Goal: Task Accomplishment & Management: Complete application form

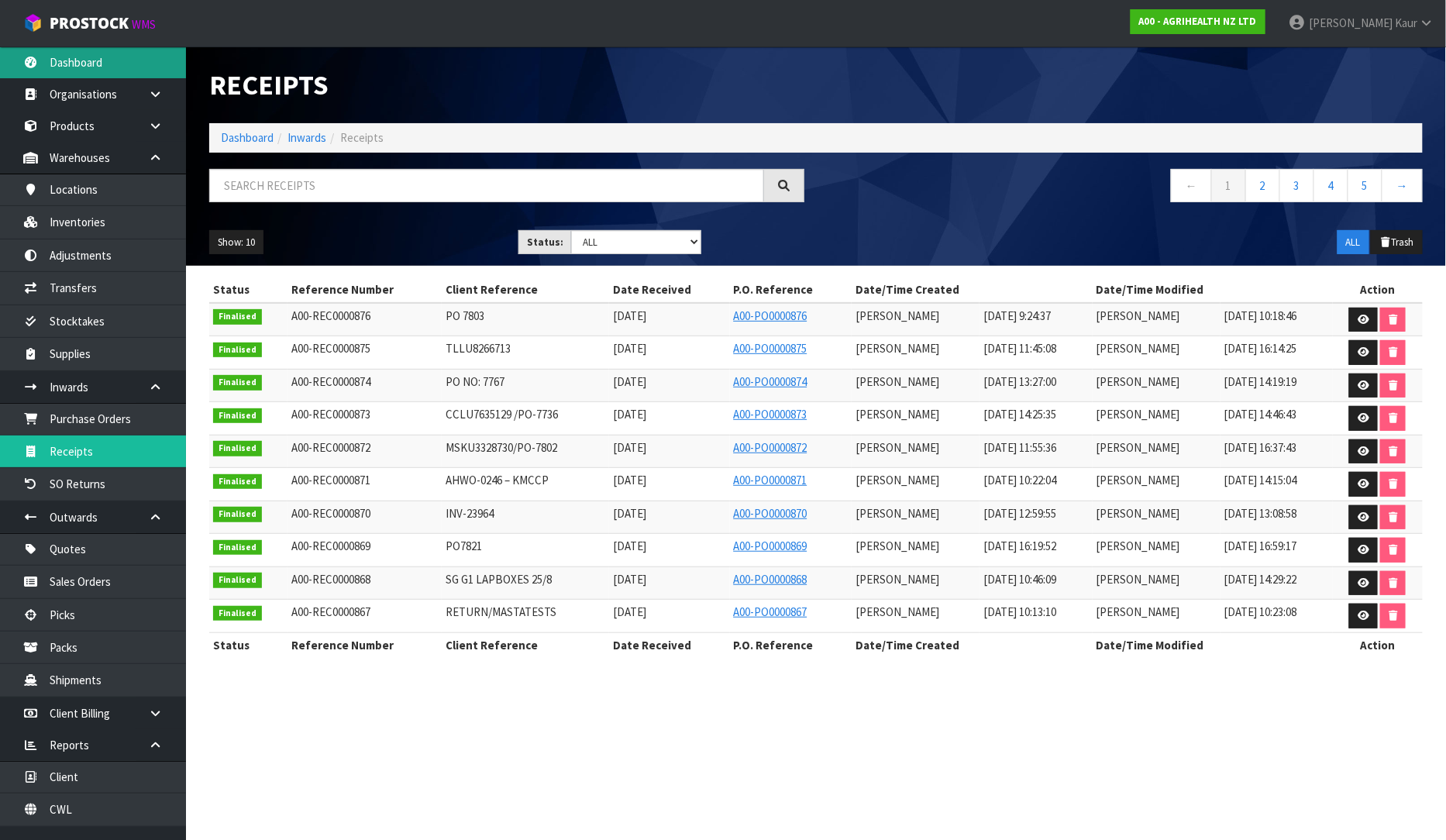
click at [80, 60] on link "Dashboard" at bounding box center [92, 62] width 186 height 31
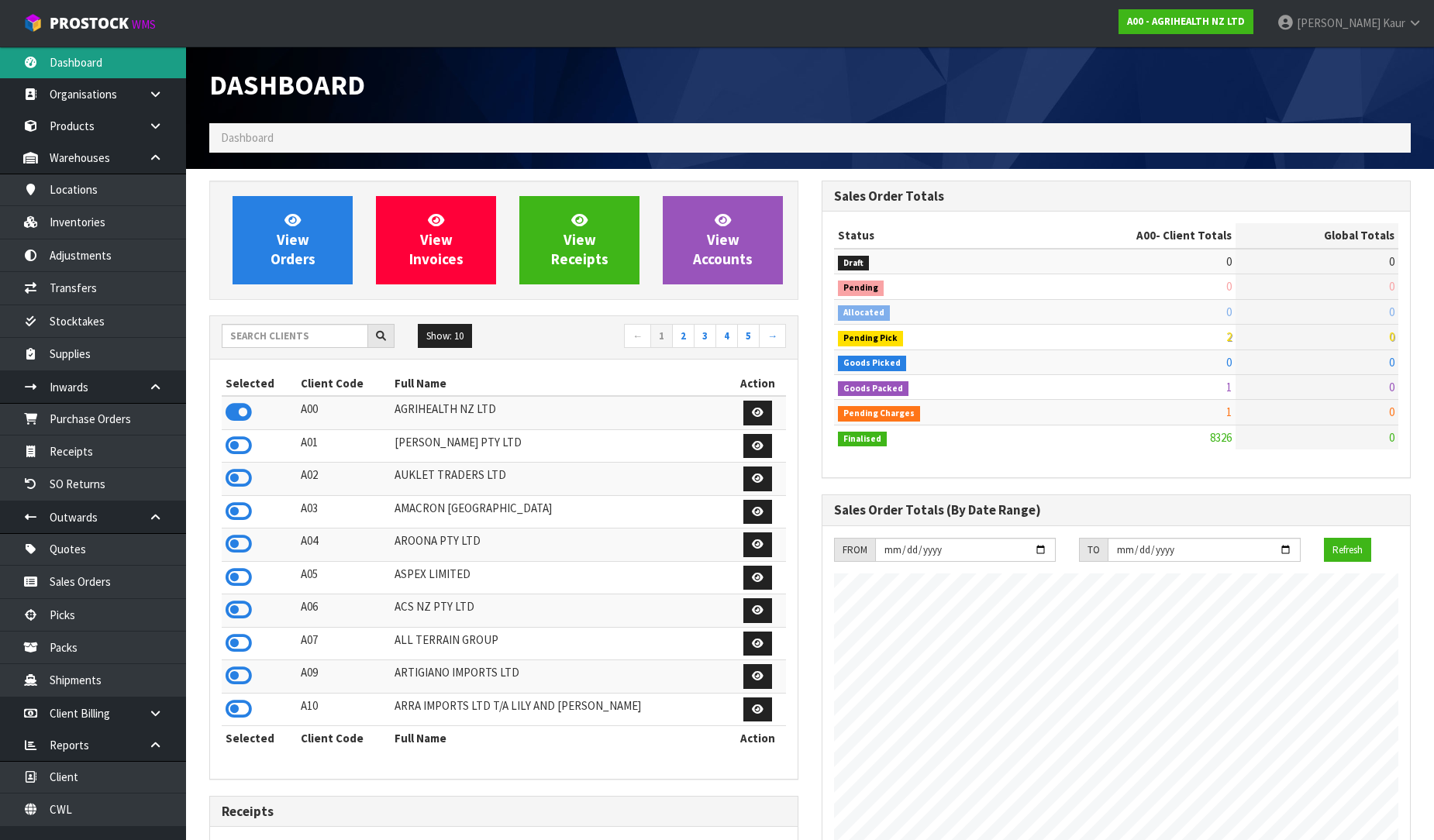
scroll to position [1173, 612]
click at [272, 344] on input "text" at bounding box center [295, 336] width 147 height 24
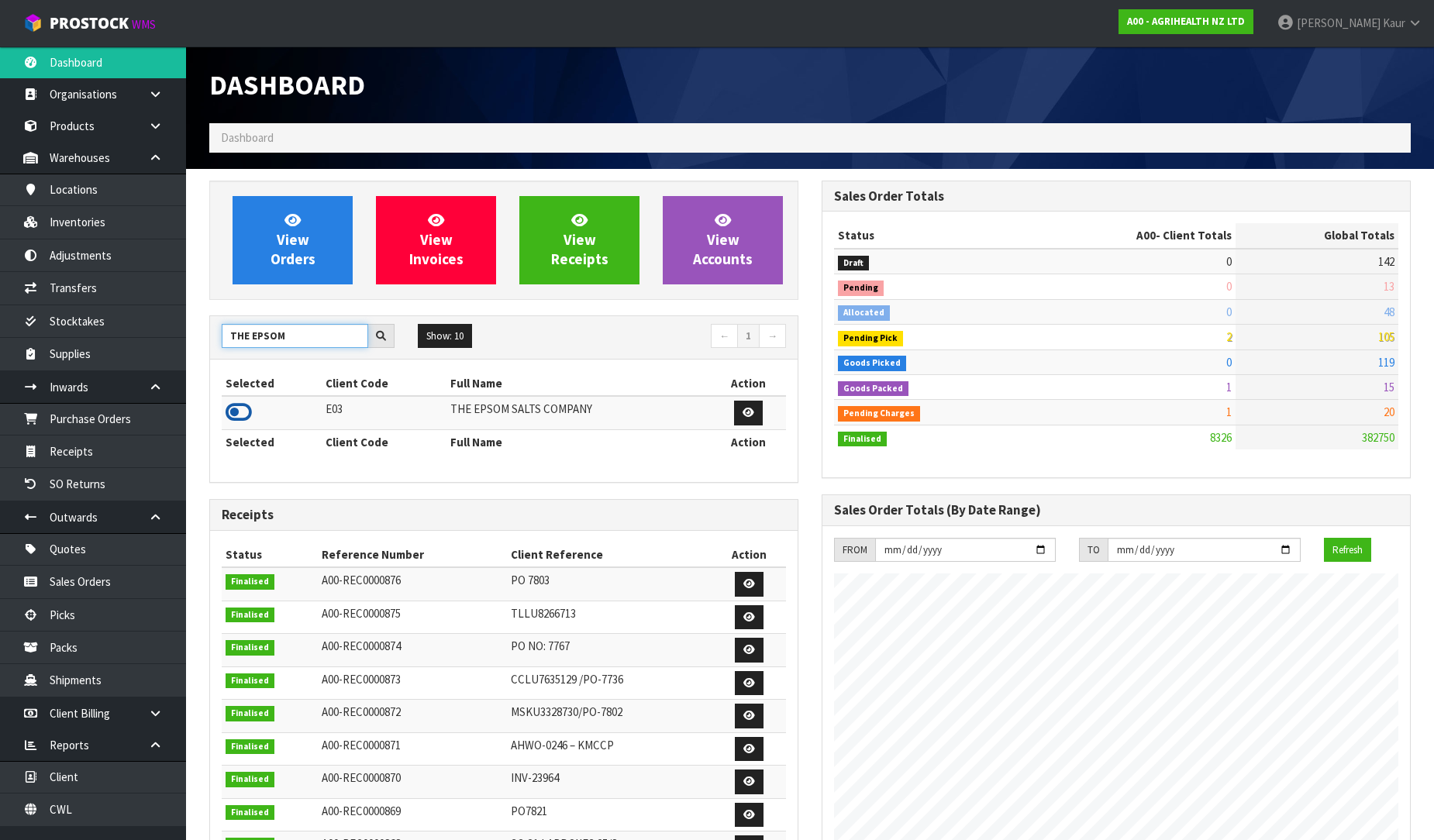
type input "THE EPSOM"
click at [244, 418] on icon at bounding box center [238, 412] width 27 height 23
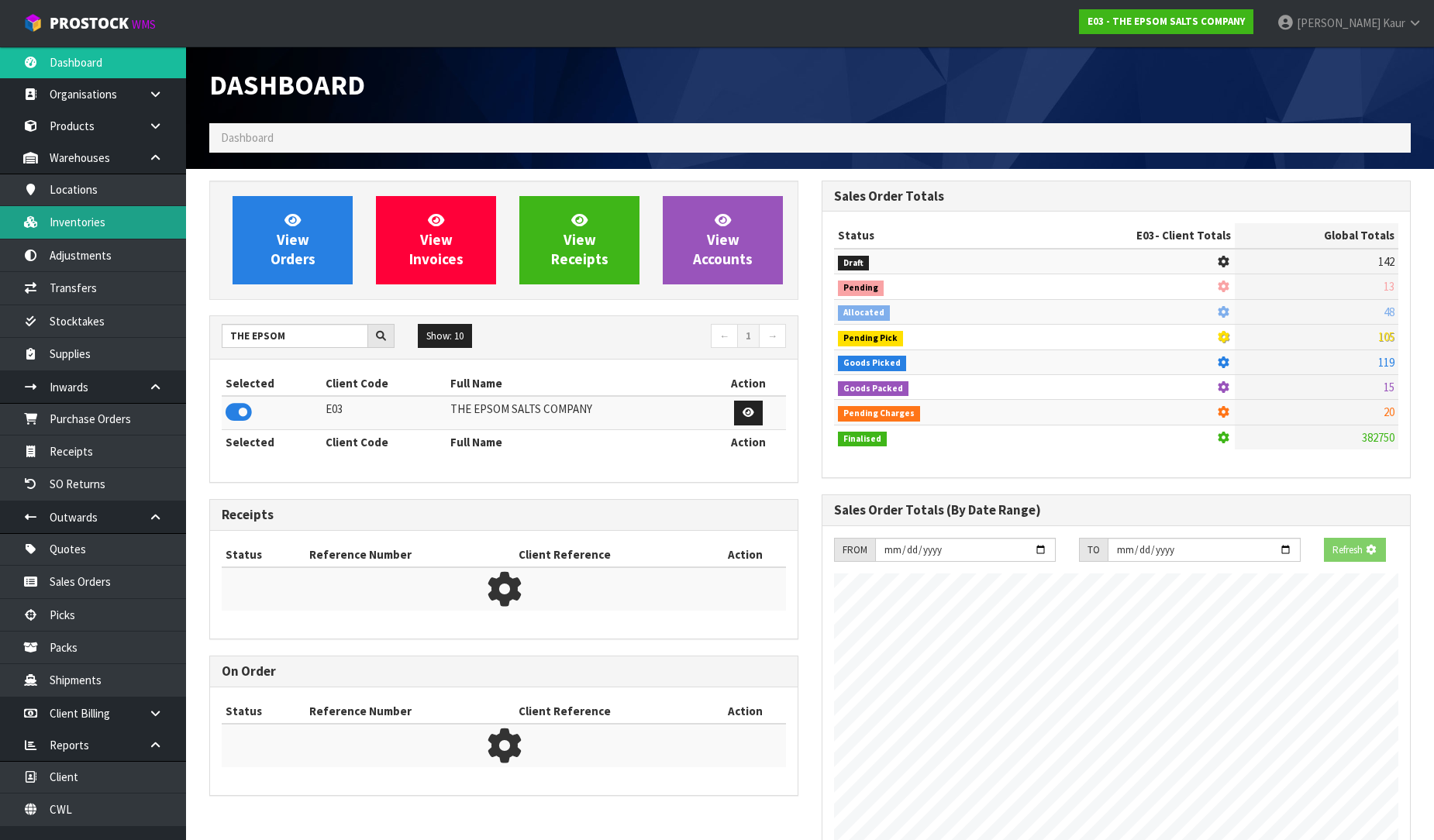
scroll to position [773754, 774340]
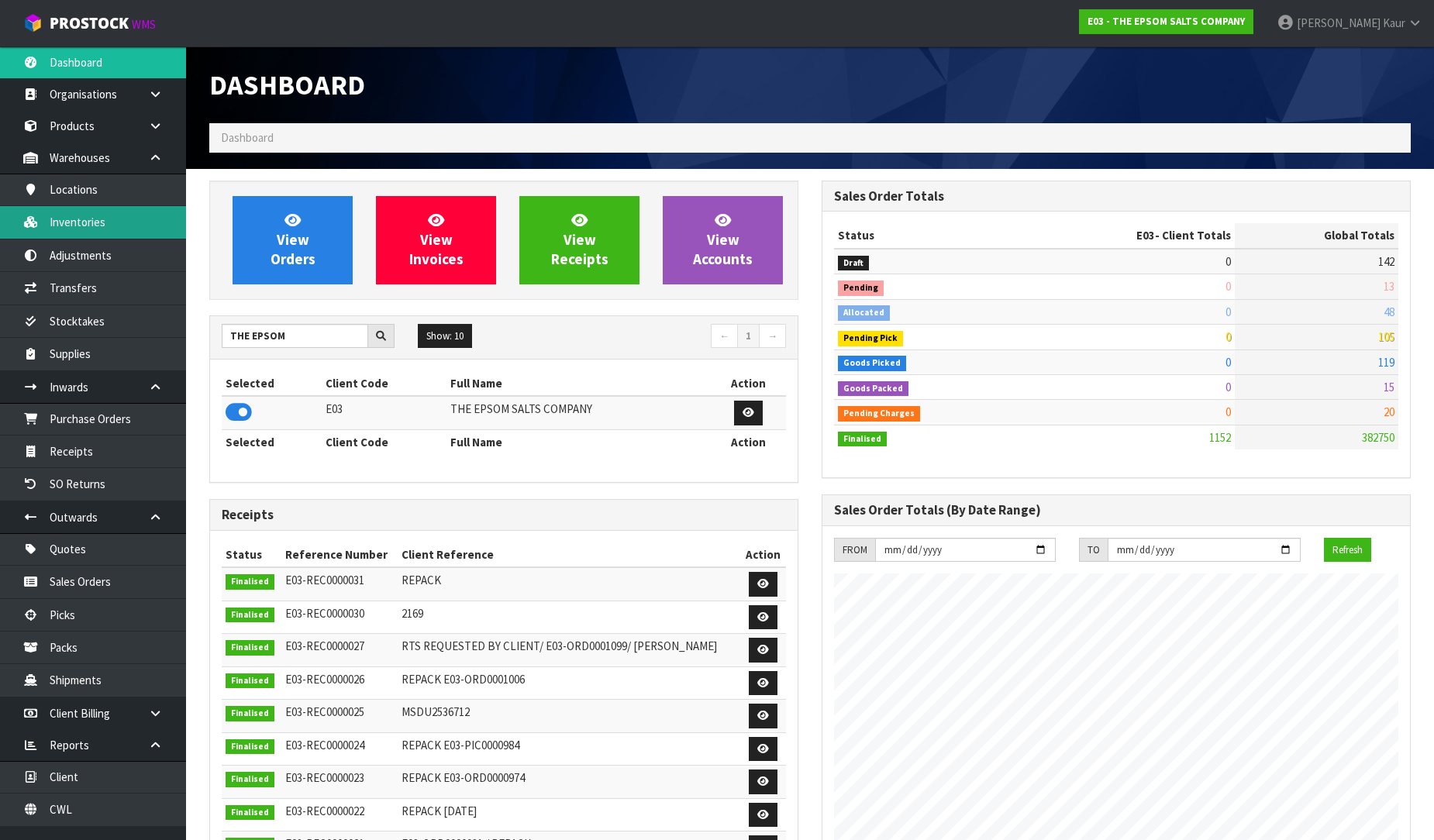
click at [90, 210] on link "Inventories" at bounding box center [92, 222] width 186 height 31
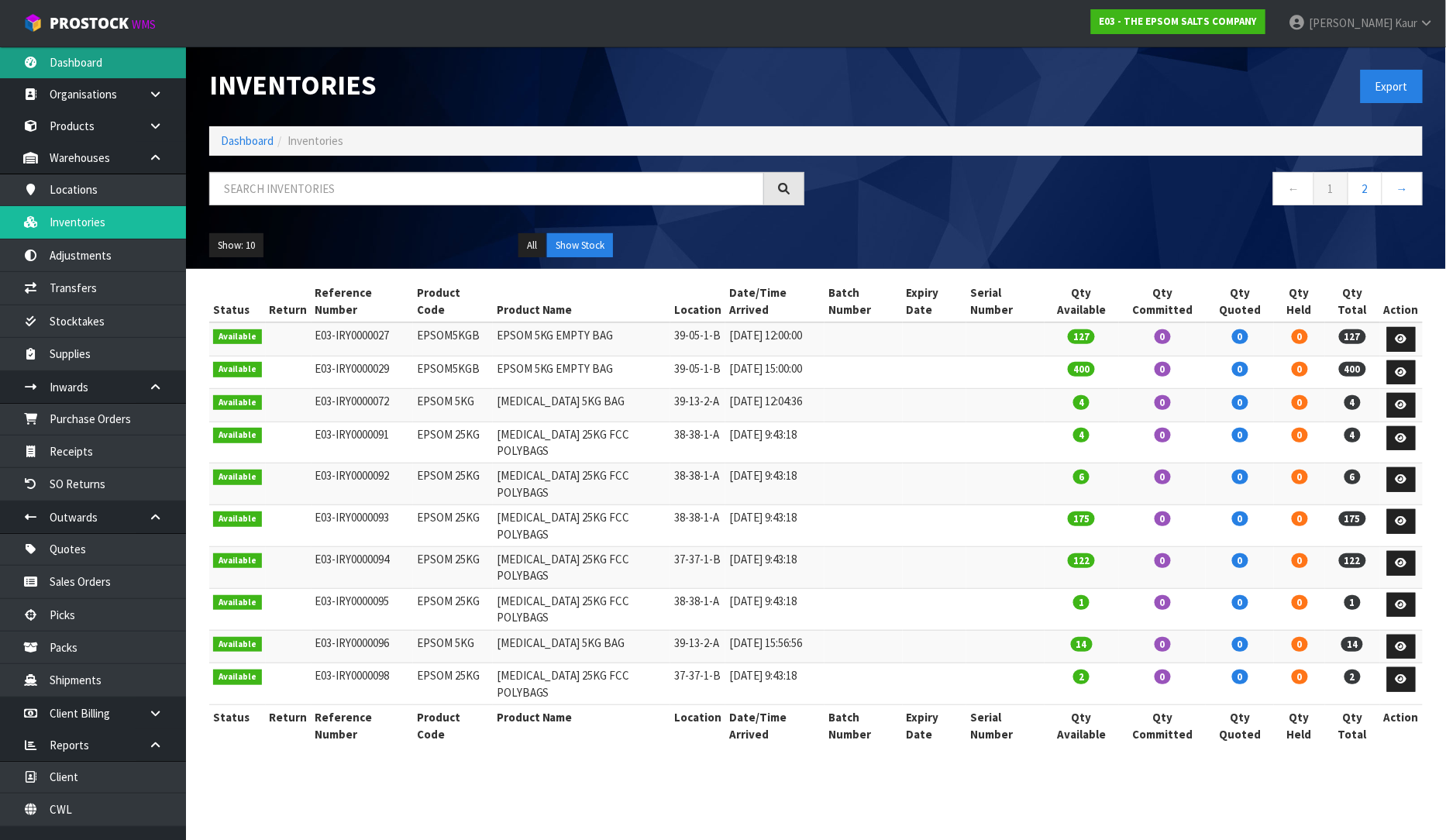
click at [75, 60] on link "Dashboard" at bounding box center [92, 62] width 186 height 31
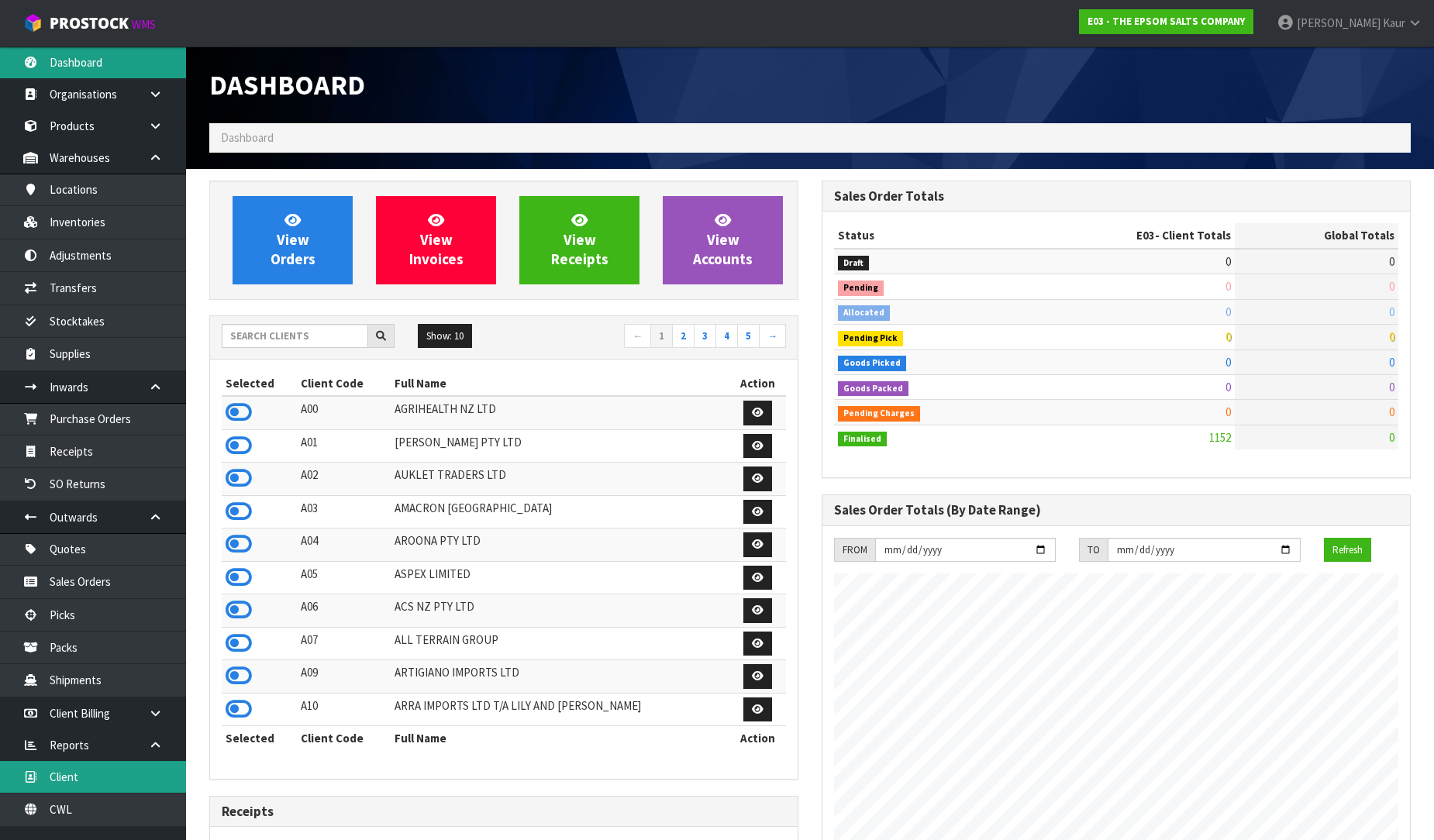
scroll to position [947, 612]
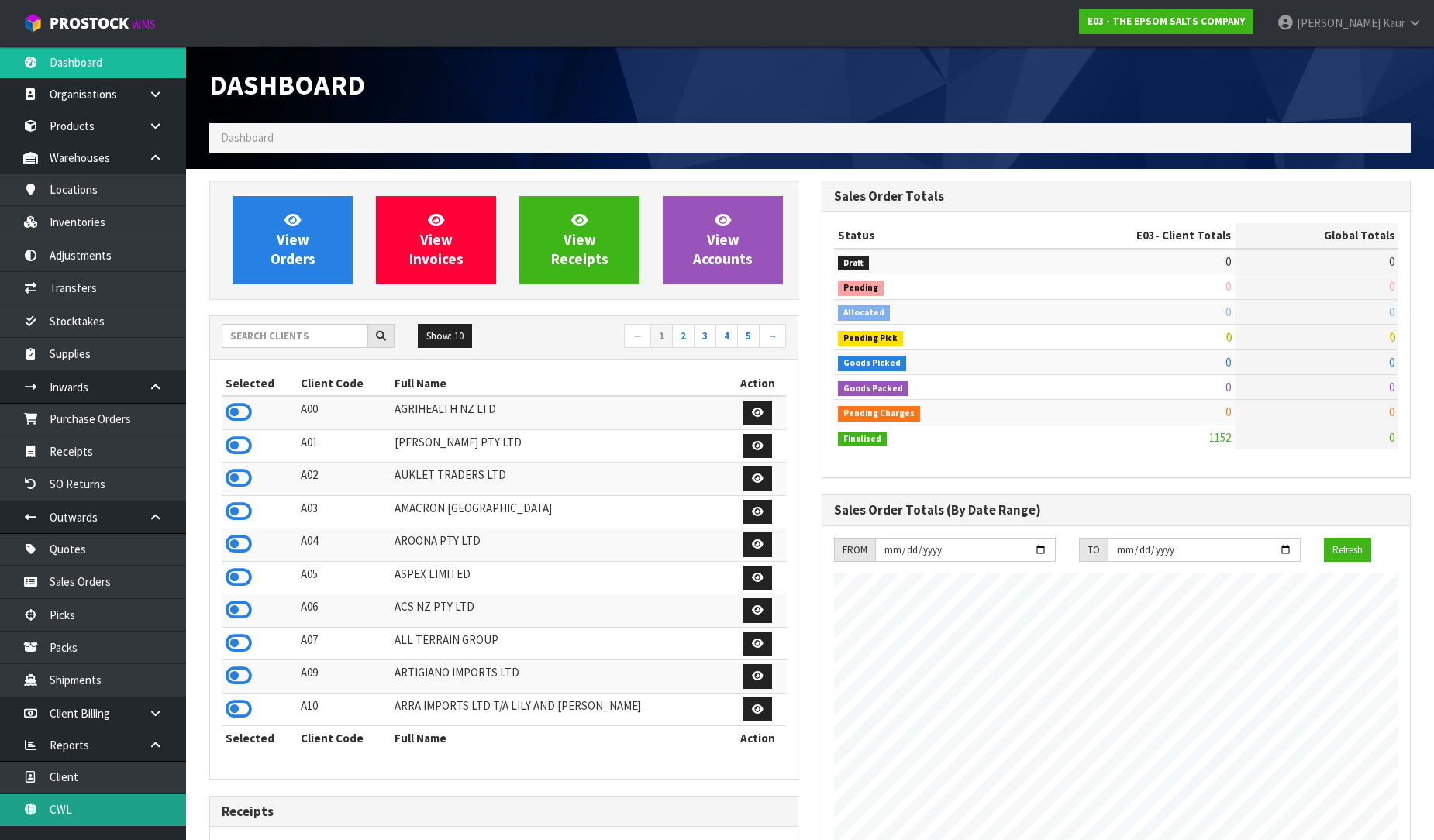
click at [80, 804] on link "CWL" at bounding box center [92, 809] width 186 height 31
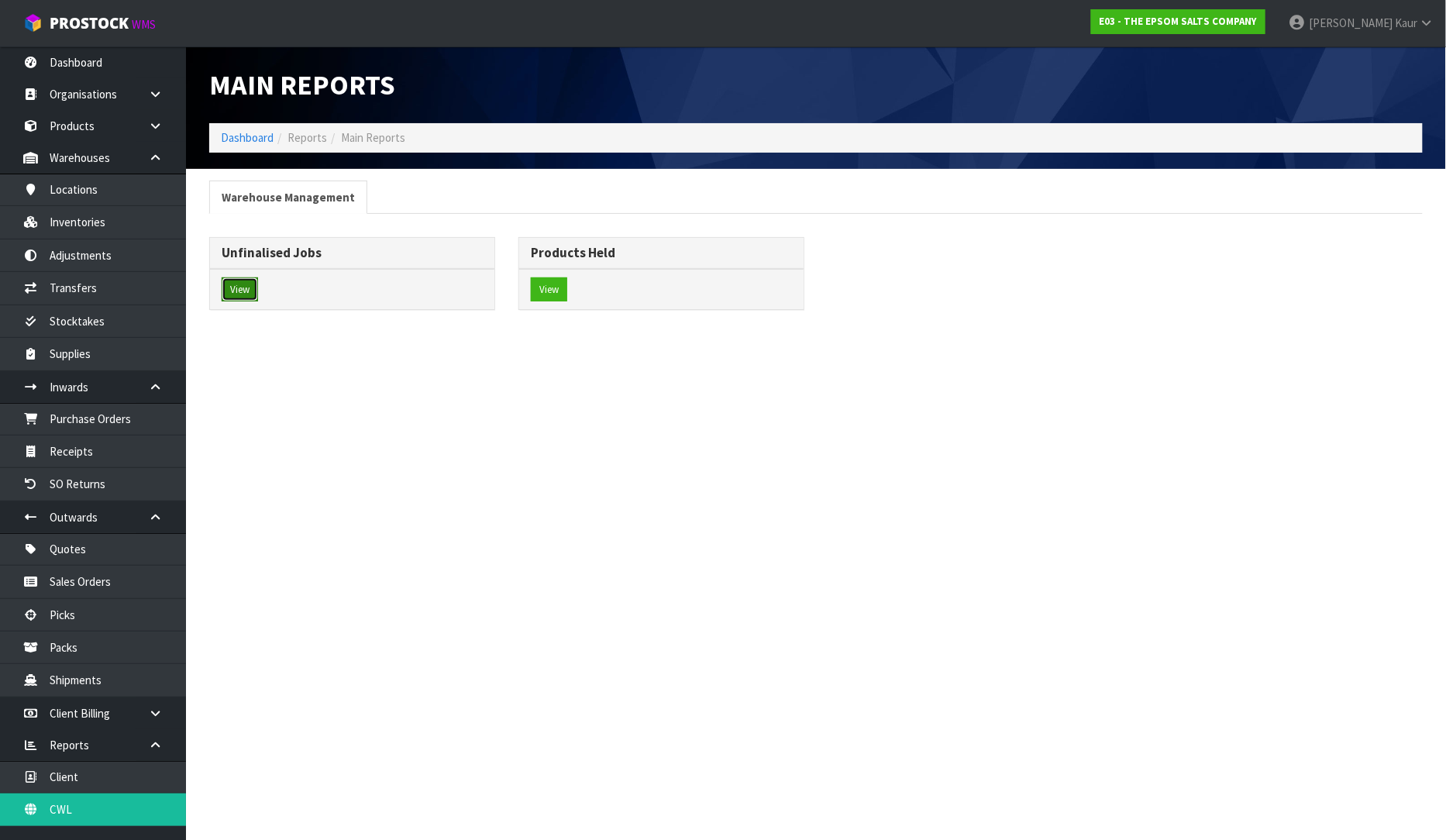
click at [254, 291] on button "View" at bounding box center [239, 289] width 36 height 25
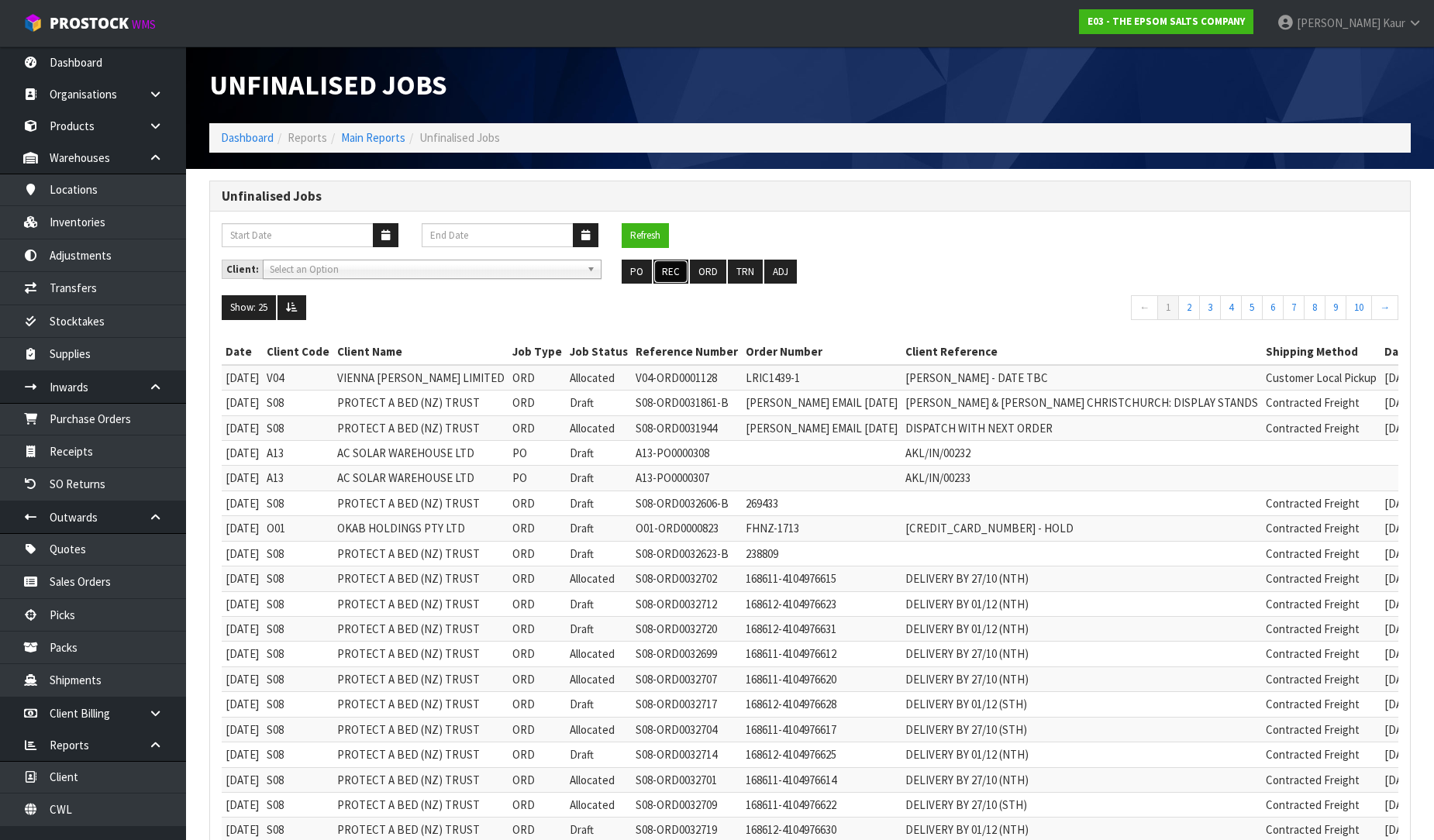
click at [665, 277] on button "REC" at bounding box center [670, 271] width 35 height 25
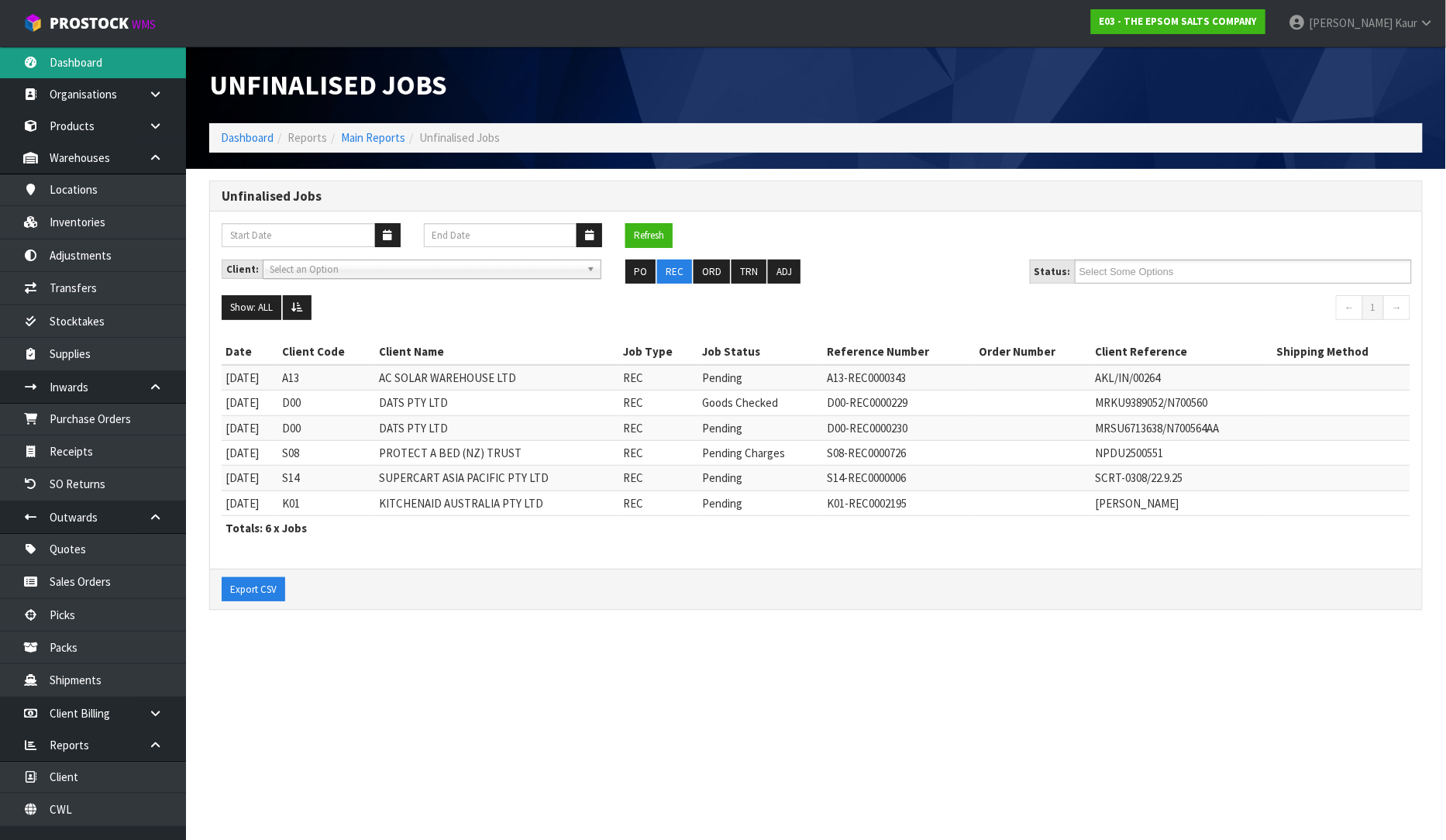
click at [117, 72] on link "Dashboard" at bounding box center [92, 62] width 186 height 31
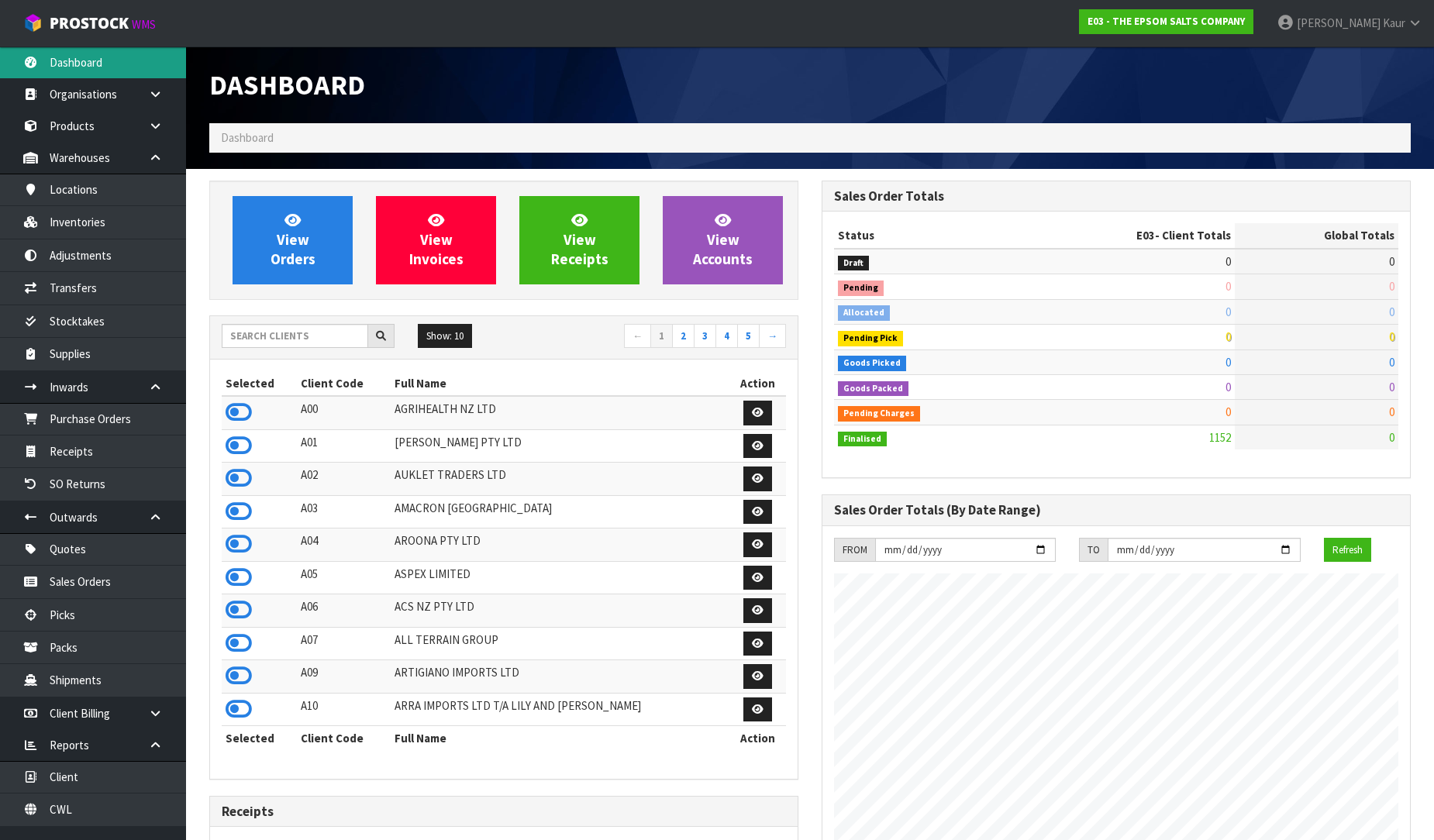
scroll to position [947, 612]
click at [261, 330] on input "text" at bounding box center [295, 336] width 147 height 24
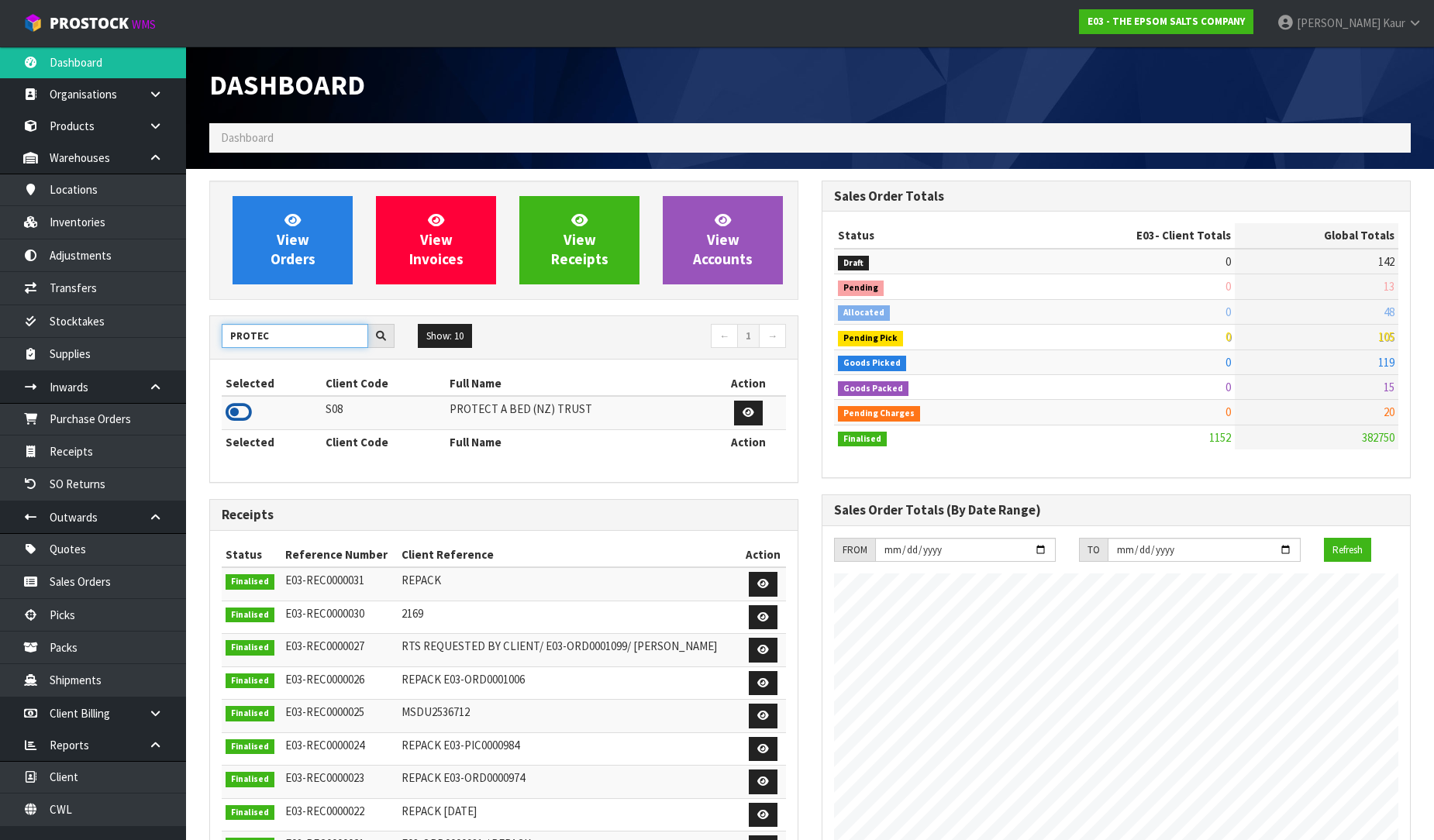
type input "PROTEC"
click at [235, 403] on icon at bounding box center [238, 412] width 27 height 23
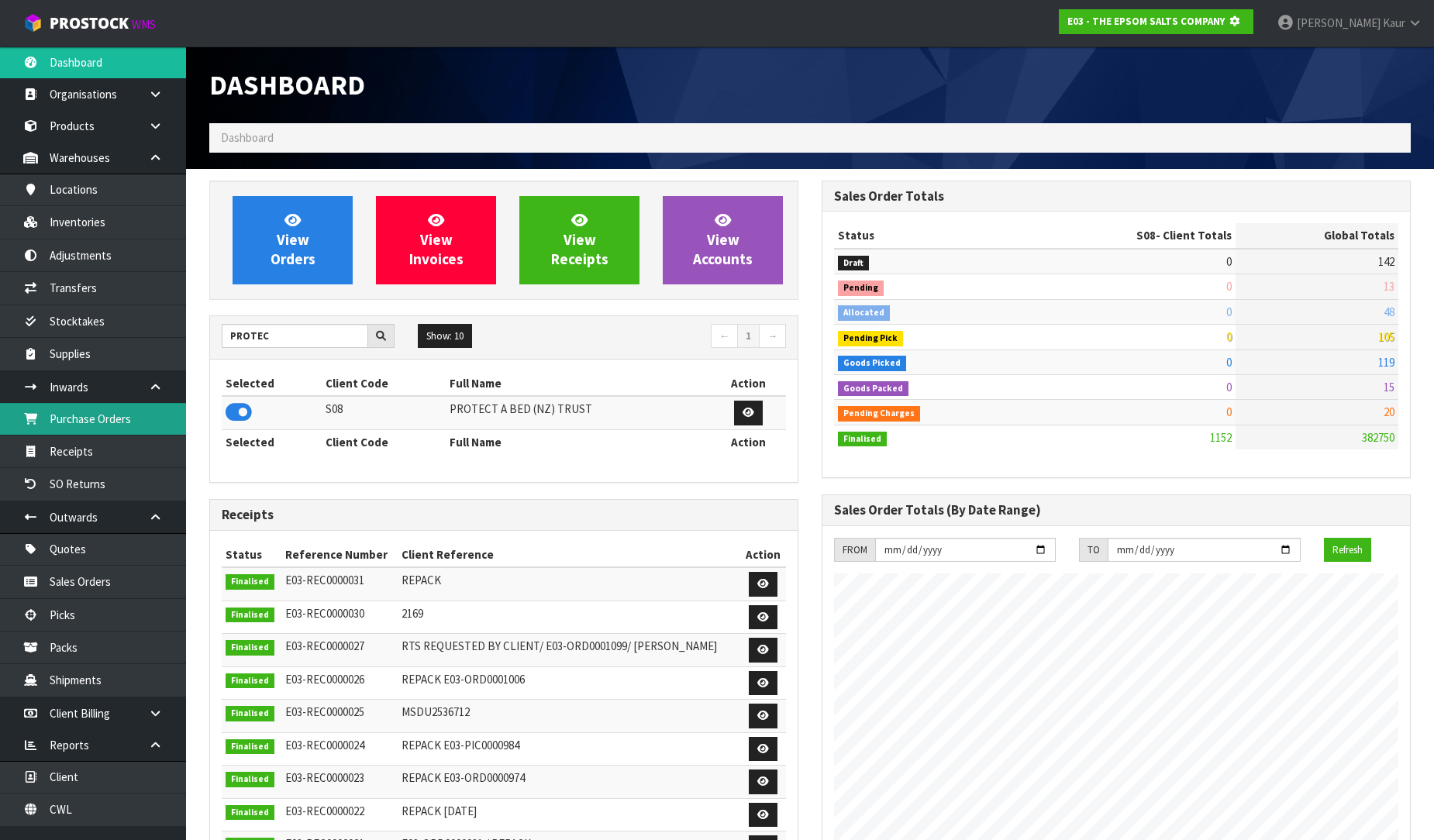
scroll to position [966, 612]
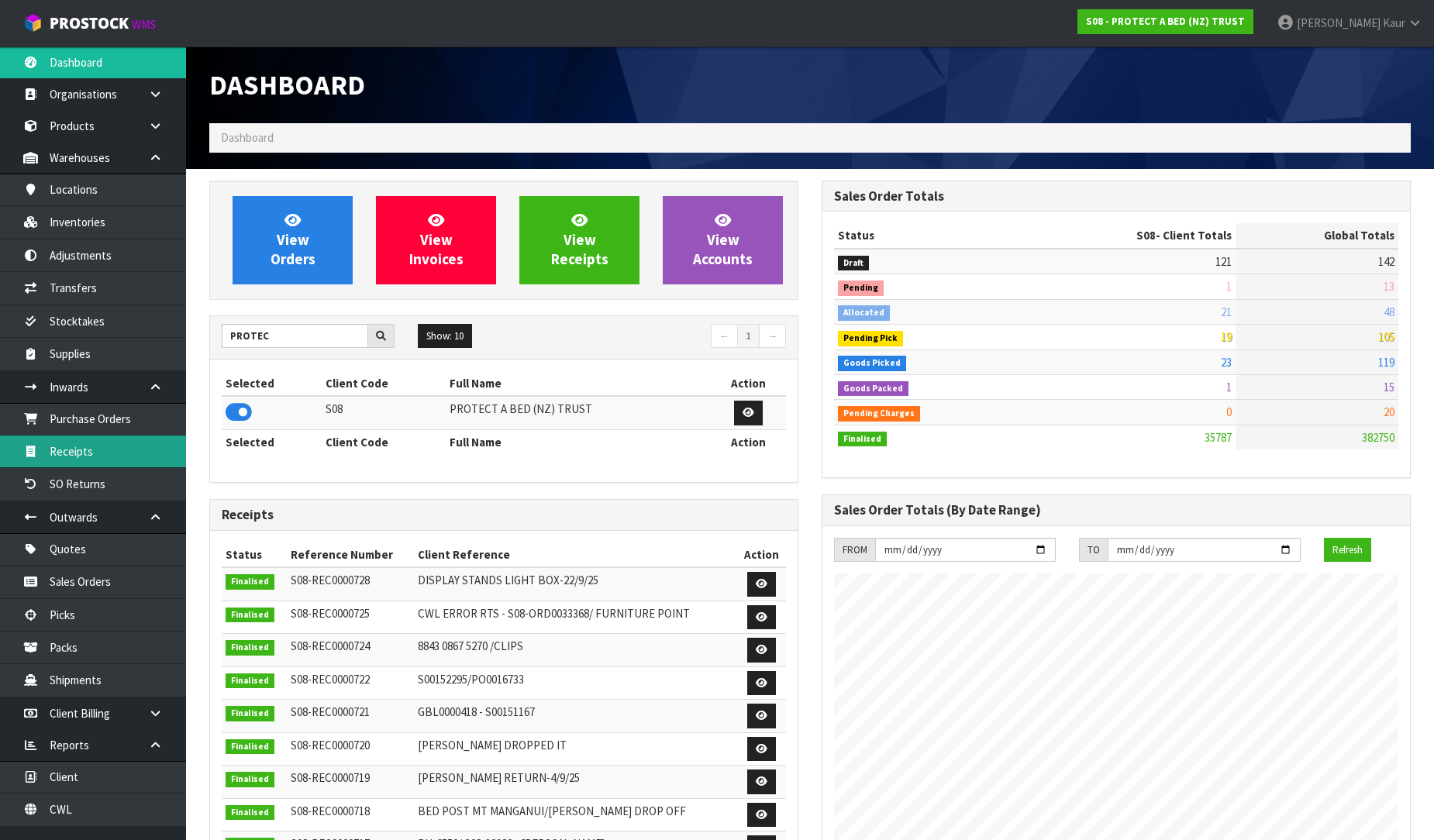
drag, startPoint x: 68, startPoint y: 450, endPoint x: 365, endPoint y: 450, distance: 297.0
click at [70, 450] on link "Receipts" at bounding box center [92, 451] width 186 height 31
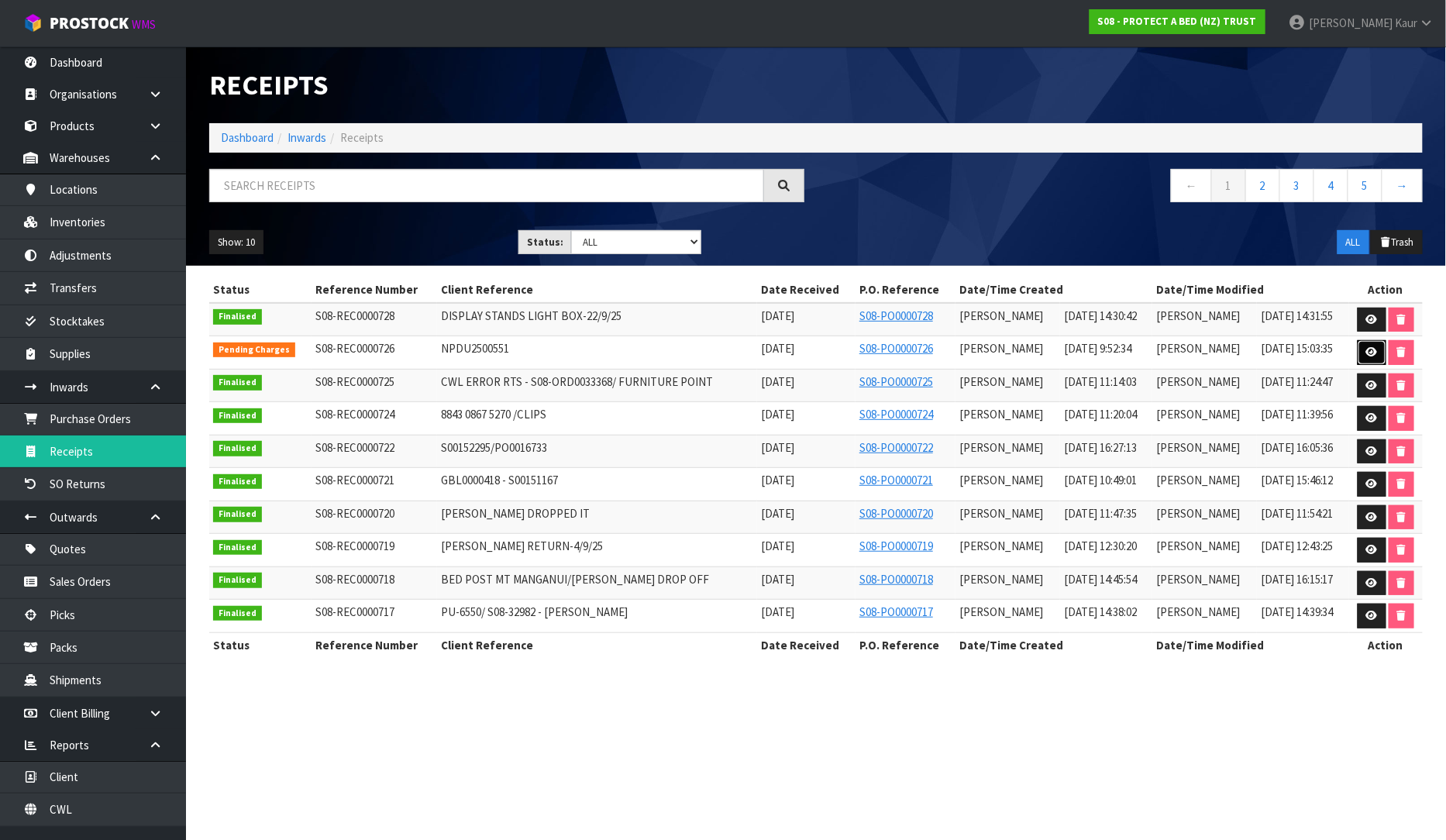
click at [1367, 352] on icon at bounding box center [1372, 352] width 12 height 10
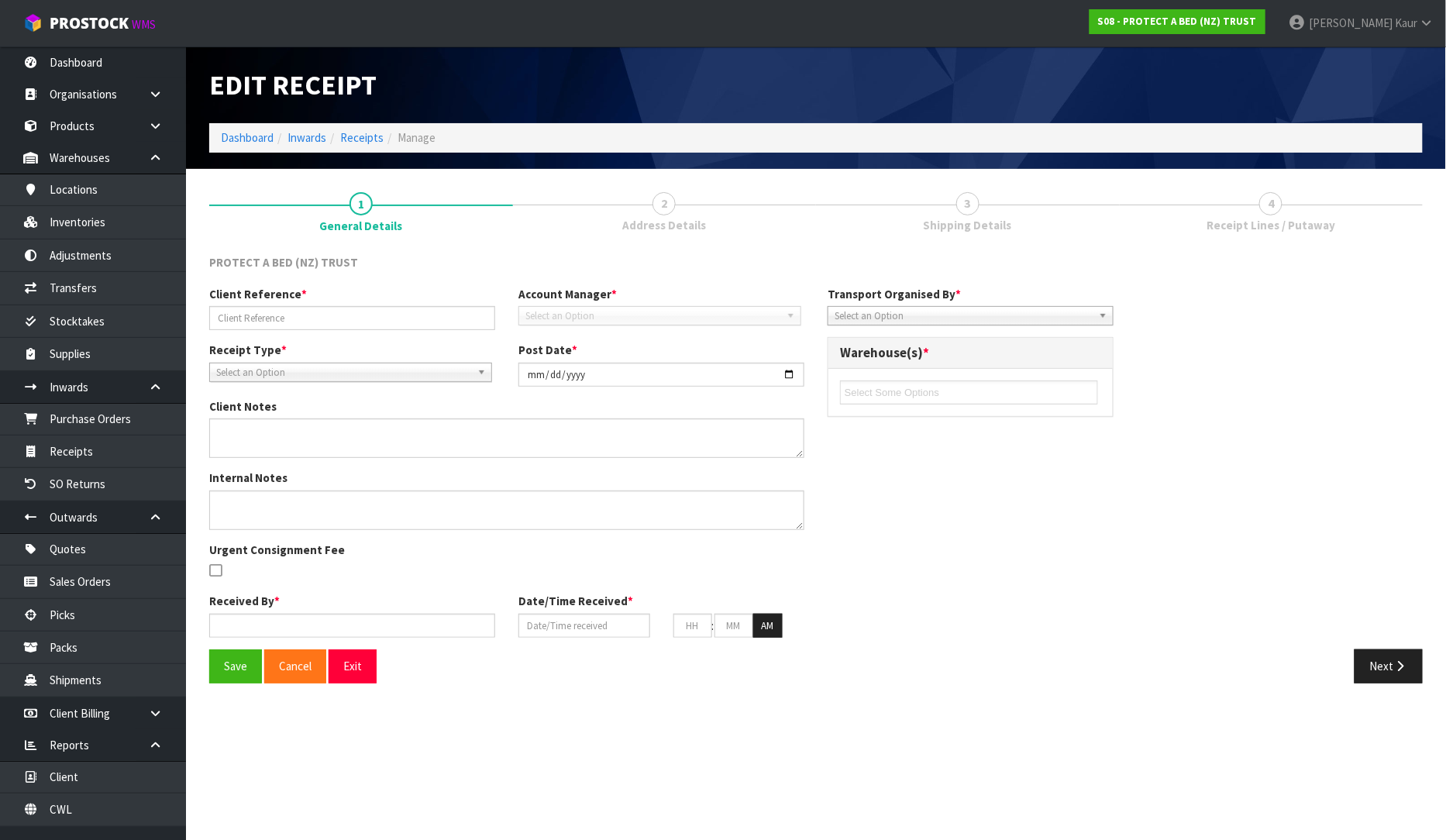
type input "NPDU2500551"
type input "[DATE]"
type input "[PERSON_NAME]"
type input "[DATE]"
type input "09"
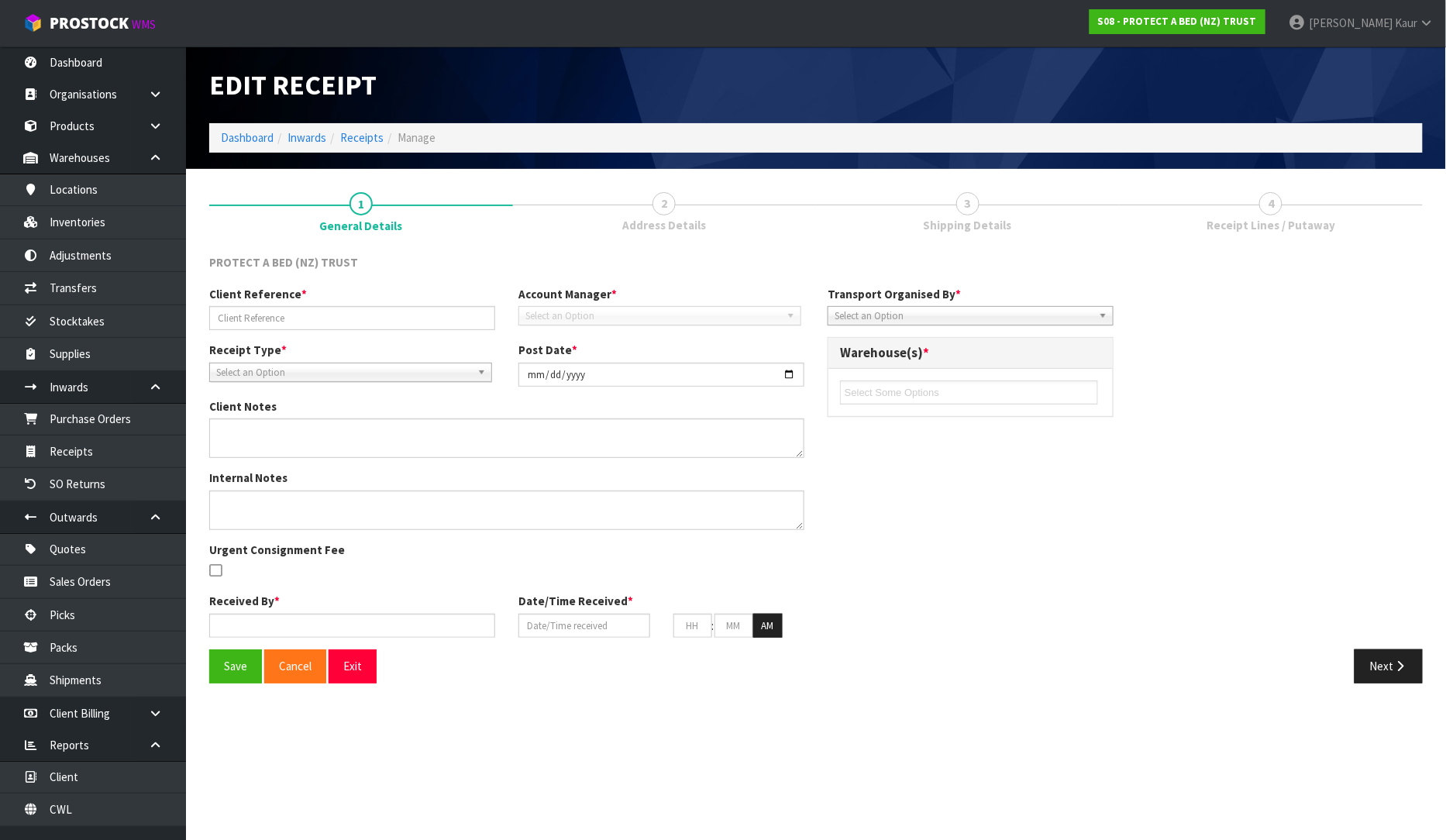
type input "52"
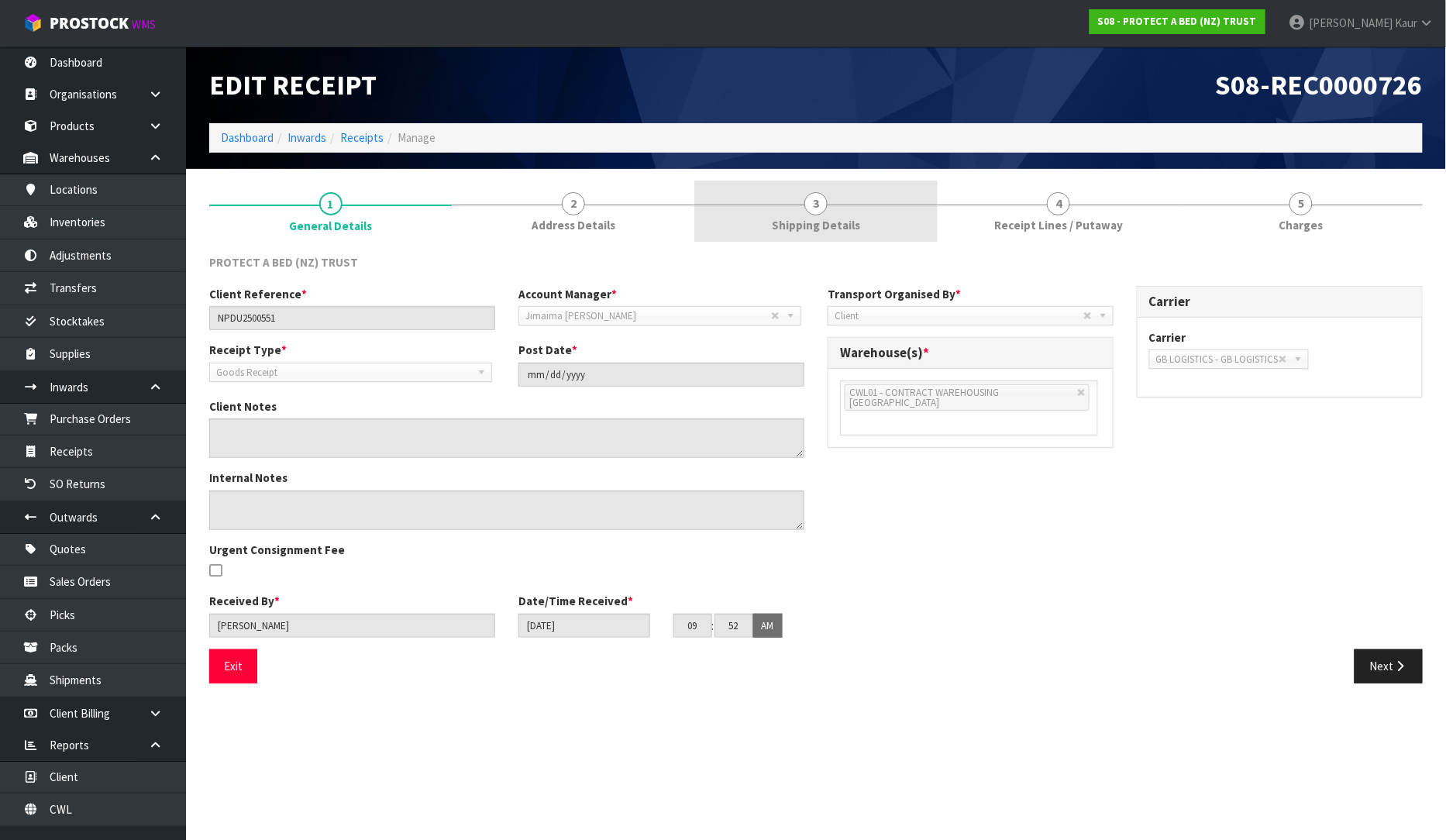
click at [841, 210] on link "3 Shipping Details" at bounding box center [815, 211] width 243 height 61
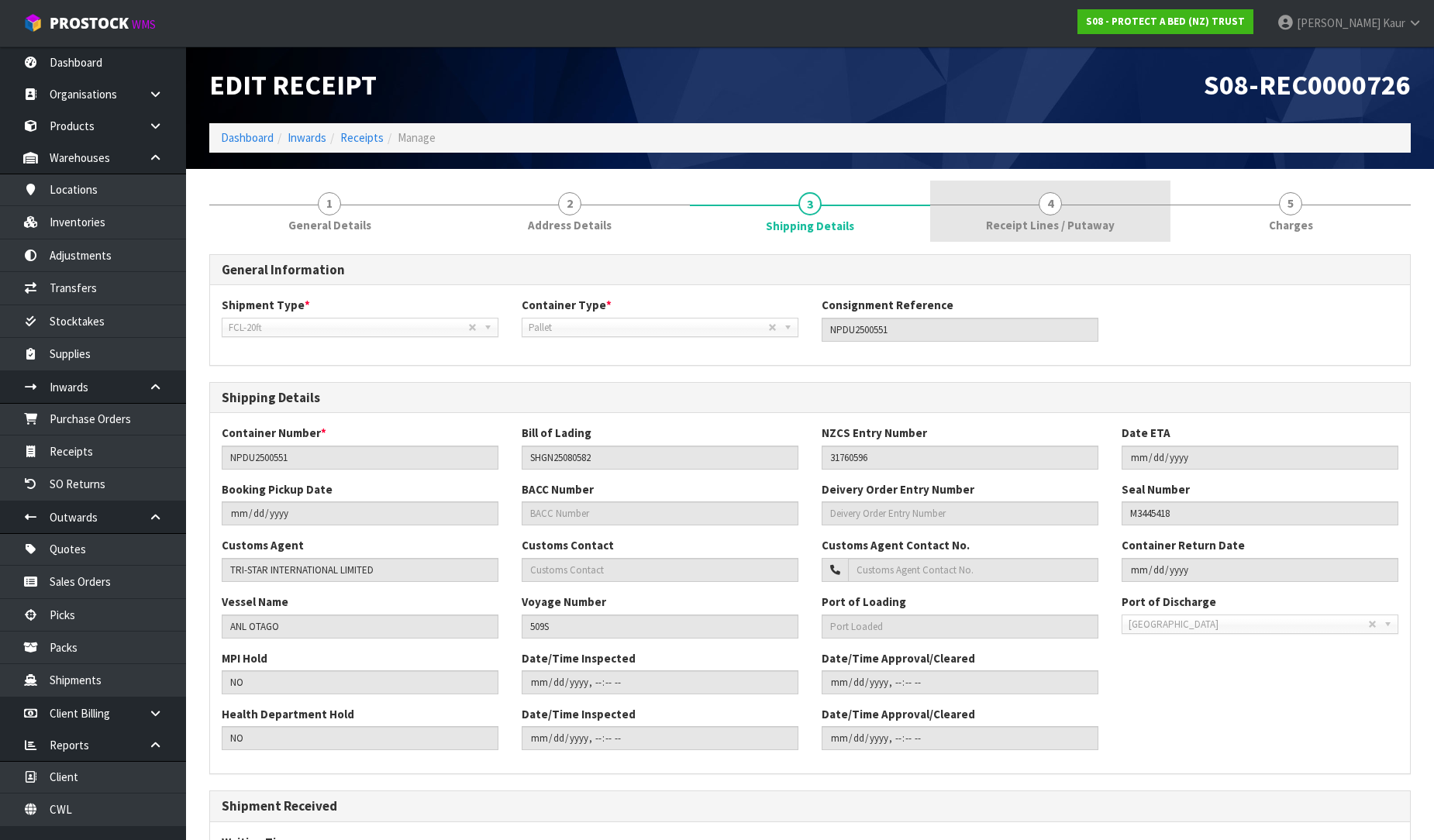
click at [1058, 213] on link "4 Receipt Lines / Putaway" at bounding box center [1050, 211] width 240 height 61
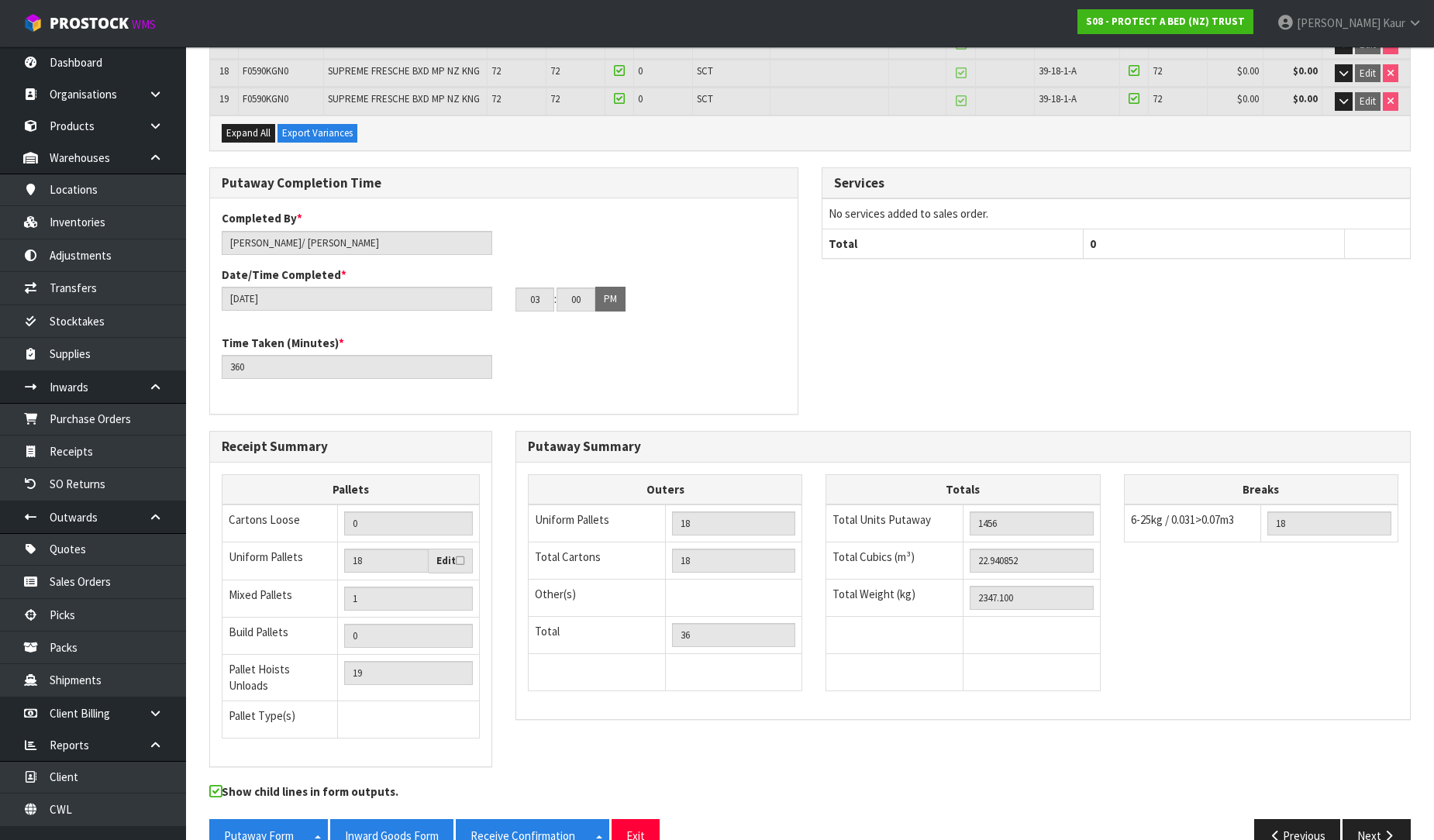
scroll to position [762, 0]
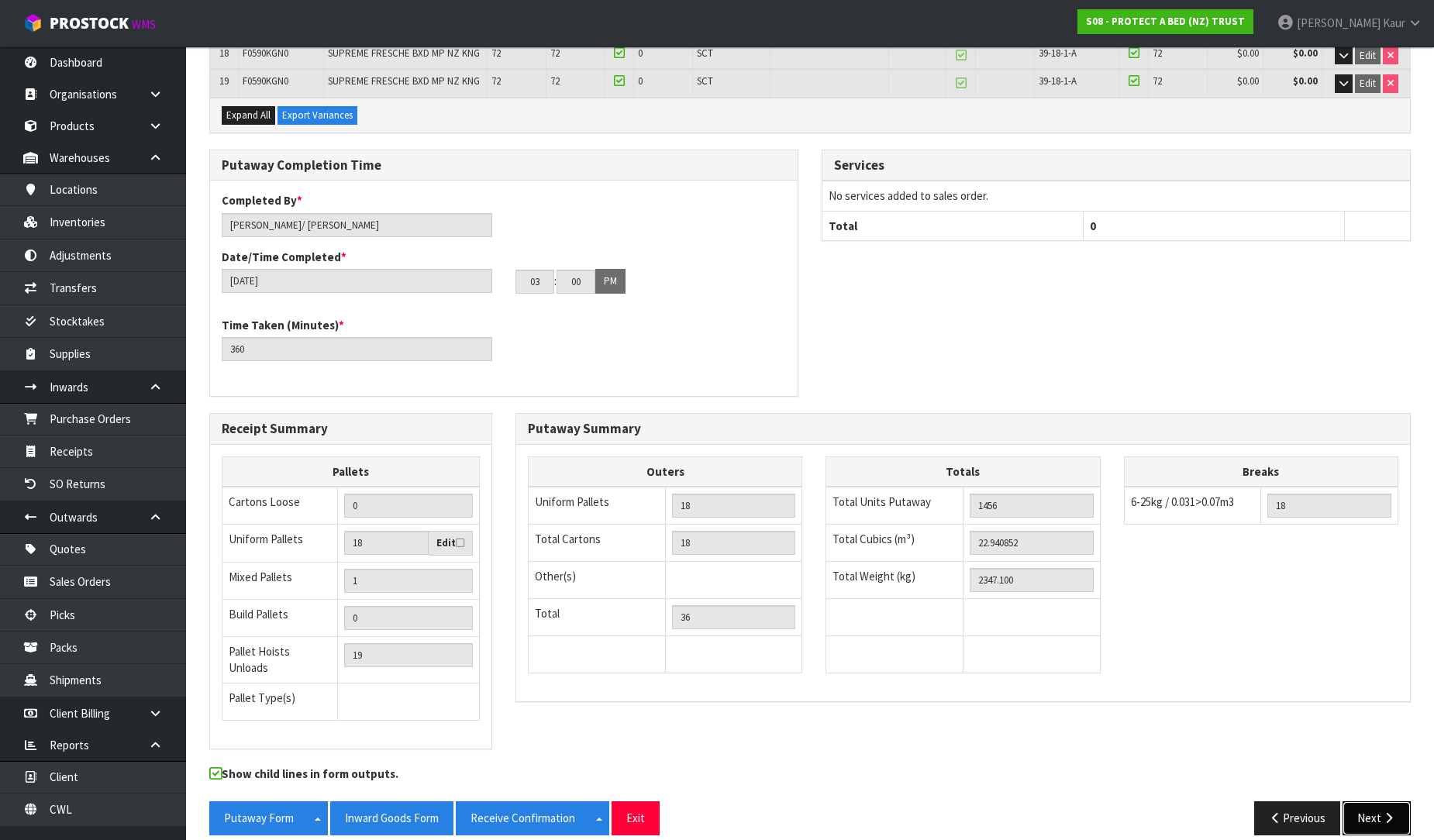
drag, startPoint x: 1366, startPoint y: 795, endPoint x: 1288, endPoint y: 765, distance: 83.6
click at [1366, 801] on button "Next" at bounding box center [1377, 818] width 68 height 33
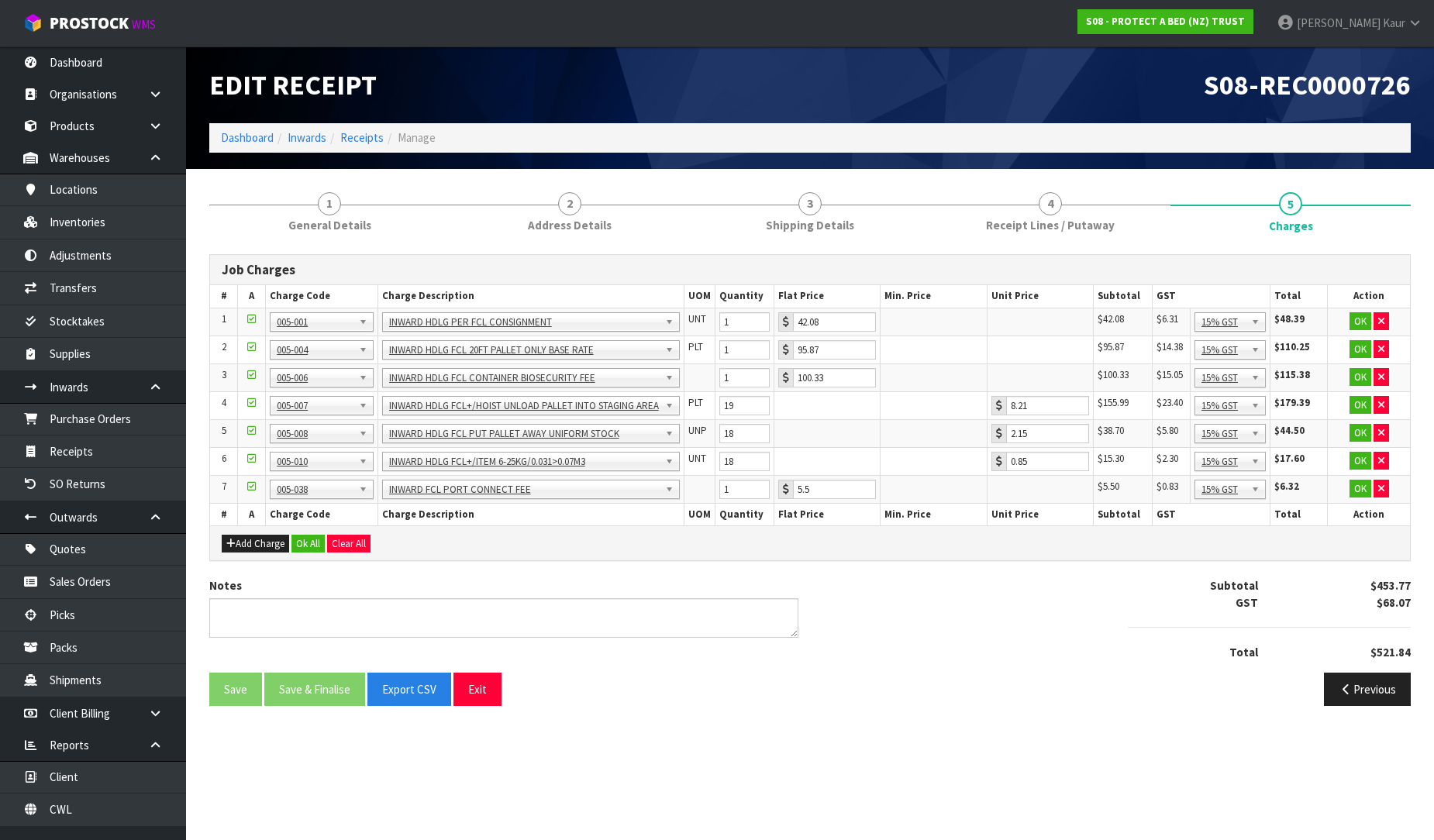
scroll to position [0, 0]
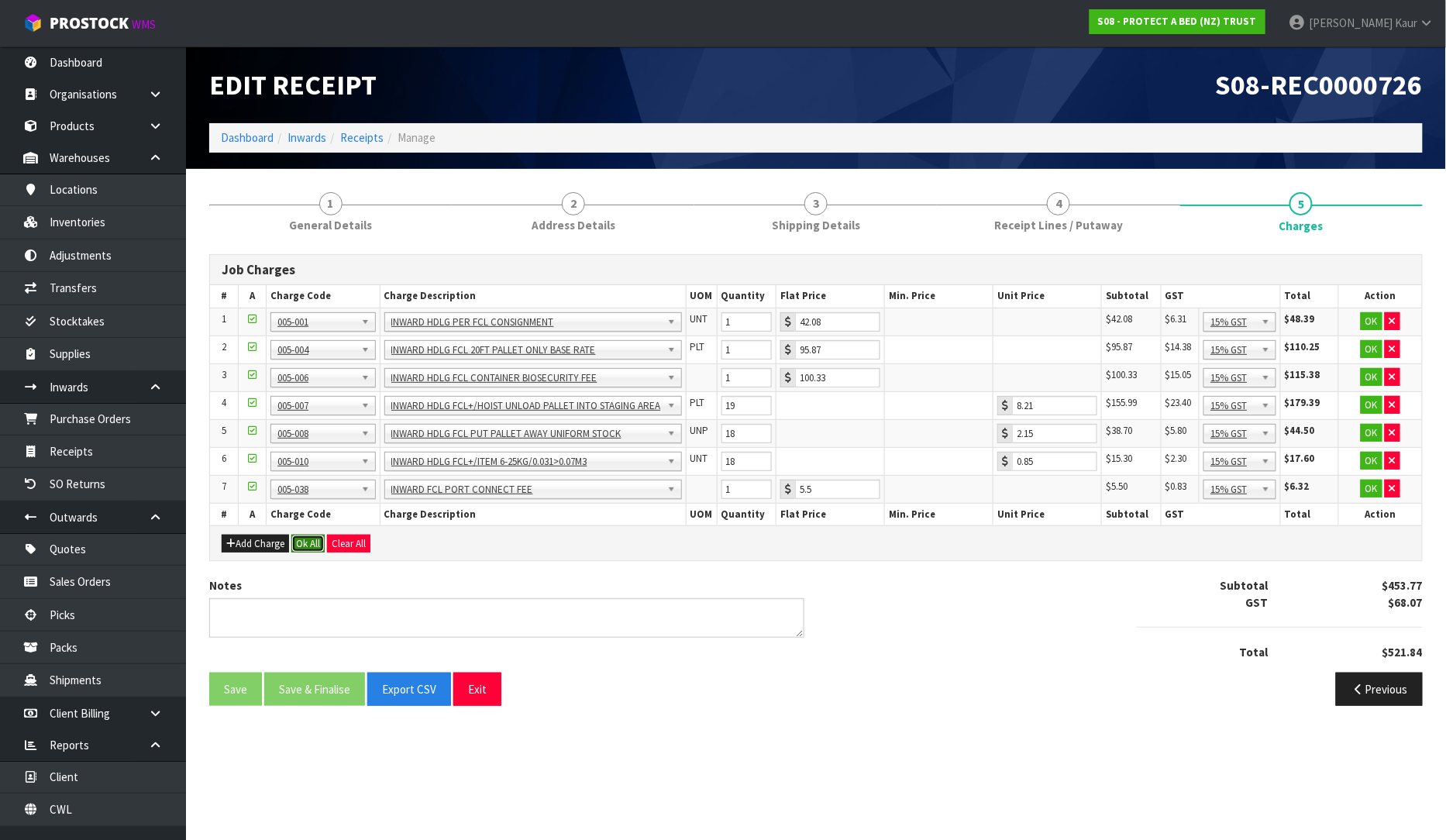
click at [297, 540] on button "Ok All" at bounding box center [308, 544] width 33 height 18
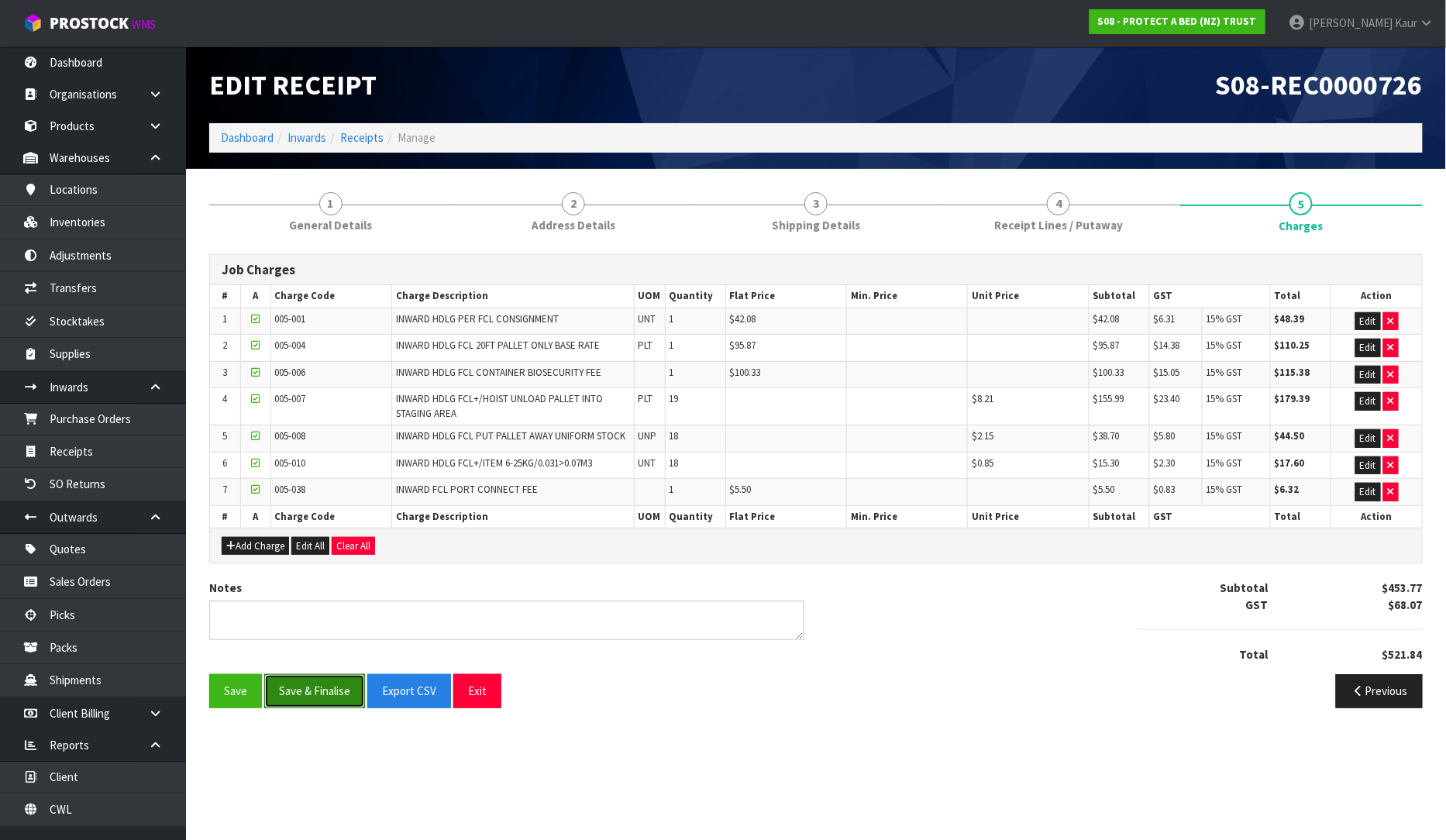
click at [319, 699] on button "Save & Finalise" at bounding box center [314, 690] width 101 height 33
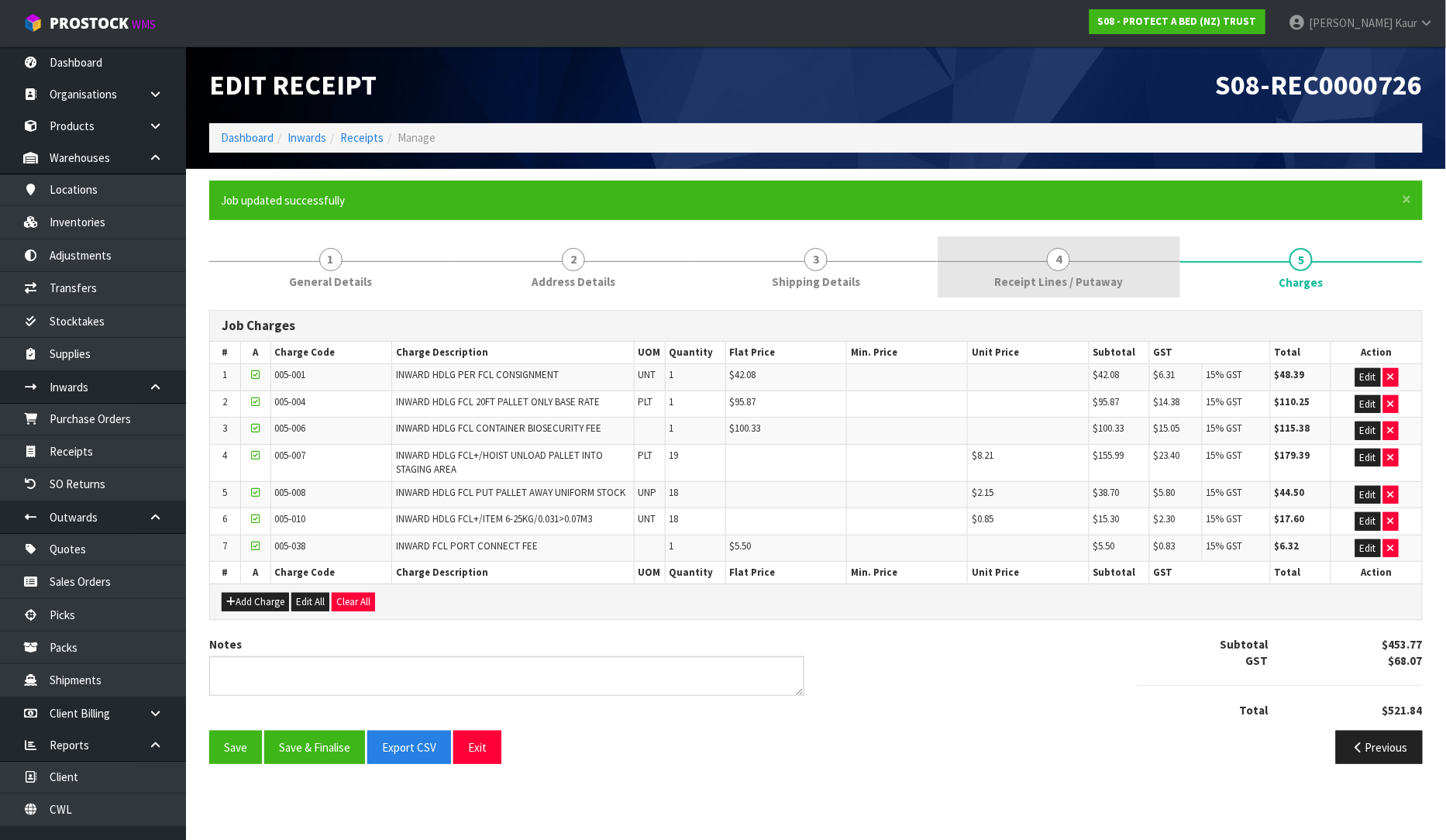
click at [995, 290] on link "4 Receipt Lines / Putaway" at bounding box center [1059, 267] width 243 height 61
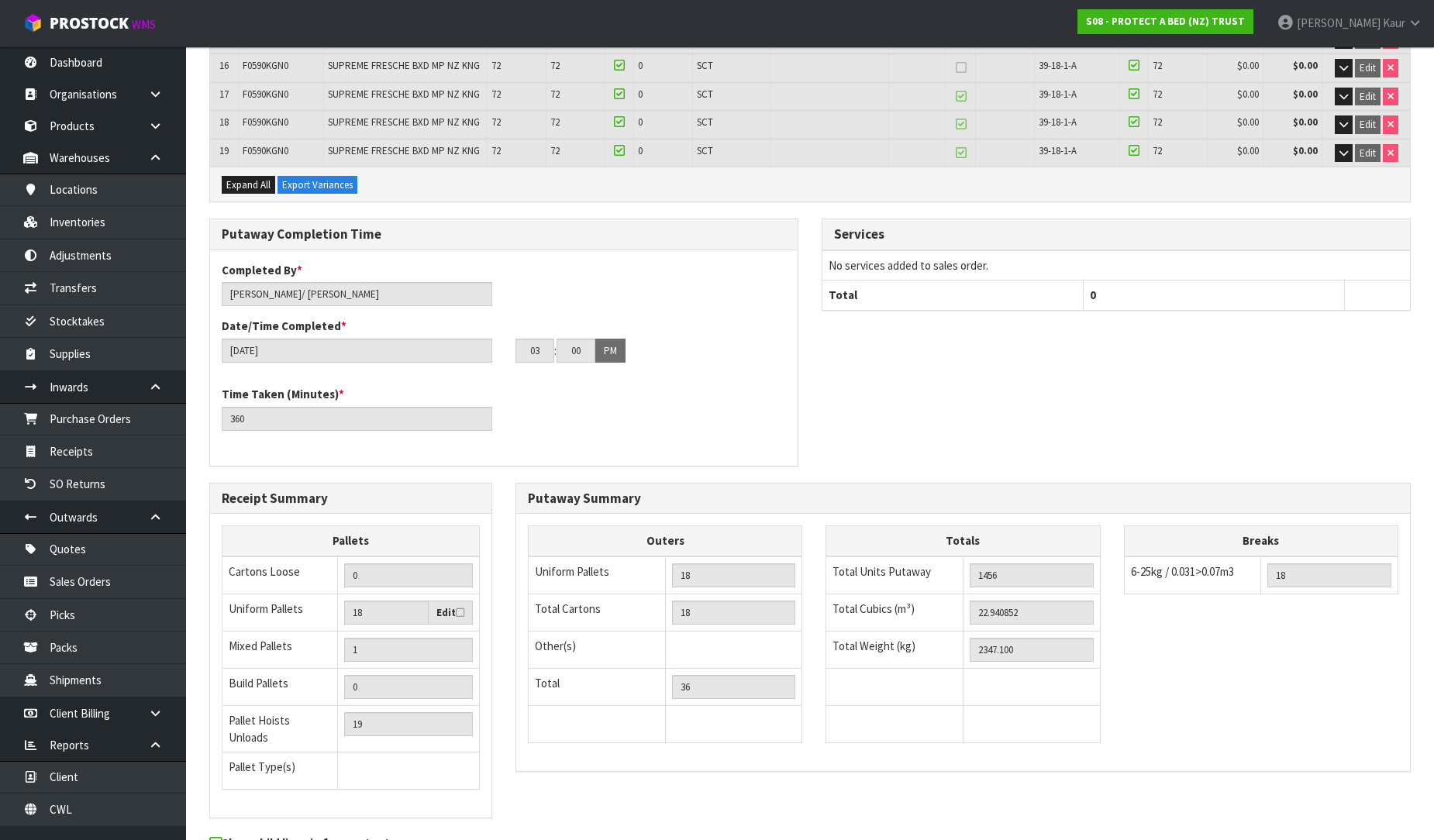
scroll to position [817, 0]
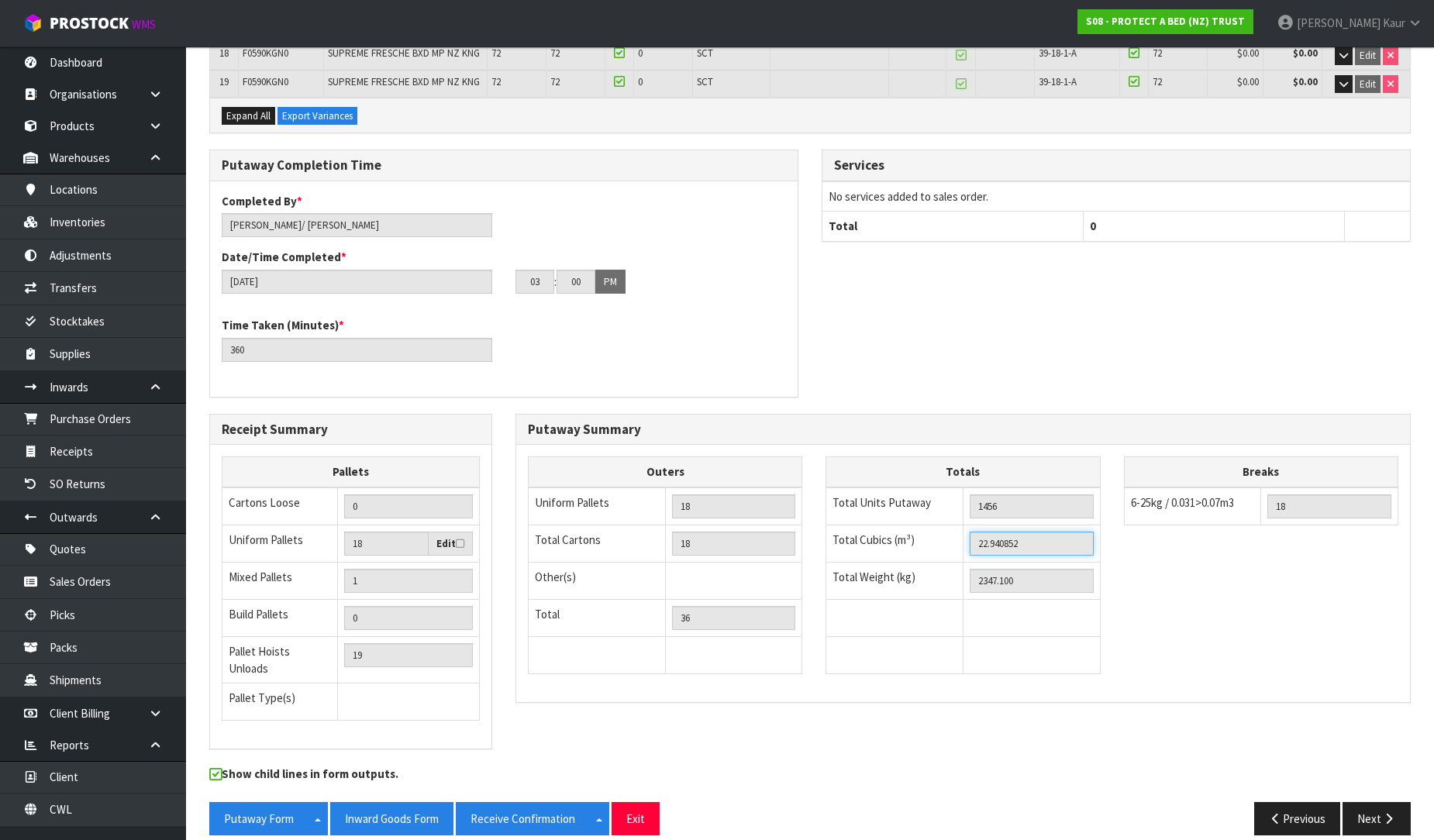
drag, startPoint x: 1025, startPoint y: 539, endPoint x: 951, endPoint y: 539, distance: 74.0
click at [951, 539] on tr "Total Cubics (m³) 22.940852" at bounding box center [963, 543] width 273 height 37
drag, startPoint x: 1034, startPoint y: 576, endPoint x: 940, endPoint y: 574, distance: 94.0
click at [939, 574] on tr "Total Weight (kg) 2347.100" at bounding box center [963, 580] width 273 height 37
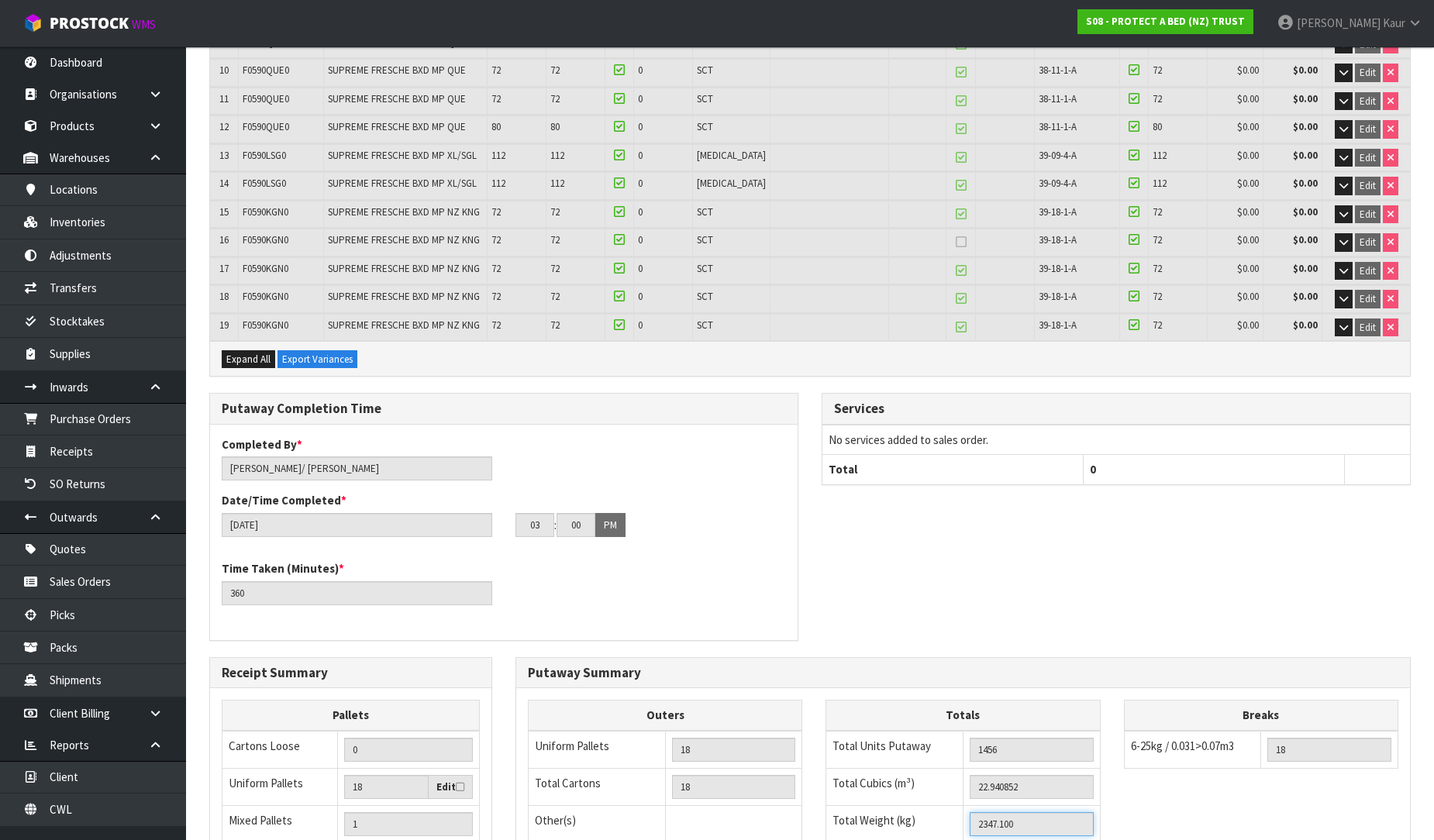
scroll to position [559, 0]
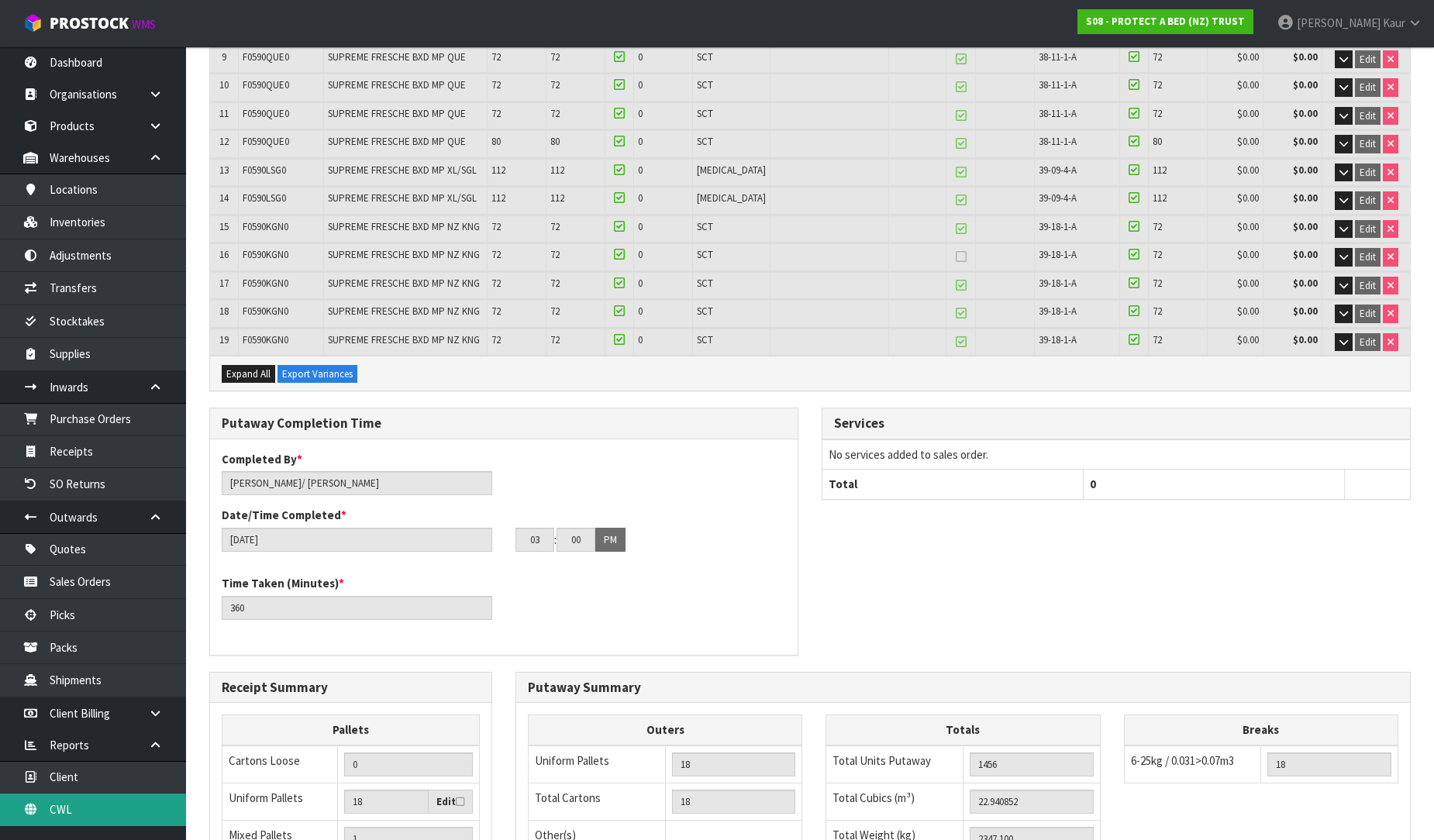
click at [129, 798] on link "CWL" at bounding box center [92, 809] width 186 height 31
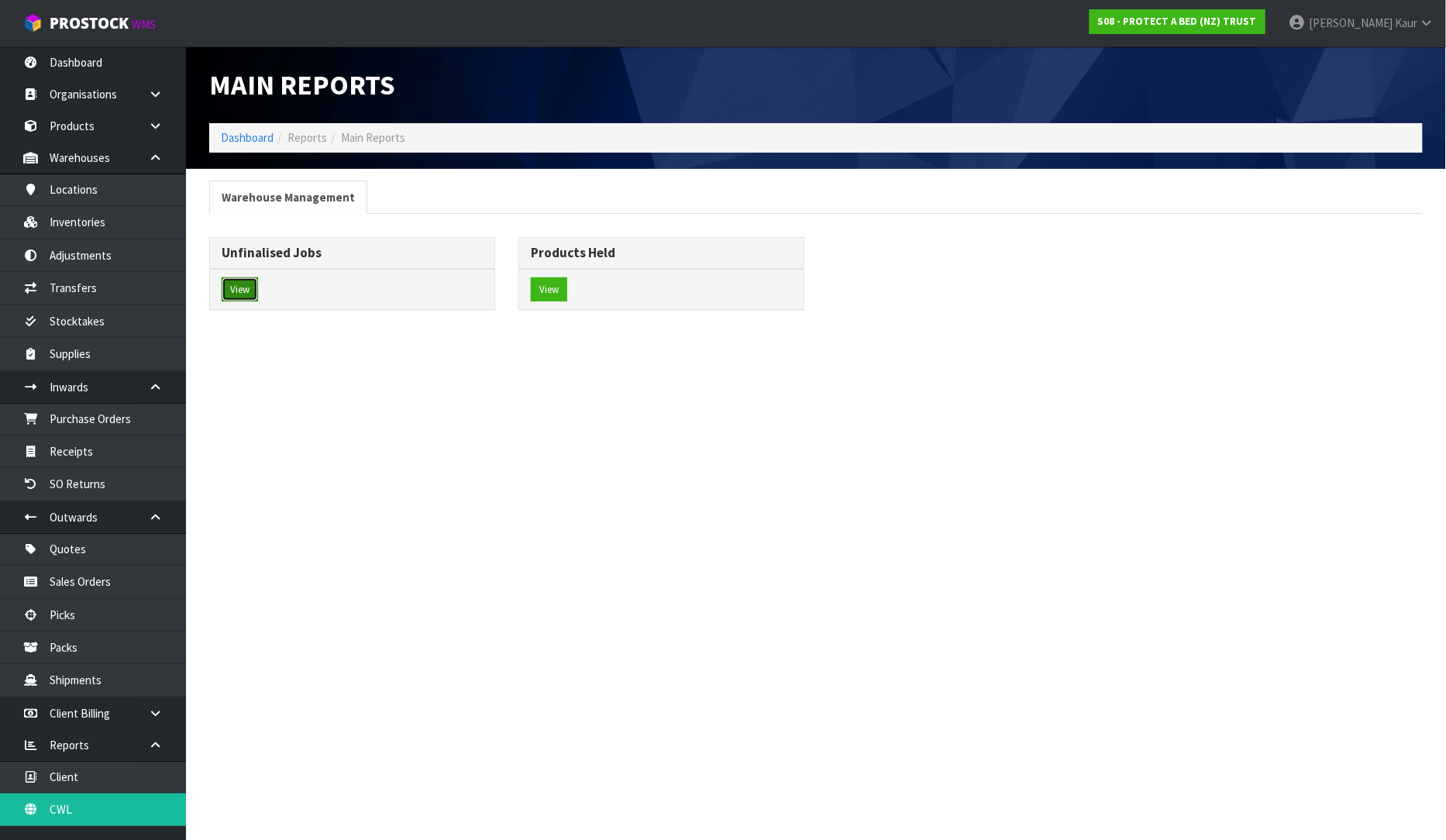
click at [249, 285] on button "View" at bounding box center [239, 289] width 36 height 25
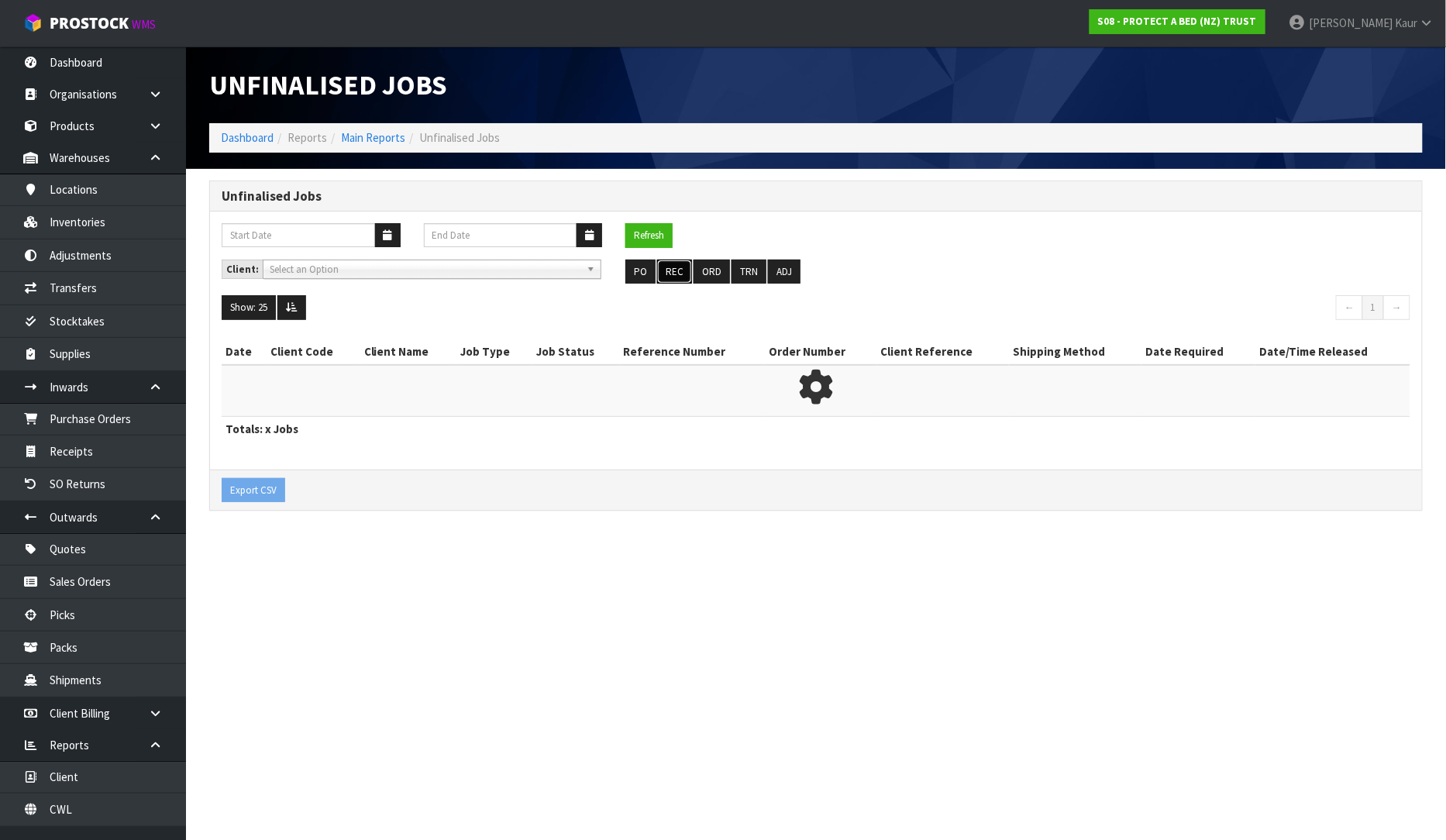
click at [679, 267] on button "REC" at bounding box center [675, 271] width 35 height 25
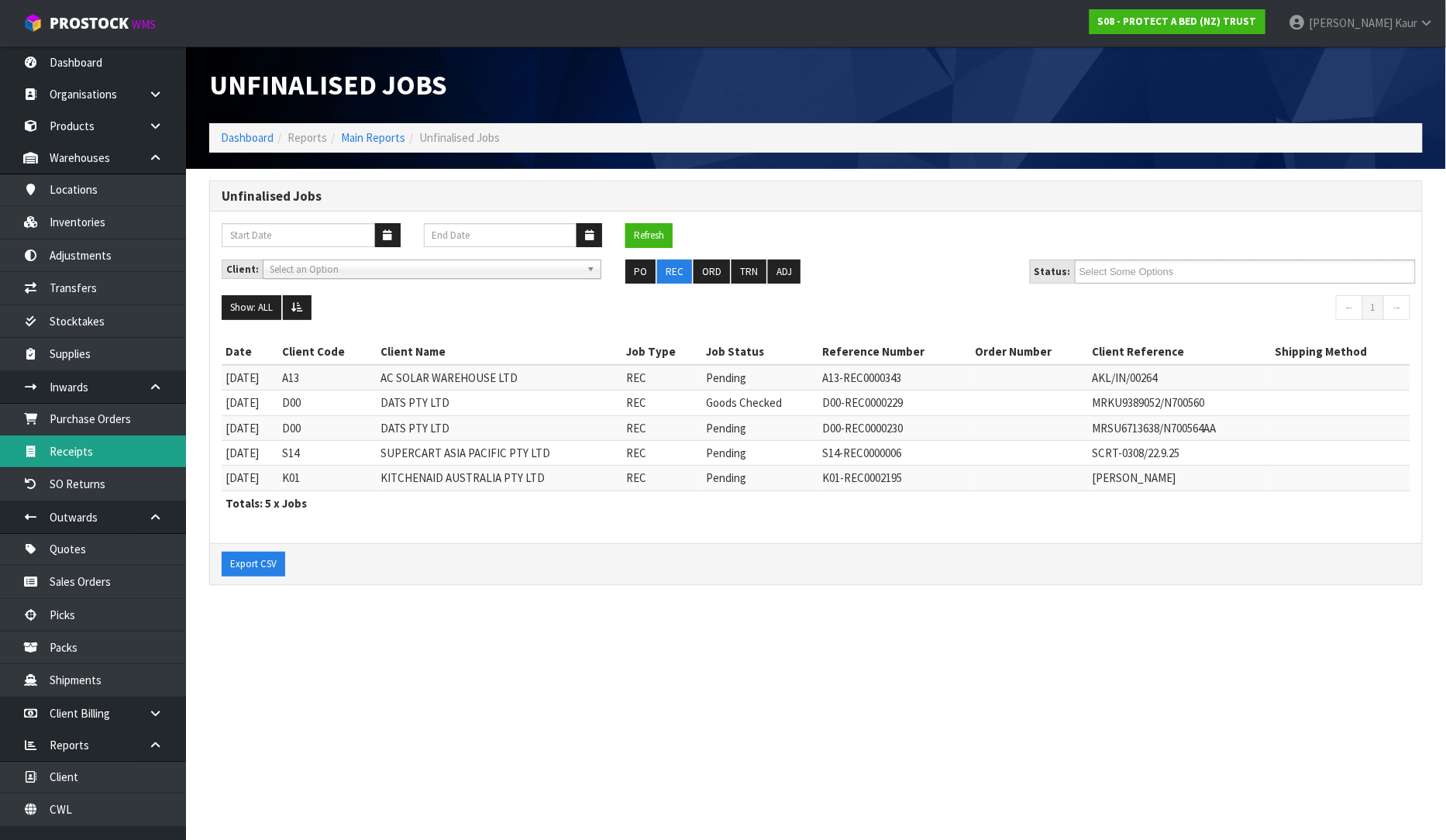
click at [75, 465] on link "Receipts" at bounding box center [92, 451] width 186 height 31
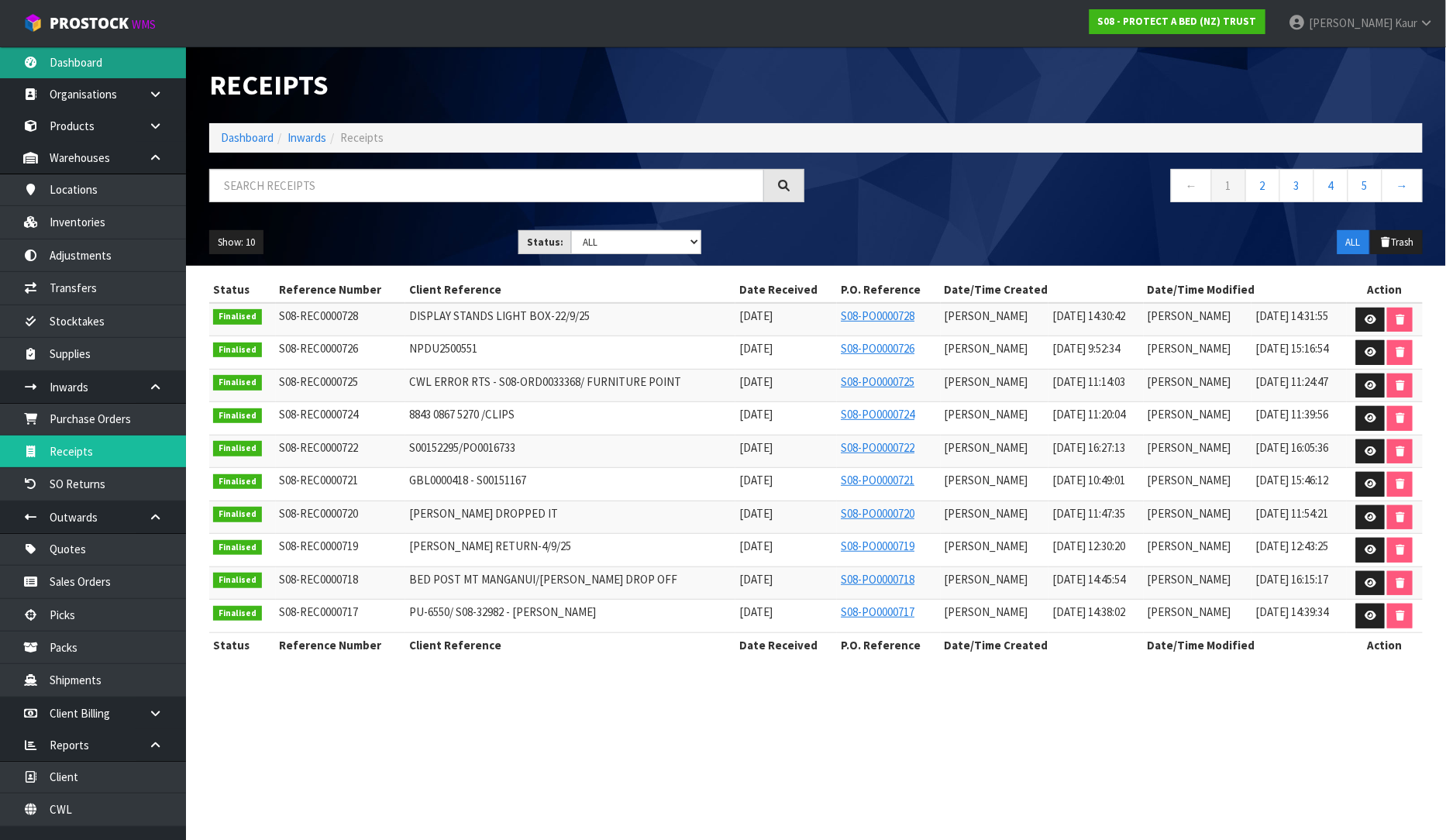
click at [72, 66] on link "Dashboard" at bounding box center [92, 62] width 186 height 31
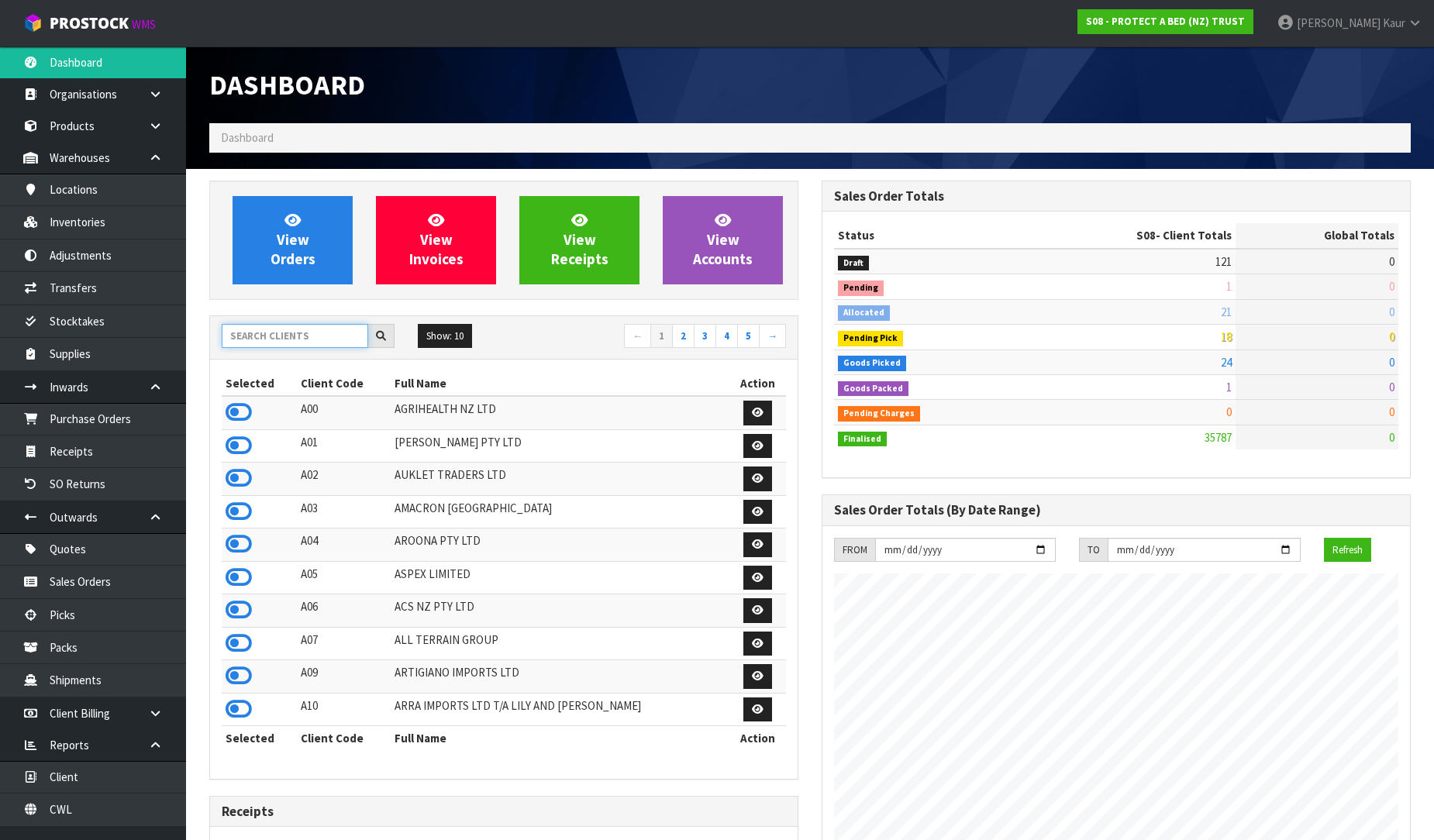
scroll to position [966, 612]
click at [319, 325] on input "text" at bounding box center [295, 336] width 147 height 24
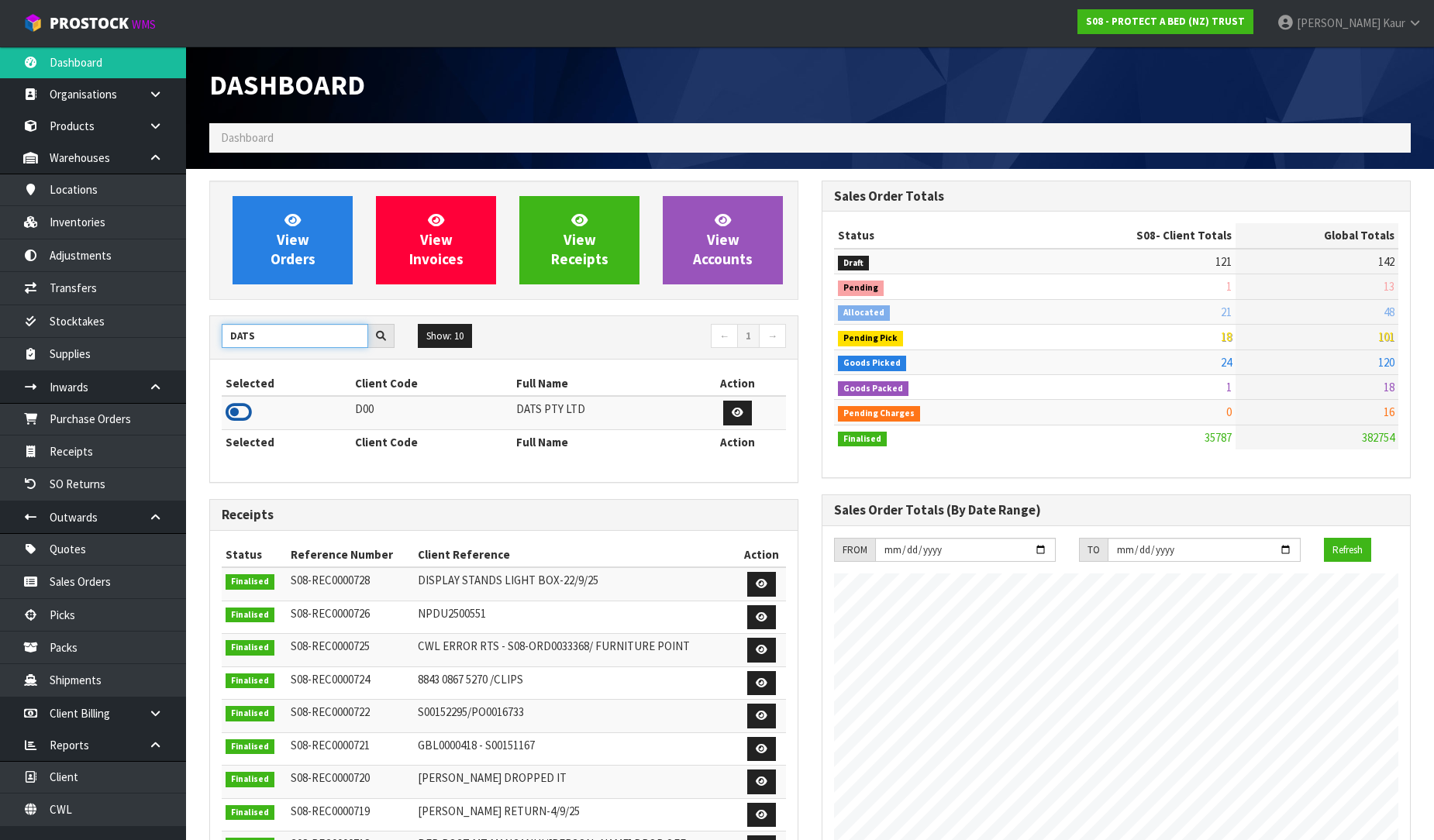
type input "DATS"
click at [238, 414] on icon at bounding box center [238, 412] width 27 height 23
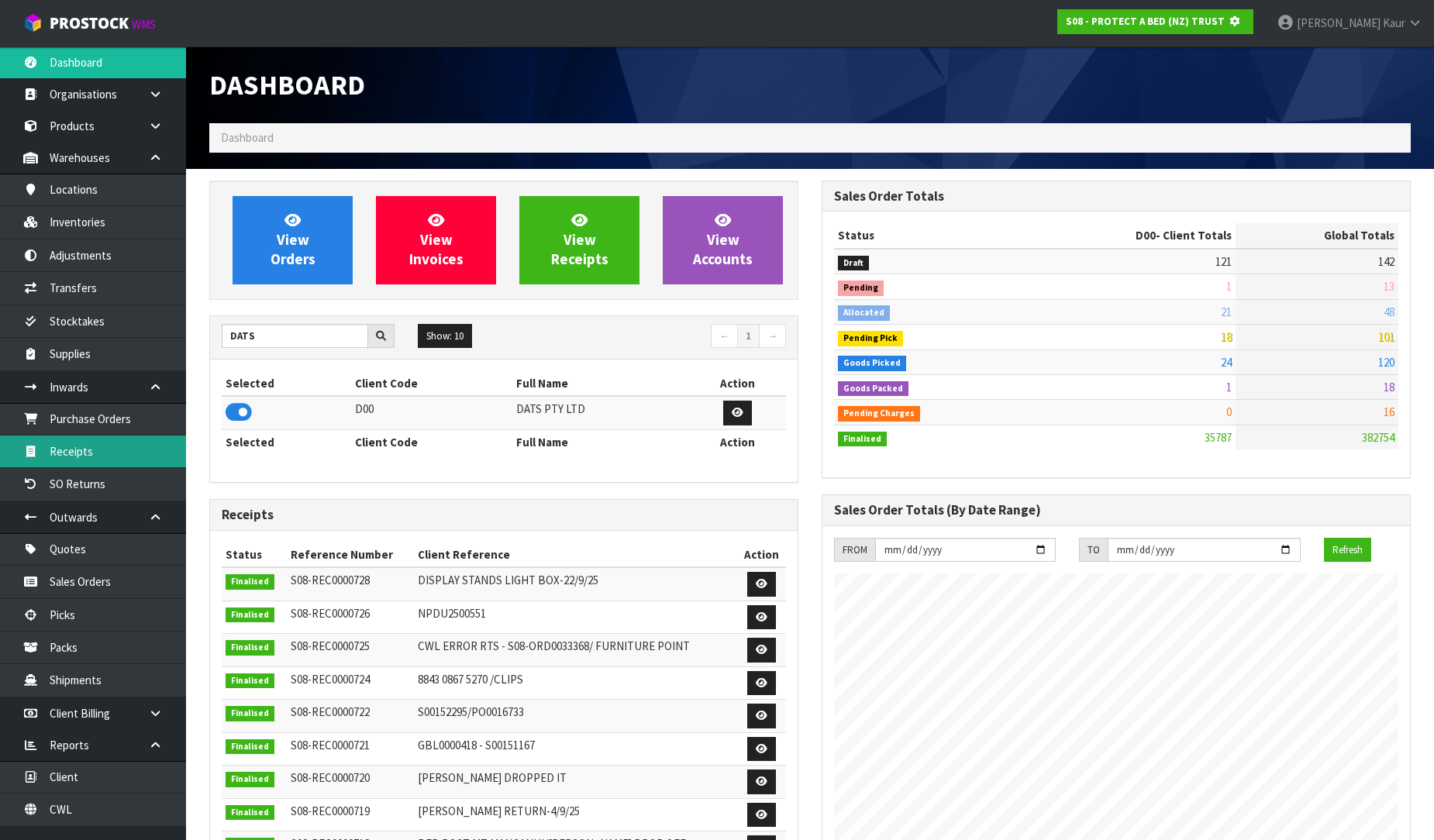
scroll to position [966, 612]
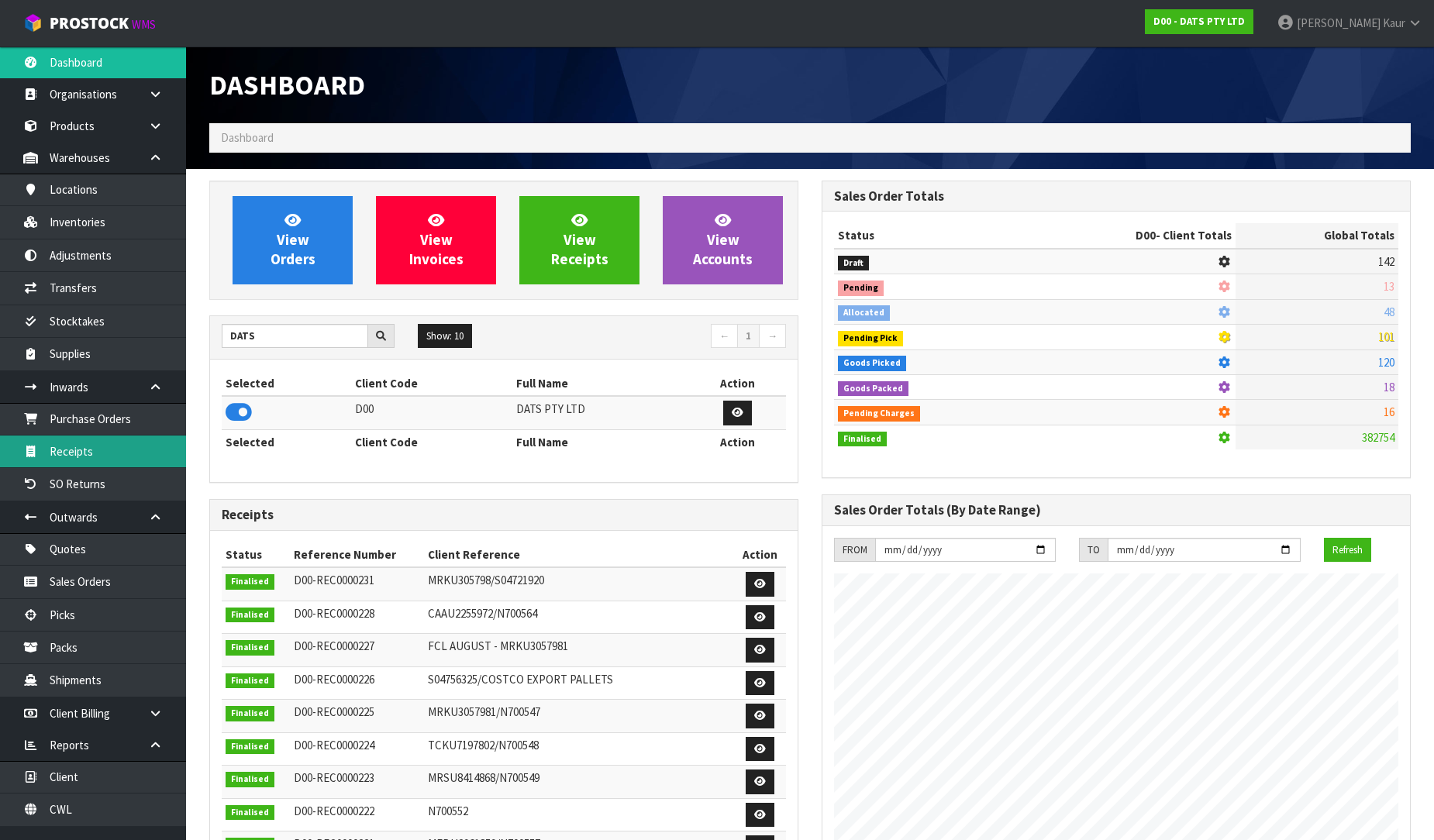
click at [105, 448] on link "Receipts" at bounding box center [92, 451] width 186 height 31
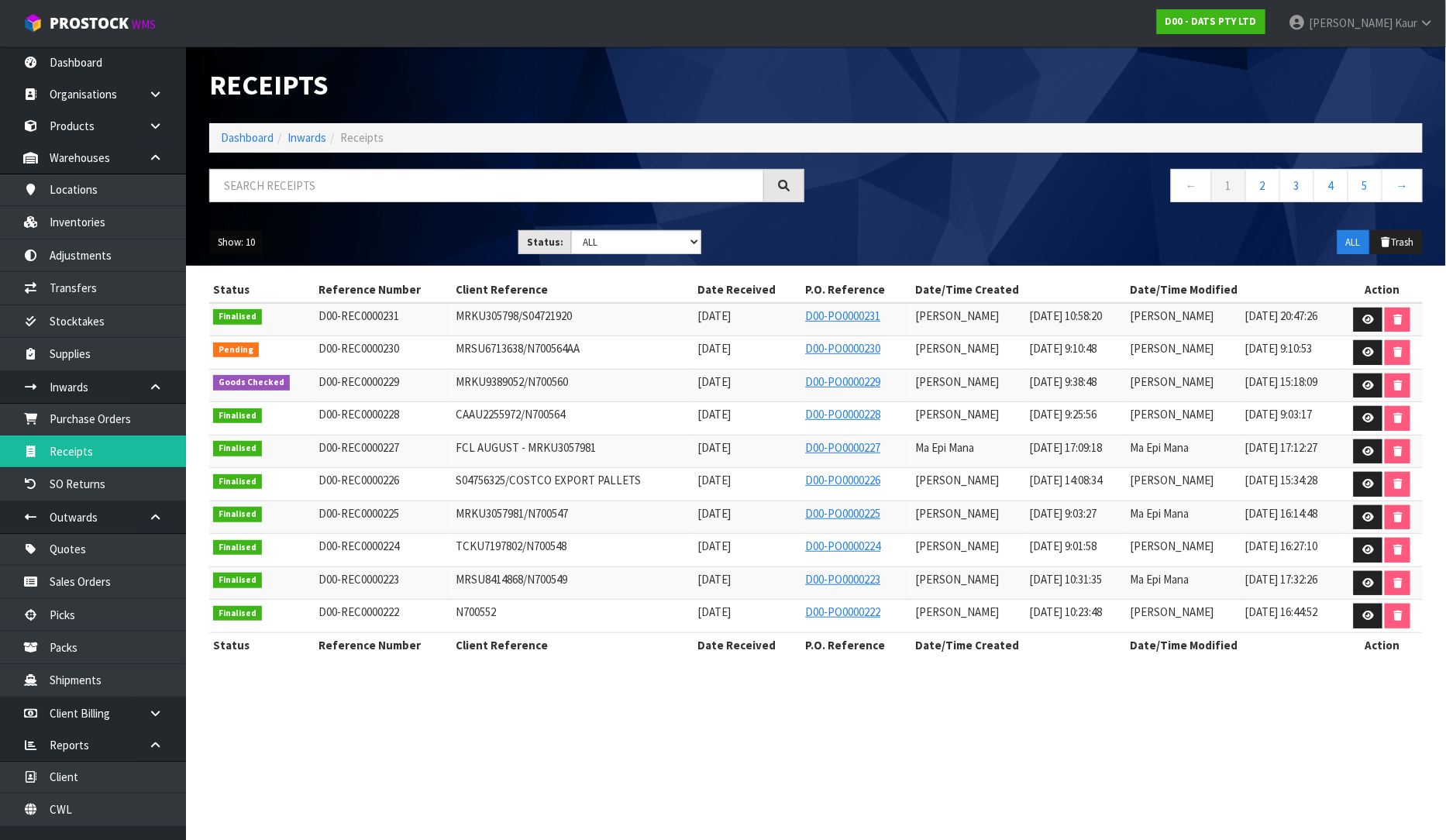
click at [243, 244] on button "Show: 10" at bounding box center [236, 242] width 54 height 25
click at [253, 310] on link "25" at bounding box center [271, 313] width 123 height 21
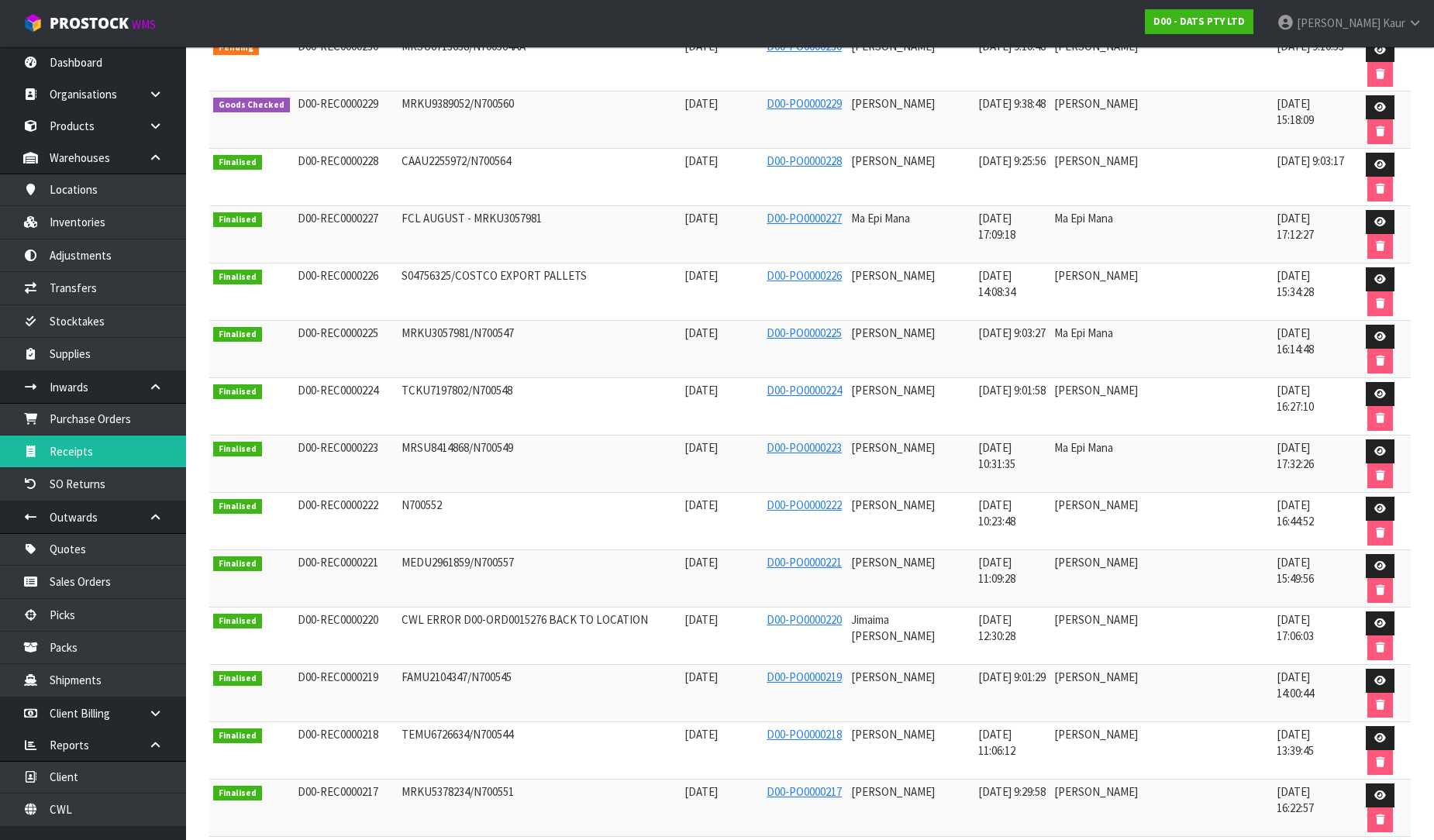
scroll to position [344, 0]
click at [1366, 553] on link at bounding box center [1380, 565] width 29 height 25
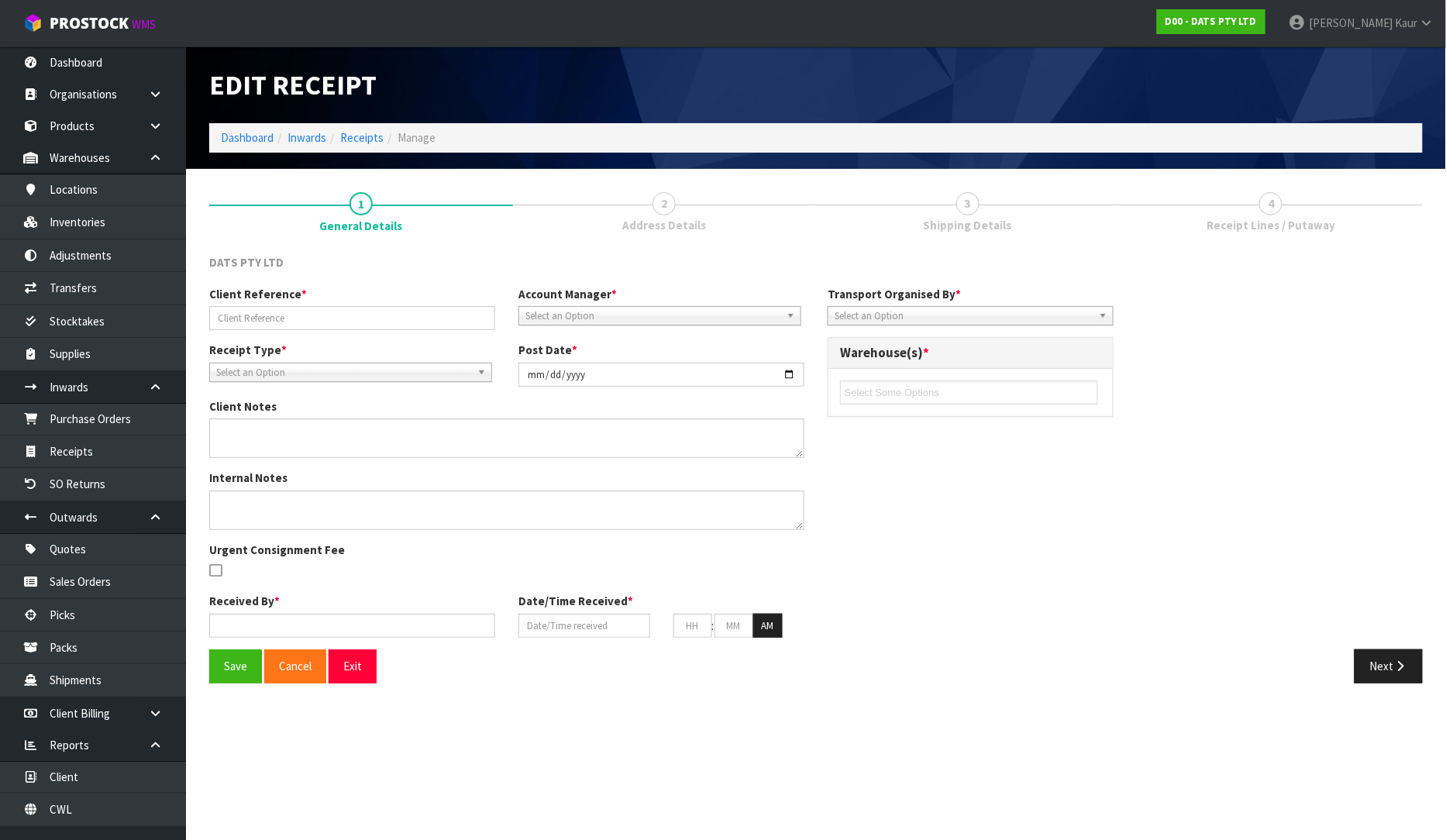
type input "MEDU2961859/N700557"
type input "[DATE]"
type input "[PERSON_NAME]"
type input "[DATE]"
type input "11"
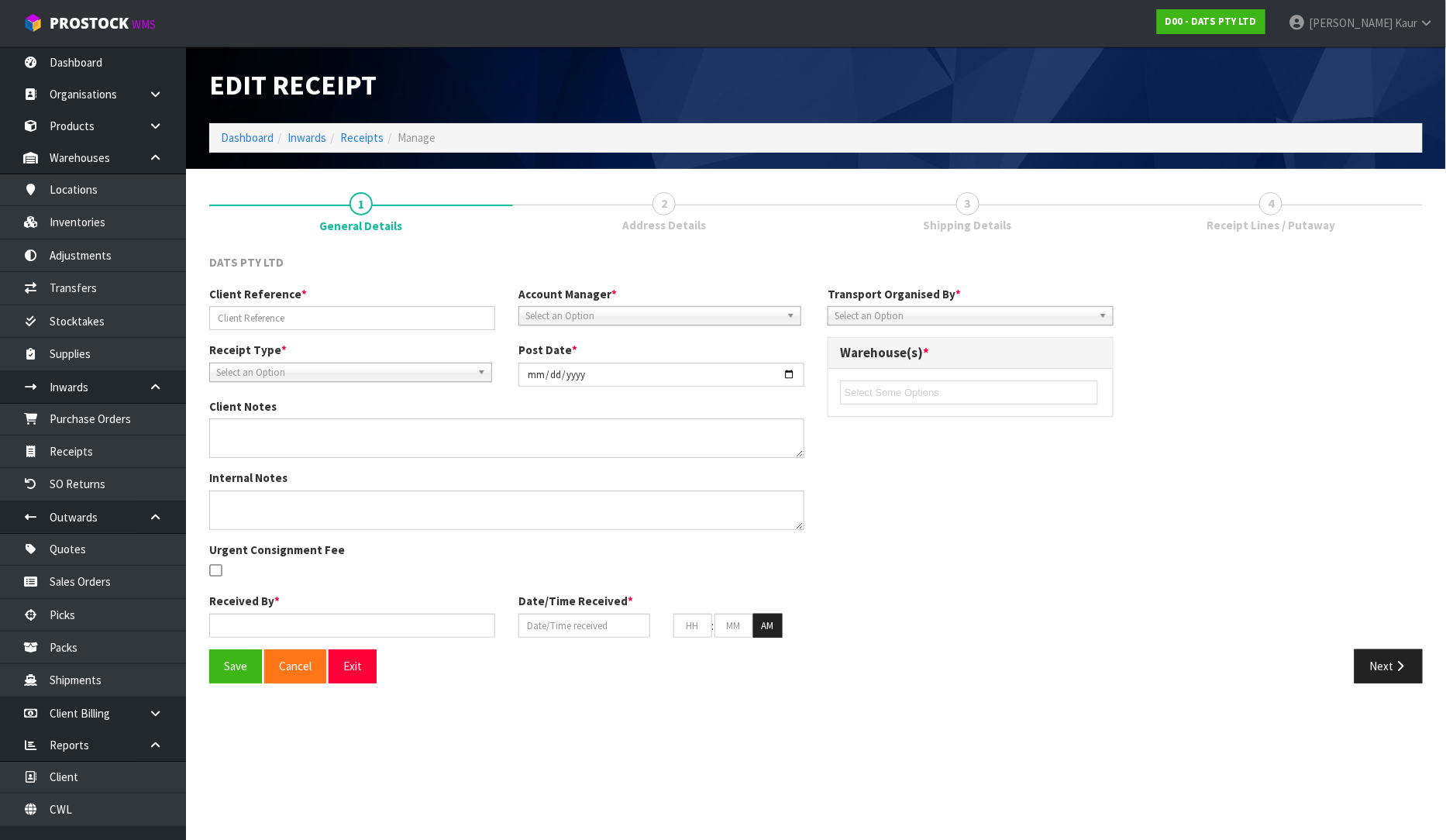
type input "09"
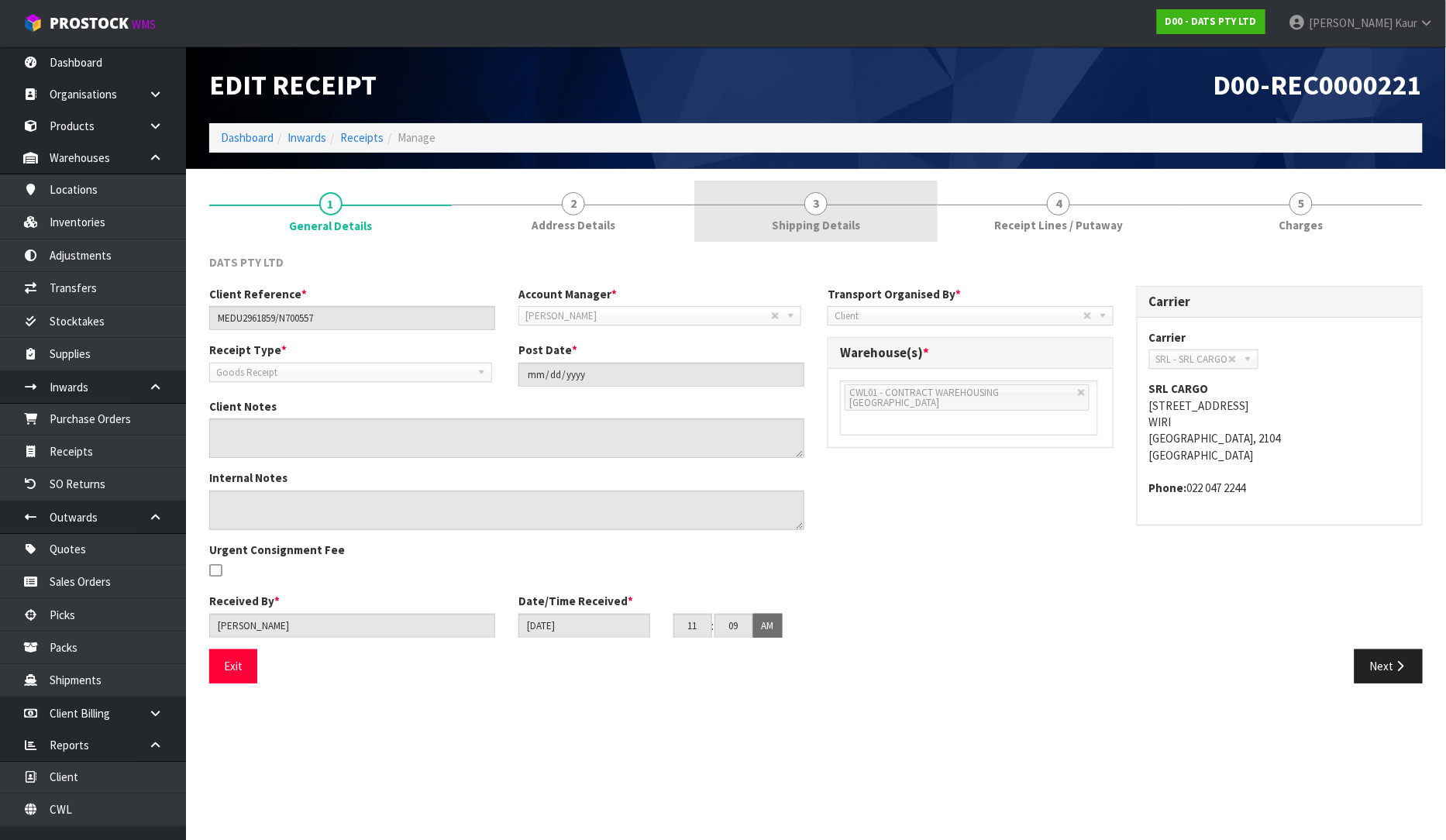
click at [734, 197] on link "3 Shipping Details" at bounding box center [815, 211] width 243 height 61
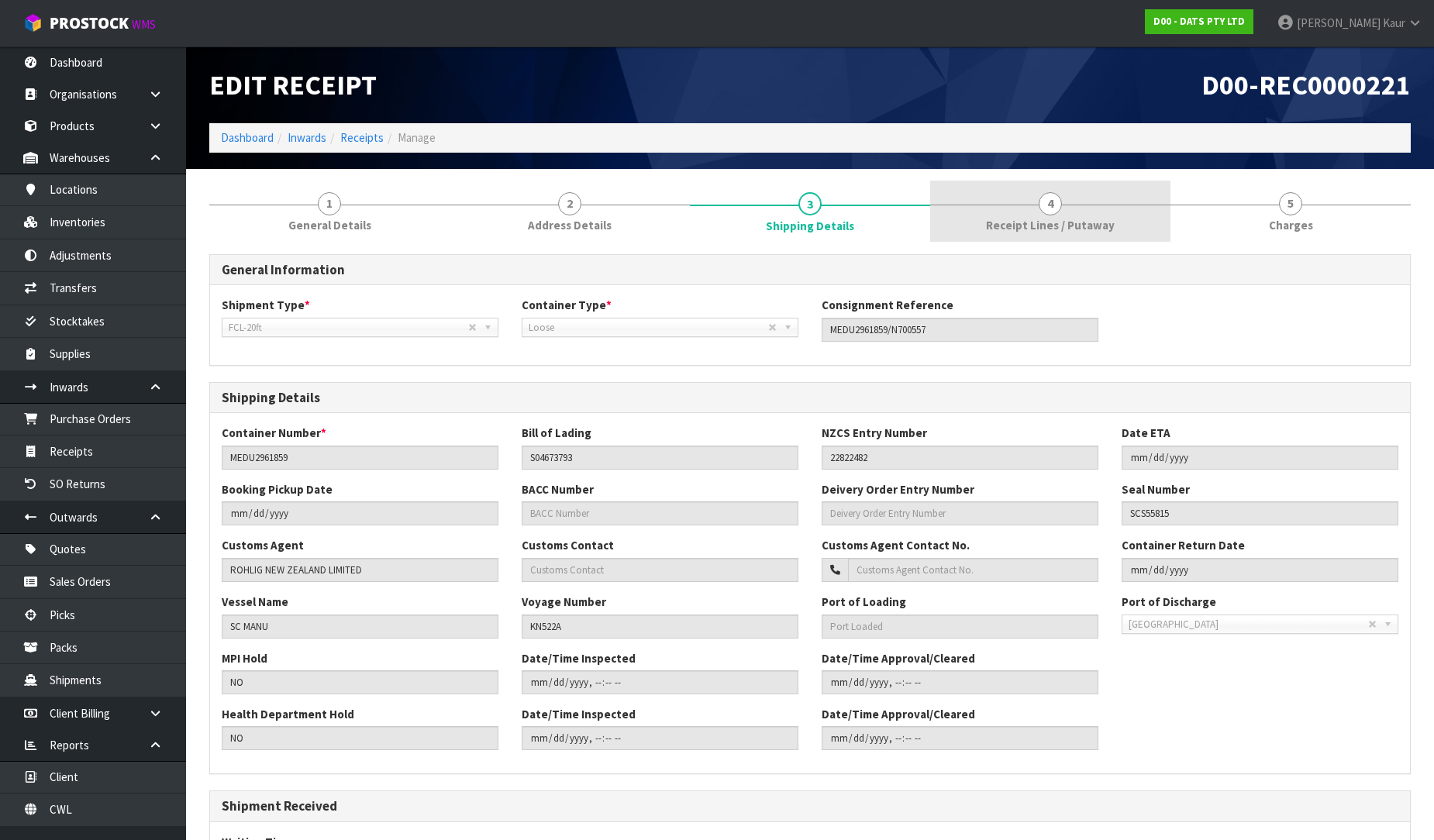
click at [1069, 210] on link "4 Receipt Lines / Putaway" at bounding box center [1050, 211] width 240 height 61
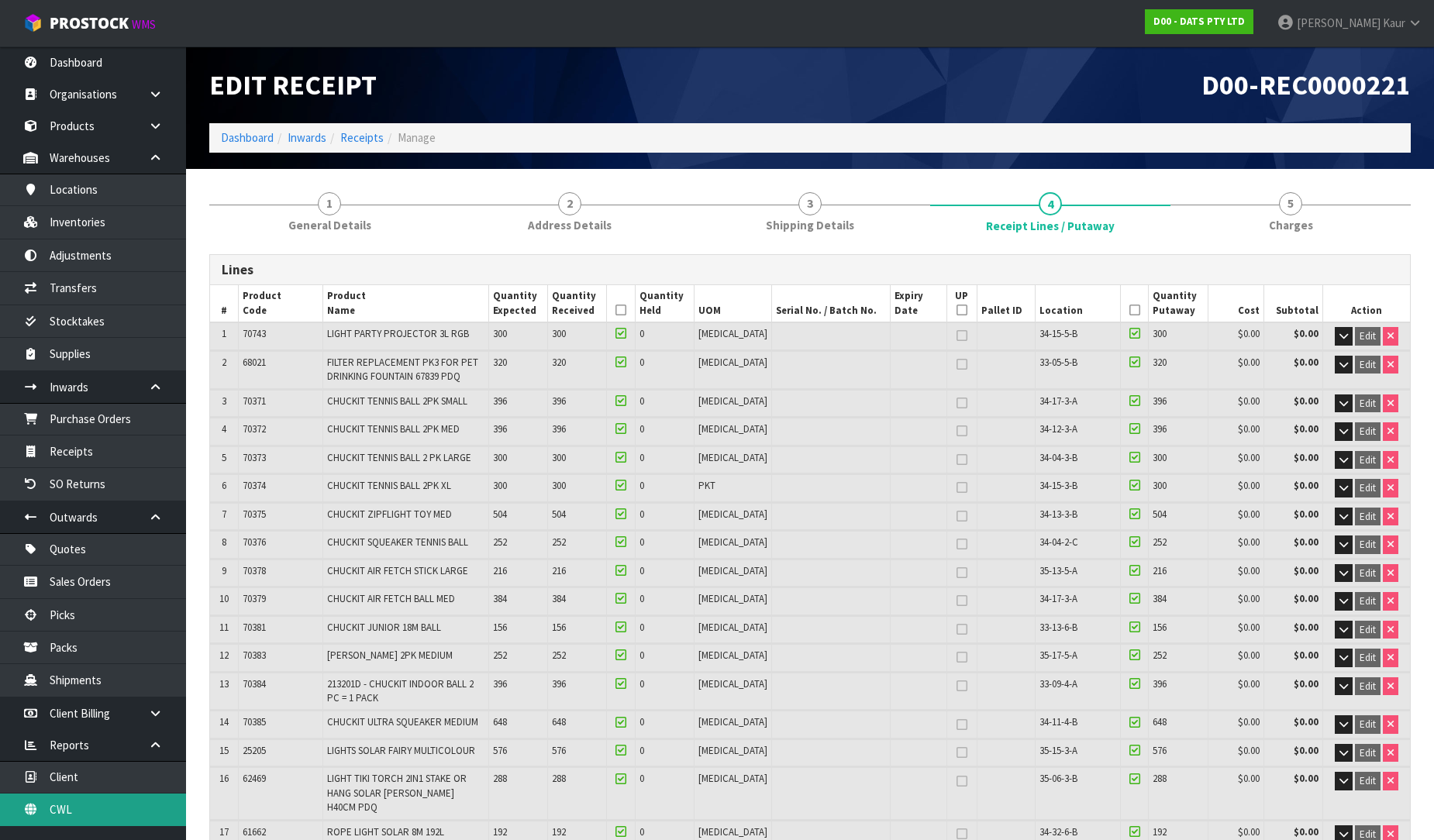
click at [99, 815] on link "CWL" at bounding box center [92, 809] width 186 height 31
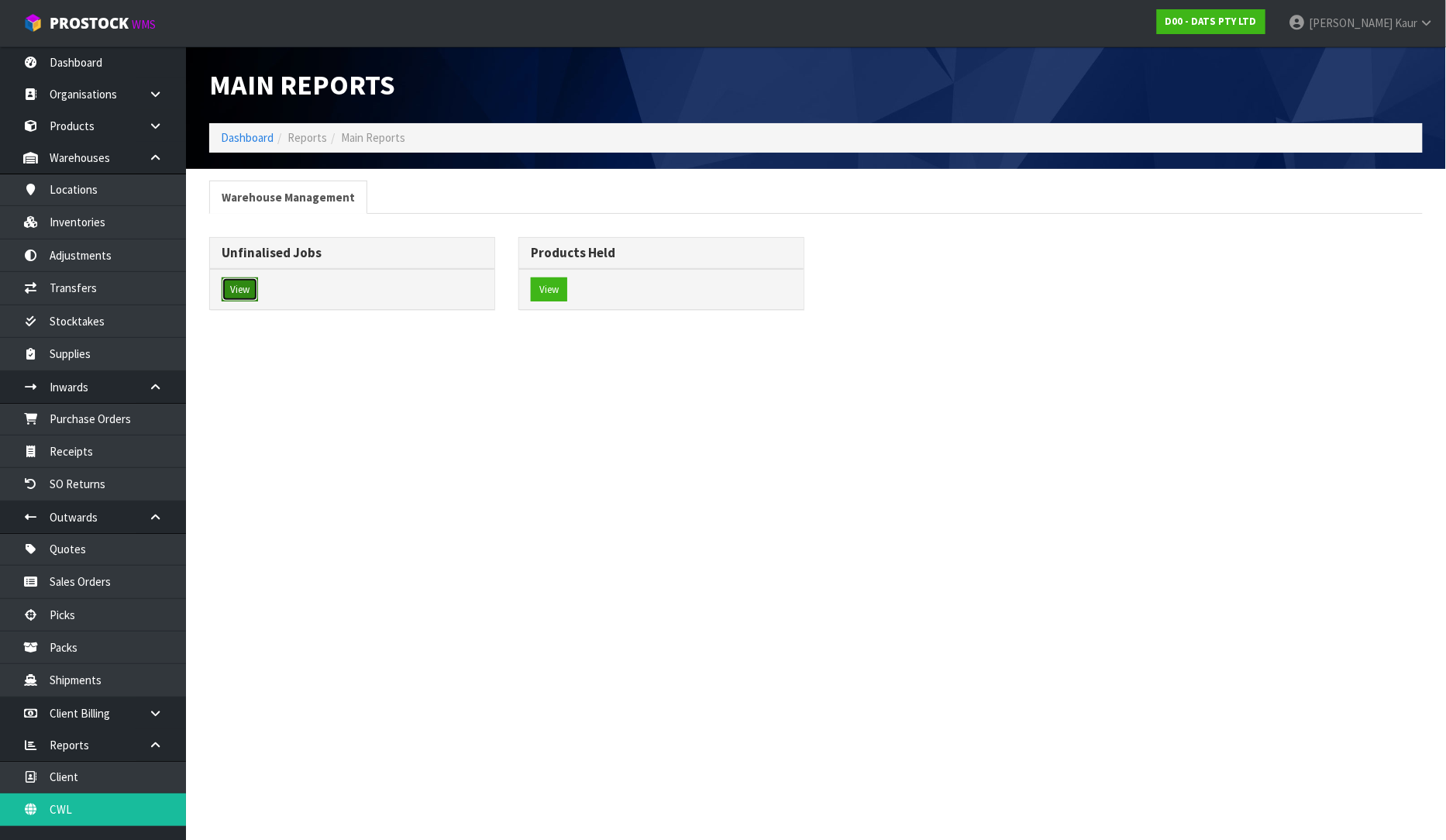
click at [250, 302] on button "View" at bounding box center [239, 289] width 36 height 25
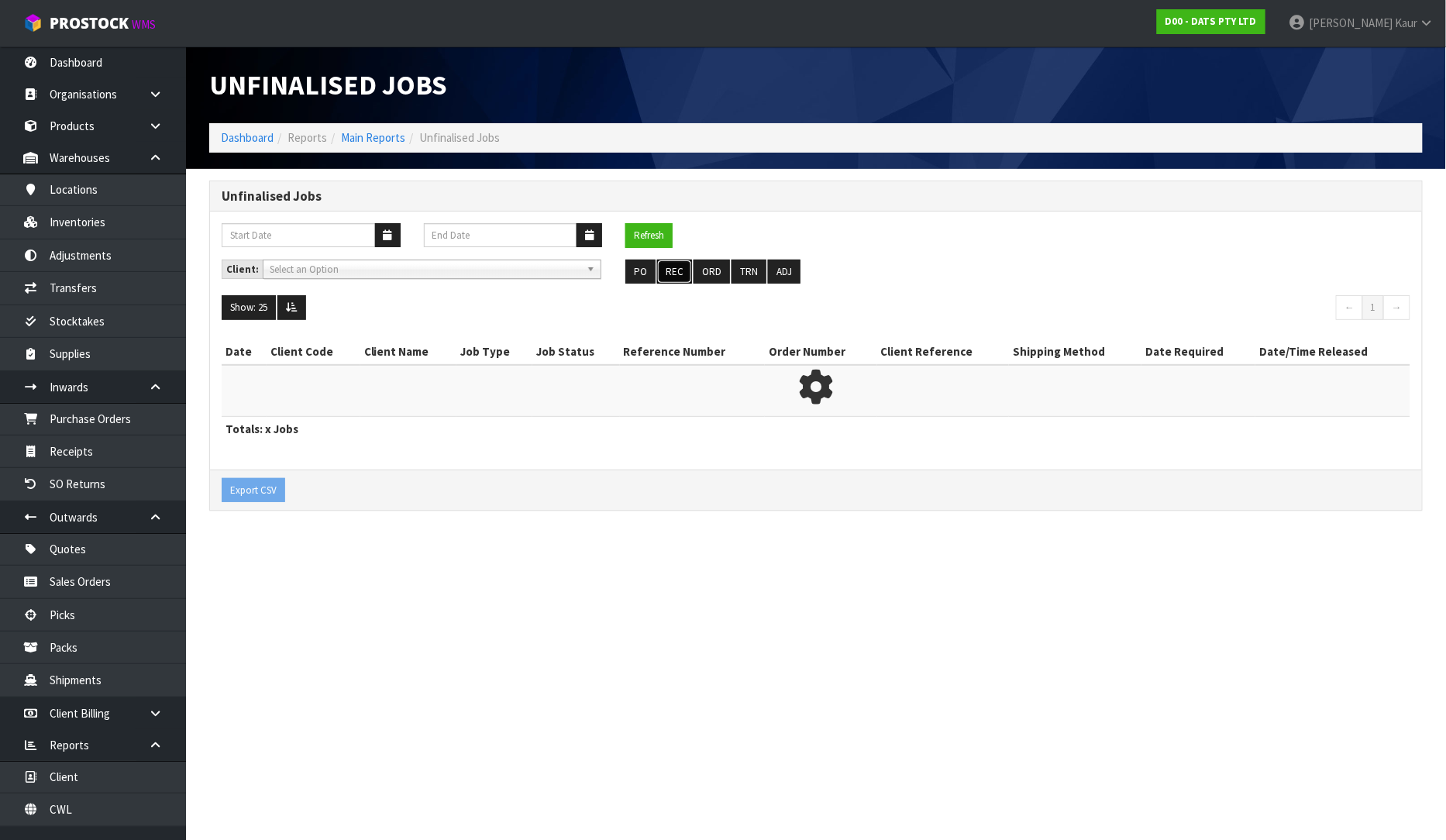
click at [680, 272] on button "REC" at bounding box center [675, 271] width 35 height 25
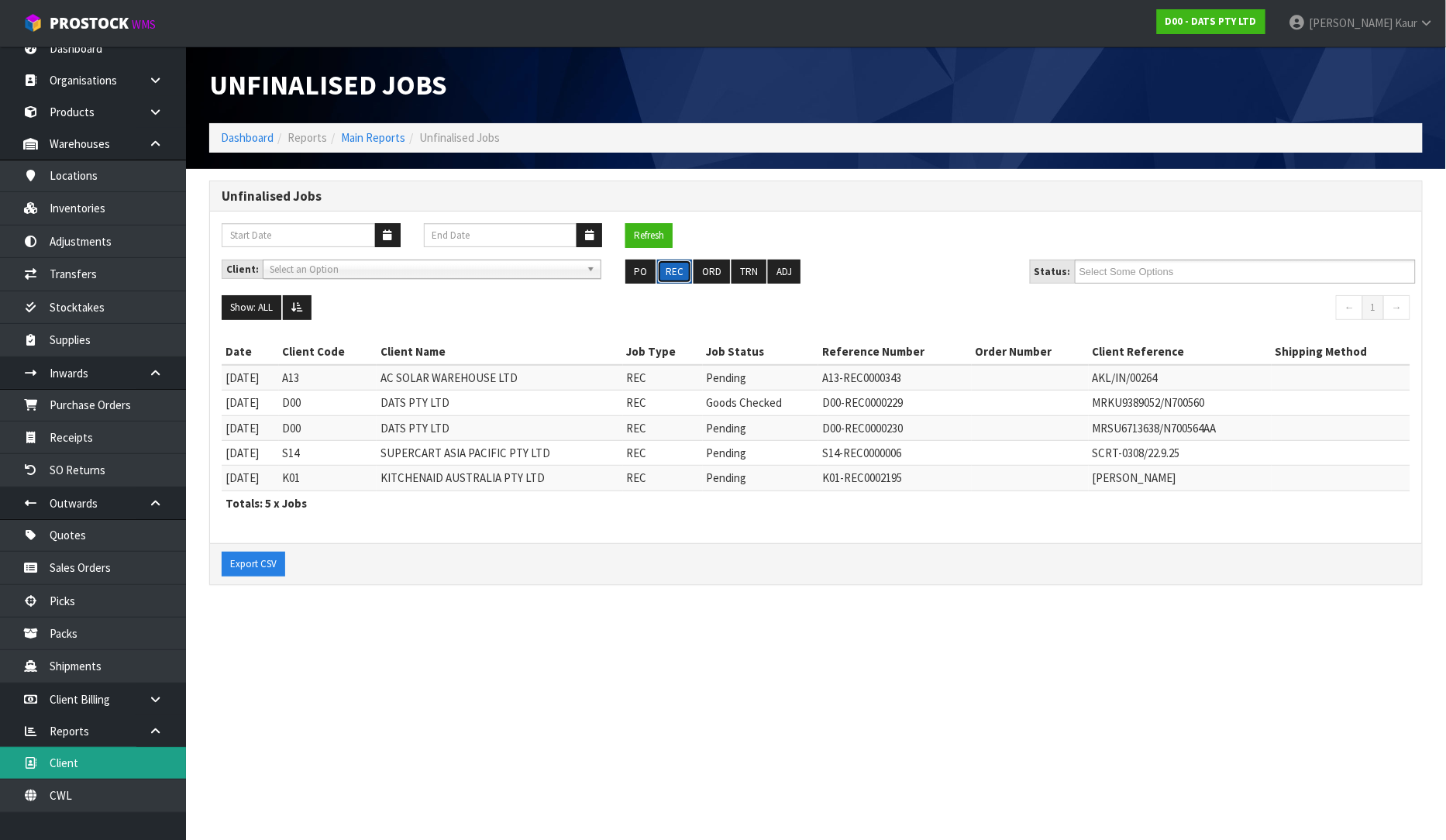
scroll to position [18, 0]
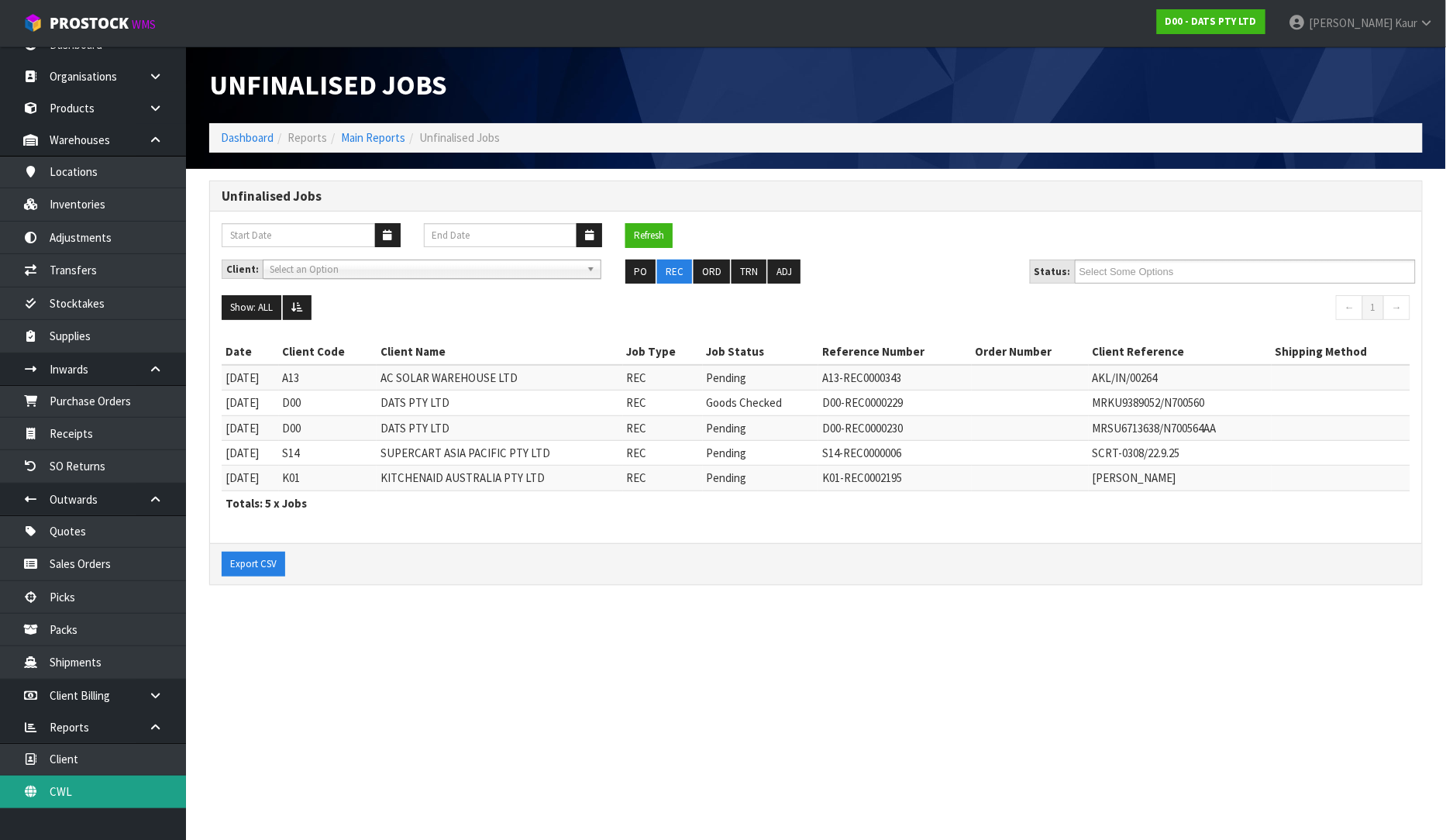
click at [64, 783] on link "CWL" at bounding box center [92, 791] width 186 height 31
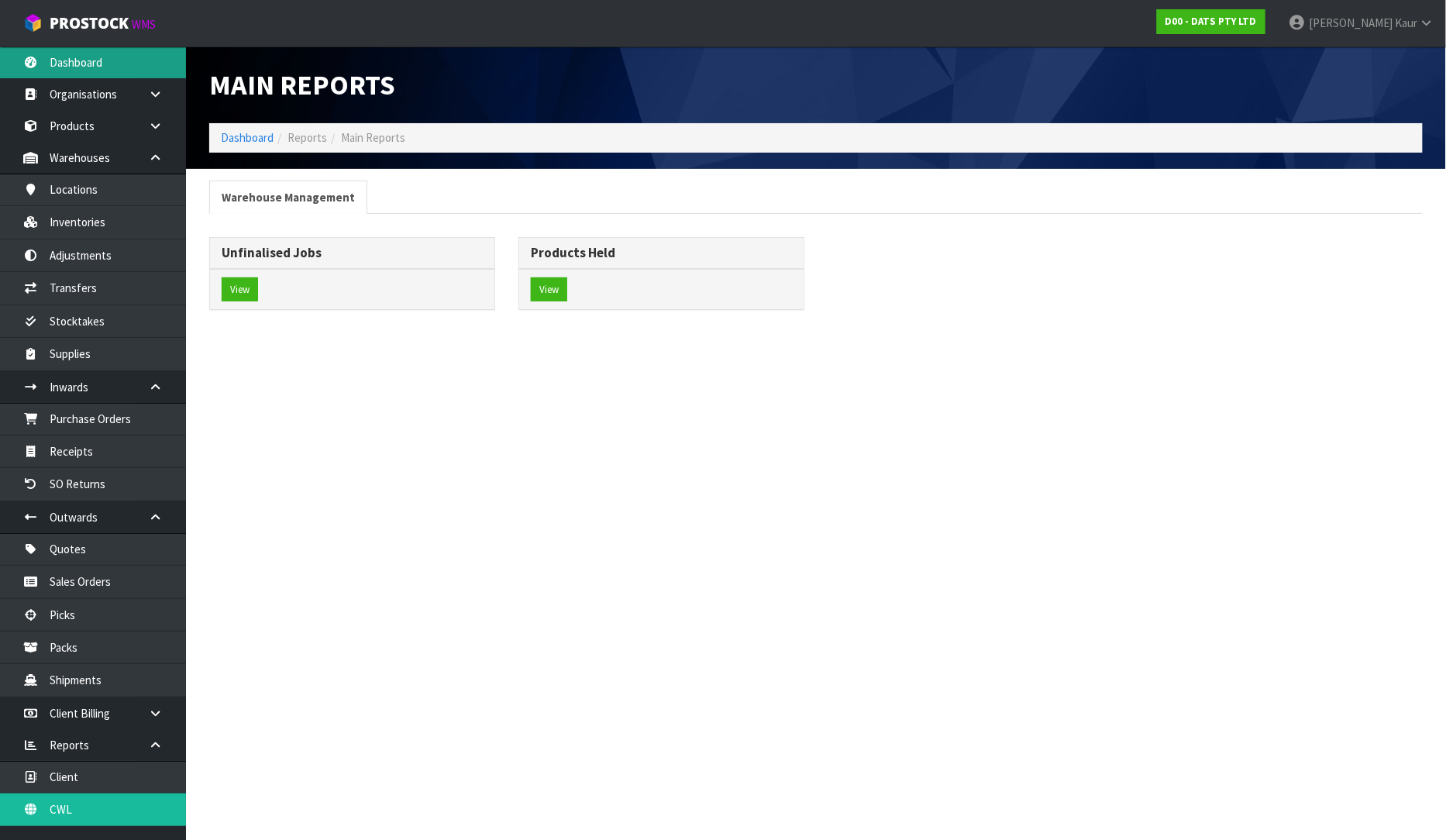
click at [87, 57] on link "Dashboard" at bounding box center [92, 62] width 186 height 31
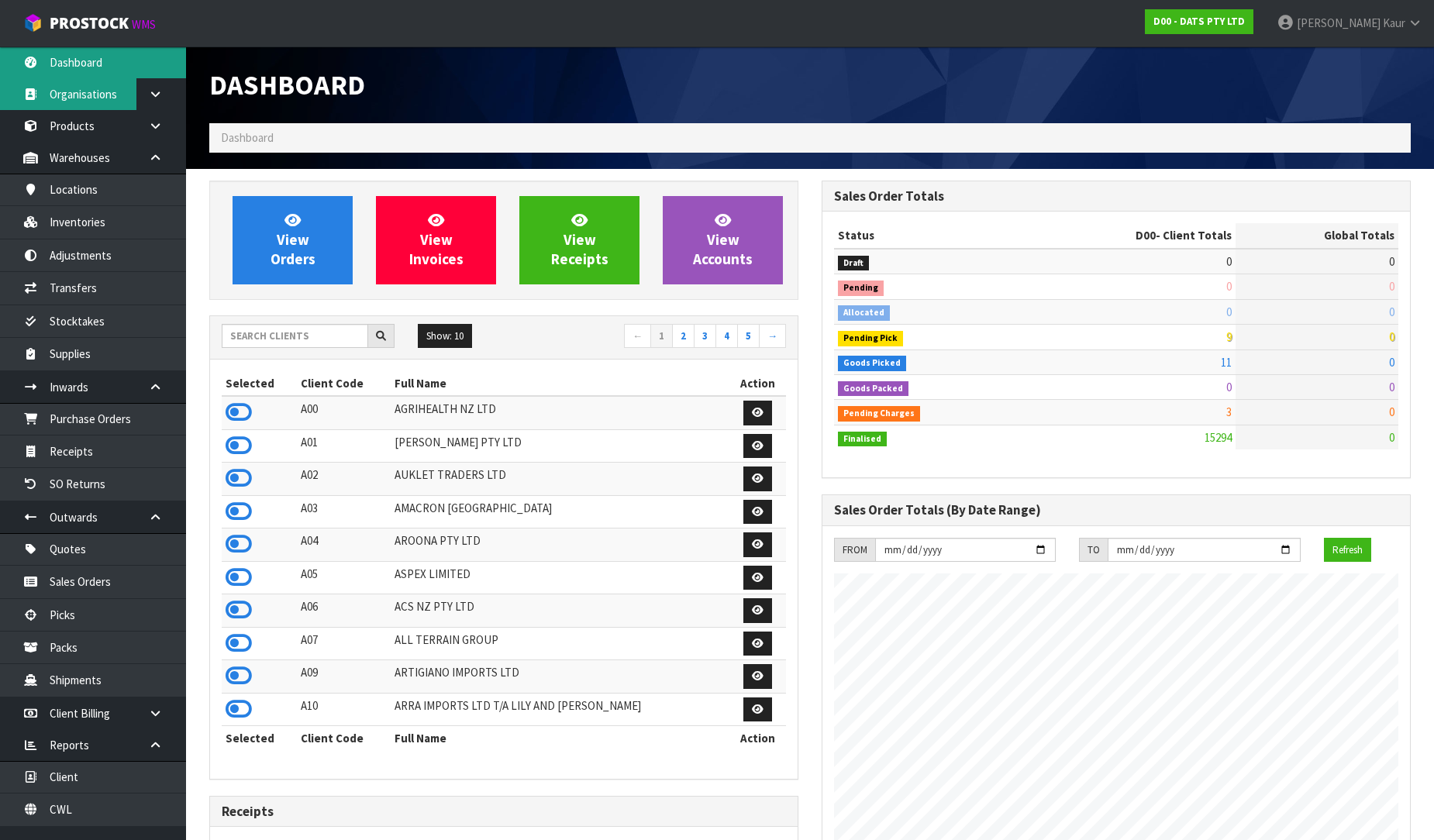
scroll to position [1173, 612]
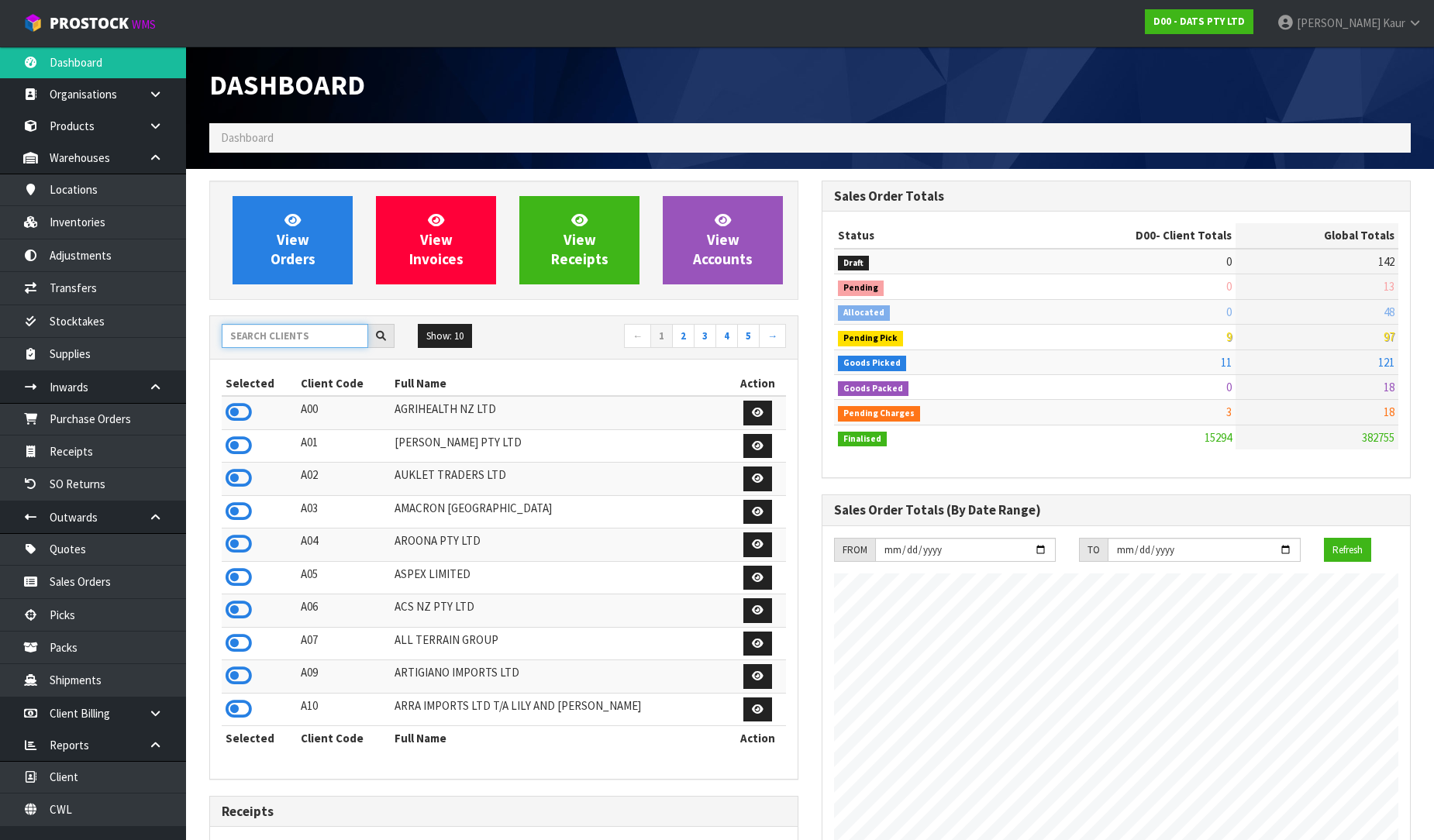
click at [297, 324] on input "text" at bounding box center [295, 336] width 147 height 24
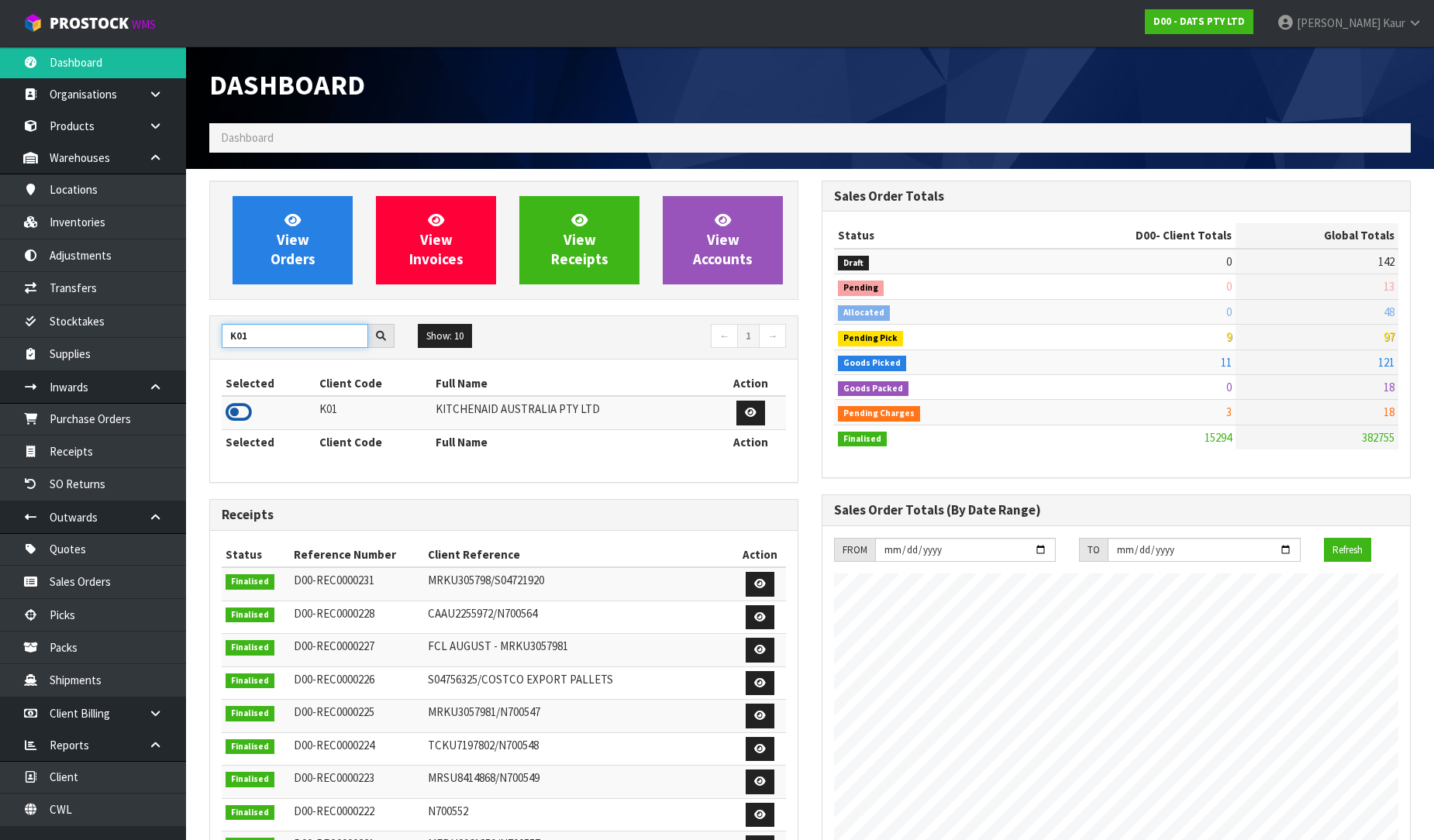
type input "K01"
click at [238, 413] on icon at bounding box center [238, 412] width 27 height 23
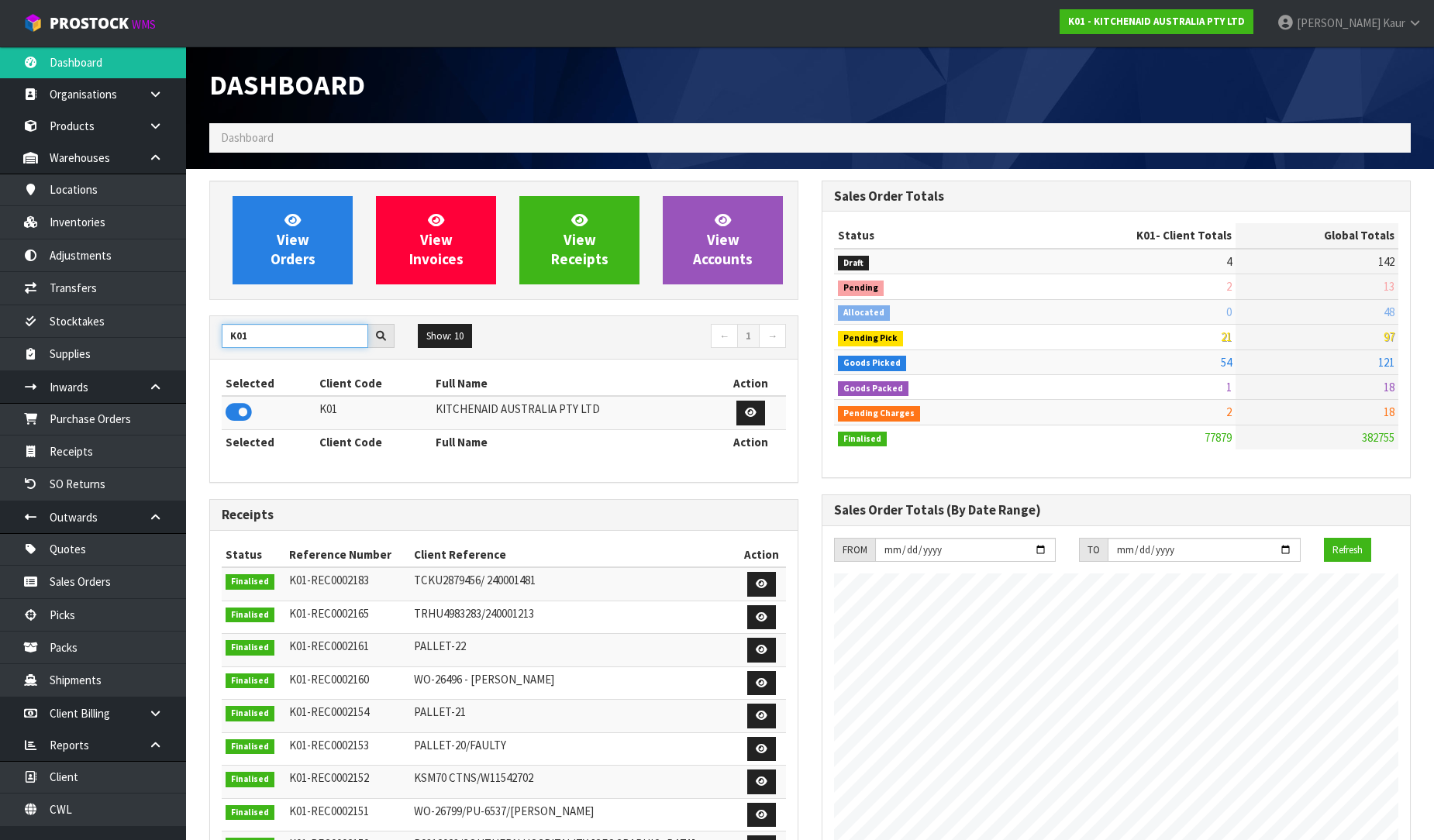
drag, startPoint x: 259, startPoint y: 336, endPoint x: 206, endPoint y: 357, distance: 57.0
click at [206, 357] on div "View Orders View Invoices View Receipts View Accounts K01 Show: 10 5 10 25 50 ←…" at bounding box center [503, 651] width 612 height 941
click at [235, 420] on icon at bounding box center [238, 412] width 27 height 23
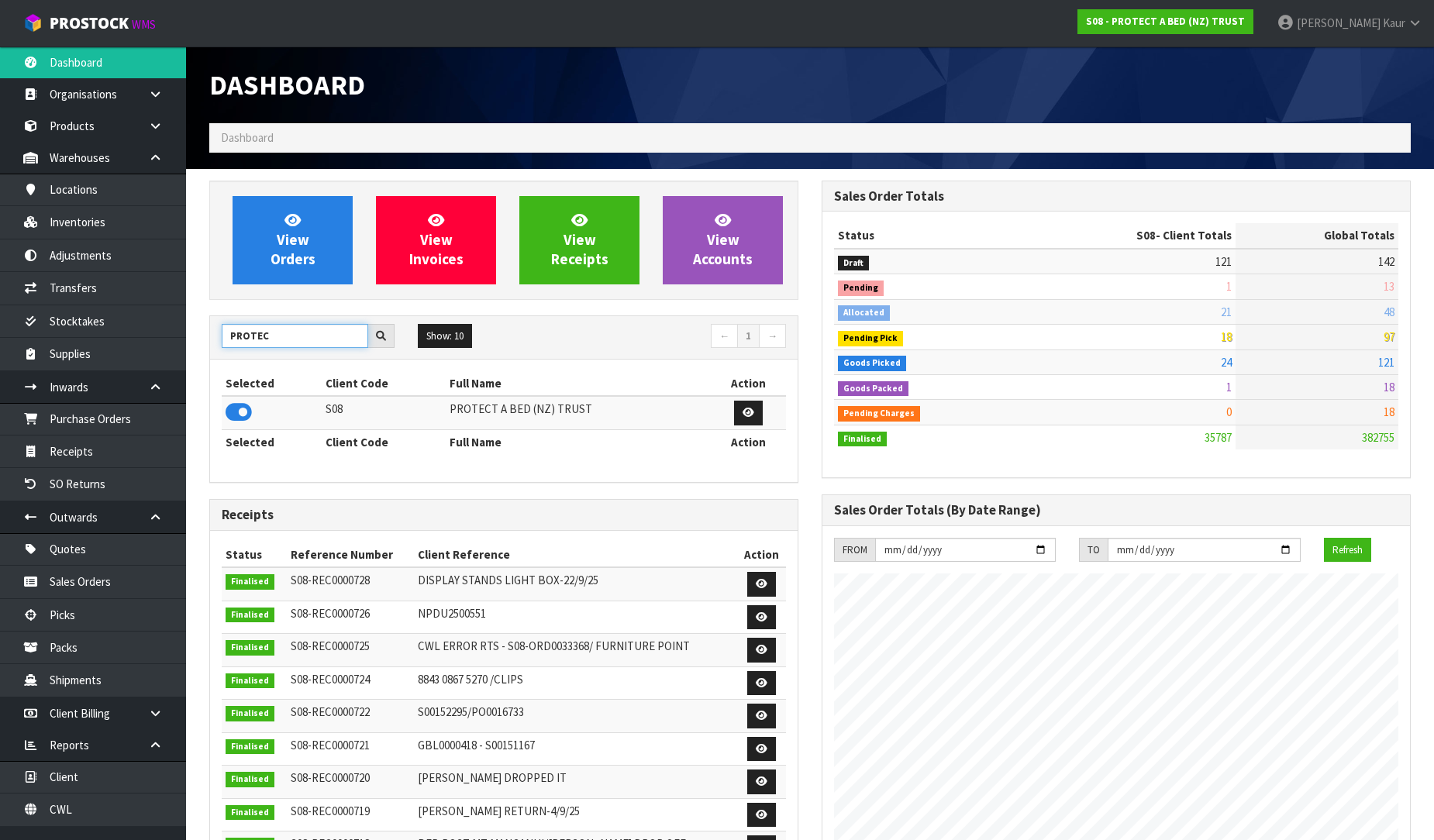
drag, startPoint x: 261, startPoint y: 343, endPoint x: 244, endPoint y: 346, distance: 17.3
click at [244, 346] on input "PROTEC" at bounding box center [295, 336] width 147 height 24
type input "P"
type input "J02"
click at [244, 408] on icon at bounding box center [238, 412] width 27 height 23
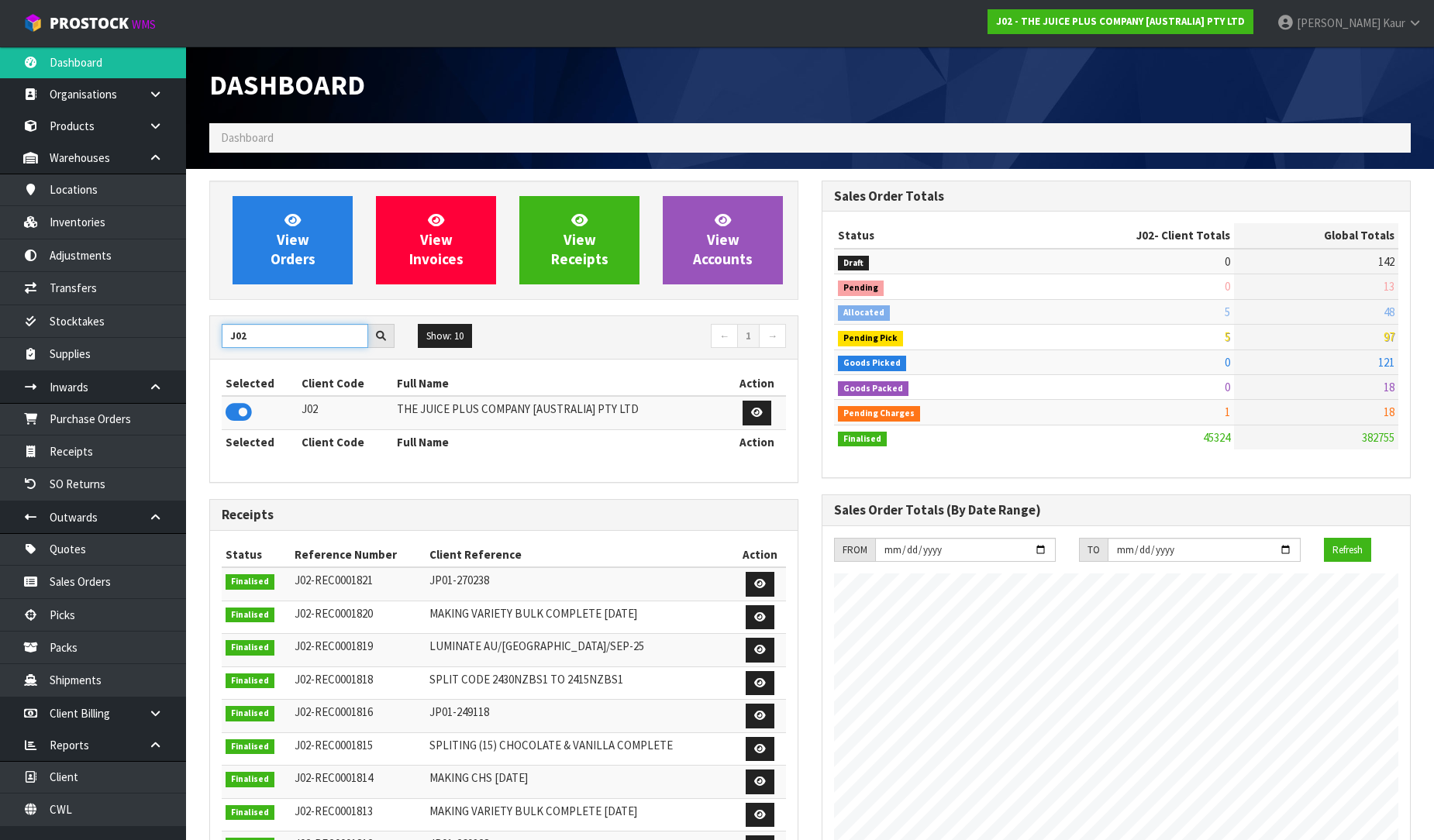
drag, startPoint x: 258, startPoint y: 346, endPoint x: 204, endPoint y: 361, distance: 56.0
click at [204, 361] on div "View Orders View Invoices View Receipts View Accounts J02 Show: 10 5 10 25 50 ←…" at bounding box center [503, 630] width 612 height 899
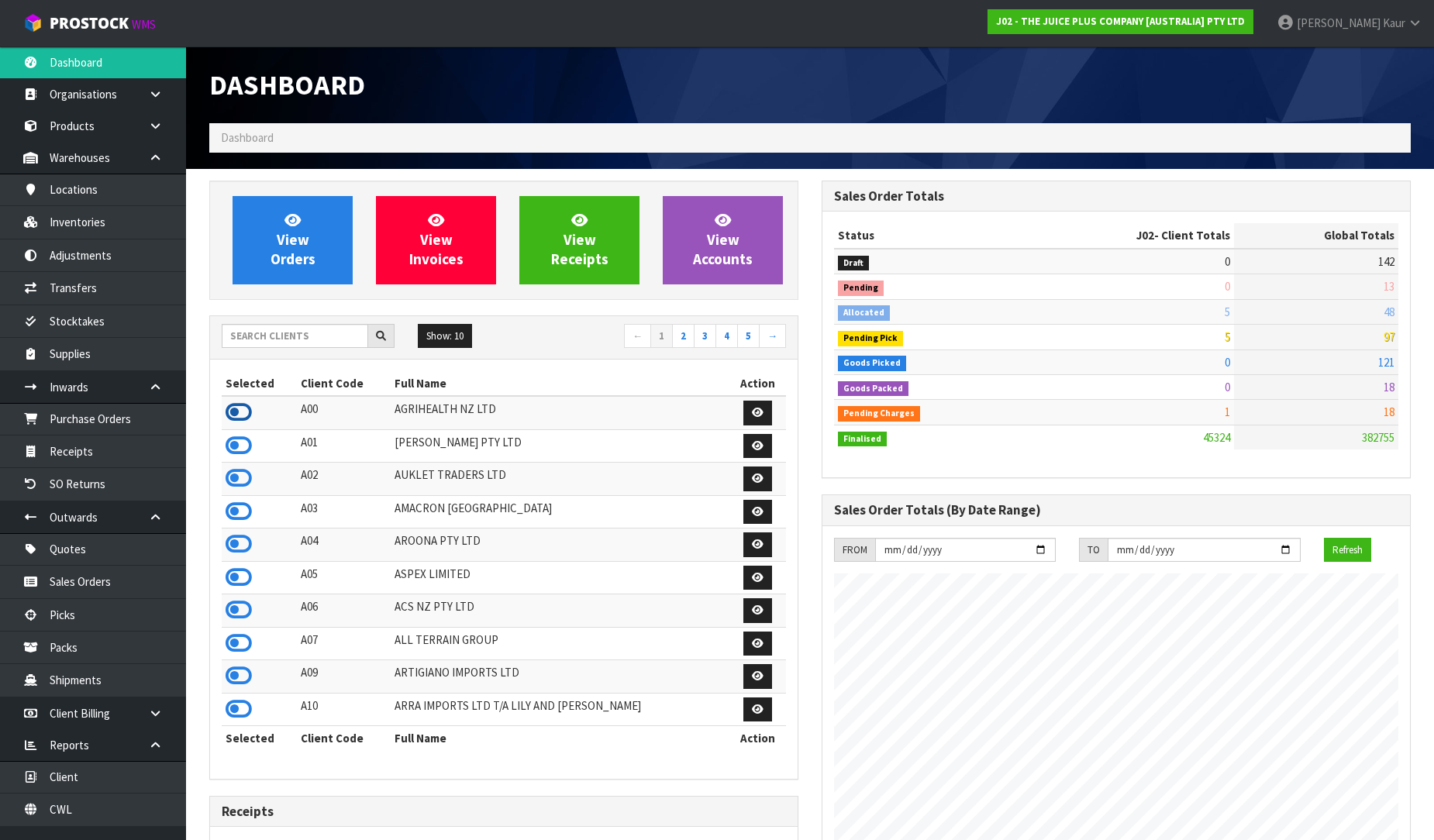
click at [229, 404] on icon at bounding box center [238, 412] width 27 height 23
click at [273, 334] on input "text" at bounding box center [295, 336] width 147 height 24
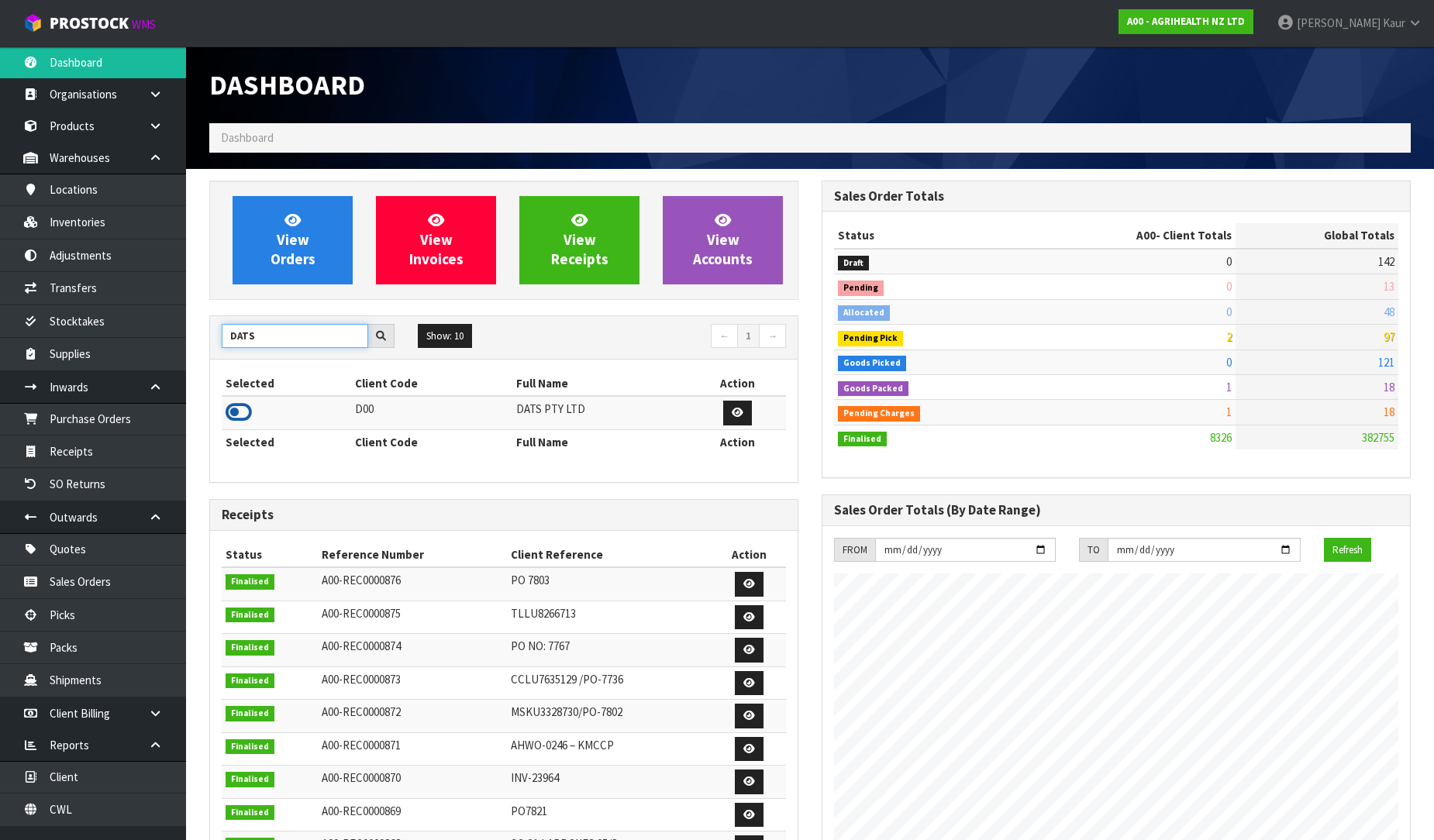
type input "DATS"
click at [240, 414] on icon at bounding box center [238, 412] width 27 height 23
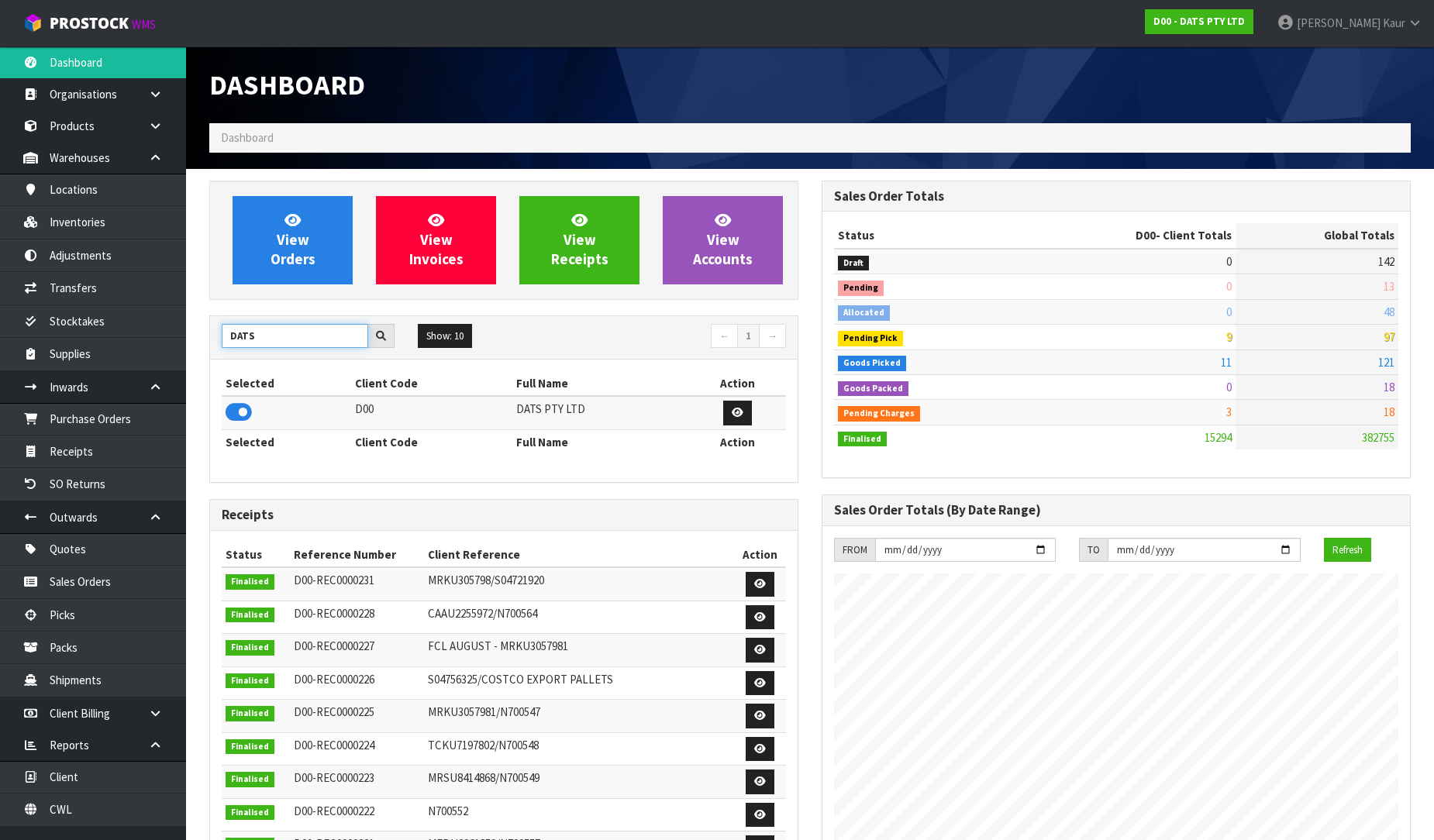
drag, startPoint x: 258, startPoint y: 344, endPoint x: 223, endPoint y: 336, distance: 35.9
click at [223, 336] on input "DATS" at bounding box center [295, 336] width 147 height 24
type input "NEOGEN"
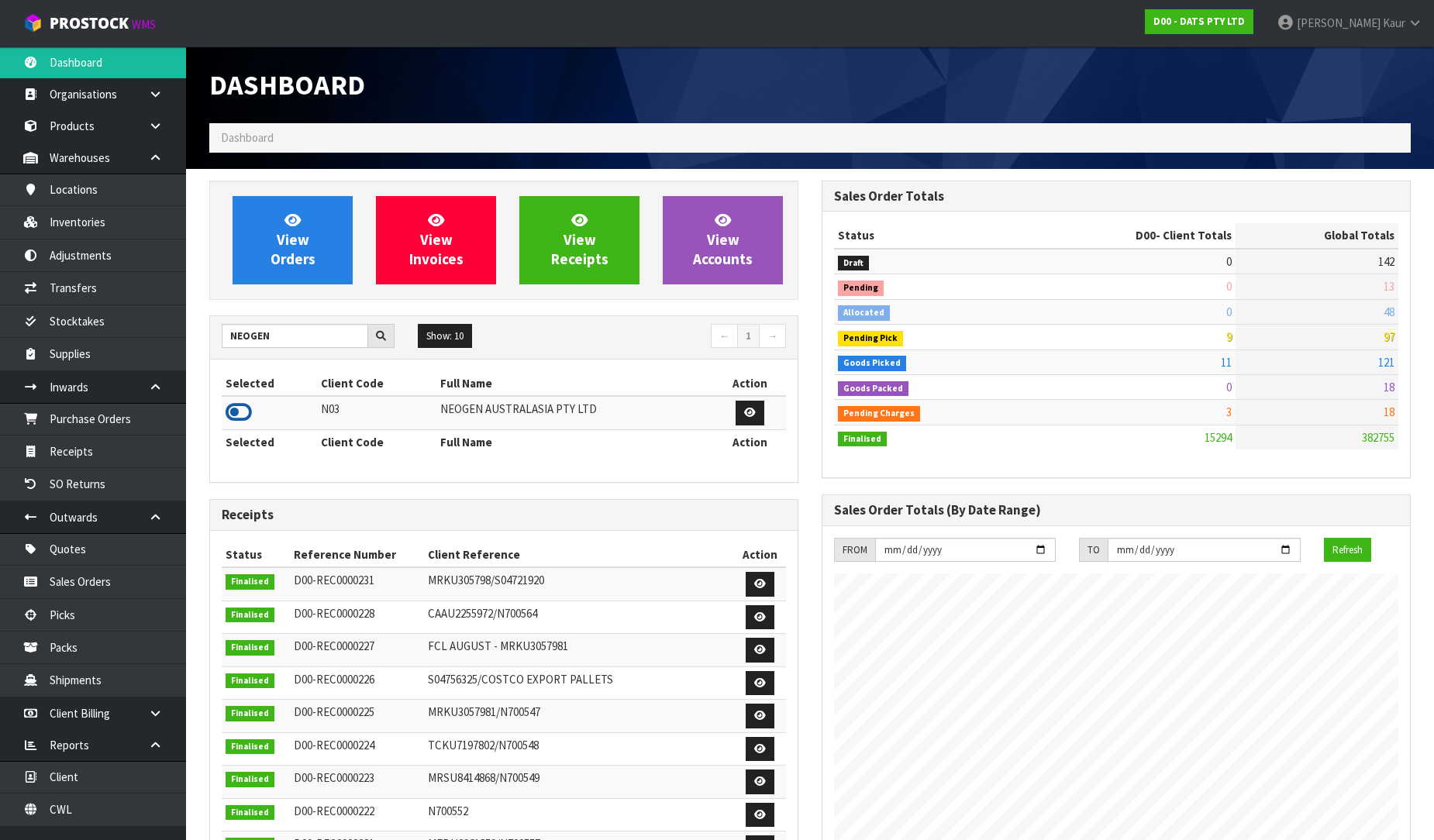
click at [234, 414] on icon at bounding box center [238, 412] width 27 height 23
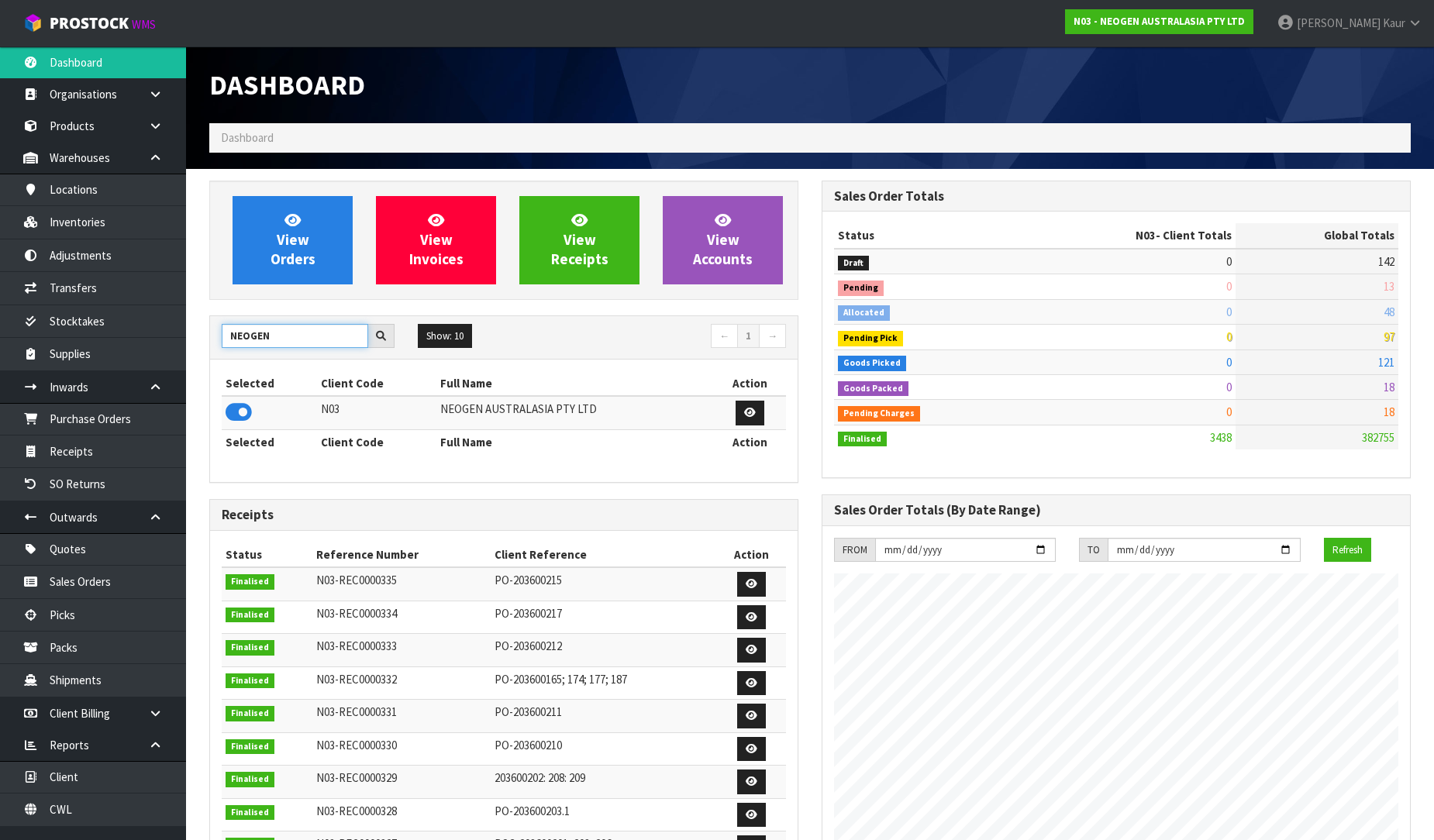
drag, startPoint x: 279, startPoint y: 346, endPoint x: 220, endPoint y: 347, distance: 59.0
click at [220, 347] on div "NEOGEN" at bounding box center [307, 336] width 196 height 25
type input "Y01"
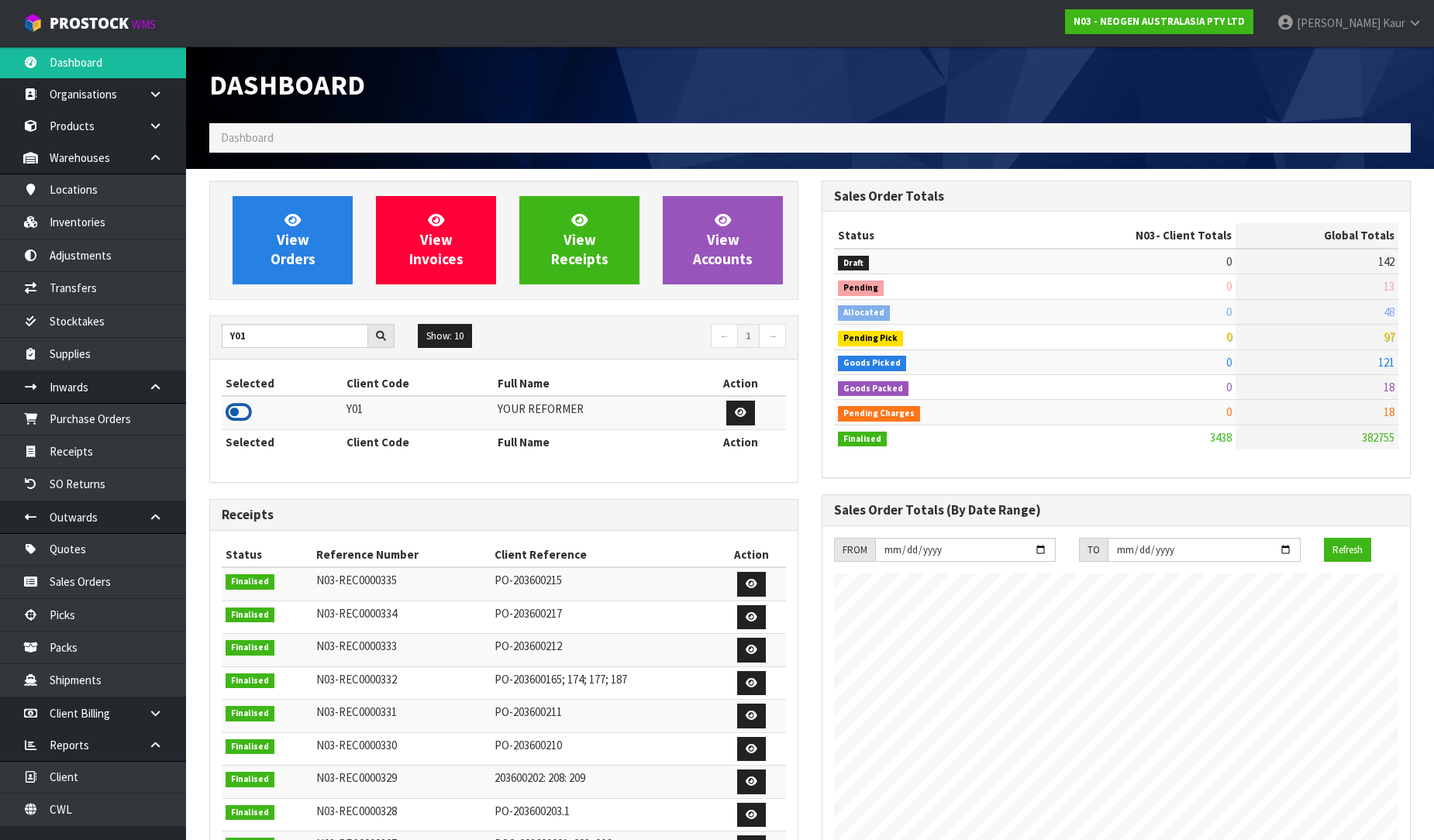
click at [245, 421] on icon at bounding box center [238, 412] width 27 height 23
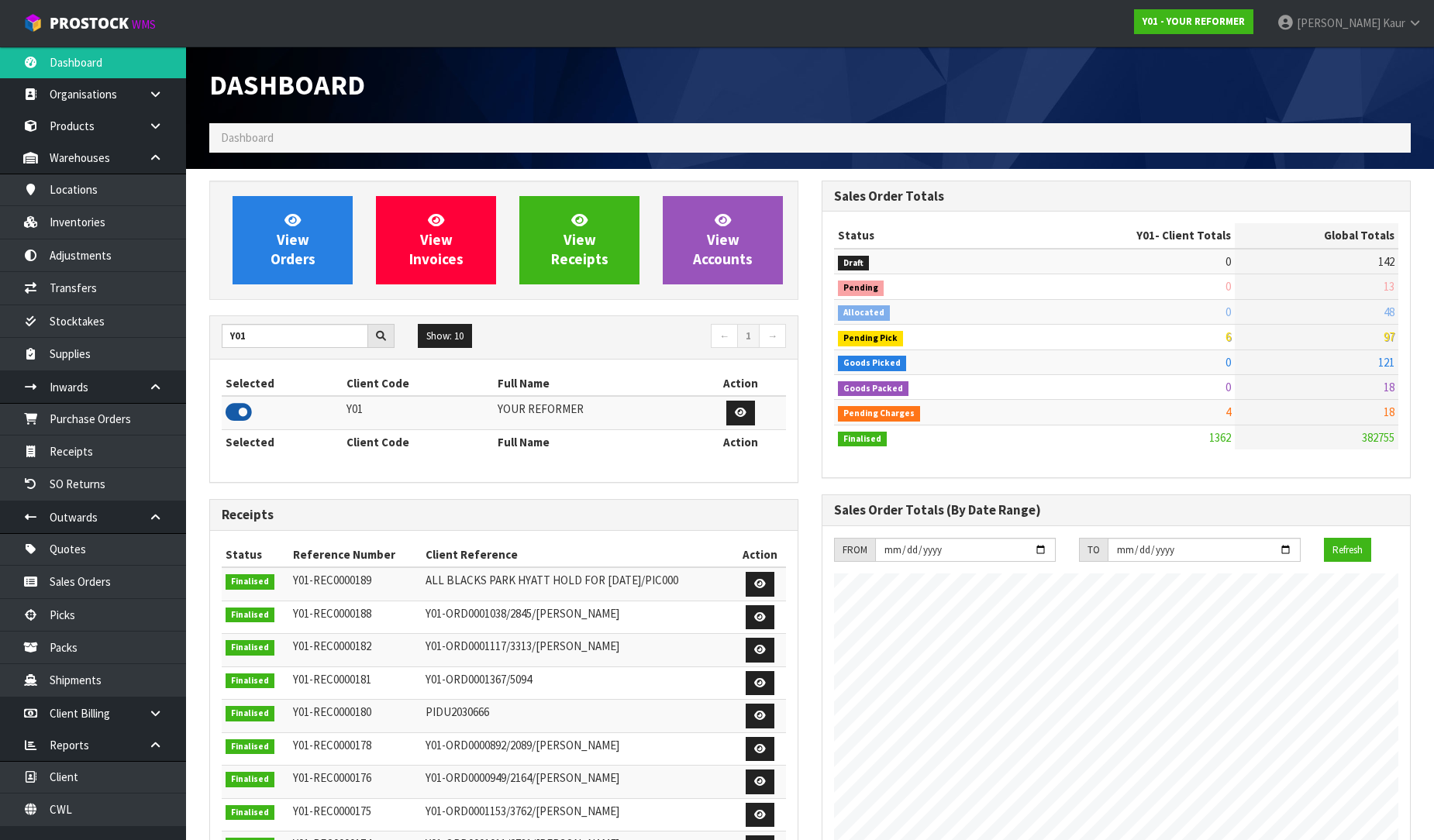
scroll to position [1024, 612]
drag, startPoint x: 272, startPoint y: 341, endPoint x: 220, endPoint y: 337, distance: 52.2
click at [220, 337] on div "Y01" at bounding box center [307, 336] width 196 height 25
type input "TUFF"
click at [251, 413] on icon at bounding box center [238, 412] width 27 height 23
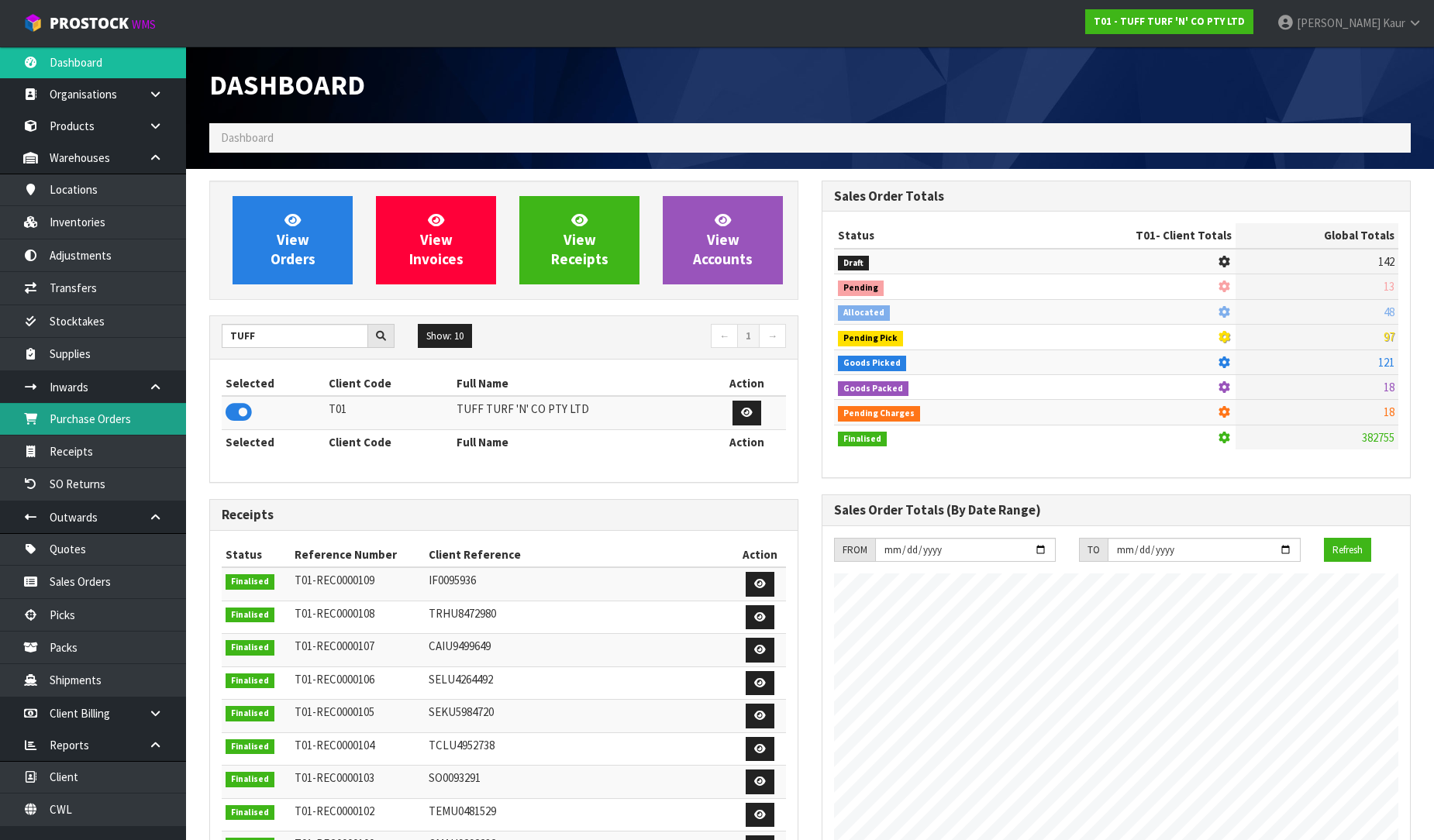
scroll to position [1173, 612]
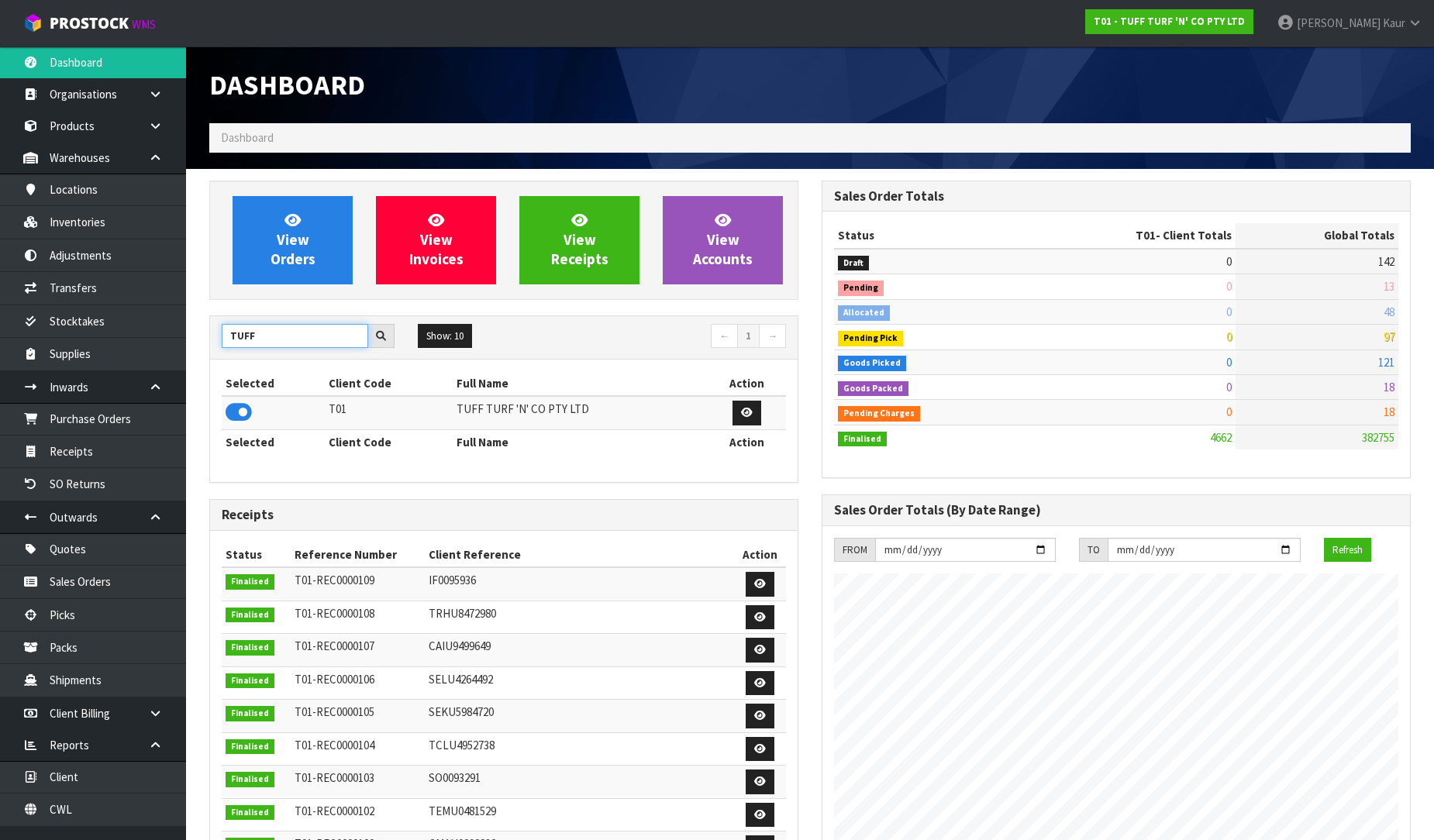
drag, startPoint x: 282, startPoint y: 338, endPoint x: 204, endPoint y: 328, distance: 78.6
click at [204, 328] on div "View Orders View Invoices View Receipts View Accounts TUFF Show: 10 5 10 25 50 ←" at bounding box center [503, 630] width 612 height 899
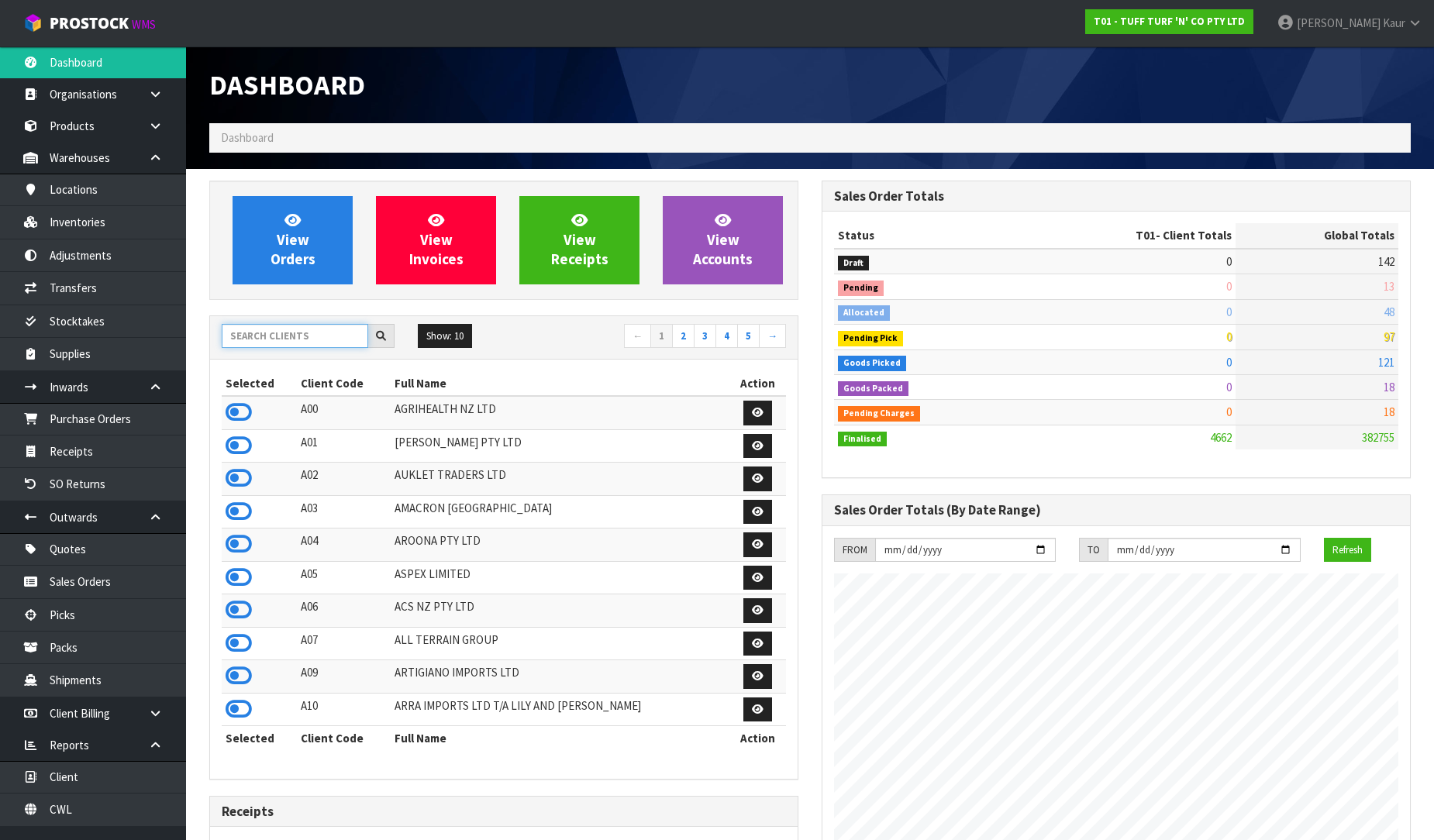
click at [282, 334] on input "text" at bounding box center [295, 336] width 147 height 24
click at [254, 330] on input "text" at bounding box center [295, 336] width 147 height 24
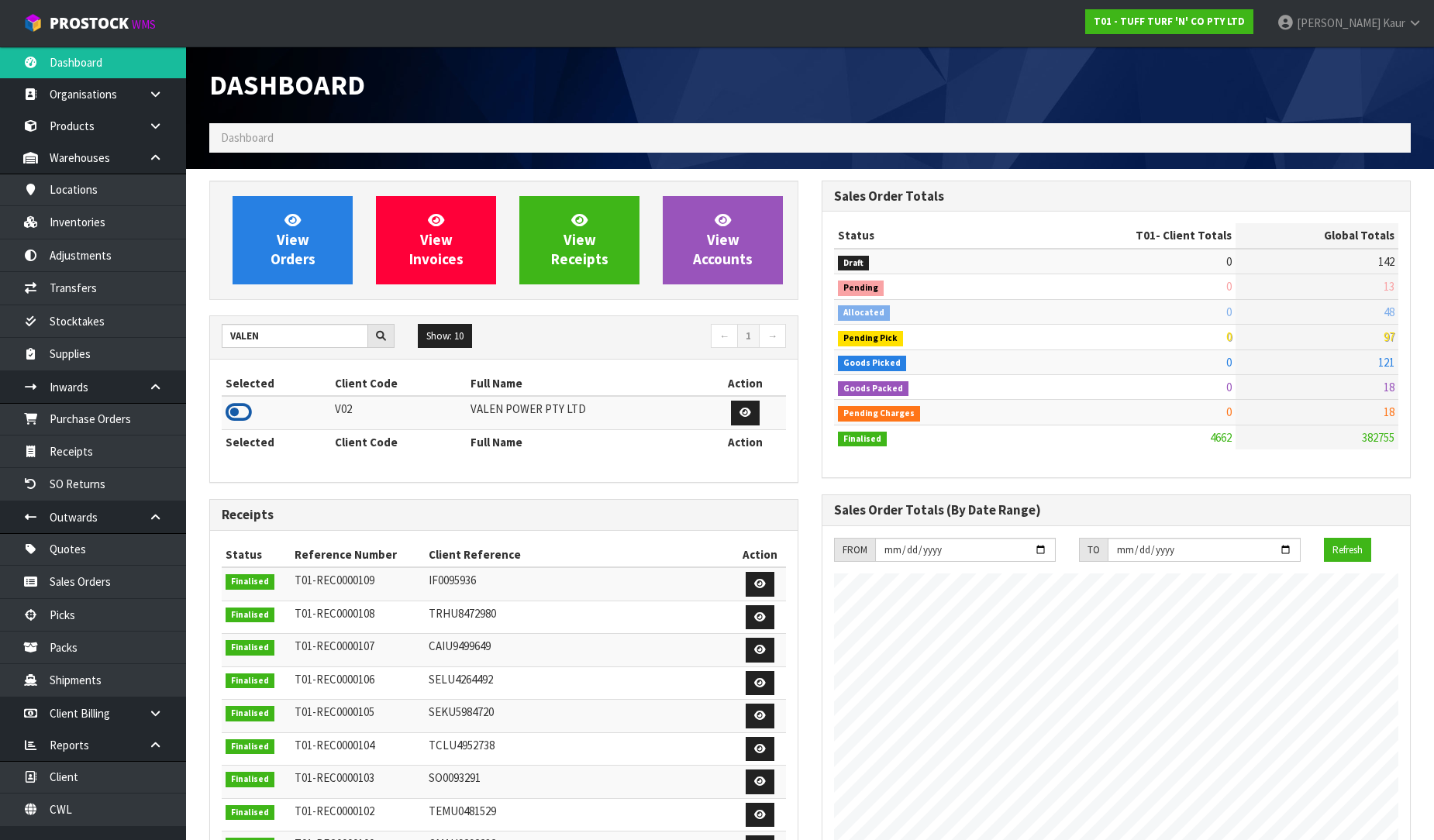
click at [247, 409] on icon at bounding box center [238, 412] width 27 height 23
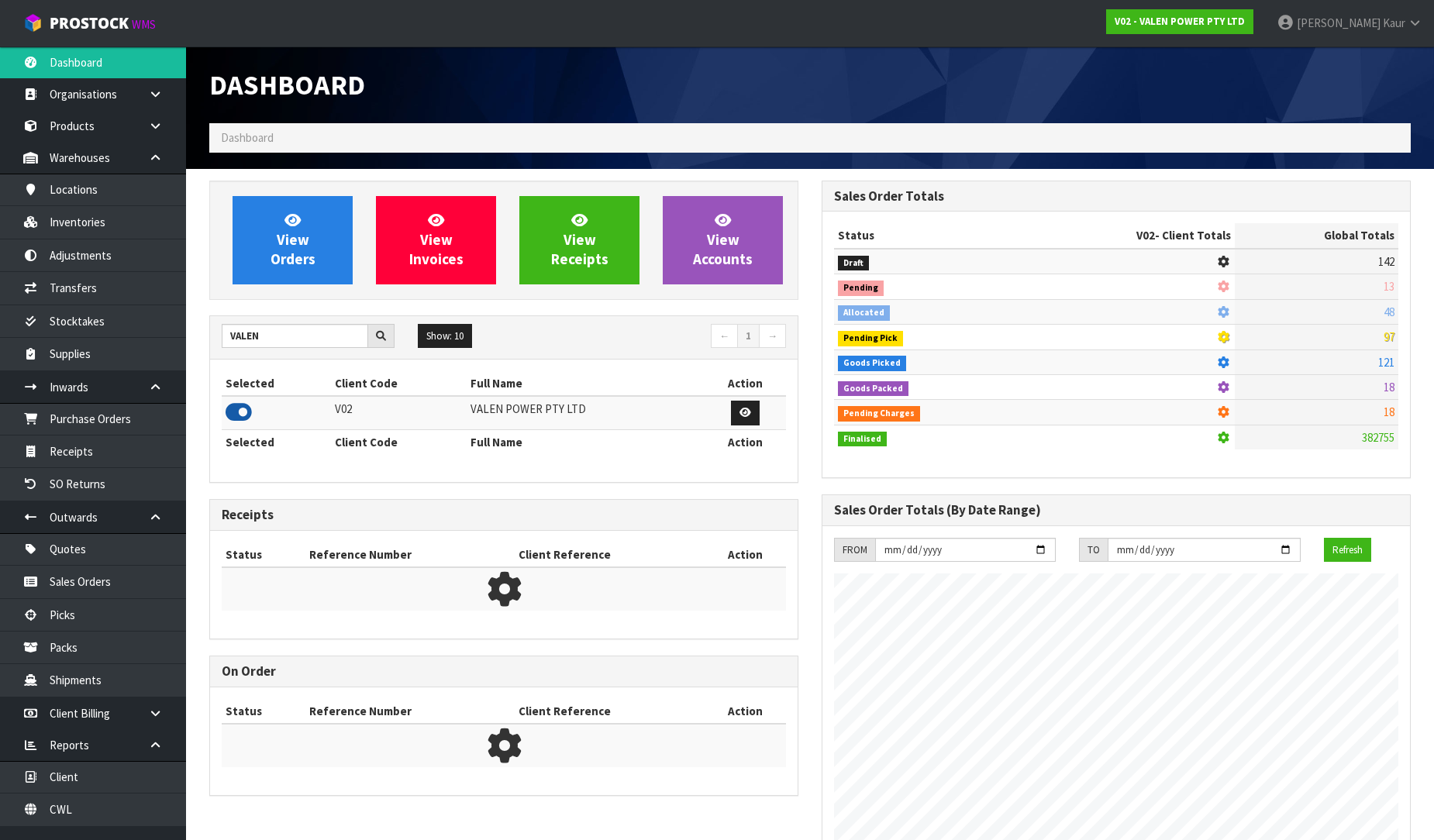
scroll to position [1207, 612]
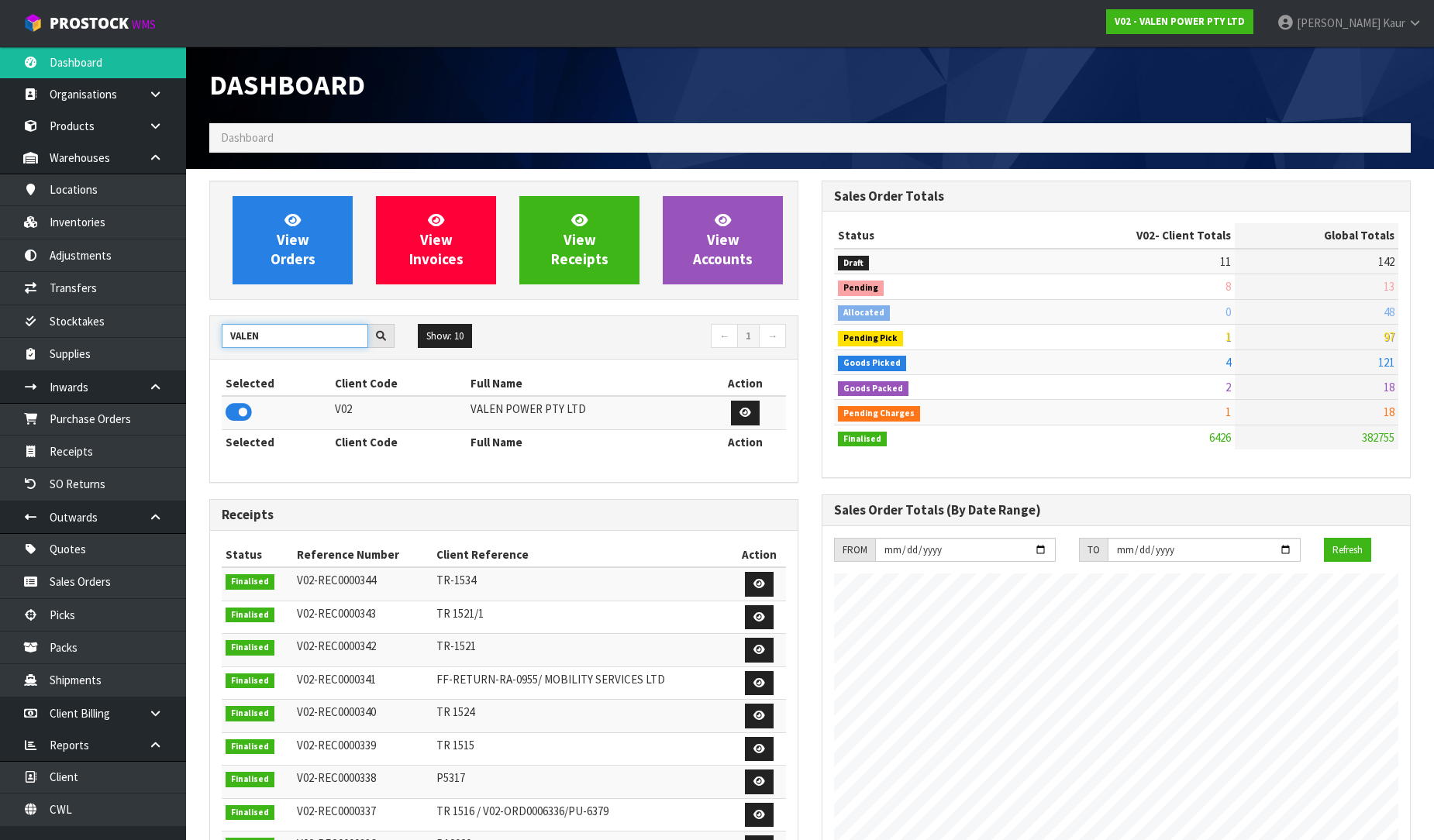
click at [259, 342] on input "VALEN" at bounding box center [295, 336] width 147 height 24
type input "VET"
click at [234, 419] on icon at bounding box center [238, 412] width 27 height 23
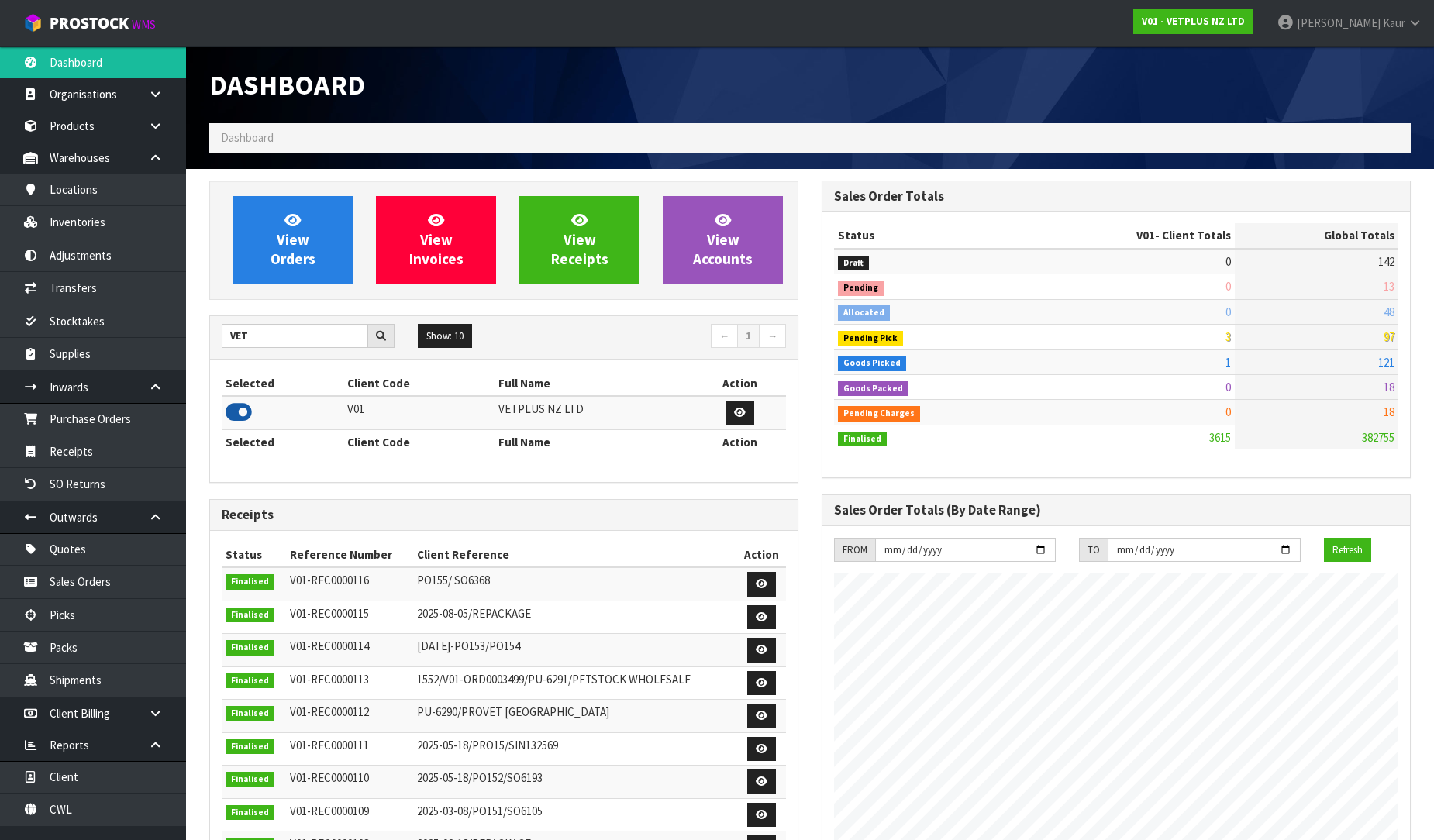
scroll to position [1124, 612]
drag, startPoint x: 271, startPoint y: 339, endPoint x: 215, endPoint y: 339, distance: 56.0
click at [215, 339] on div "VET" at bounding box center [307, 336] width 196 height 25
type input "ACS"
click at [237, 413] on icon at bounding box center [238, 412] width 27 height 23
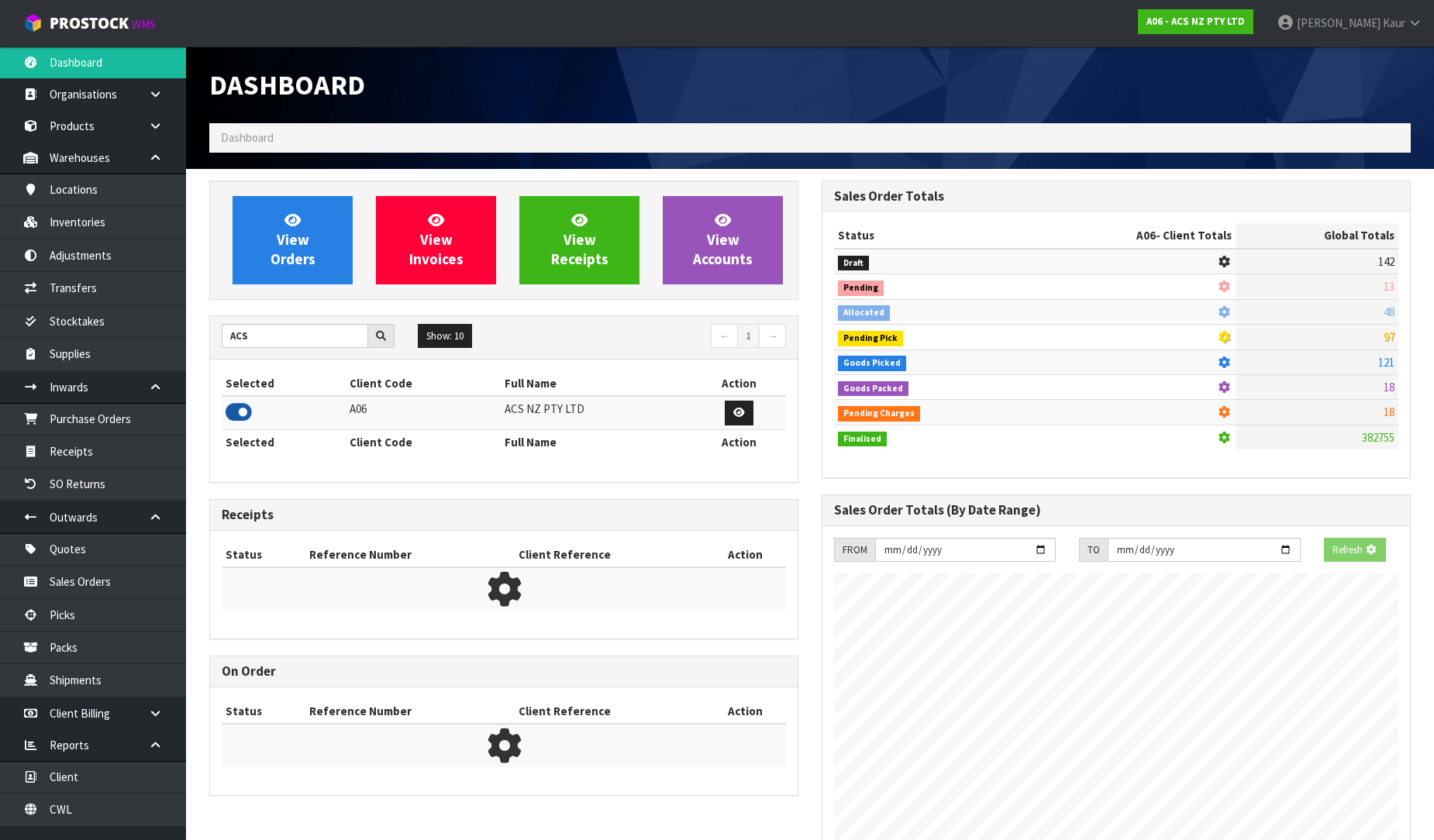
scroll to position [1173, 612]
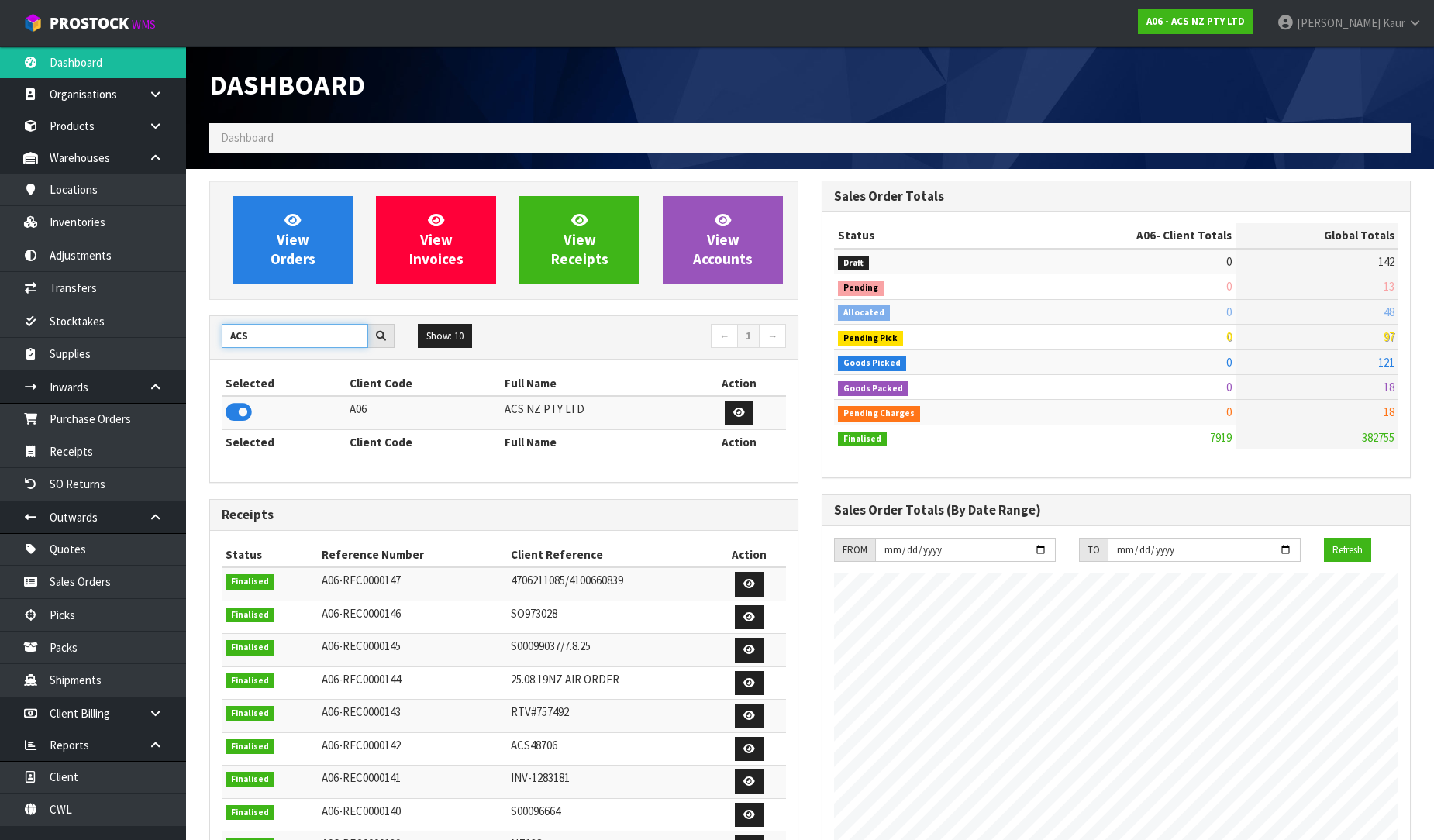
drag, startPoint x: 291, startPoint y: 342, endPoint x: 207, endPoint y: 343, distance: 84.0
click at [207, 343] on div "View Orders View Invoices View Receipts View Accounts ACS Show: 10 5 10 25 50 ←…" at bounding box center [503, 630] width 612 height 899
type input "BABW"
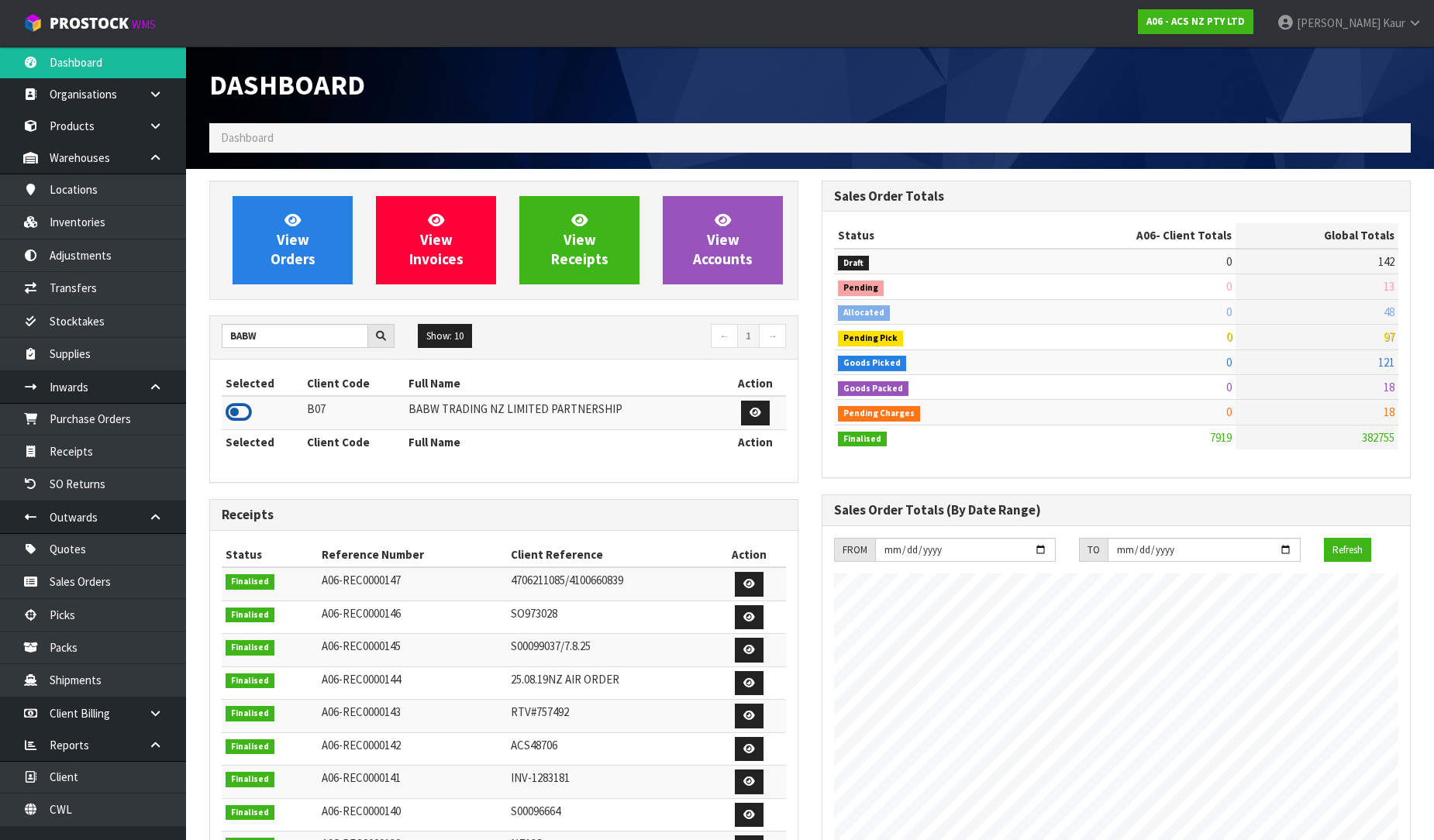
click at [245, 408] on icon at bounding box center [238, 412] width 27 height 23
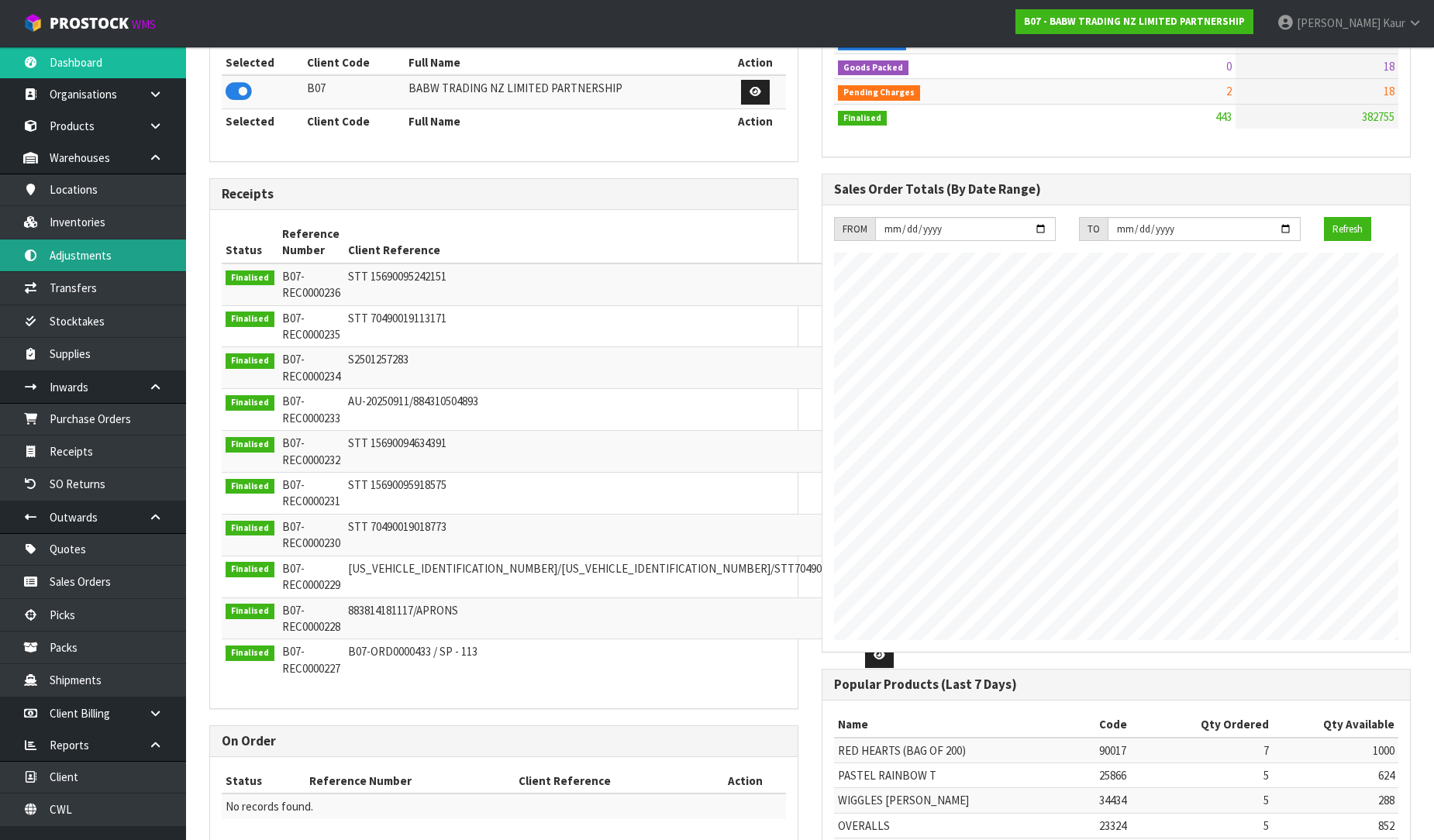
scroll to position [86, 0]
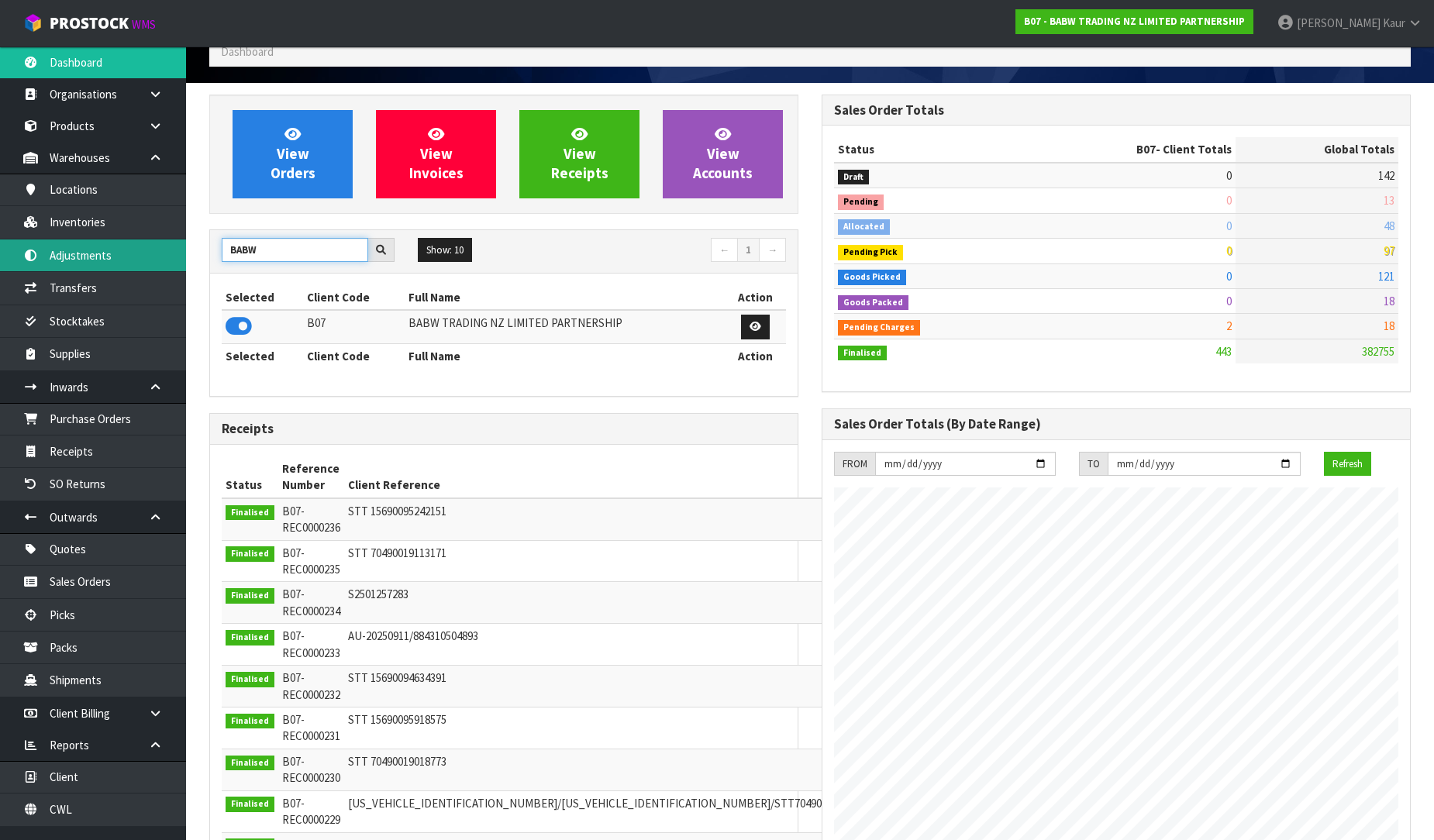
drag, startPoint x: 287, startPoint y: 246, endPoint x: 159, endPoint y: 243, distance: 128.0
click at [159, 243] on body "Toggle navigation ProStock WMS B07 - BABW TRADING NZ LIMITED PARTNERSHIP [PERSO…" at bounding box center [717, 334] width 1434 height 840
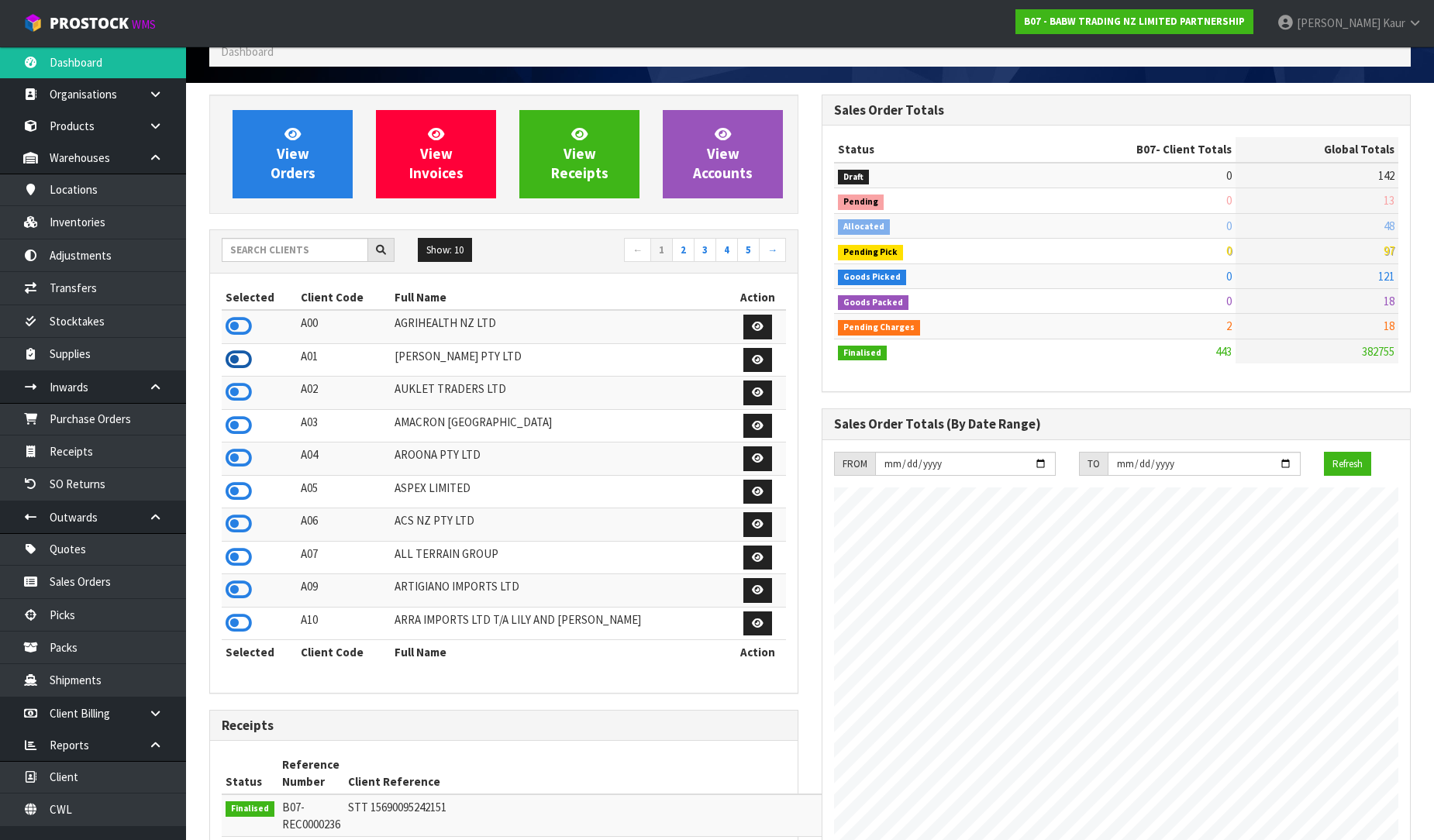
click at [237, 363] on icon at bounding box center [238, 359] width 27 height 23
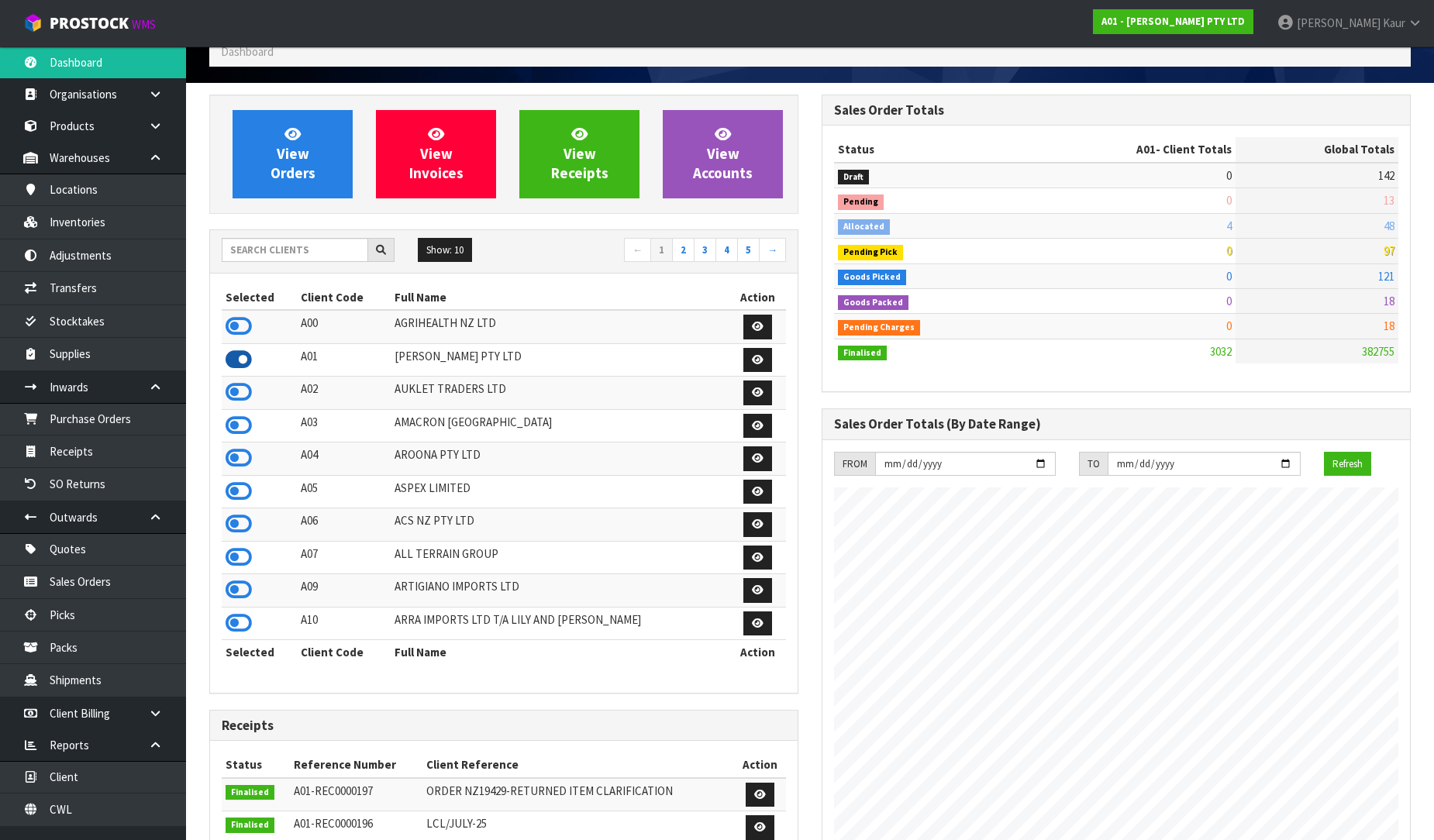
scroll to position [1074, 612]
click at [250, 423] on icon at bounding box center [238, 425] width 27 height 23
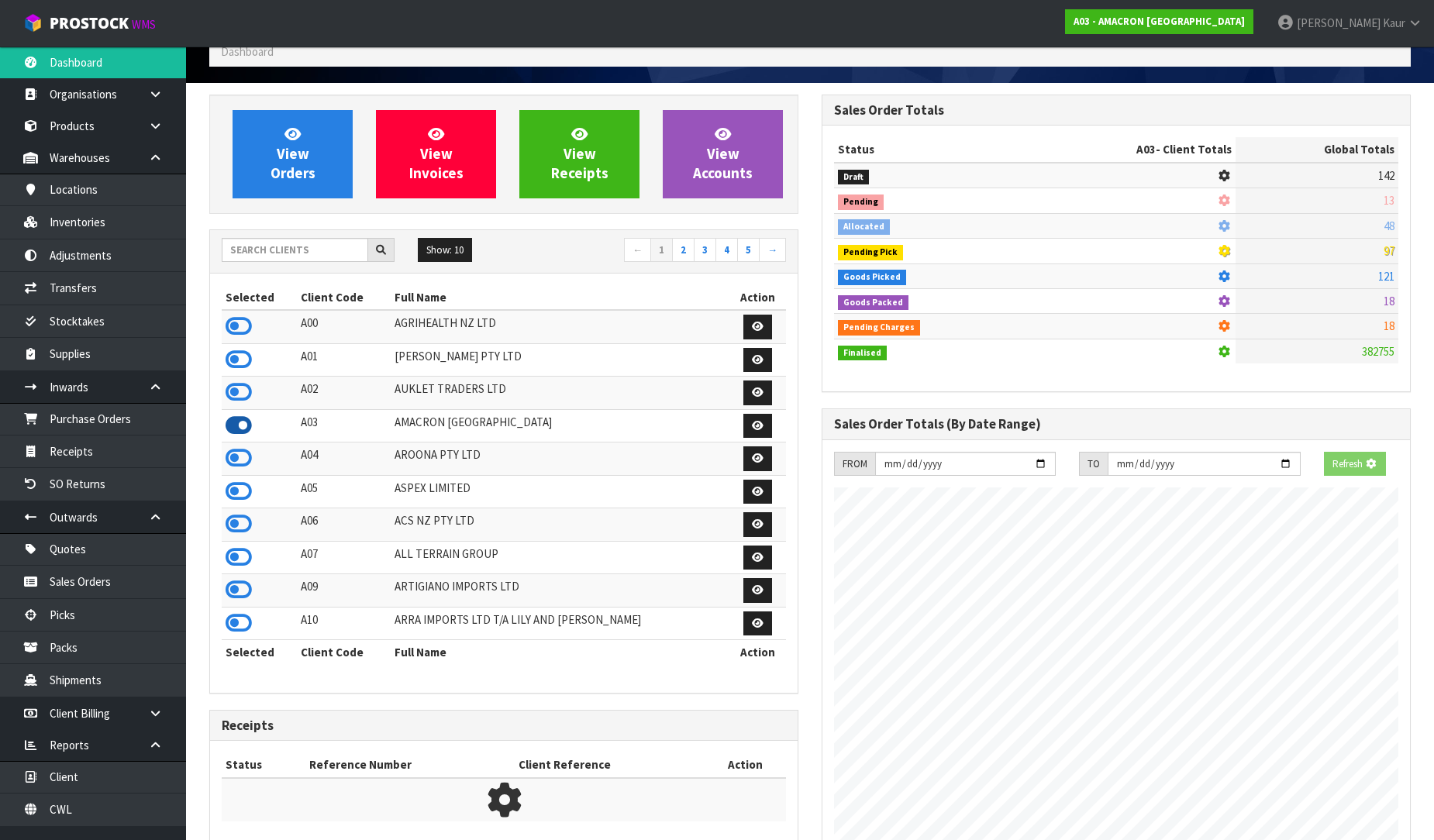
scroll to position [973, 612]
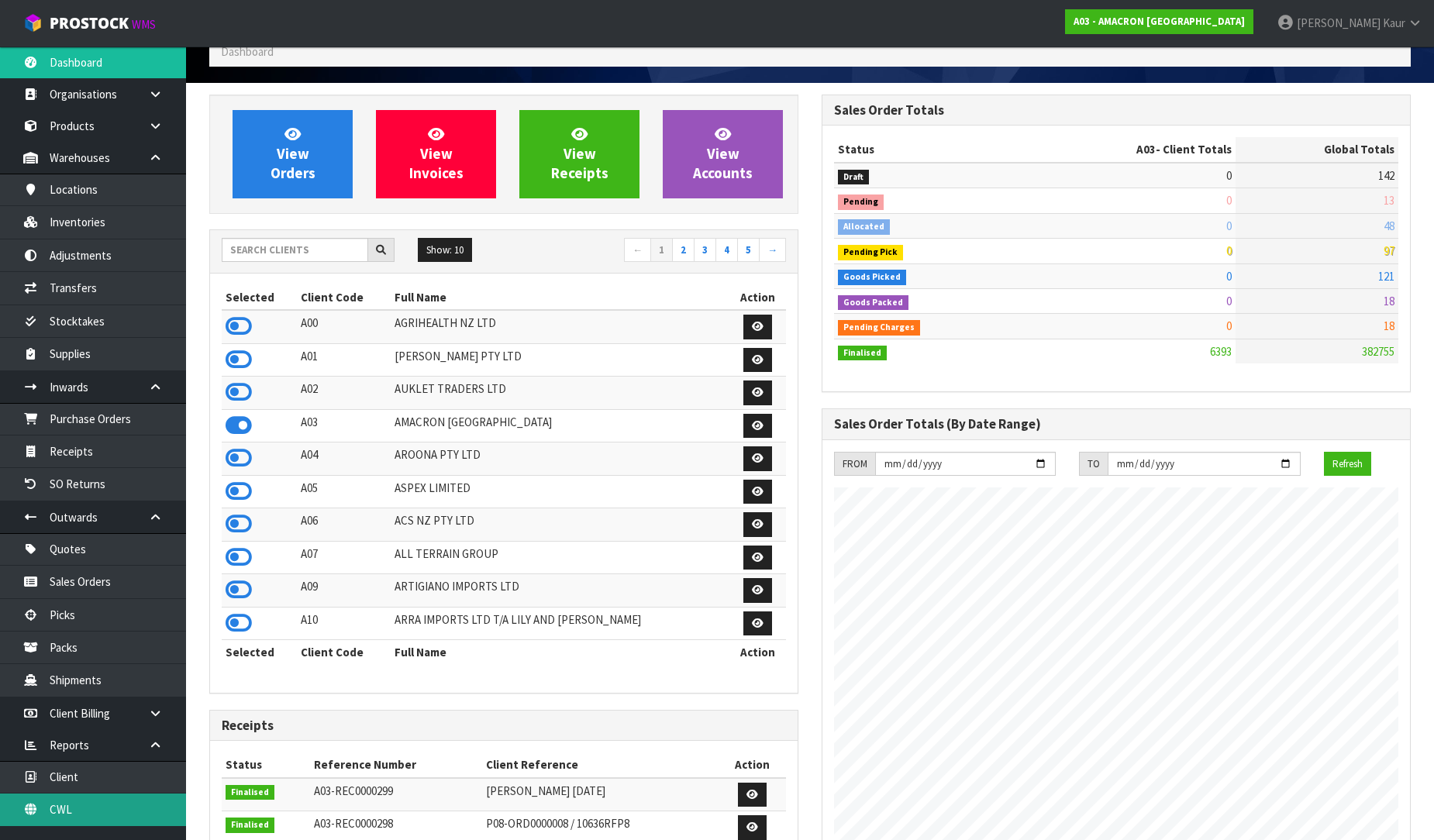
click at [70, 808] on link "CWL" at bounding box center [92, 809] width 186 height 31
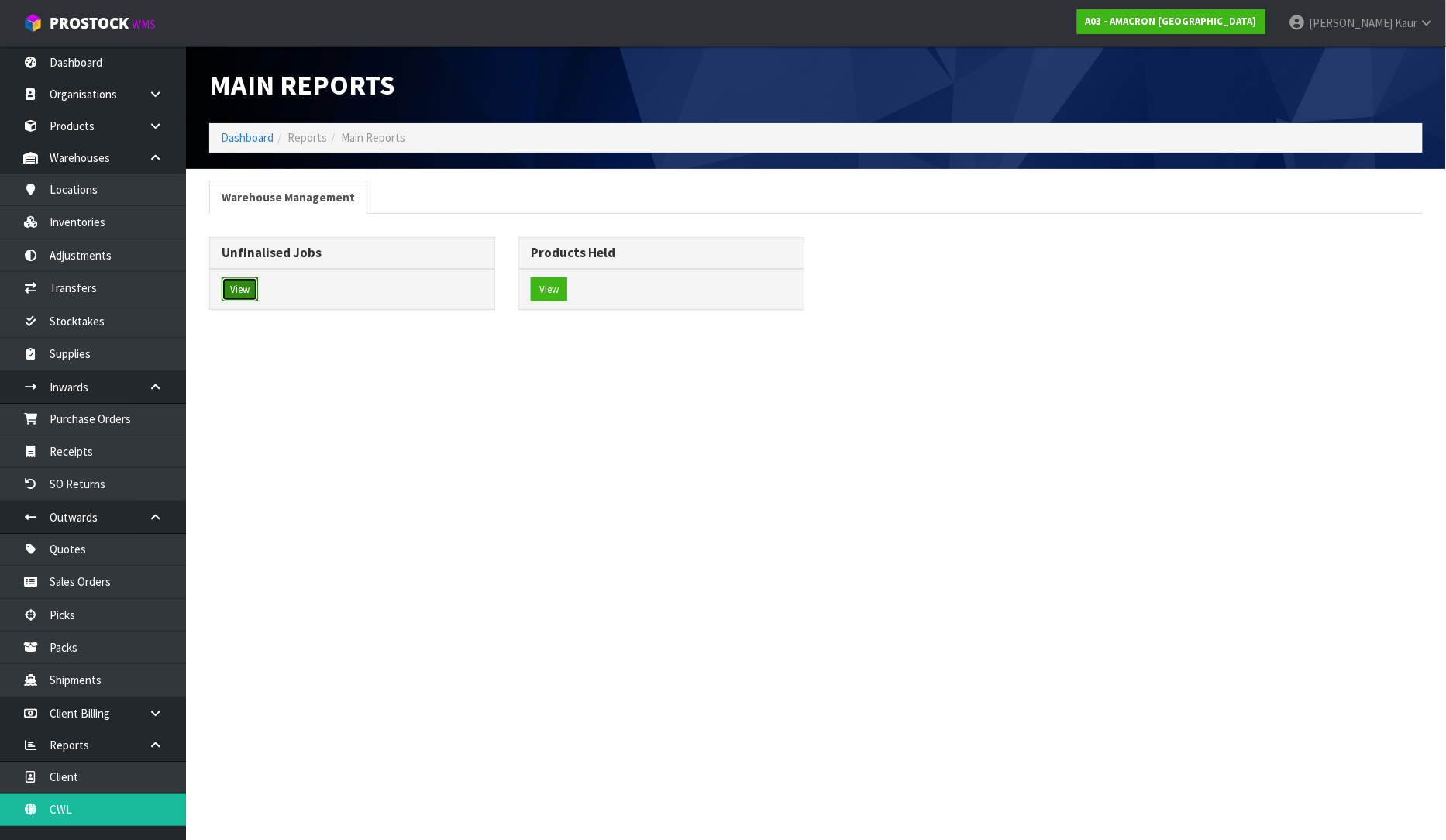
click at [249, 295] on button "View" at bounding box center [239, 289] width 36 height 25
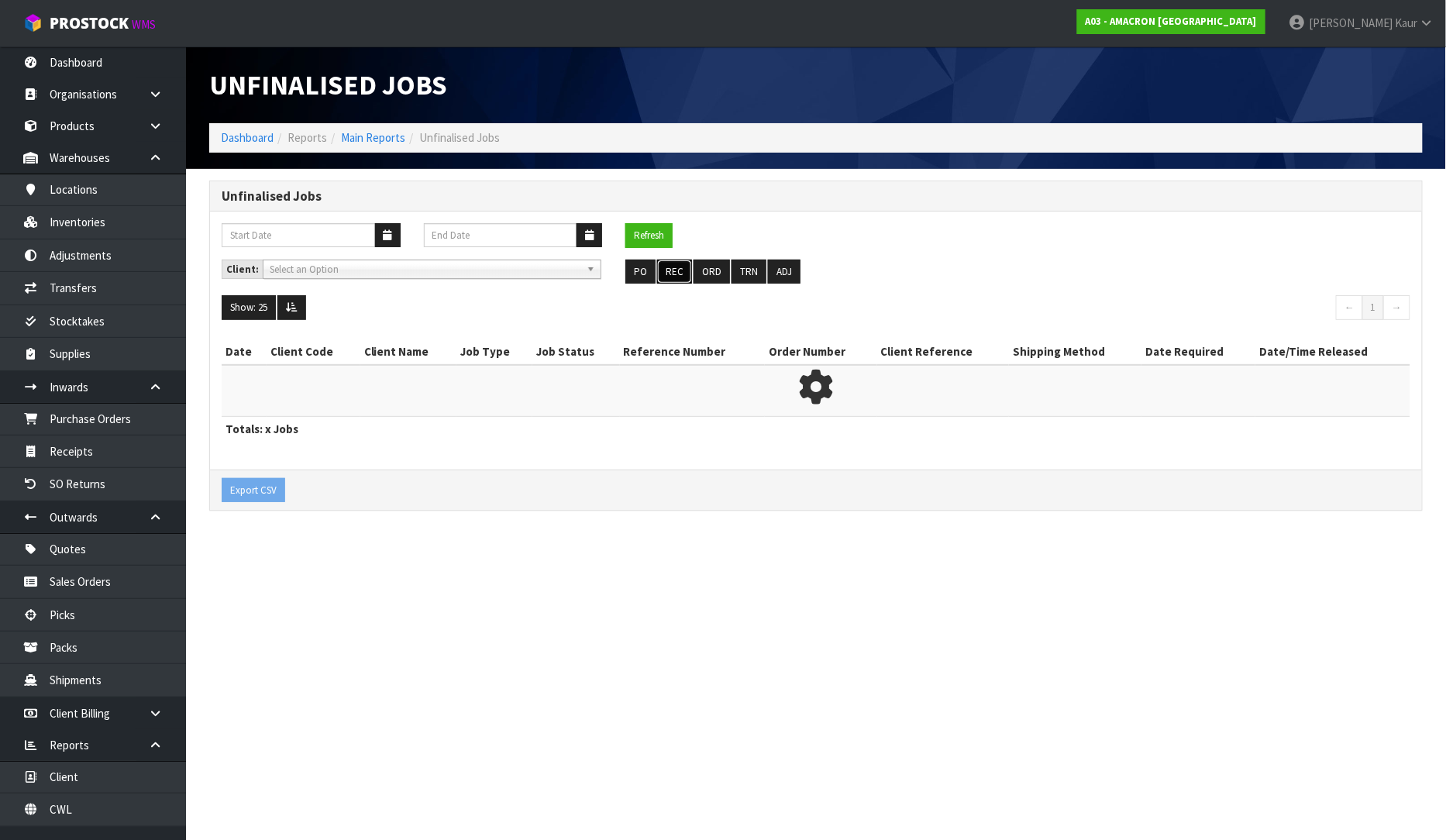
click at [667, 264] on button "REC" at bounding box center [675, 271] width 35 height 25
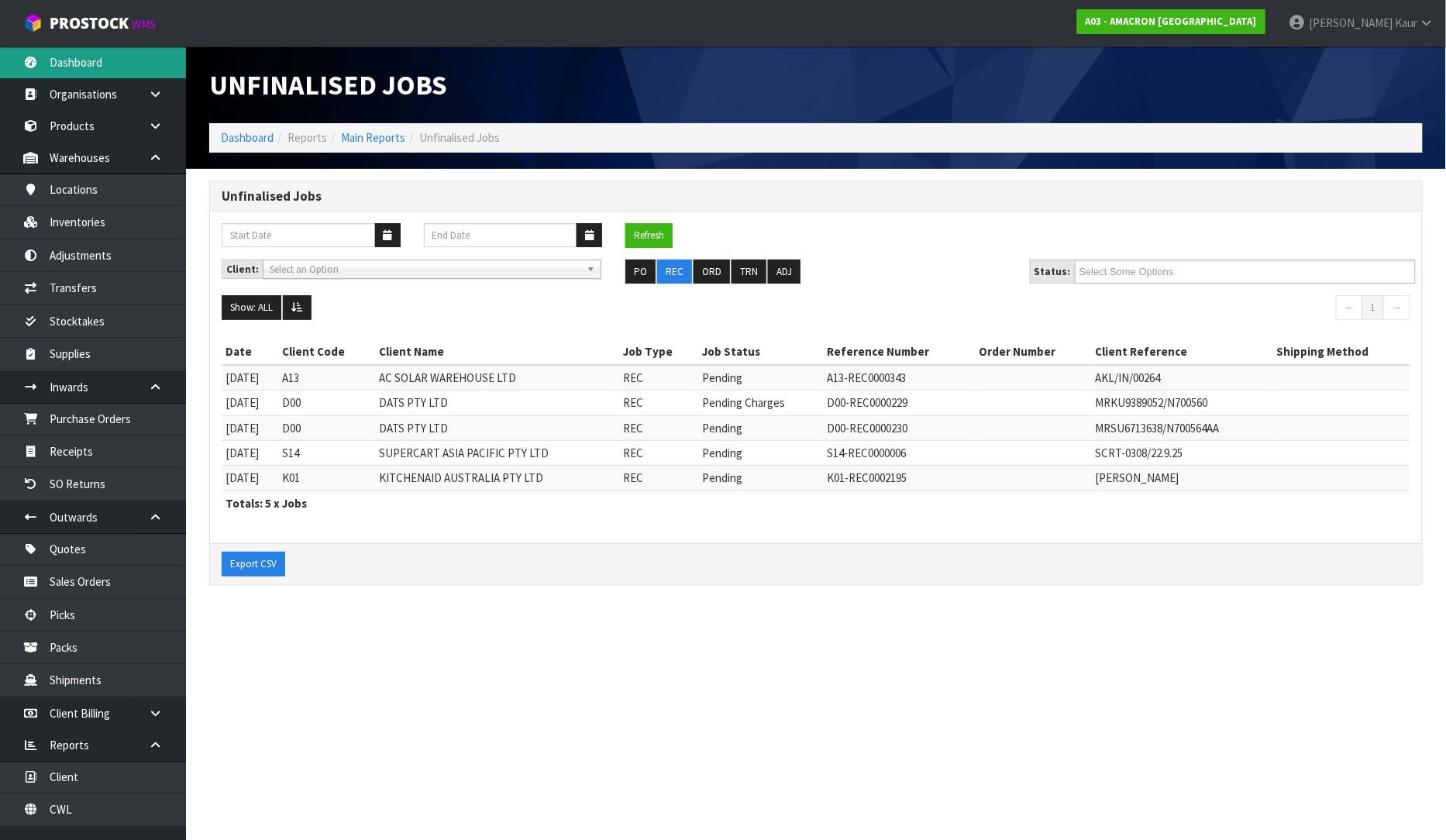
click at [82, 54] on link "Dashboard" at bounding box center [92, 62] width 186 height 31
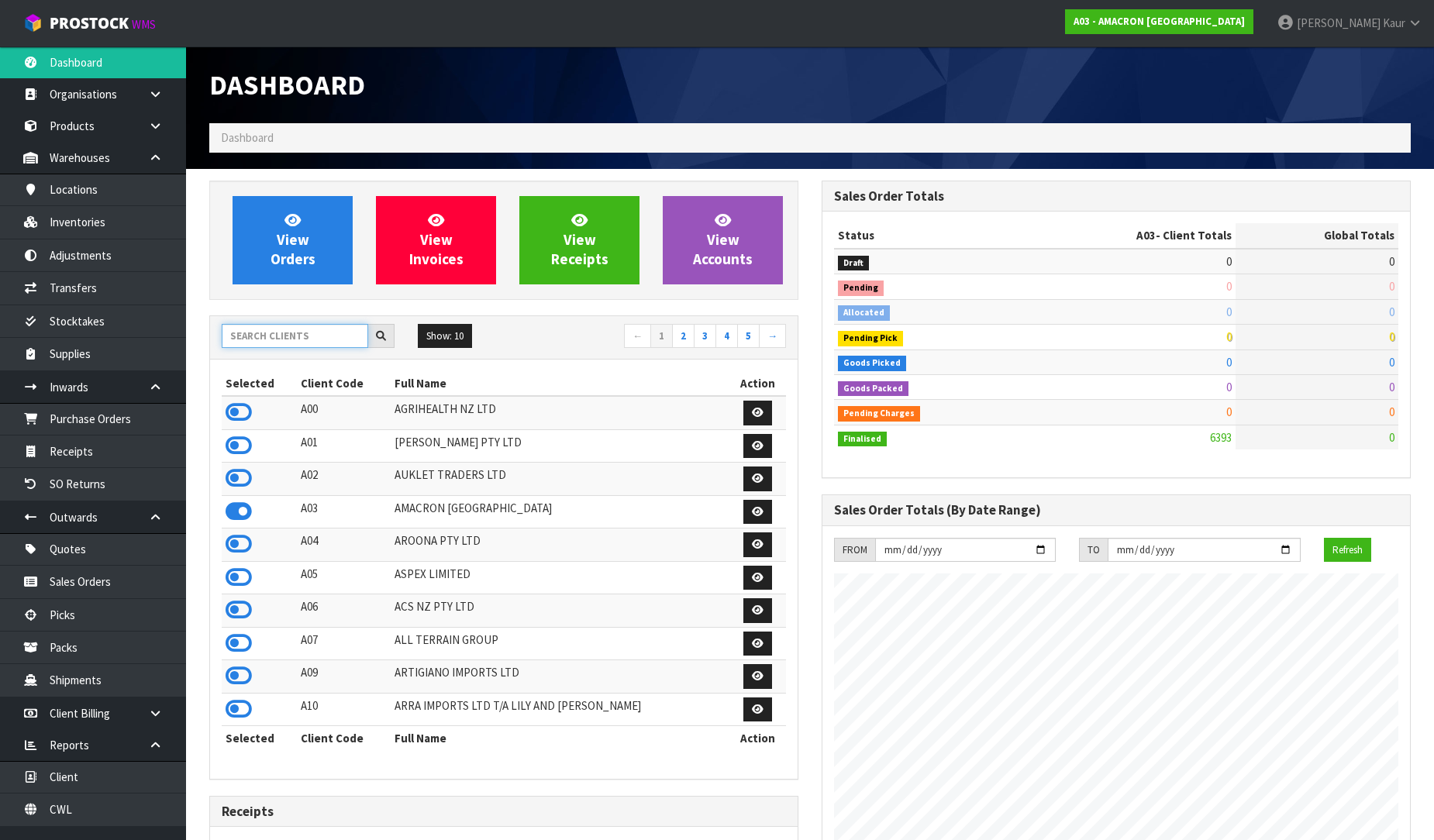
scroll to position [973, 612]
click at [252, 337] on input "text" at bounding box center [295, 336] width 147 height 24
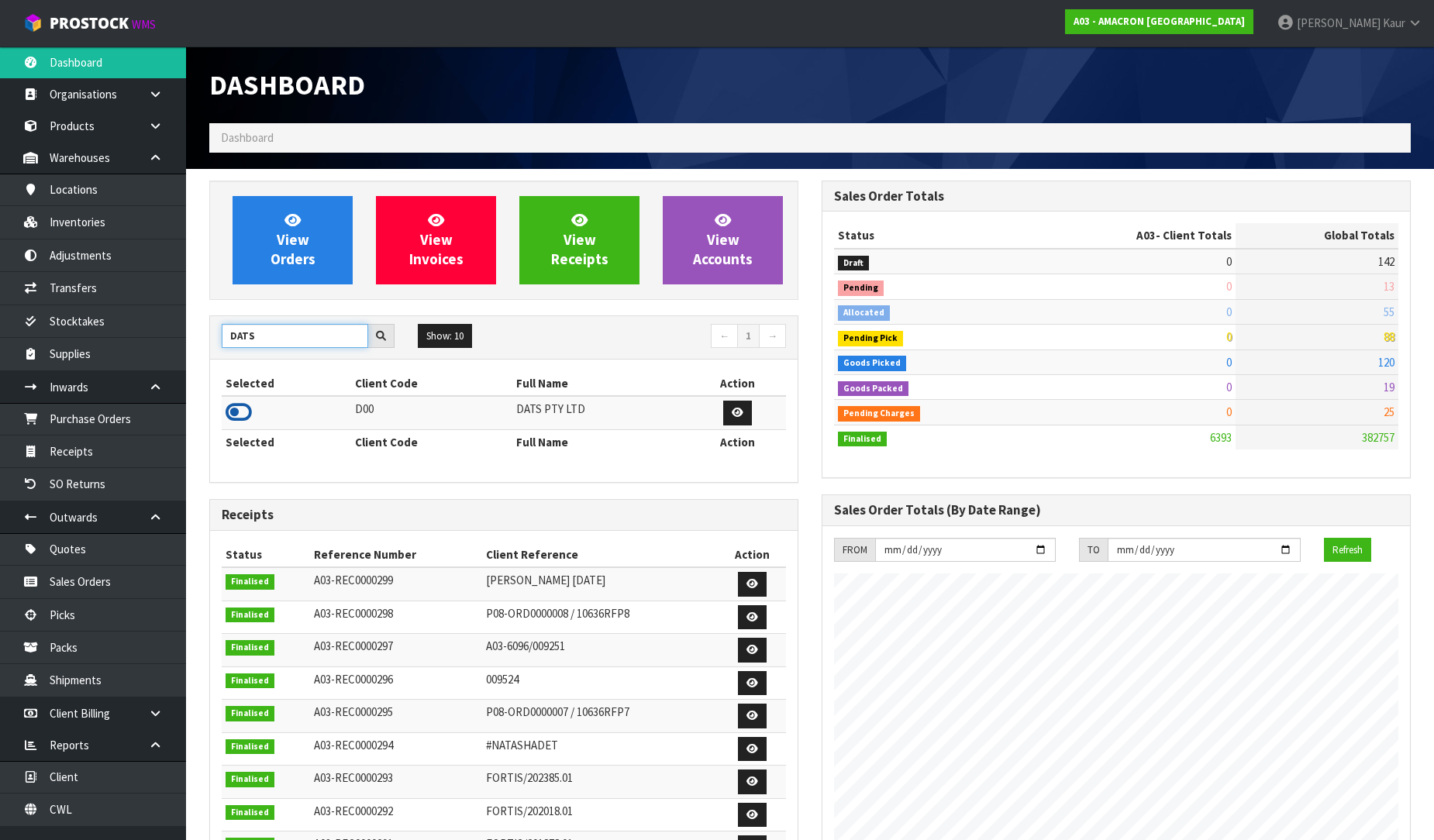
type input "DATS"
click at [235, 403] on icon at bounding box center [238, 412] width 27 height 23
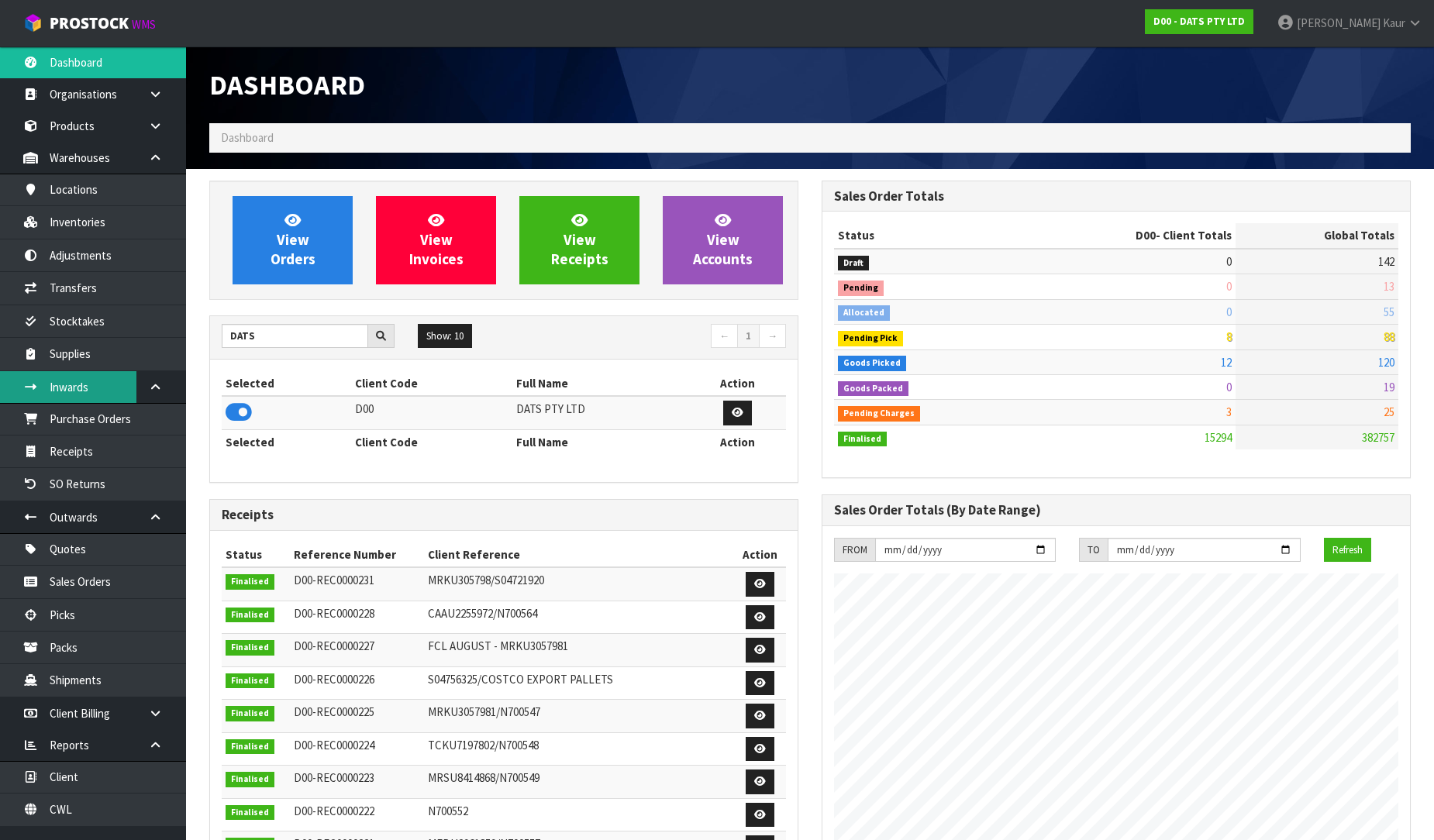
scroll to position [1173, 612]
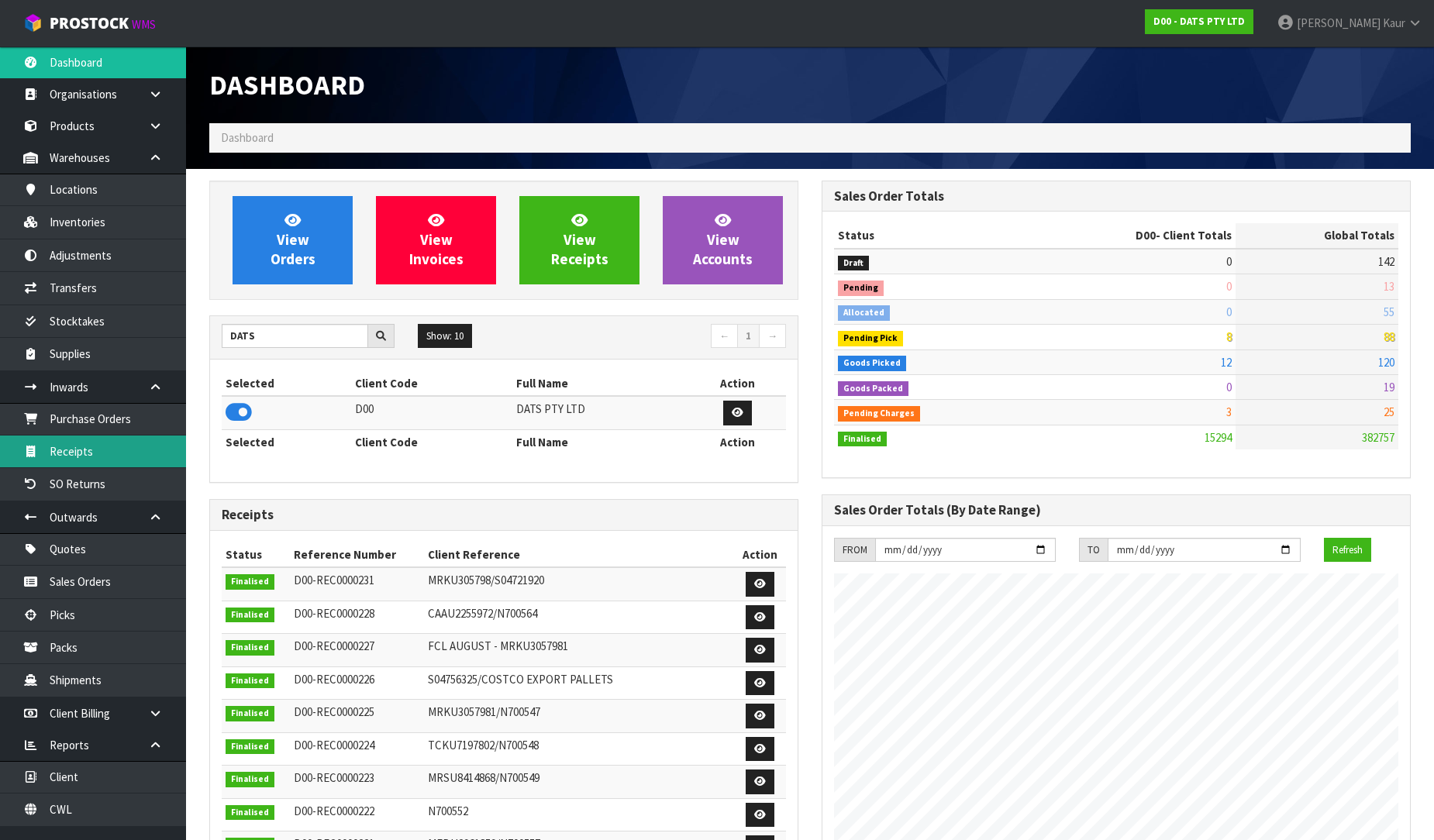
click at [57, 465] on link "Receipts" at bounding box center [92, 451] width 186 height 31
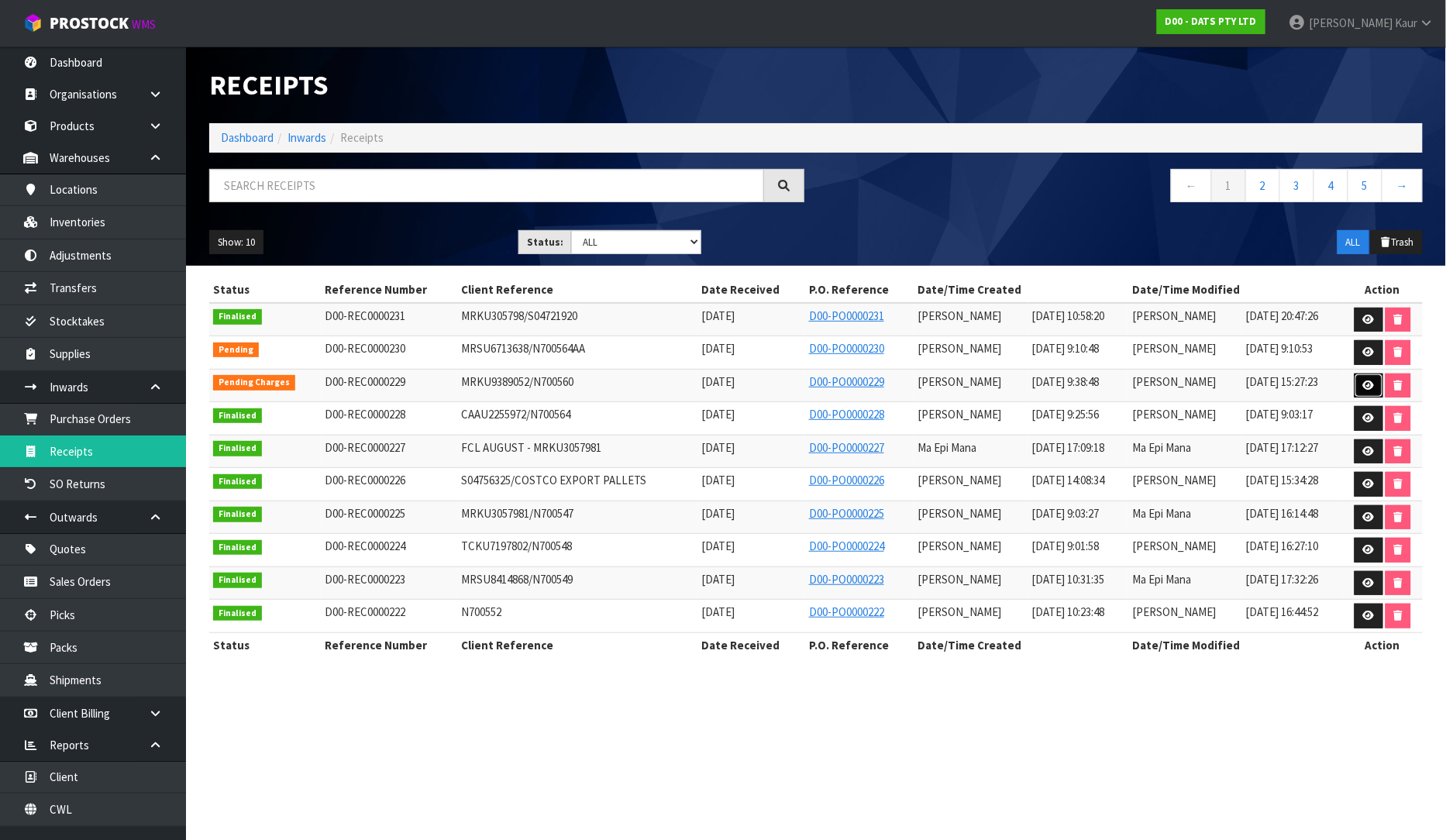
click at [1371, 382] on icon at bounding box center [1368, 385] width 12 height 10
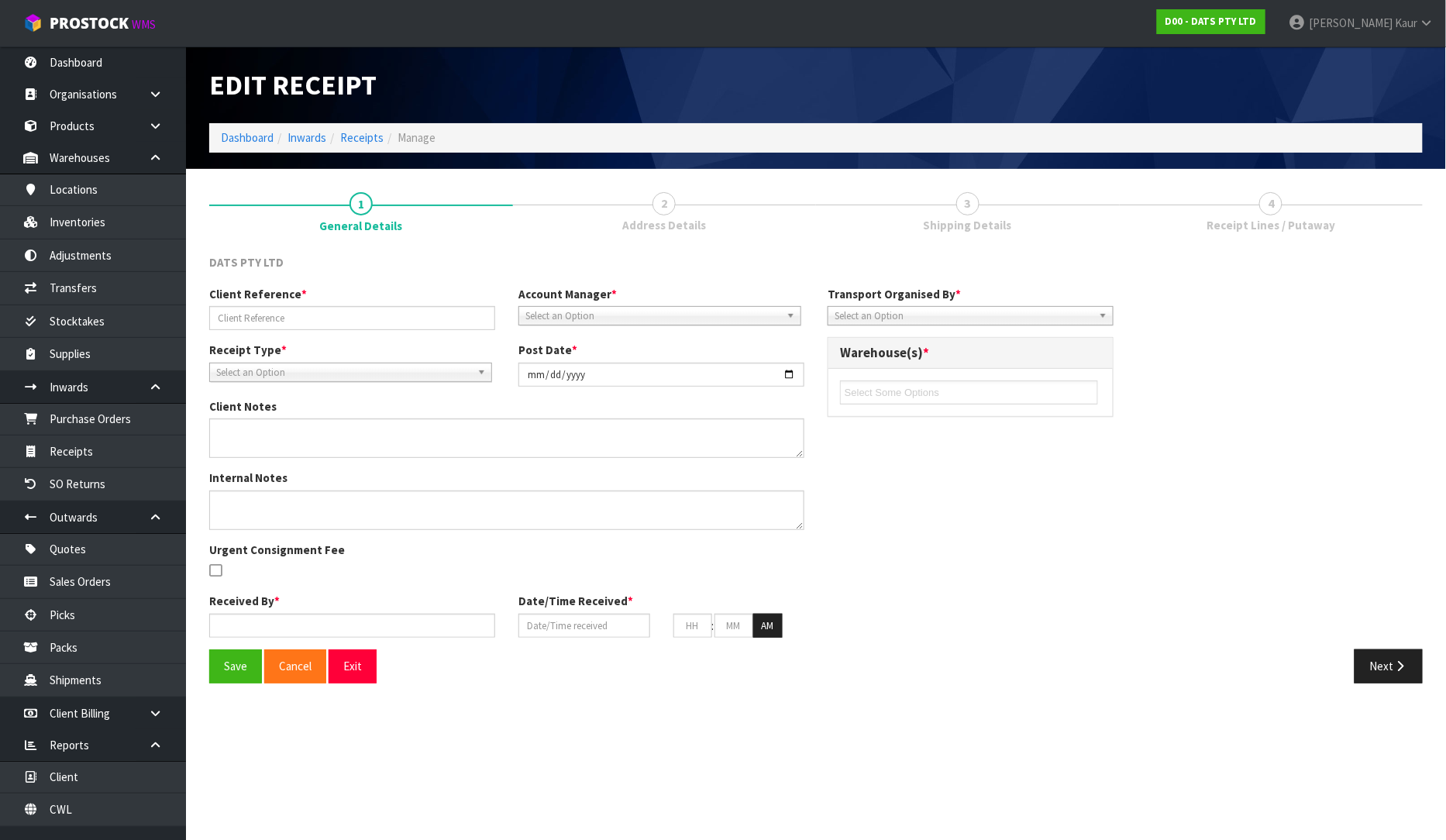
type input "MRKU9389052/N700560"
type input "[DATE]"
type textarea "PLEASE CHECK BELOW VARIATION FOR CODE 60319: WE RECEIVED 252 INTEAD OF 240 FOR …"
type input "[PERSON_NAME]"
type input "[DATE]"
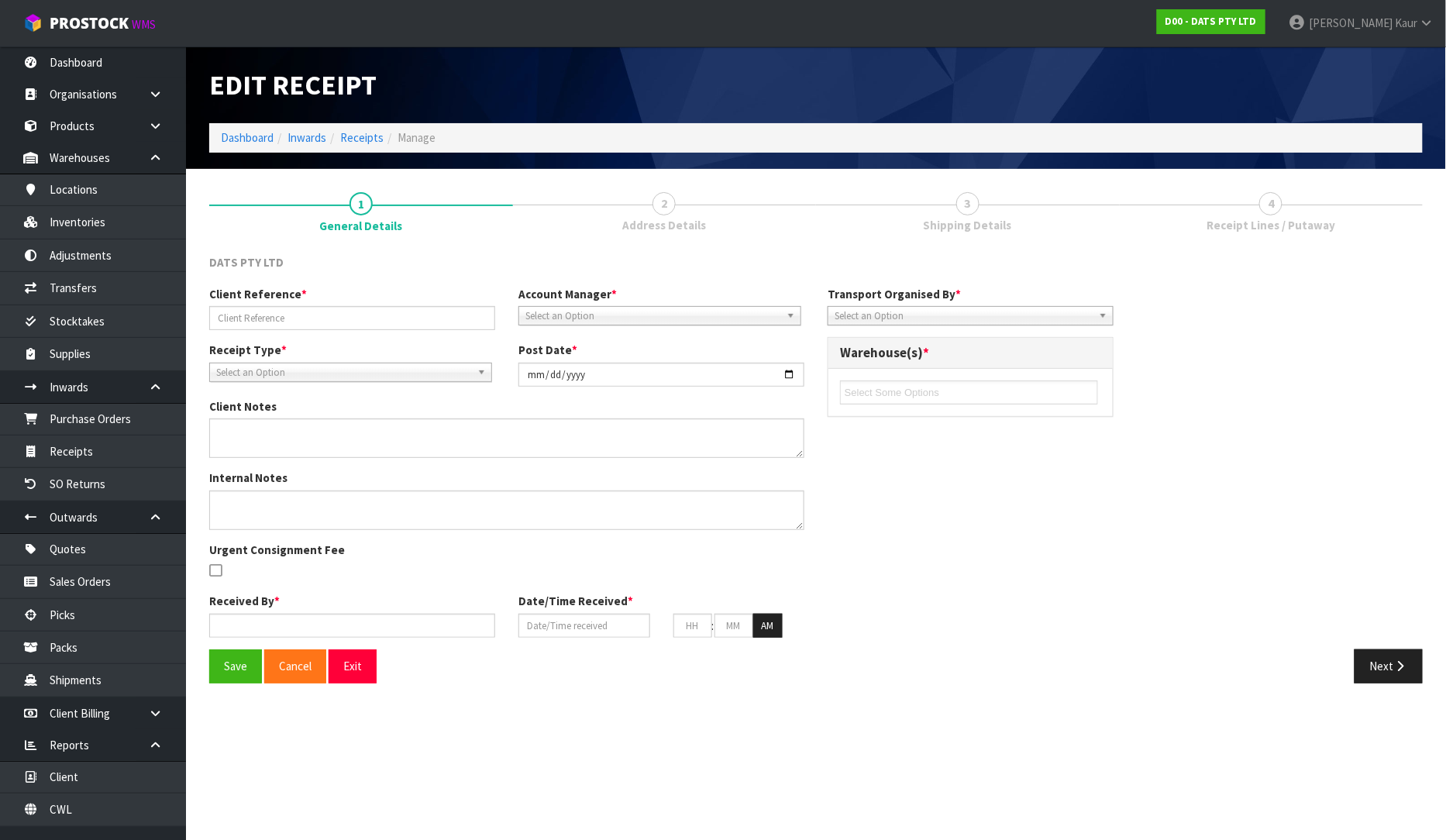
type input "09"
type input "38"
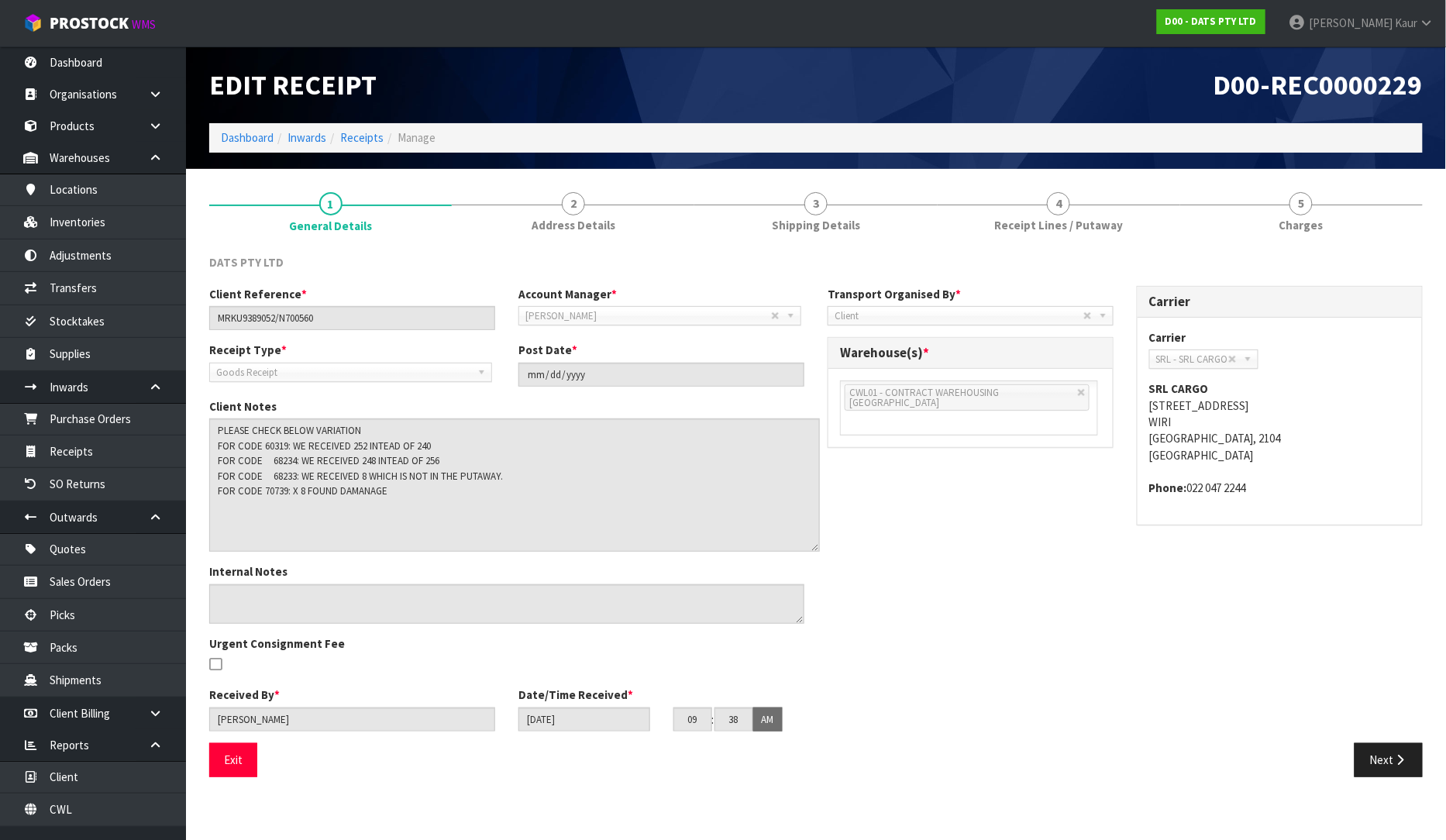
drag, startPoint x: 801, startPoint y: 452, endPoint x: 817, endPoint y: 546, distance: 95.4
click at [817, 546] on textarea at bounding box center [514, 485] width 610 height 133
click at [834, 220] on span "Shipping Details" at bounding box center [816, 225] width 89 height 17
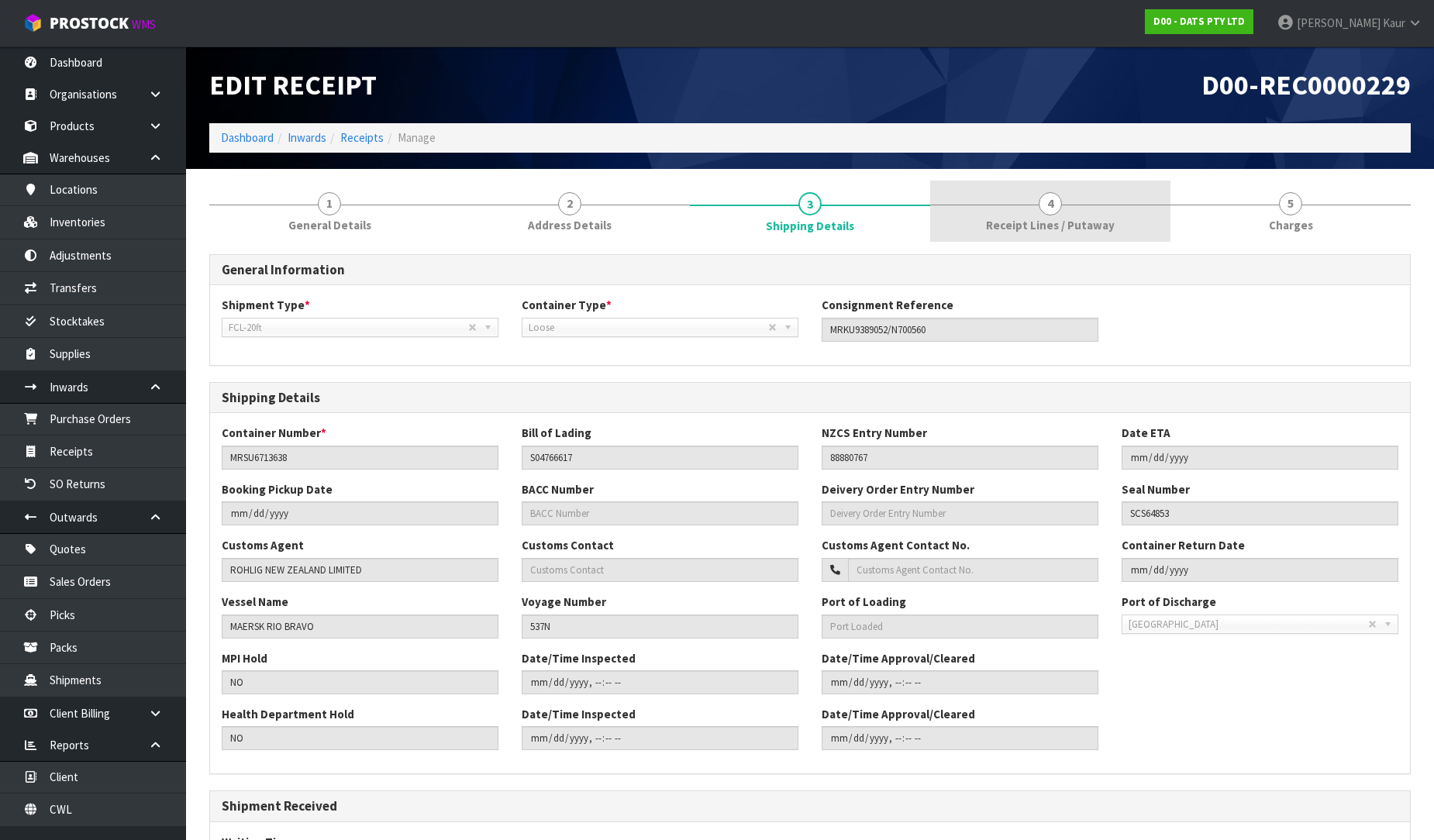
click at [1071, 199] on link "4 Receipt Lines / Putaway" at bounding box center [1050, 211] width 240 height 61
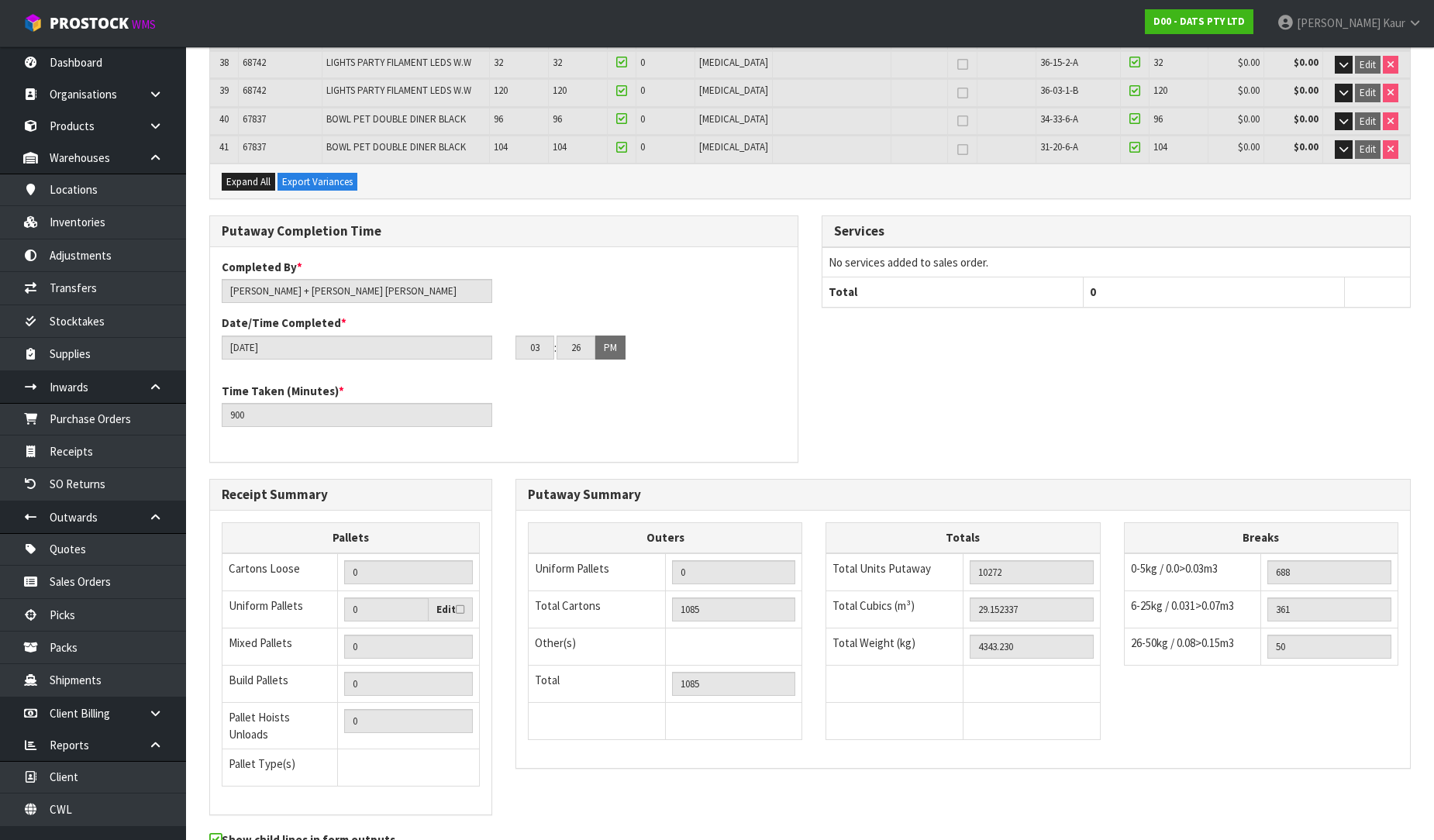
scroll to position [1466, 0]
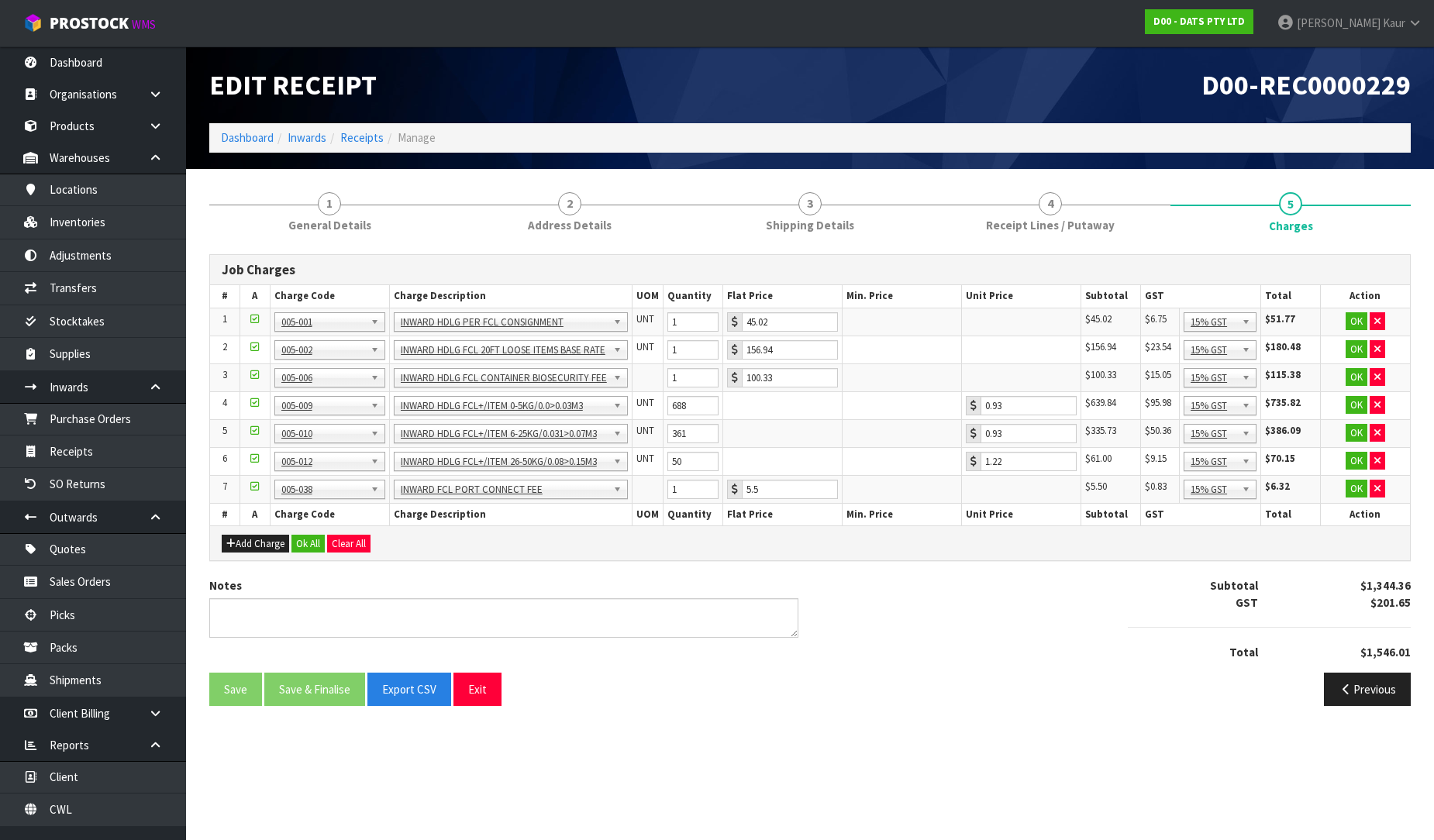
scroll to position [0, 0]
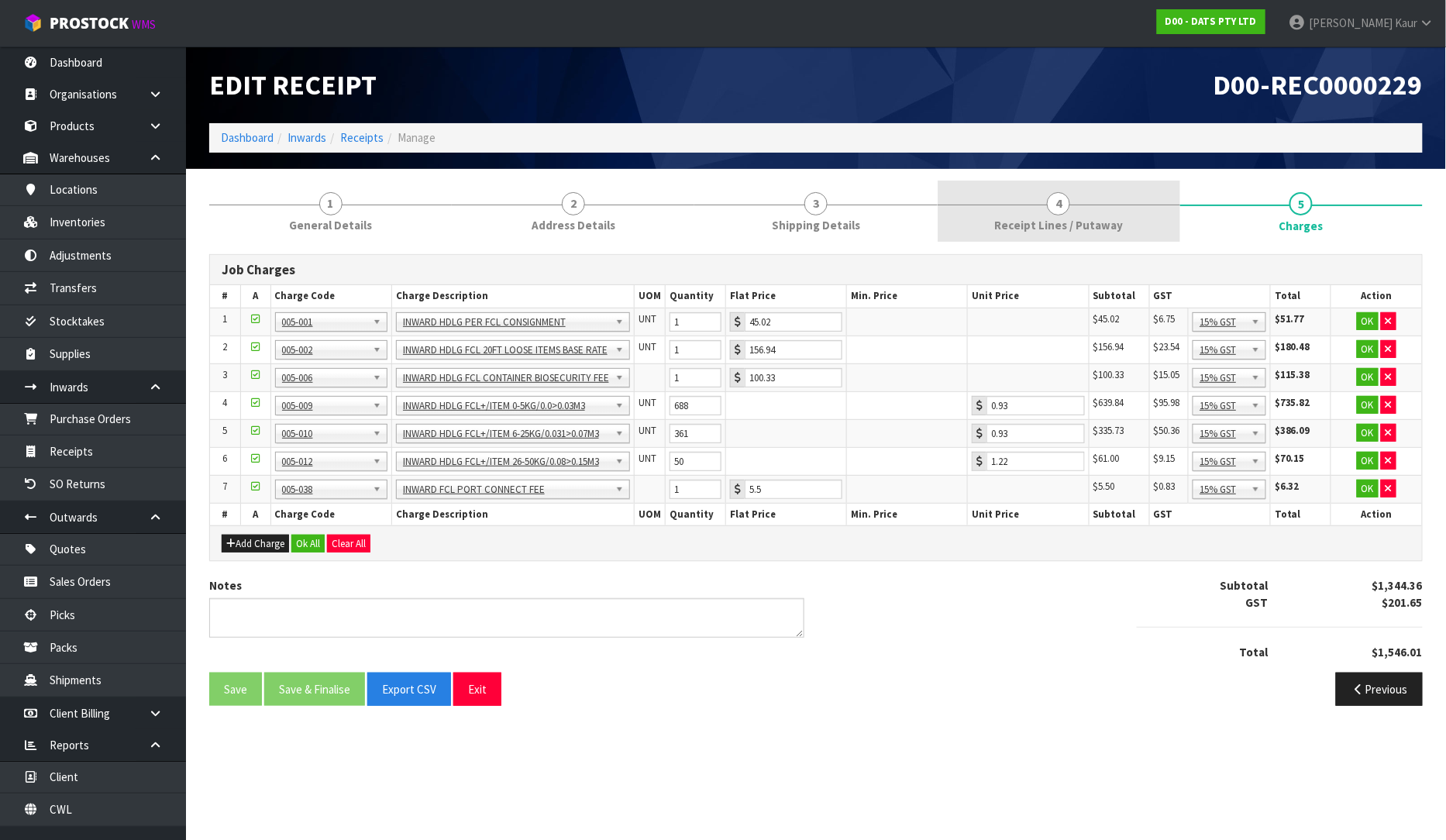
click at [1091, 214] on link "4 Receipt Lines / Putaway" at bounding box center [1059, 211] width 243 height 61
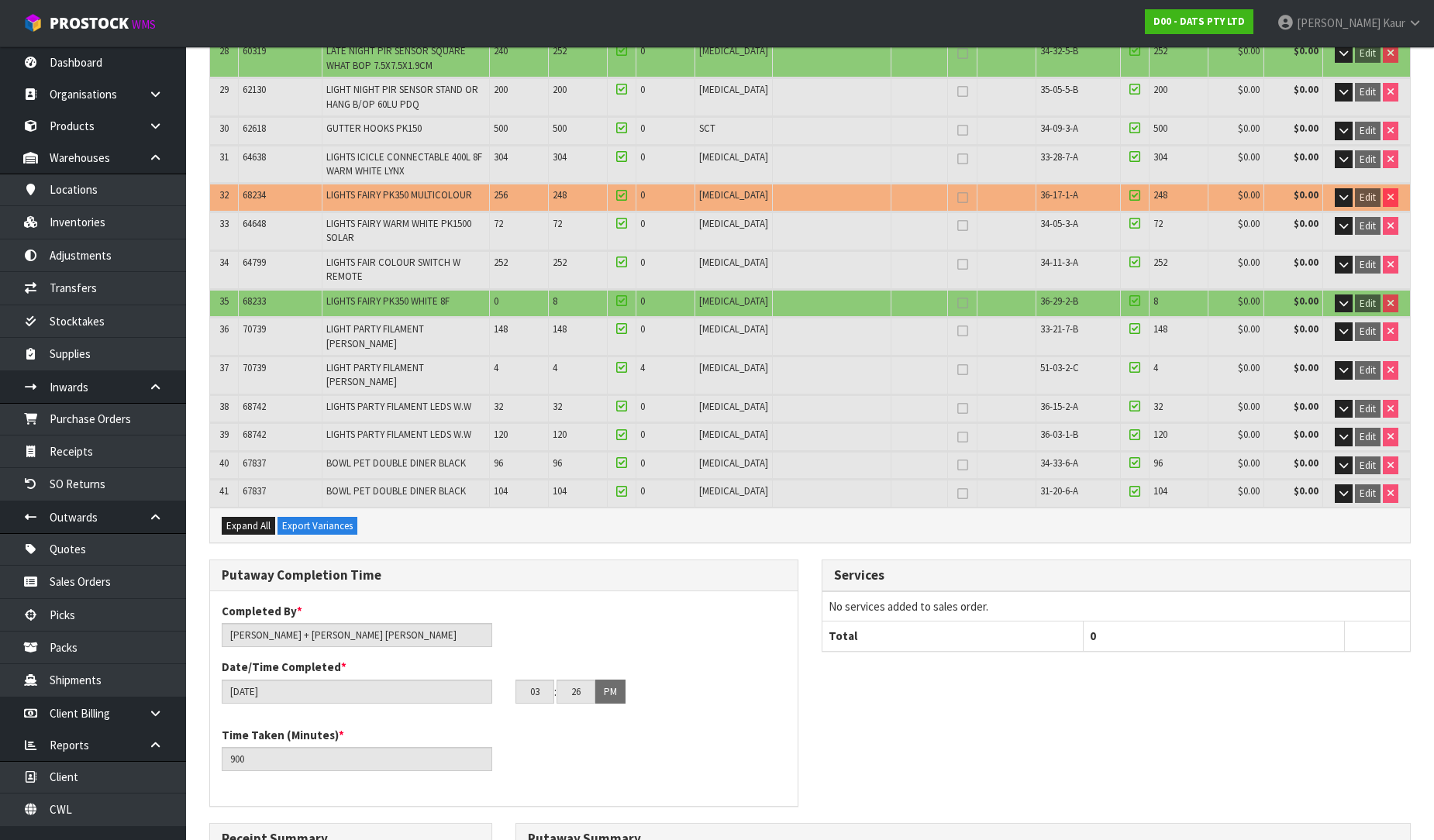
scroll to position [1466, 0]
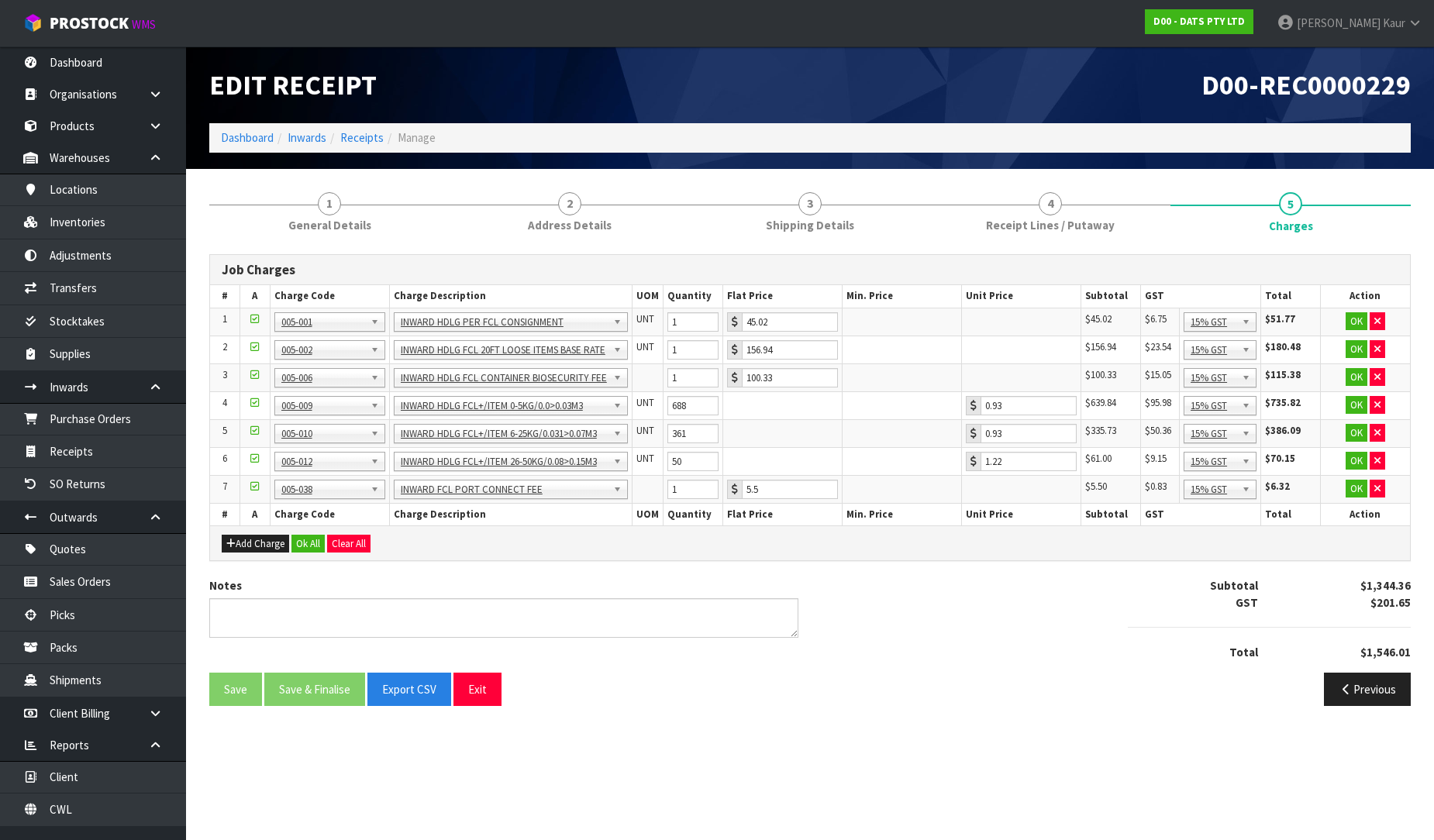
scroll to position [0, 0]
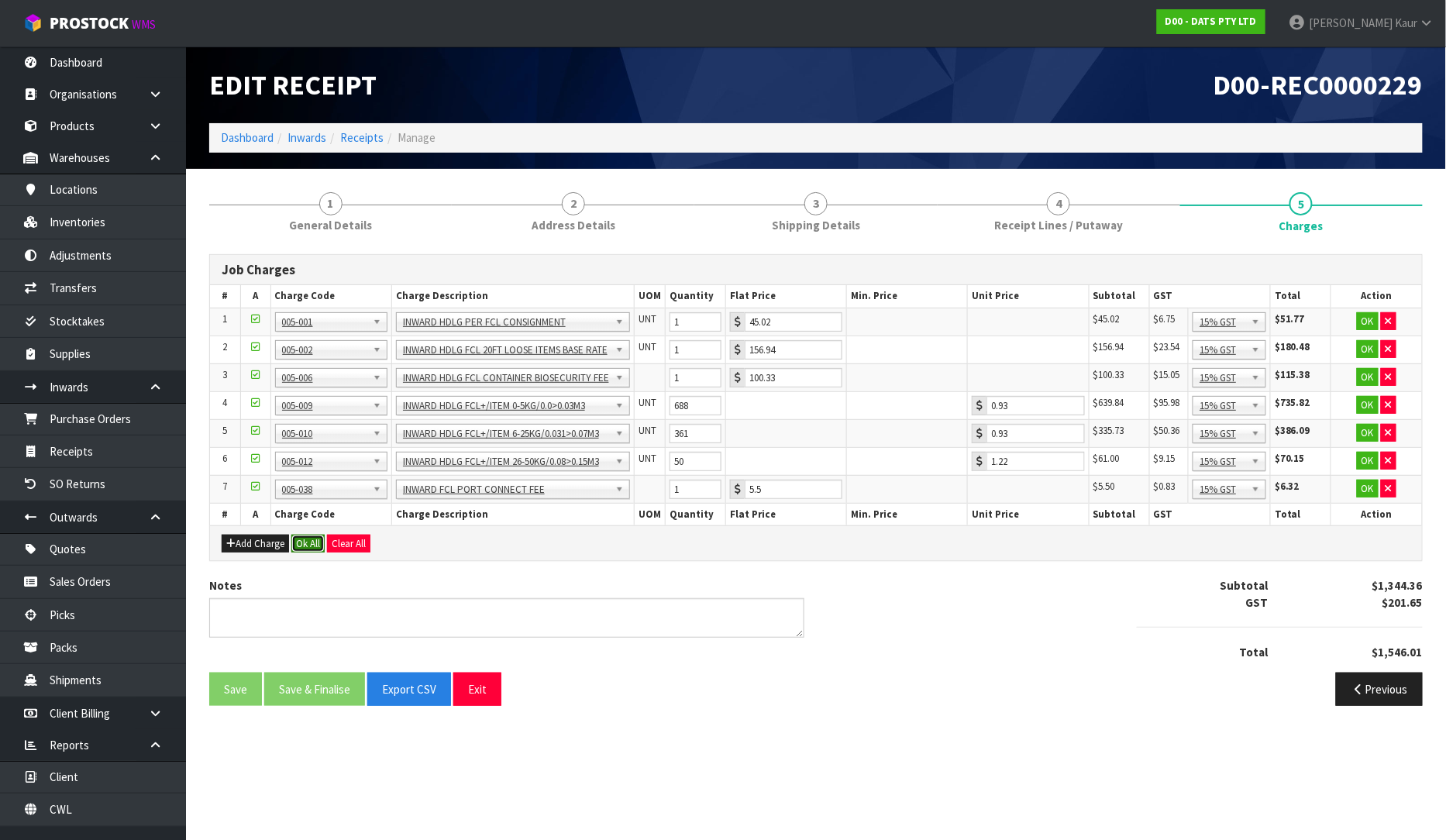
click at [307, 542] on button "Ok All" at bounding box center [308, 544] width 33 height 18
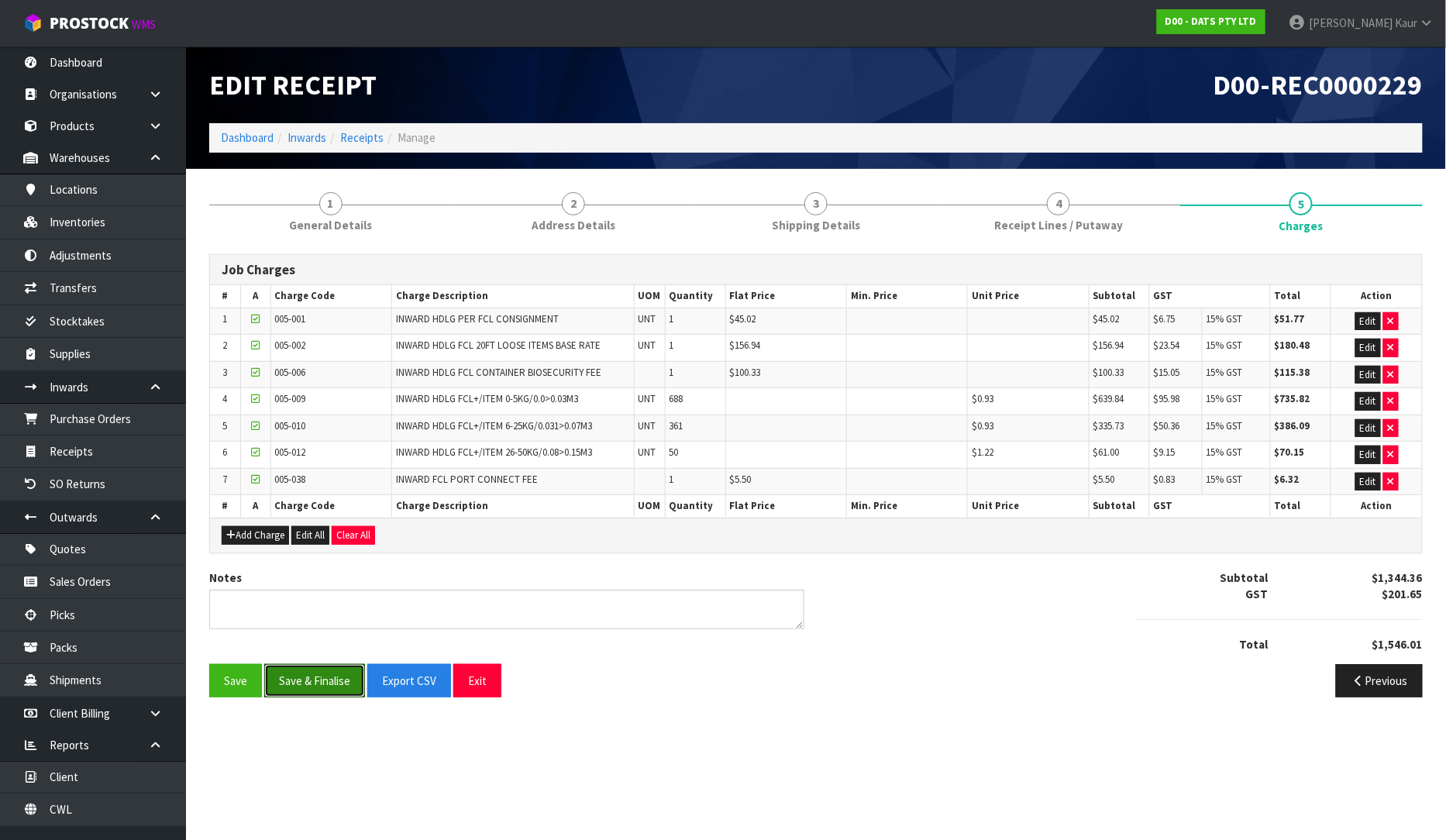
drag, startPoint x: 308, startPoint y: 687, endPoint x: 648, endPoint y: 548, distance: 367.3
click at [308, 687] on button "Save & Finalise" at bounding box center [314, 680] width 101 height 33
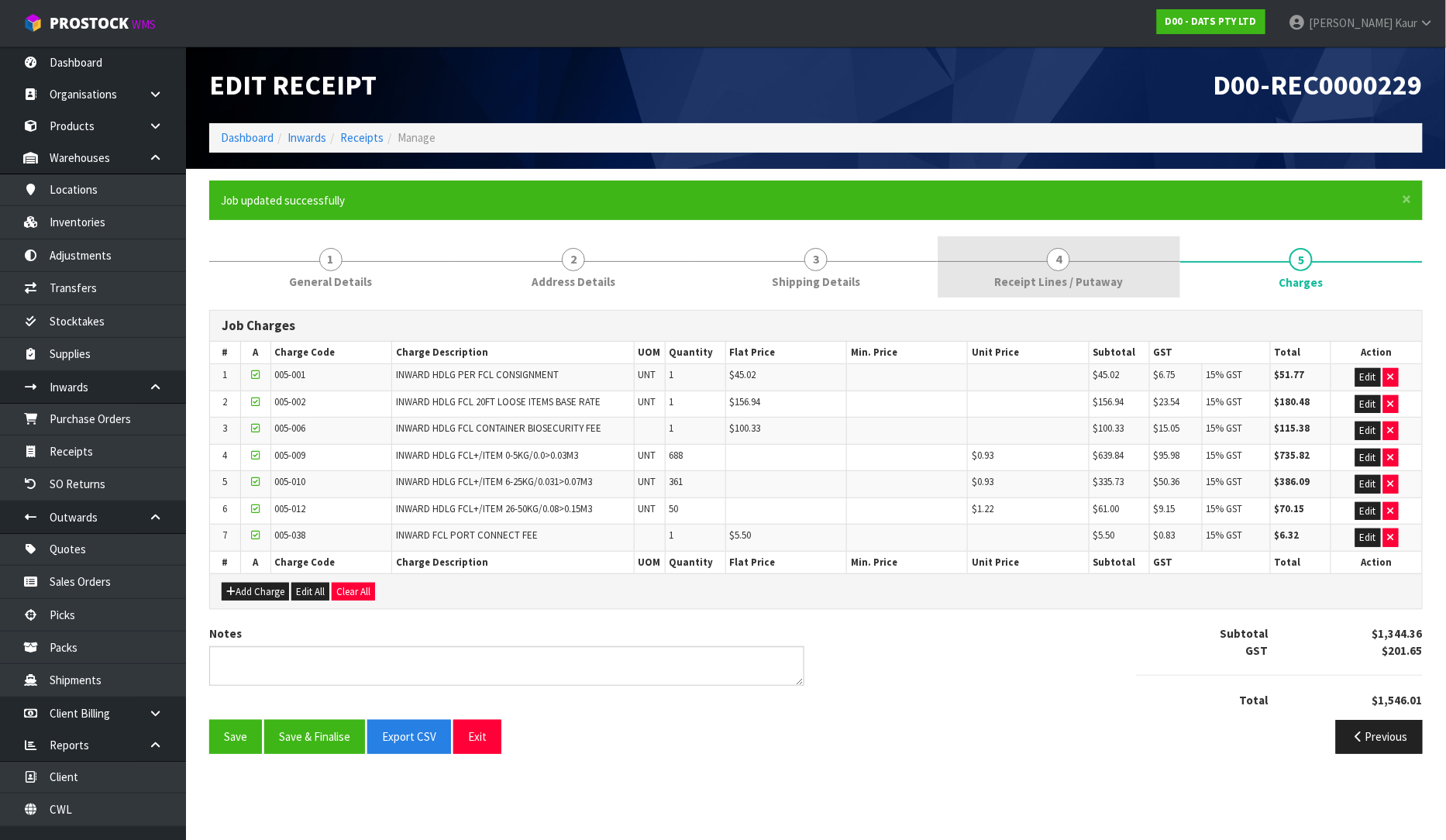
click at [1067, 267] on span "4" at bounding box center [1058, 259] width 23 height 23
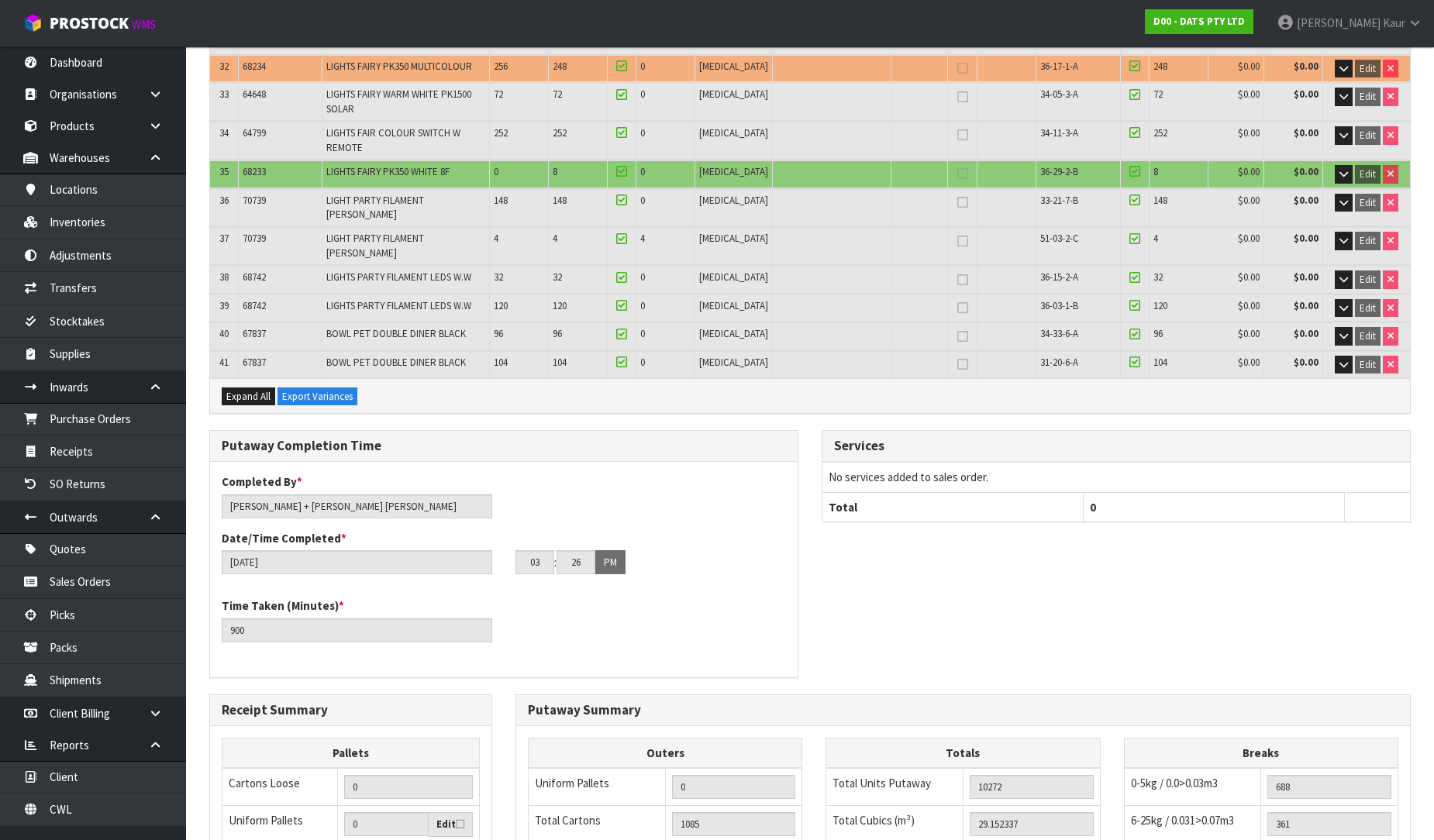
scroll to position [1521, 0]
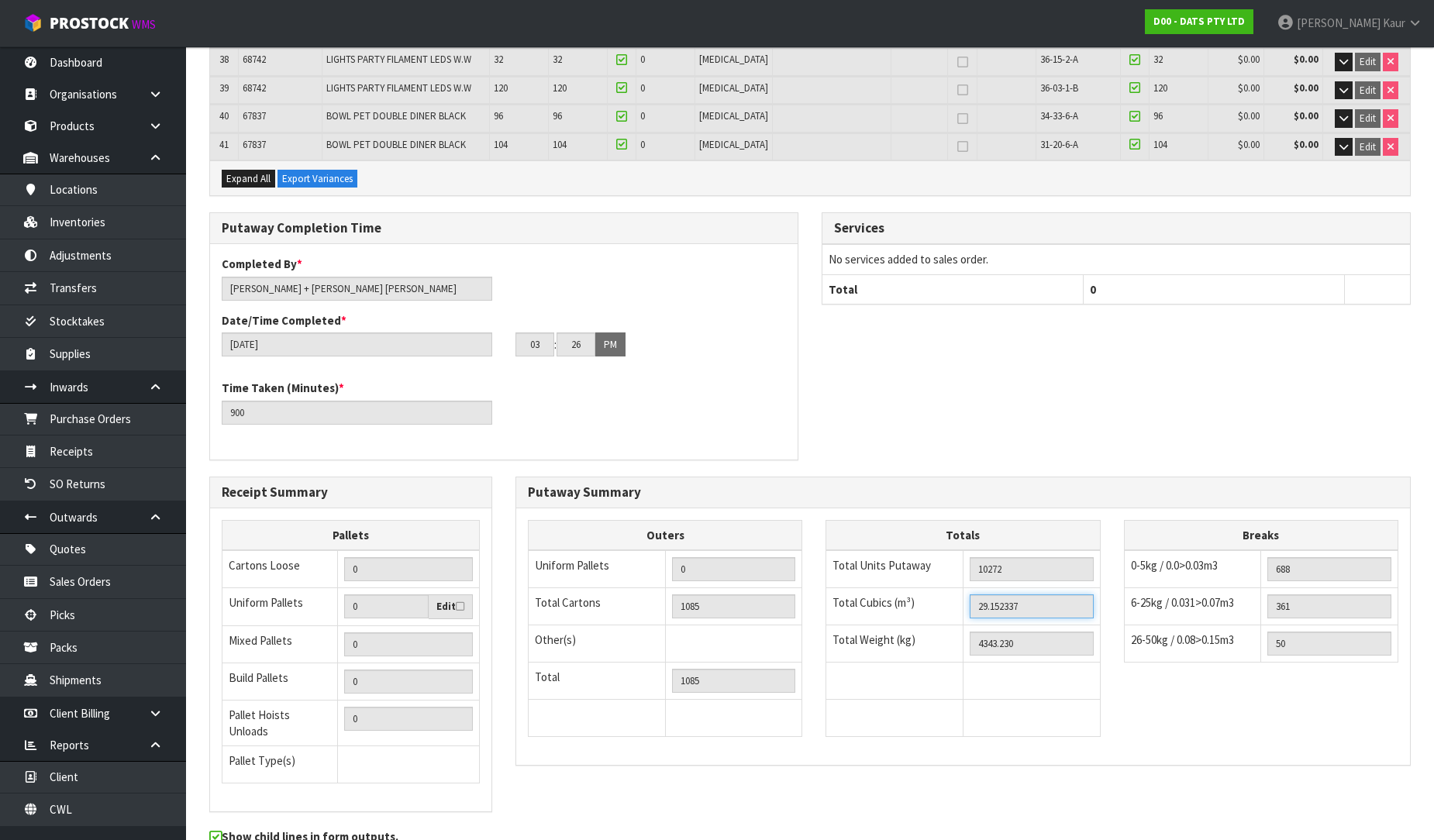
drag, startPoint x: 1039, startPoint y: 530, endPoint x: 965, endPoint y: 536, distance: 74.2
click at [965, 588] on td "29.152337" at bounding box center [1030, 606] width 138 height 37
drag, startPoint x: 1039, startPoint y: 568, endPoint x: 948, endPoint y: 566, distance: 91.0
click at [948, 625] on tr "Total Weight (kg) 4343.230" at bounding box center [963, 643] width 273 height 37
click at [65, 815] on link "CWL" at bounding box center [92, 809] width 186 height 31
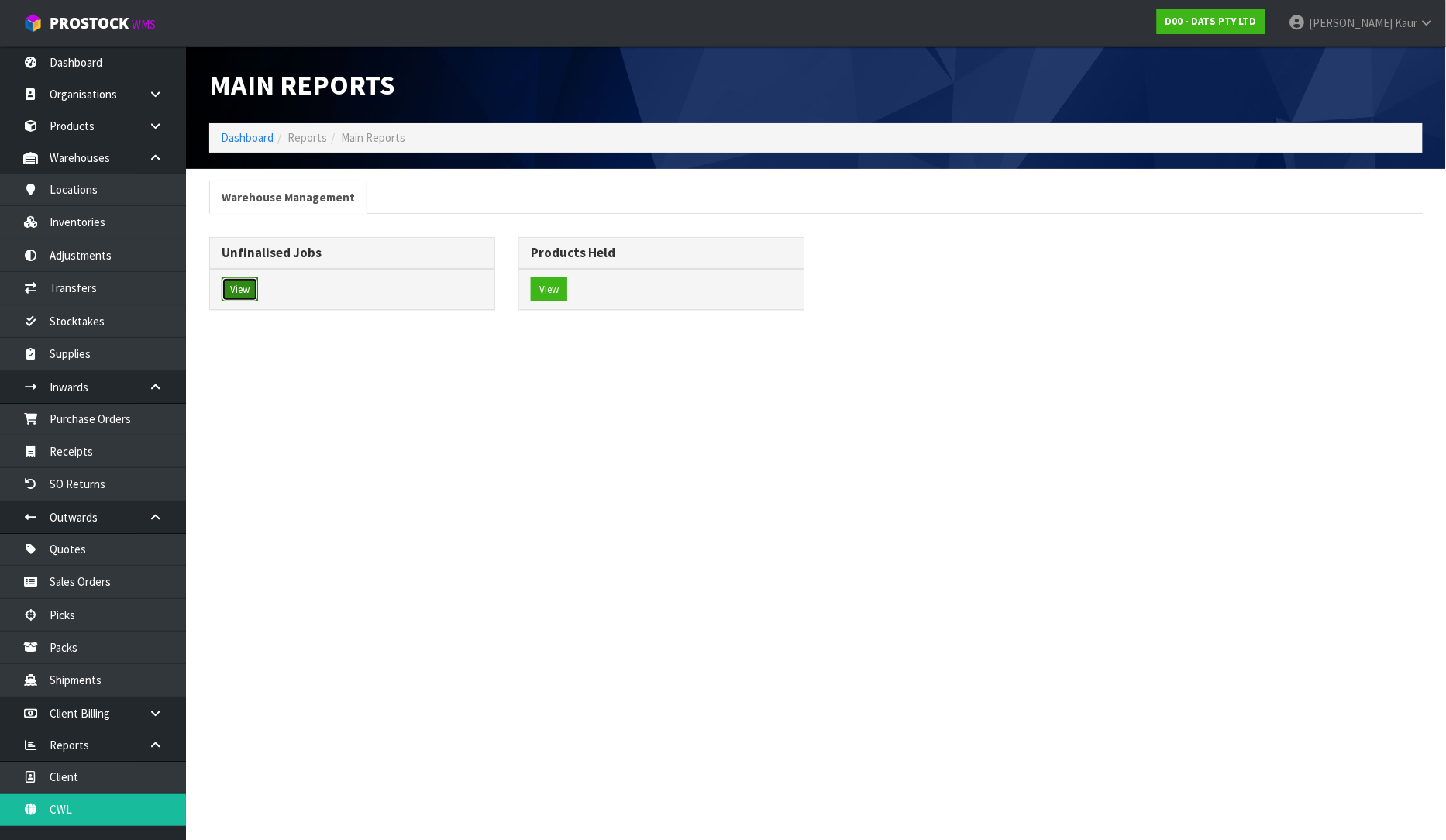
click at [238, 285] on button "View" at bounding box center [239, 289] width 36 height 25
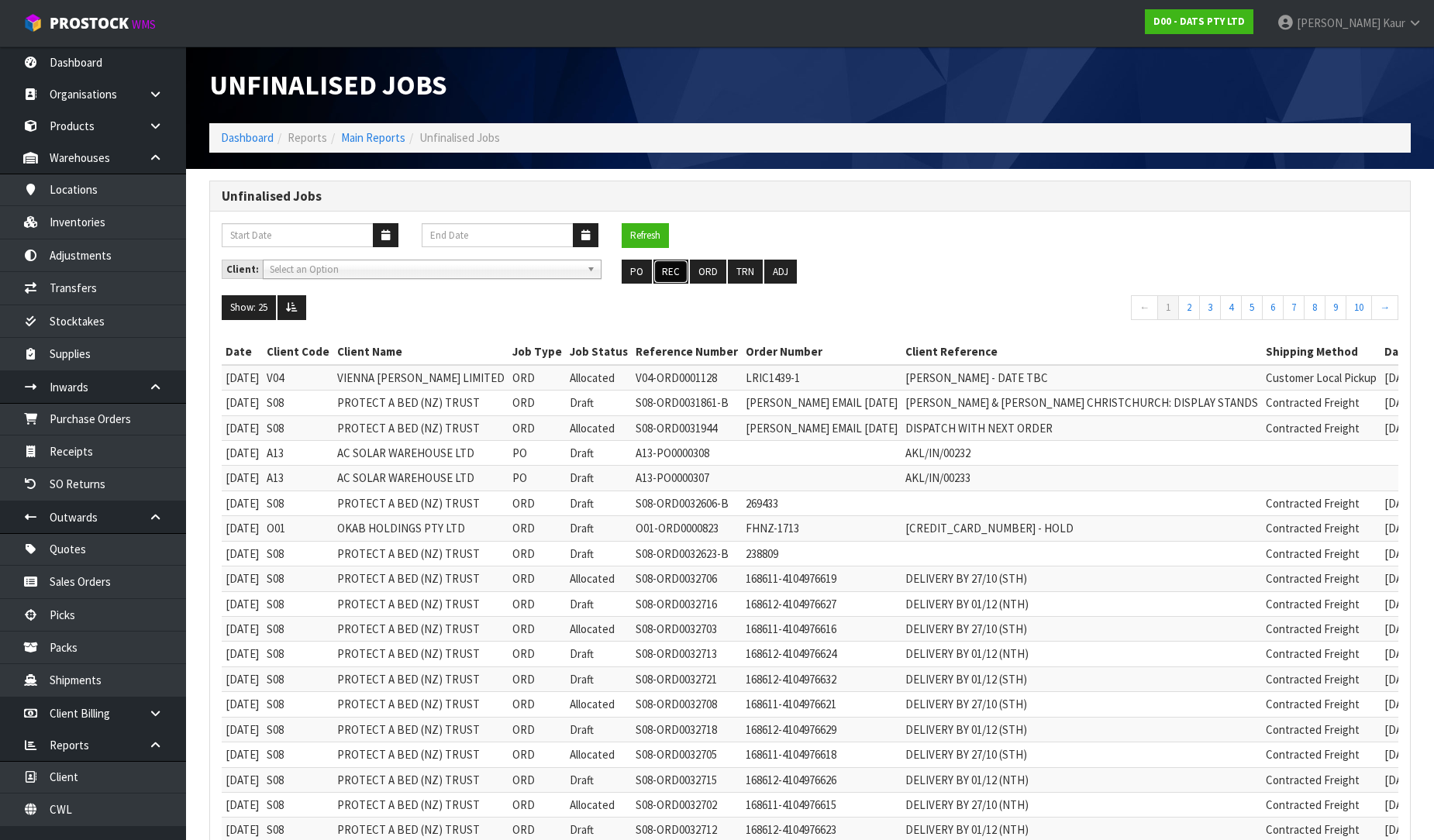
click at [663, 270] on button "REC" at bounding box center [670, 271] width 35 height 25
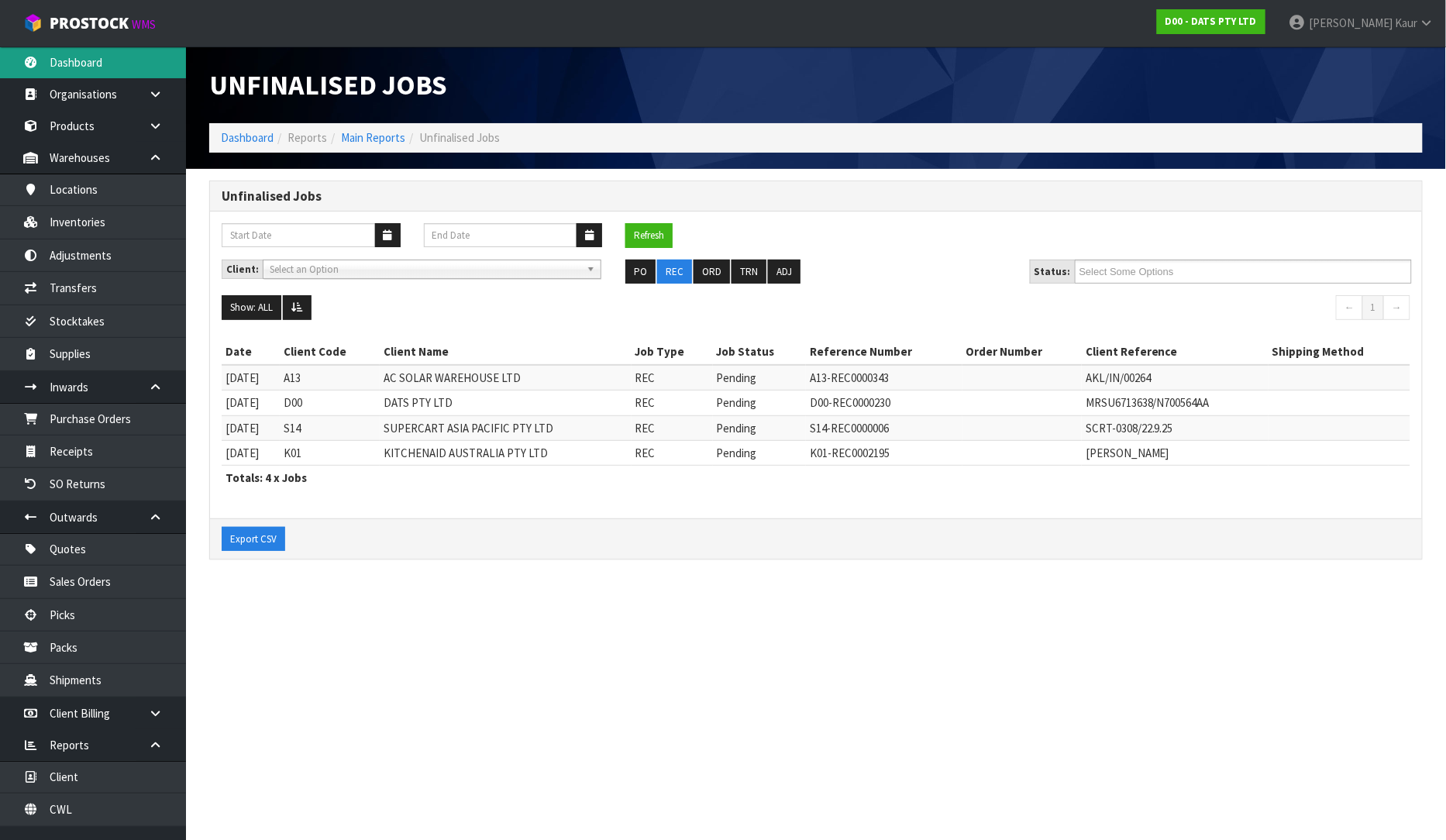
click at [83, 54] on link "Dashboard" at bounding box center [92, 62] width 186 height 31
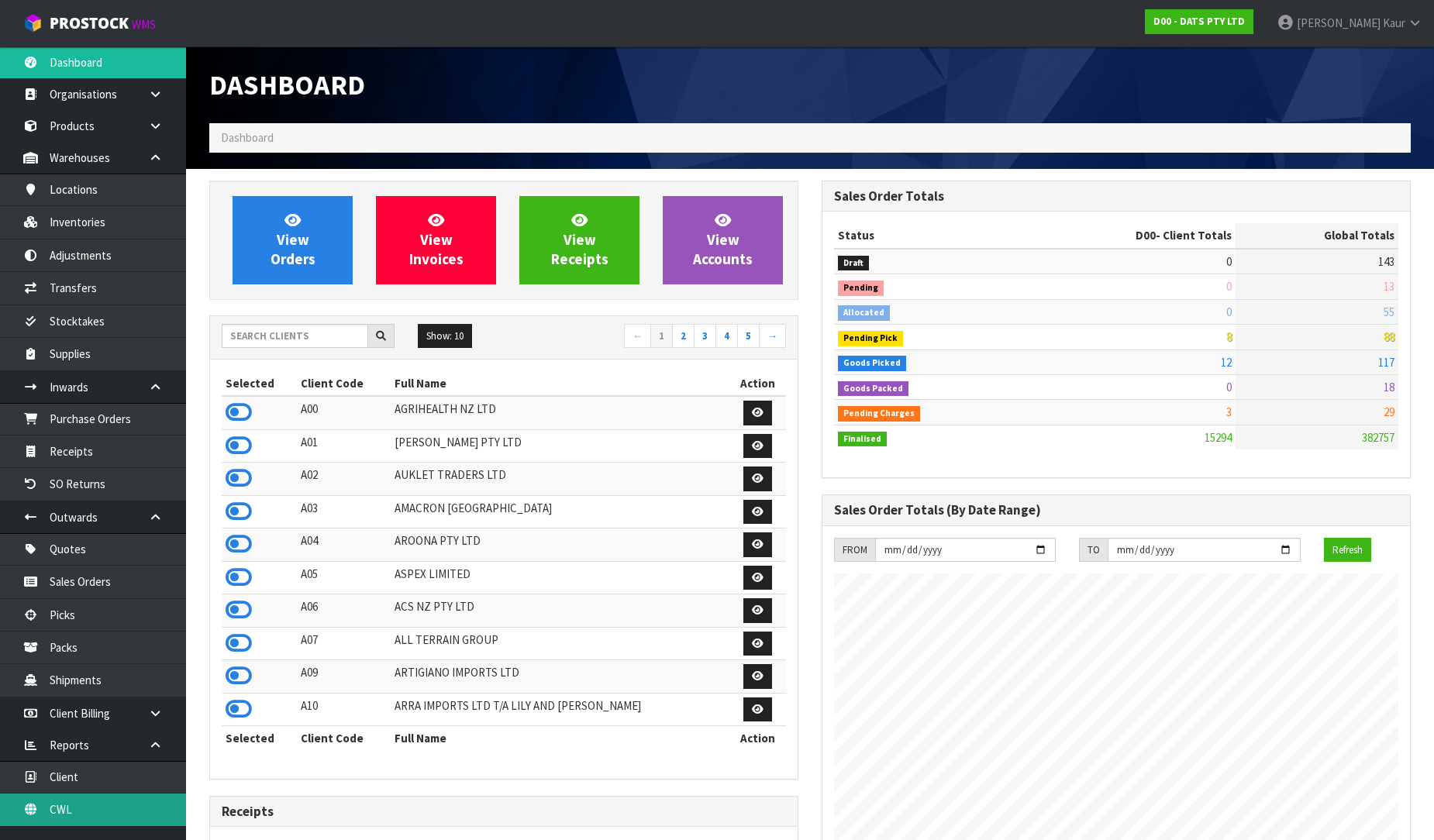
click at [101, 817] on link "CWL" at bounding box center [92, 809] width 186 height 31
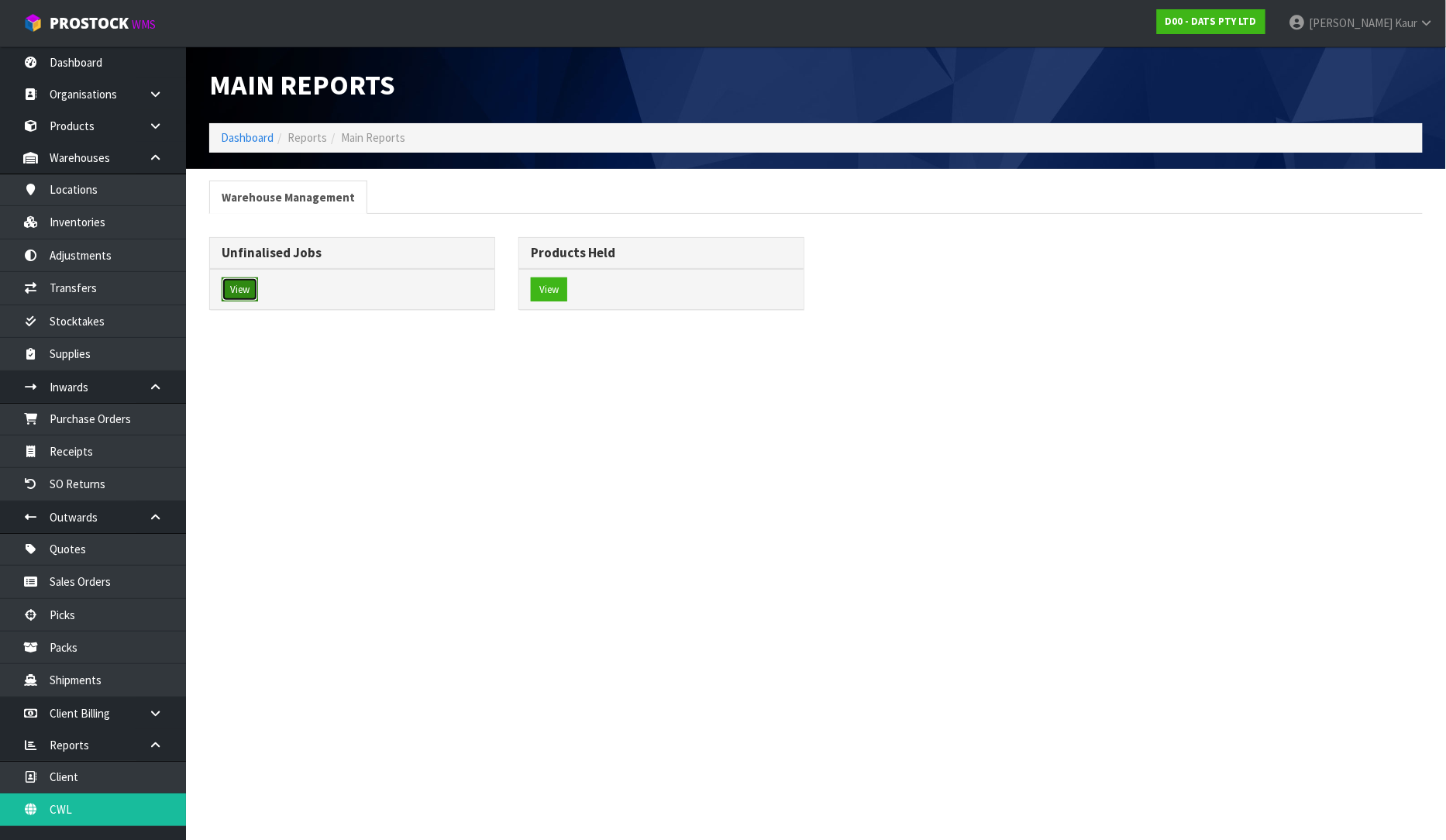
click at [228, 292] on button "View" at bounding box center [239, 289] width 36 height 25
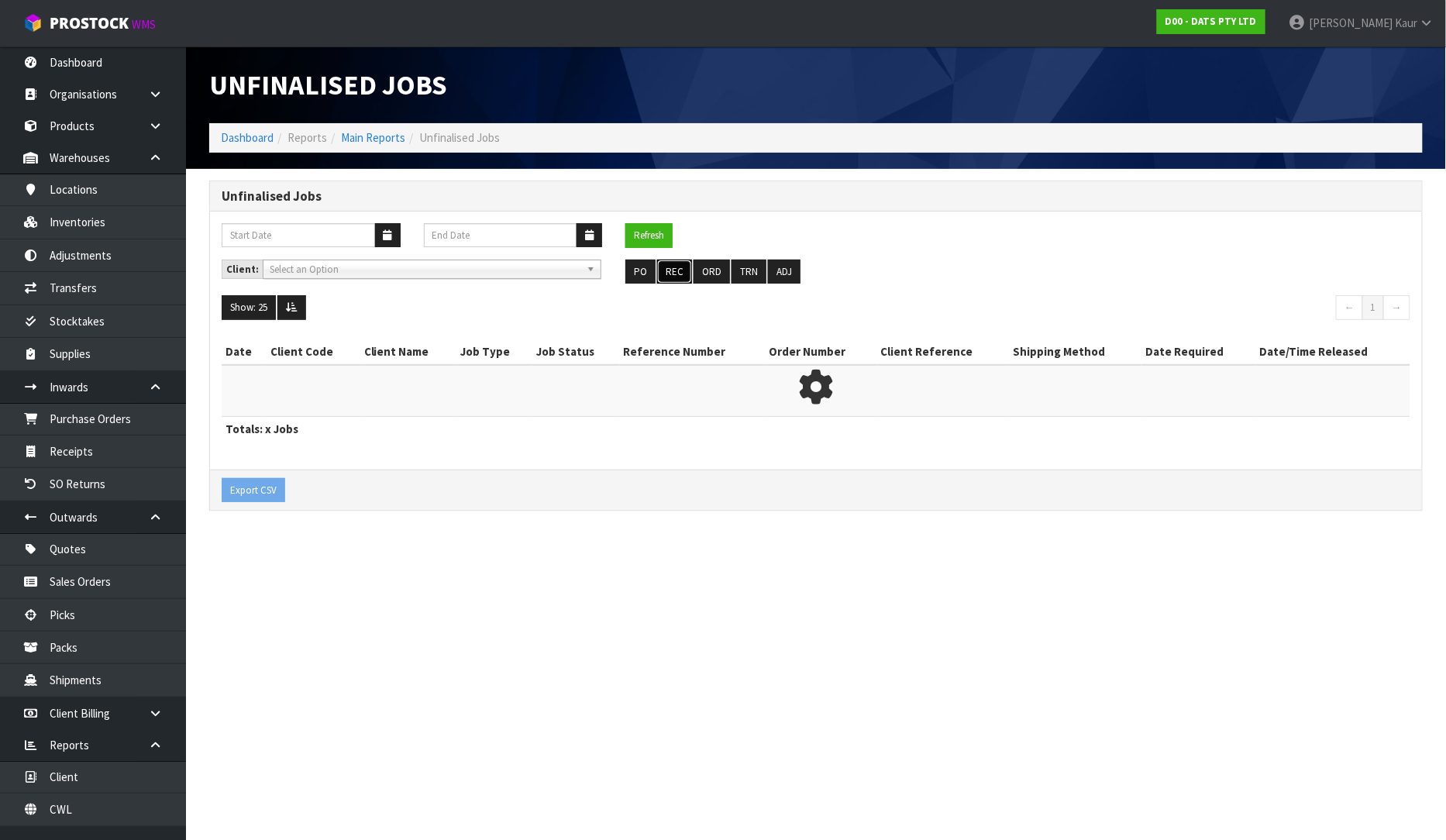
click at [668, 275] on button "REC" at bounding box center [675, 271] width 35 height 25
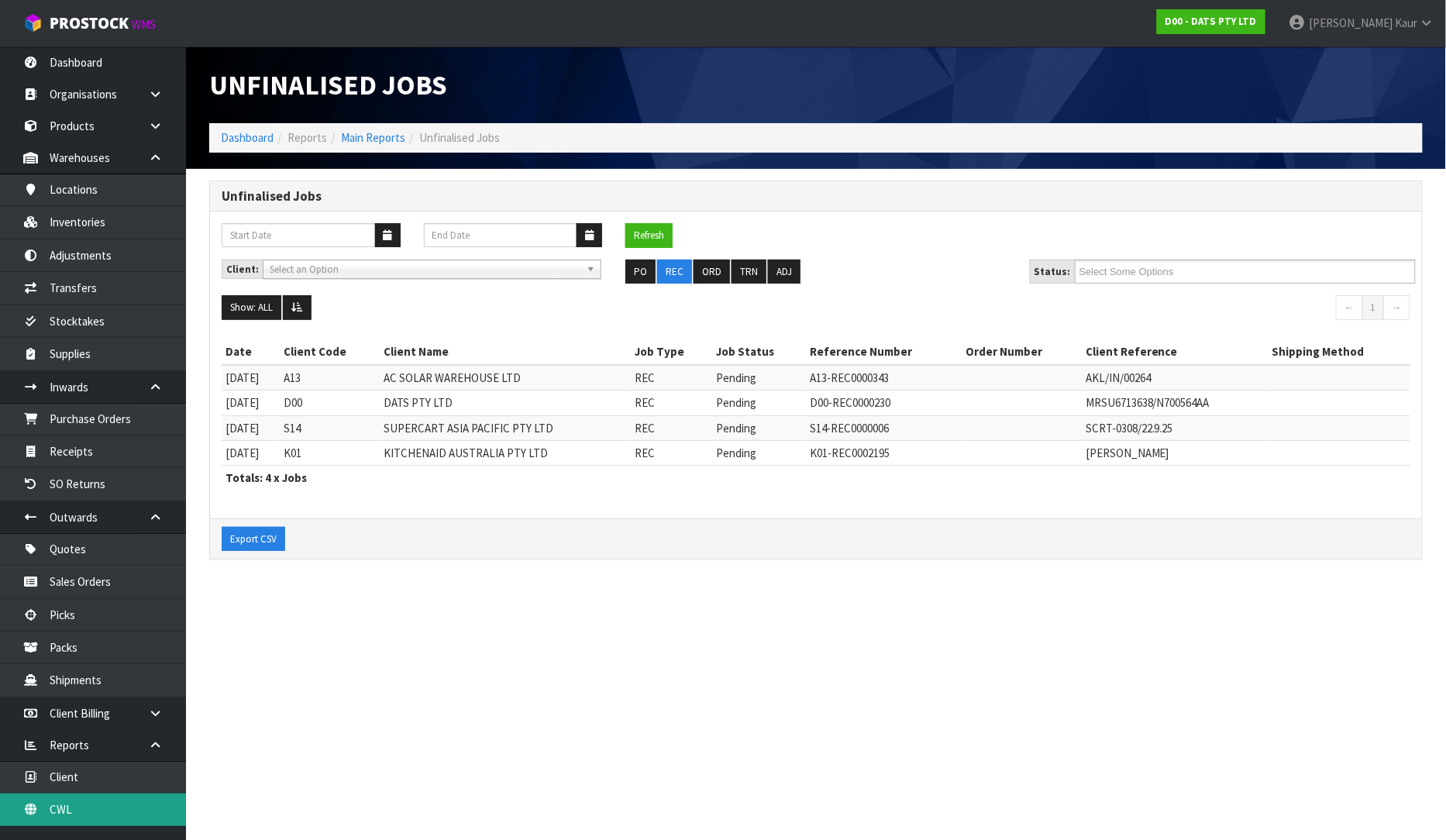
click at [110, 810] on link "CWL" at bounding box center [92, 809] width 186 height 31
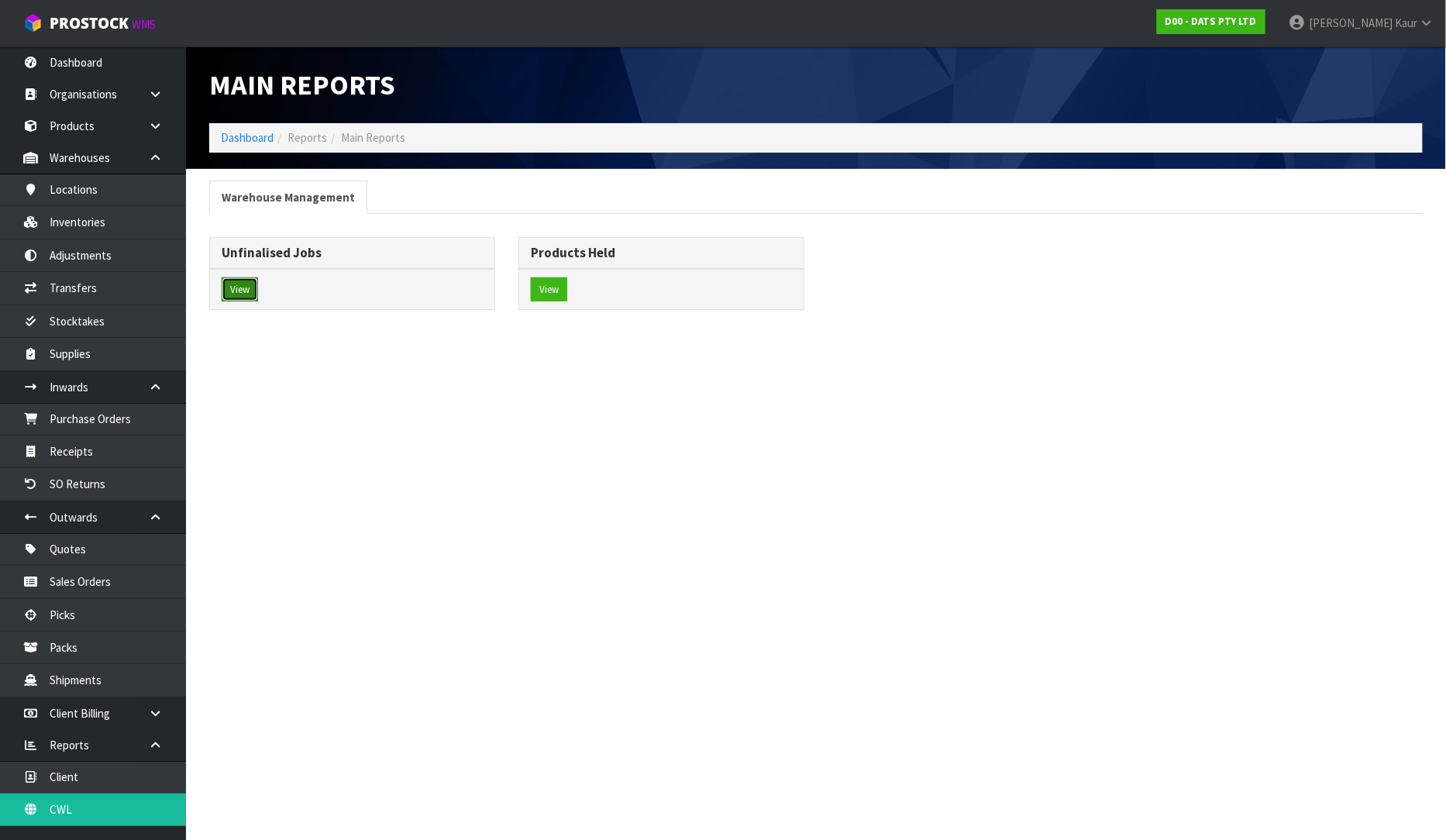
click at [240, 293] on button "View" at bounding box center [239, 289] width 36 height 25
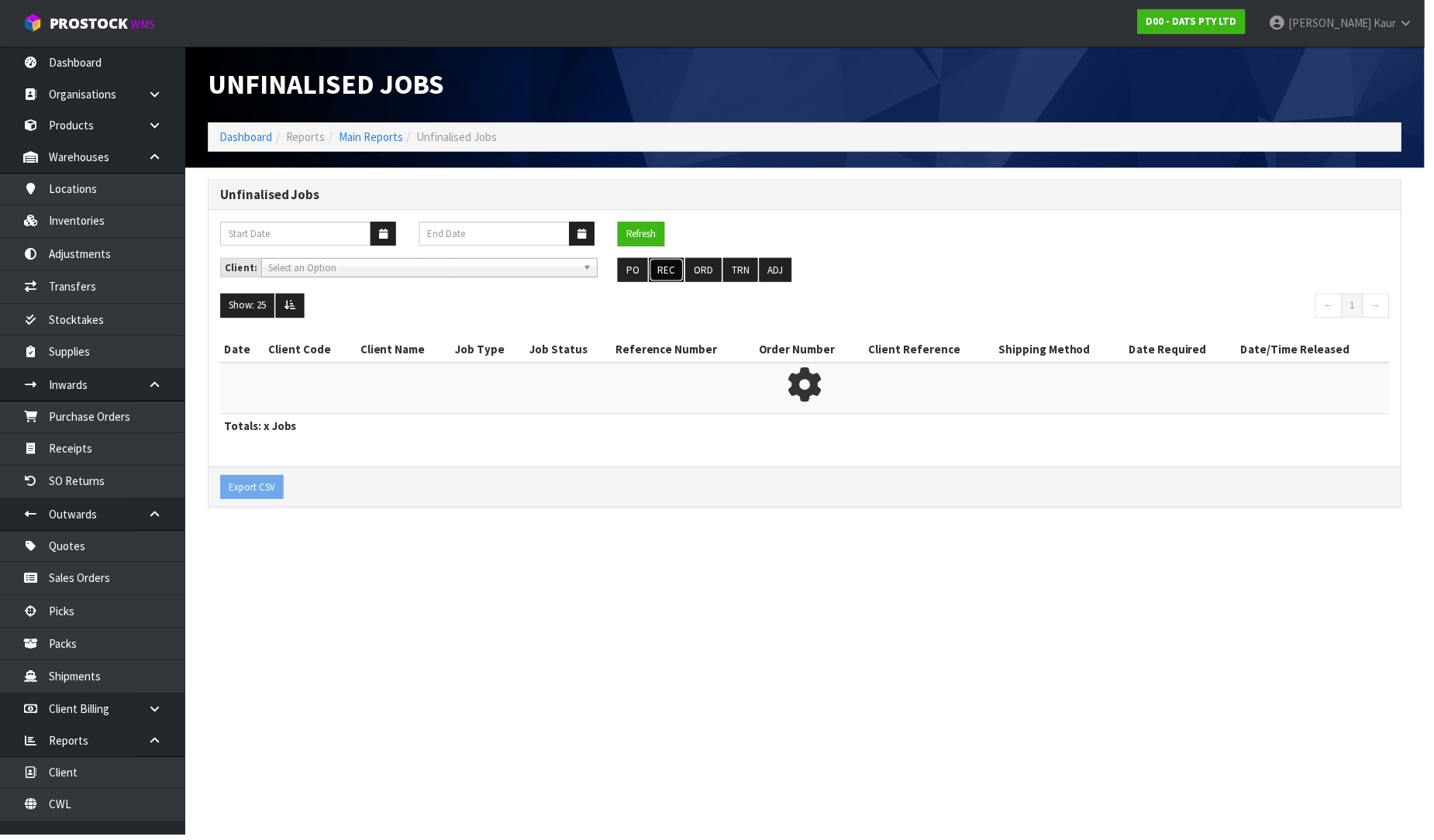
click at [677, 273] on button "REC" at bounding box center [670, 271] width 35 height 25
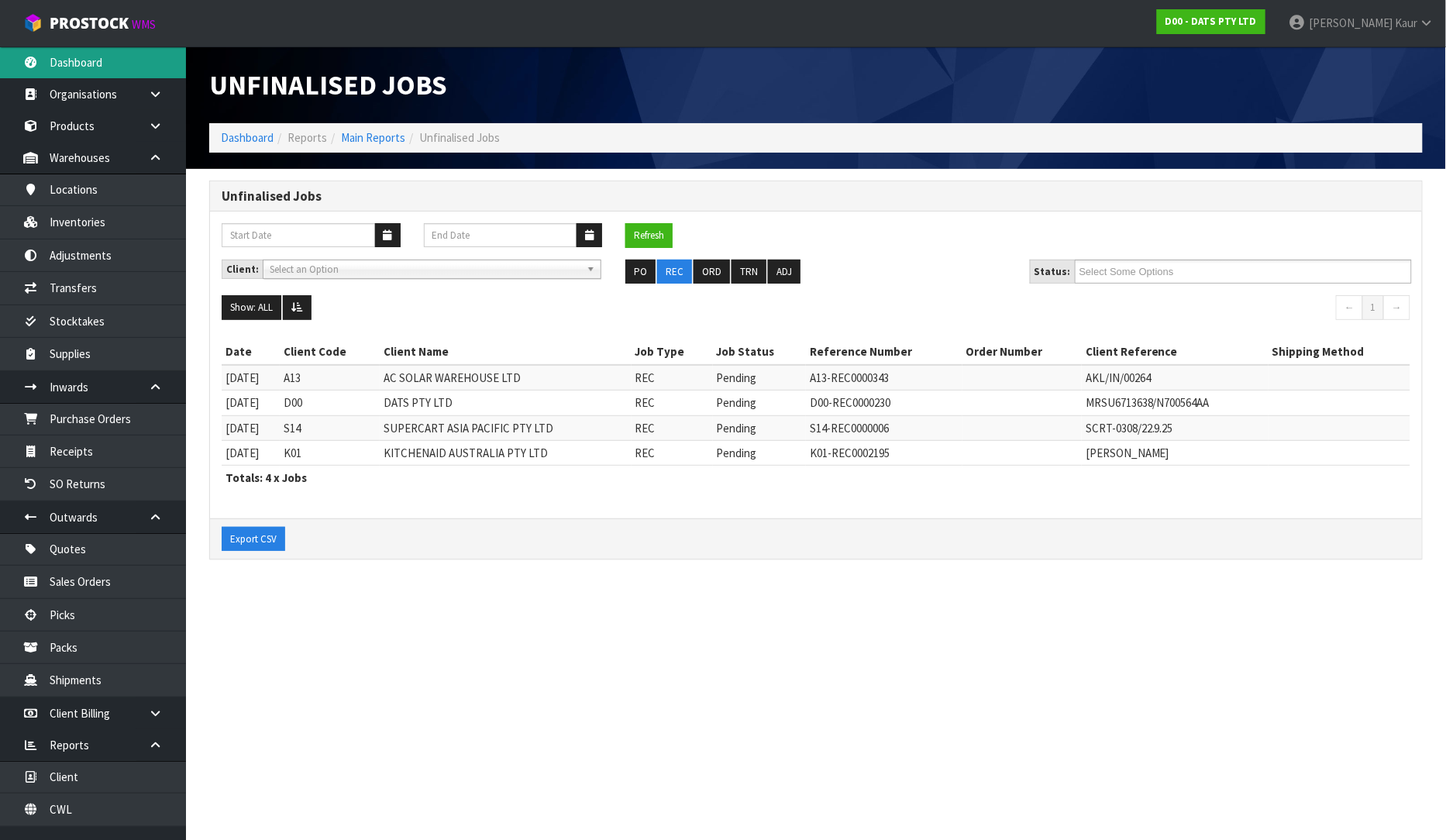
click at [156, 59] on link "Dashboard" at bounding box center [92, 62] width 186 height 31
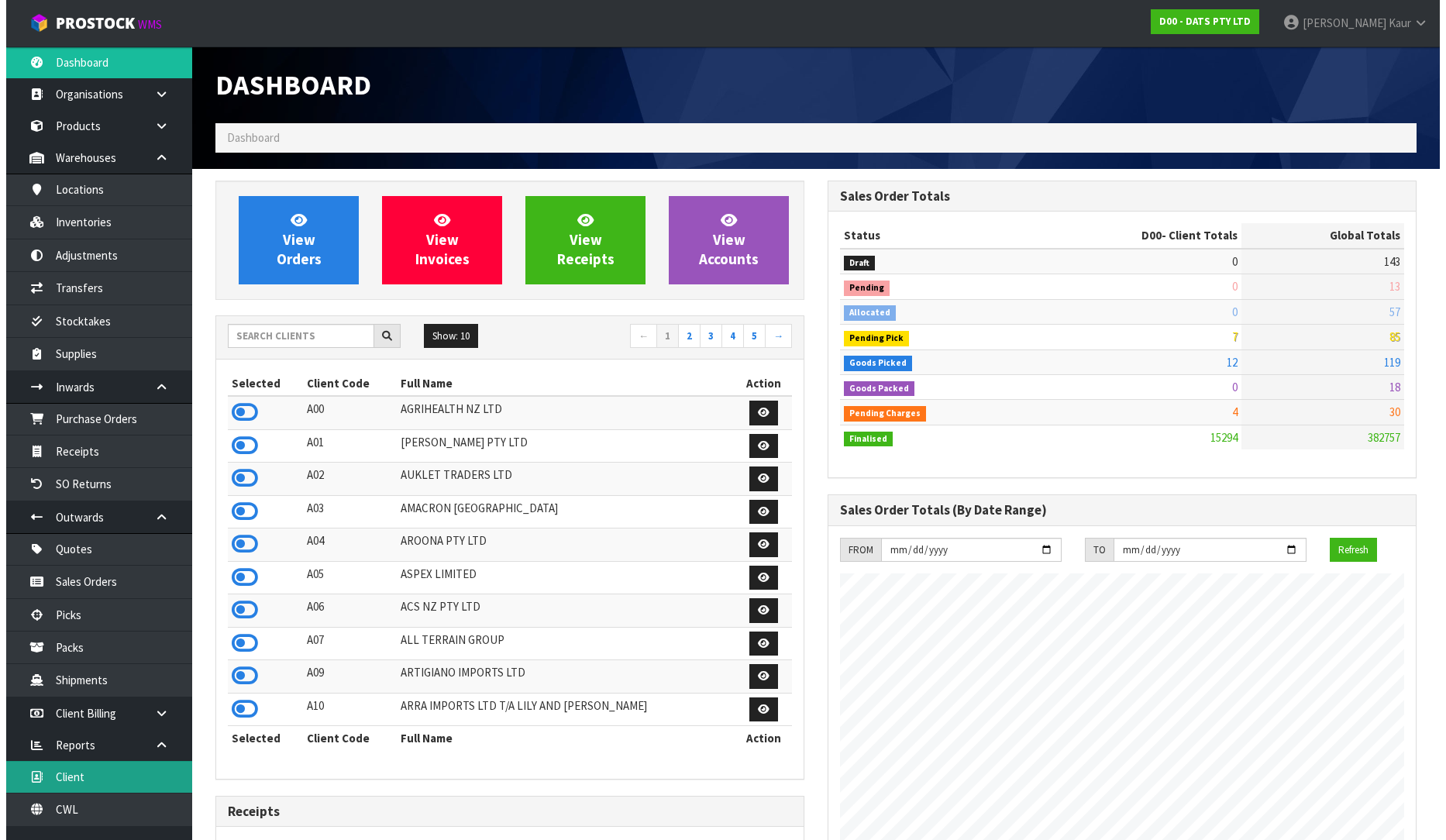
scroll to position [18, 0]
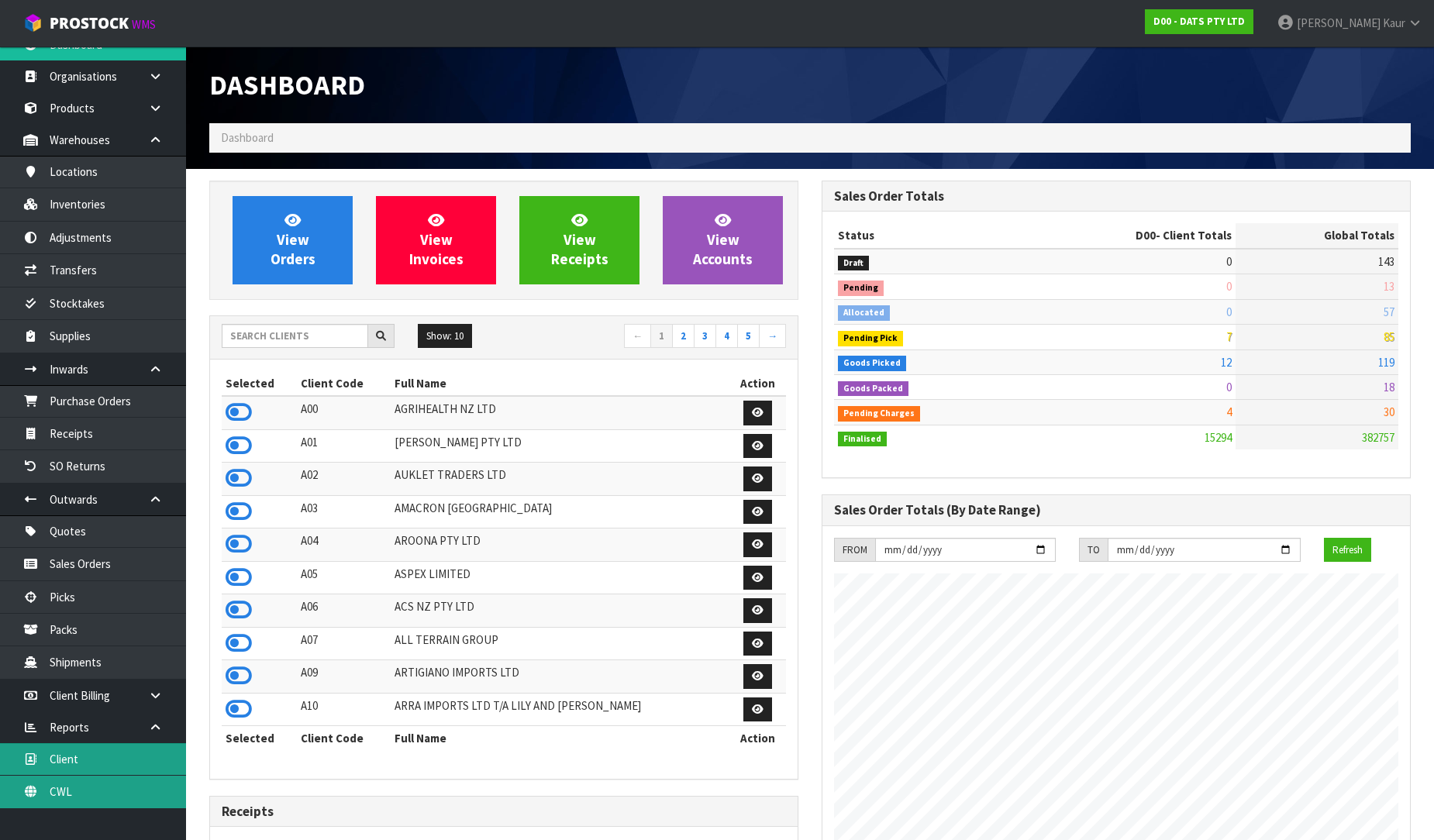
drag, startPoint x: 87, startPoint y: 788, endPoint x: 127, endPoint y: 752, distance: 53.8
click at [87, 788] on link "CWL" at bounding box center [92, 791] width 186 height 31
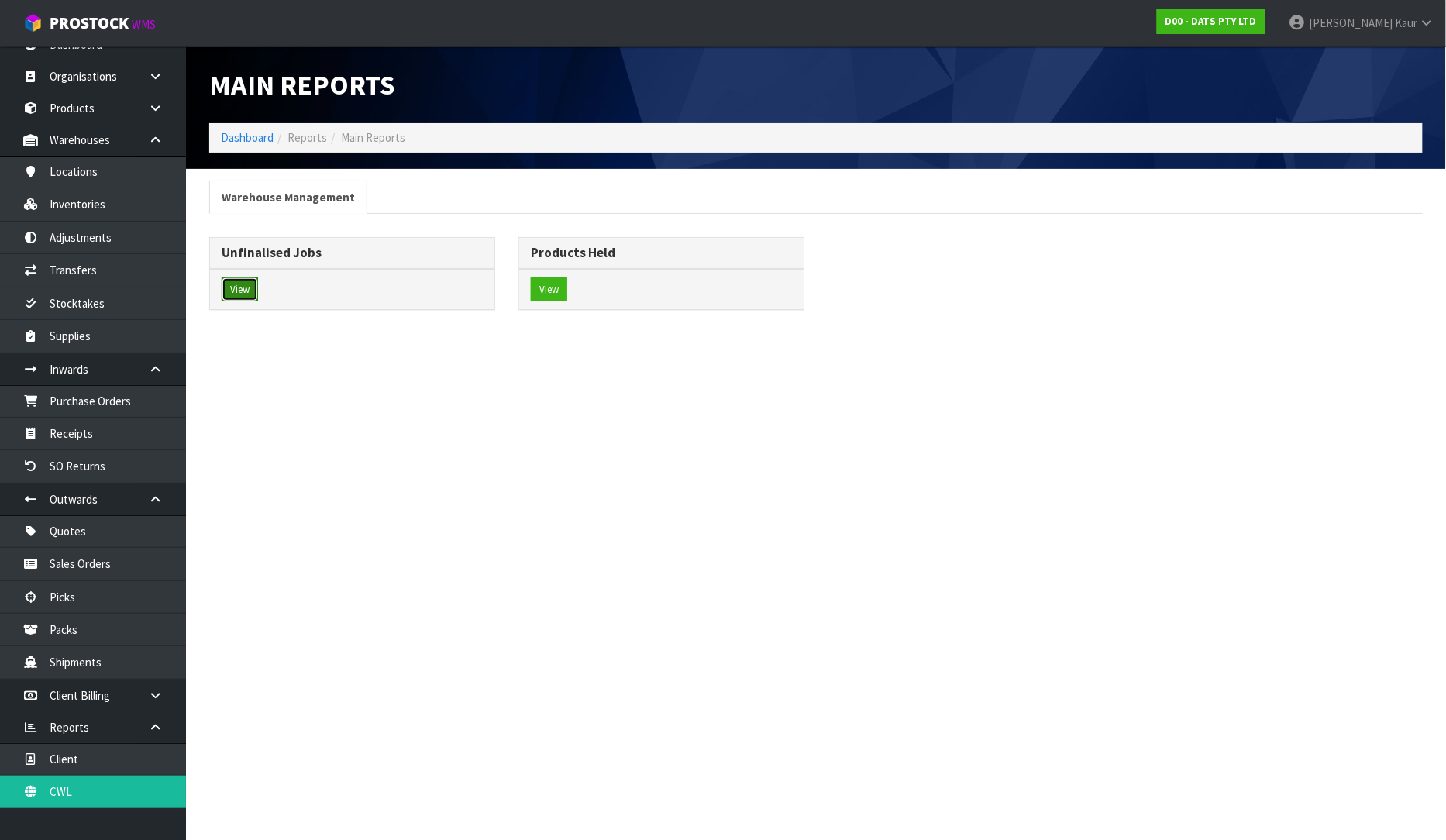
click at [247, 302] on button "View" at bounding box center [239, 289] width 36 height 25
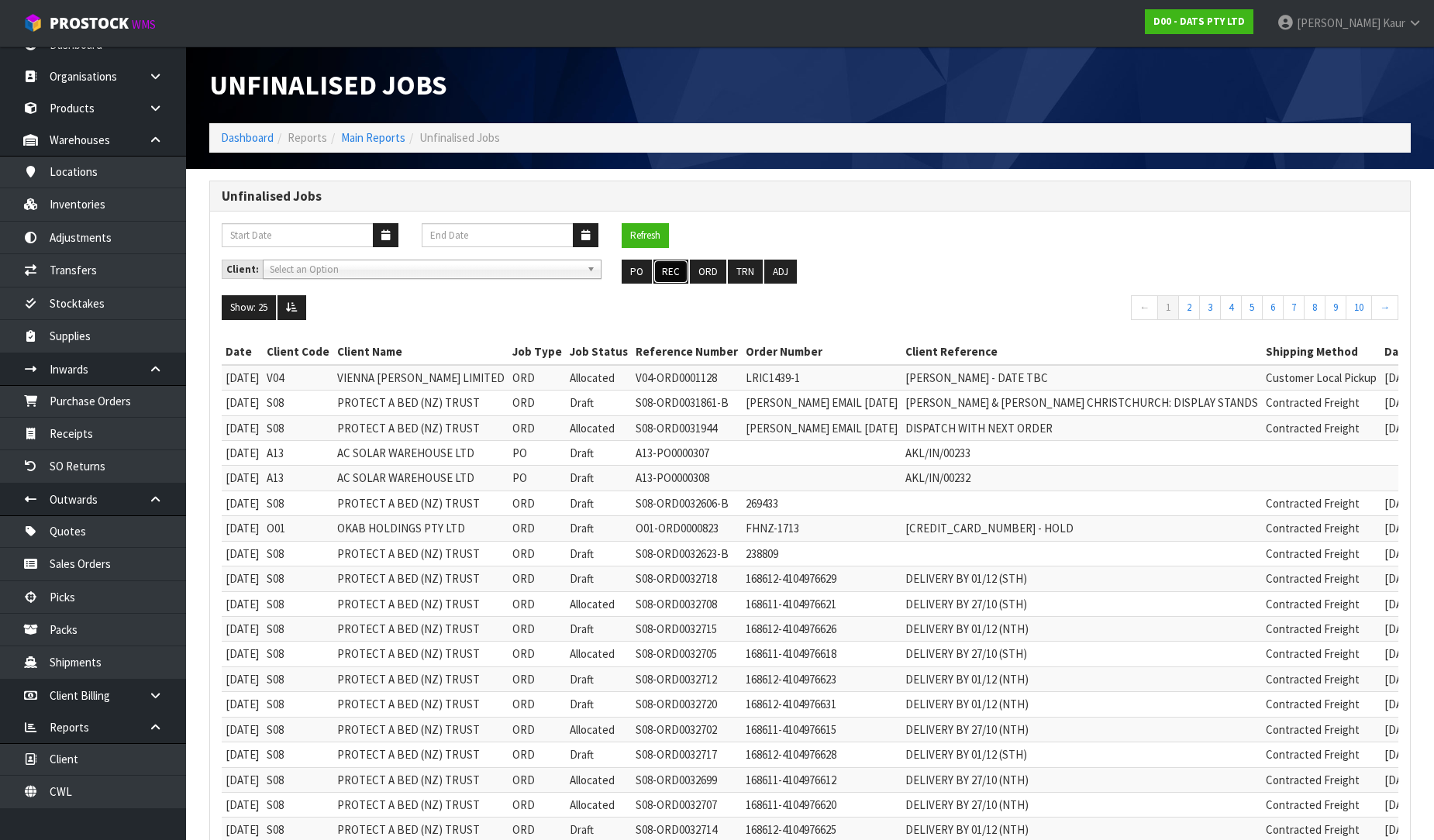
click at [667, 272] on button "REC" at bounding box center [670, 271] width 35 height 25
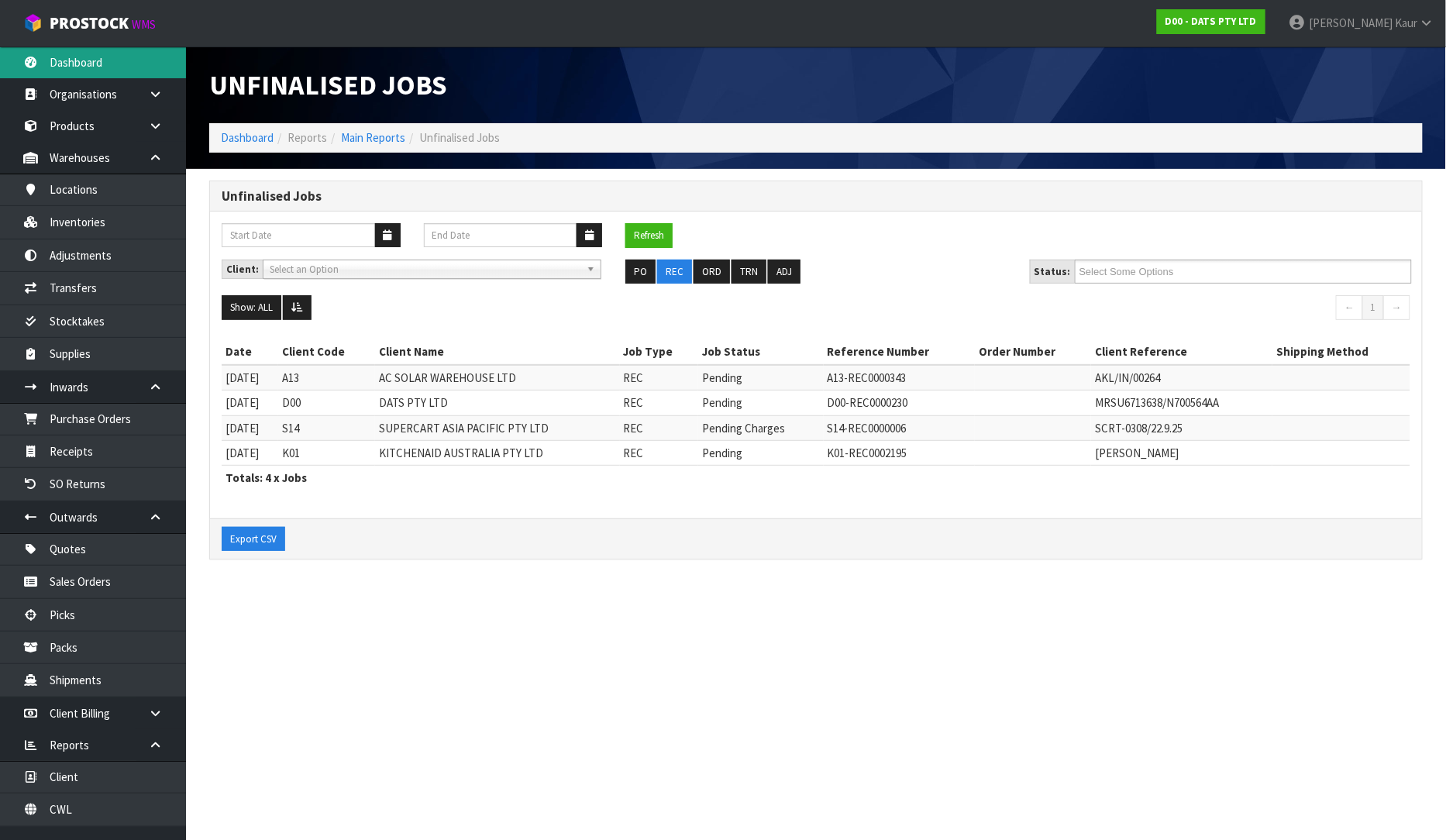
click at [87, 62] on link "Dashboard" at bounding box center [92, 62] width 186 height 31
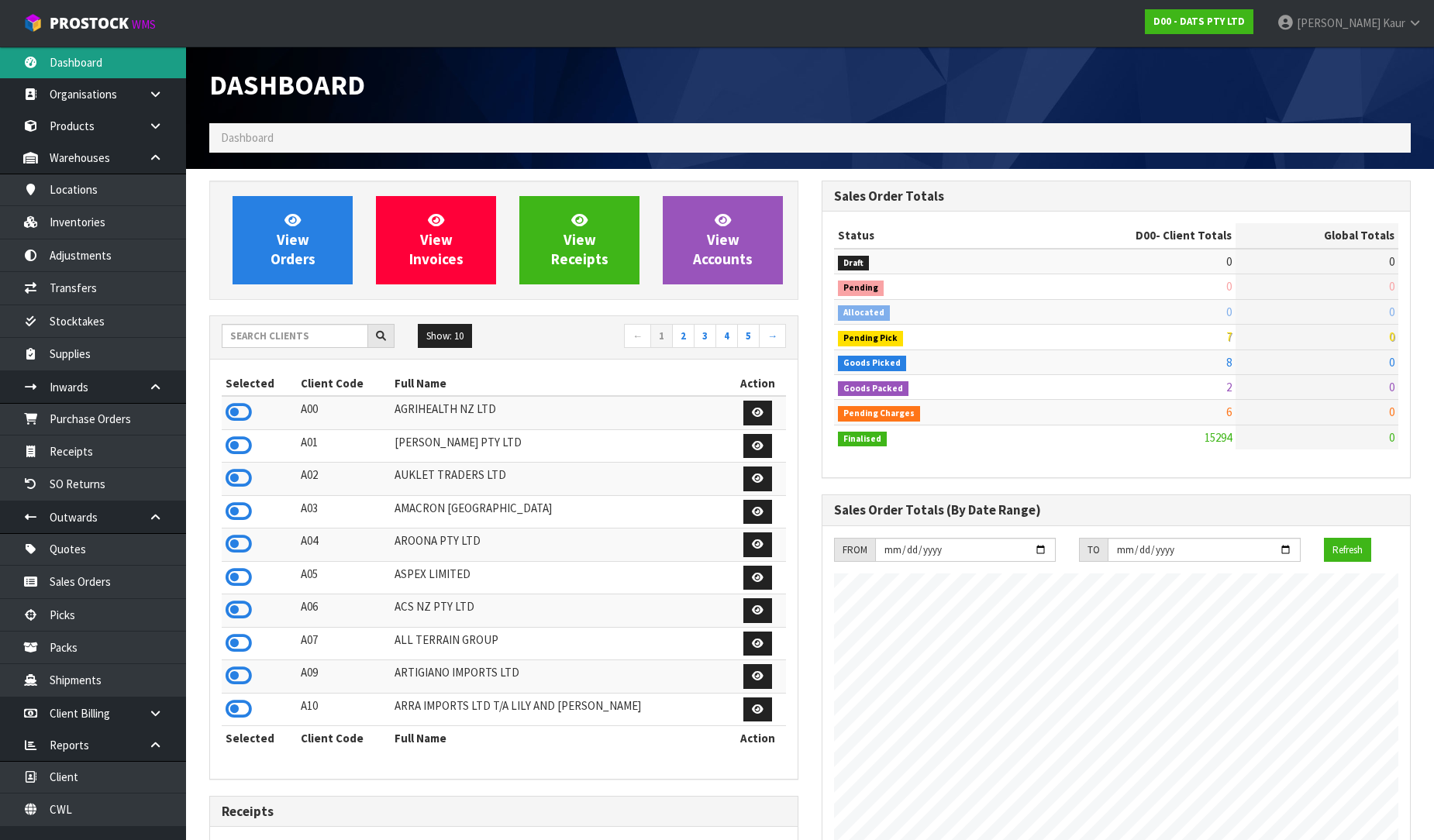
scroll to position [1173, 612]
click at [251, 329] on input "text" at bounding box center [295, 336] width 147 height 24
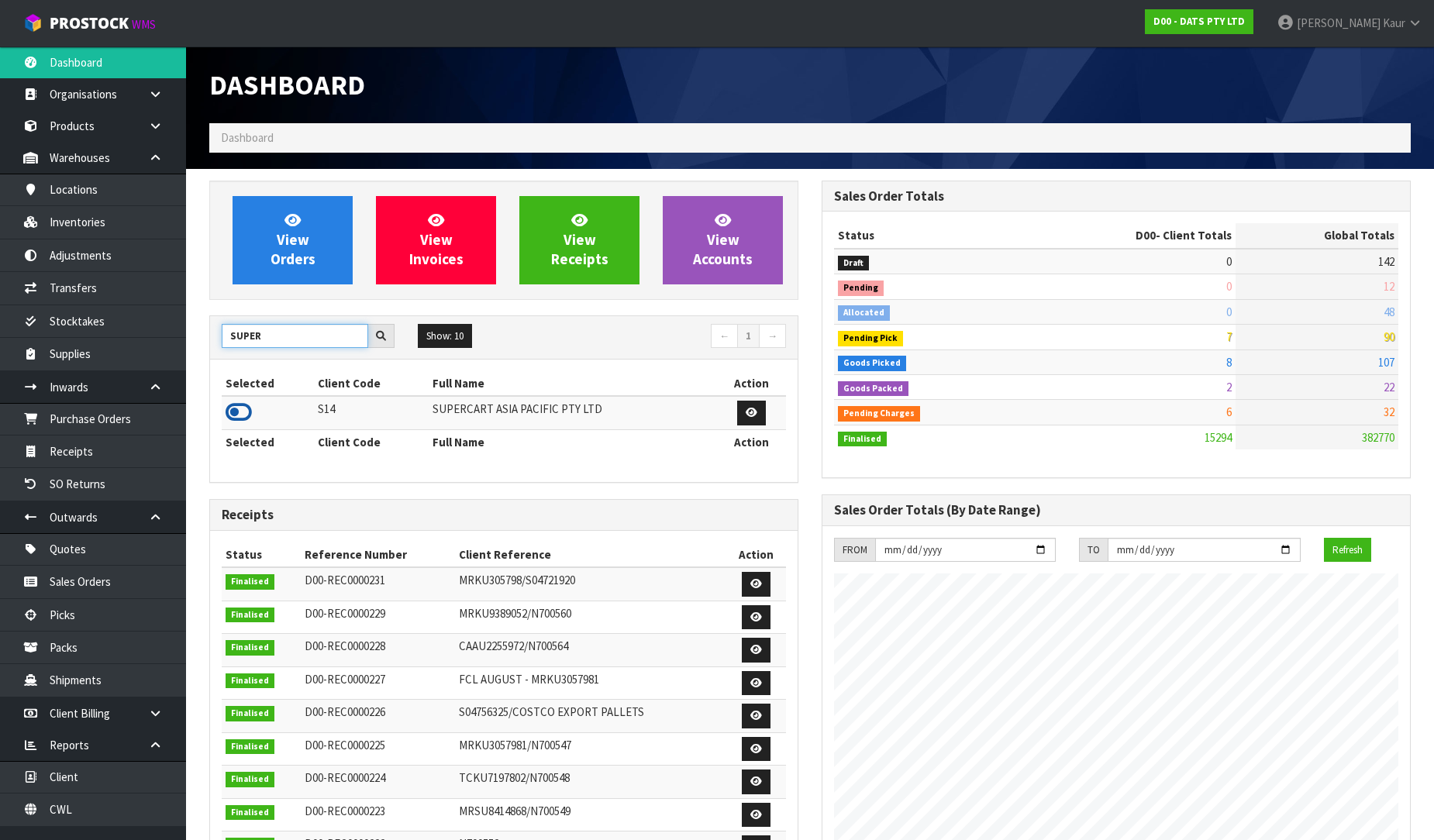
type input "SUPER"
click at [235, 420] on icon at bounding box center [238, 412] width 27 height 23
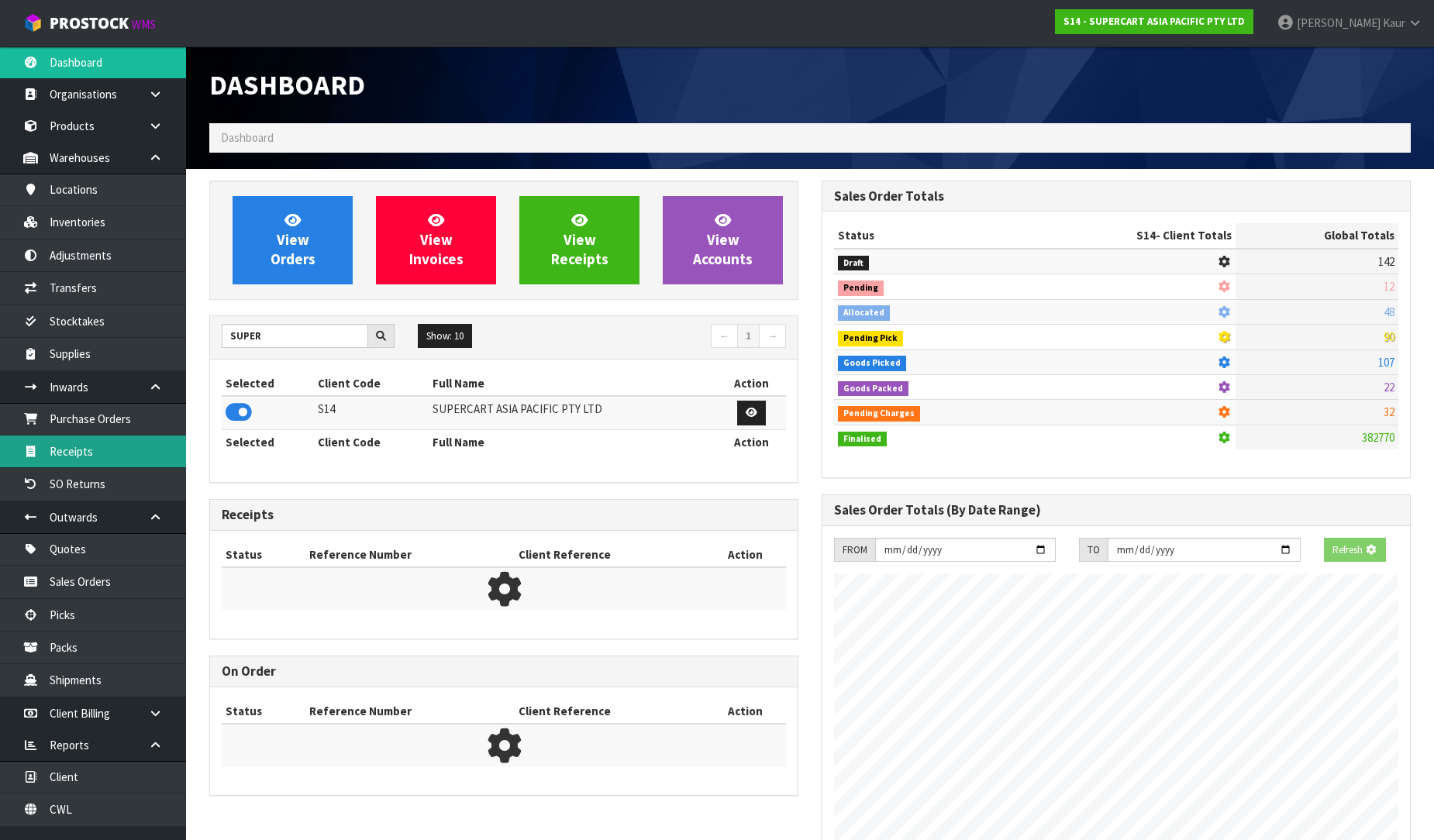
click at [142, 460] on link "Receipts" at bounding box center [92, 451] width 186 height 31
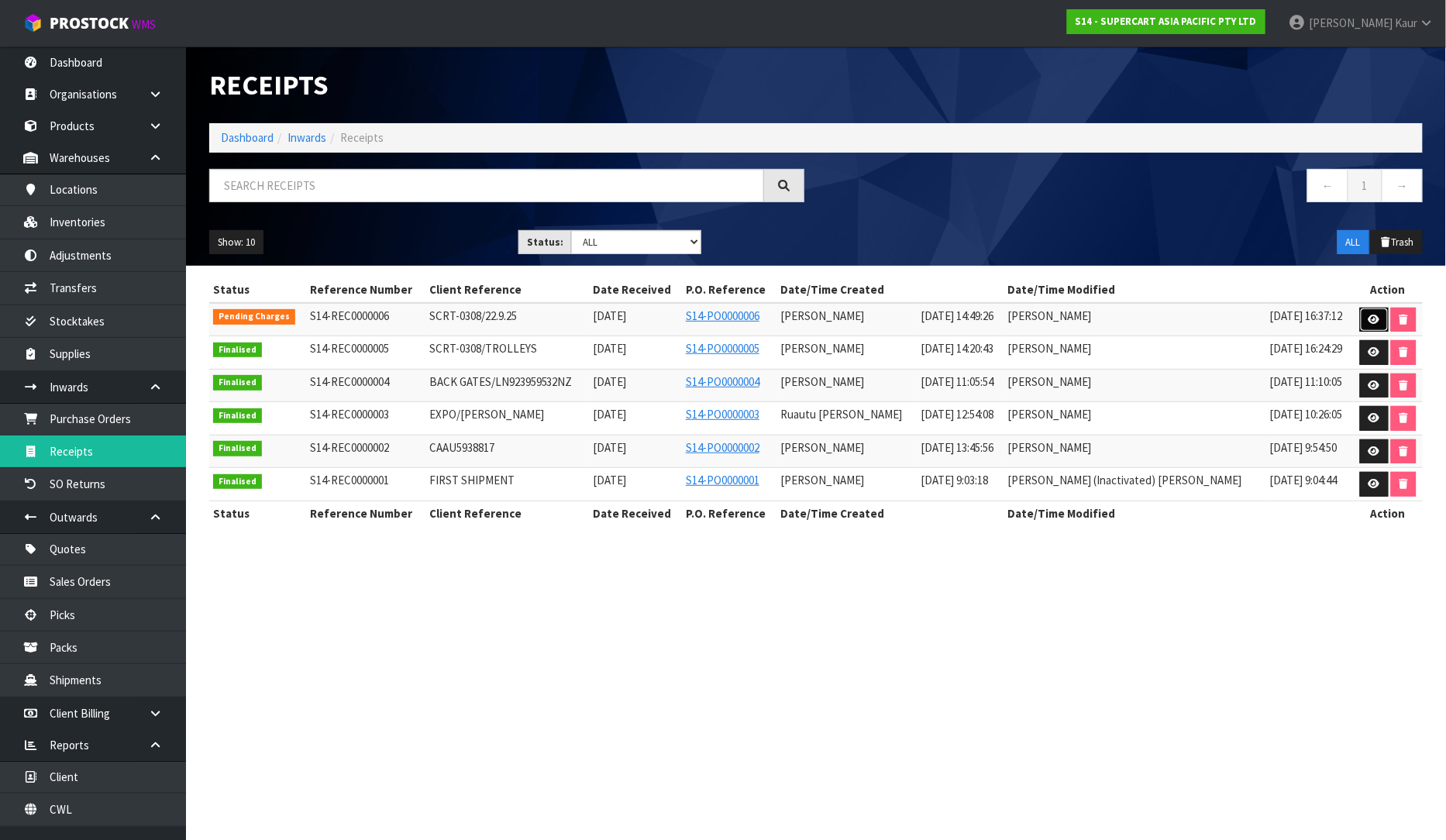
click at [1369, 318] on icon at bounding box center [1374, 319] width 12 height 10
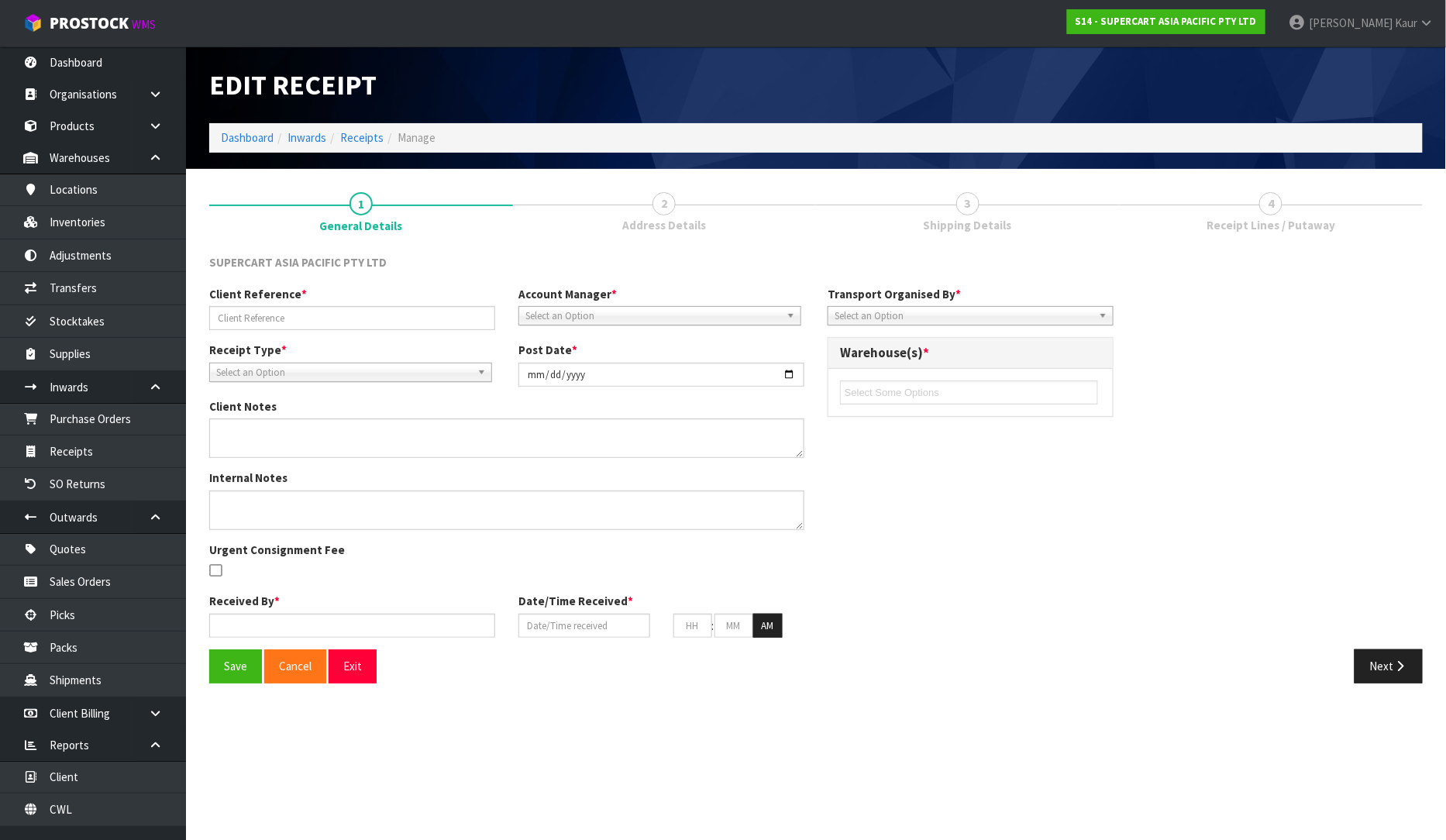
type input "SCRT-0308/22.9.25"
type input "[DATE]"
type input "[PERSON_NAME]"
type input "[DATE]"
type input "02"
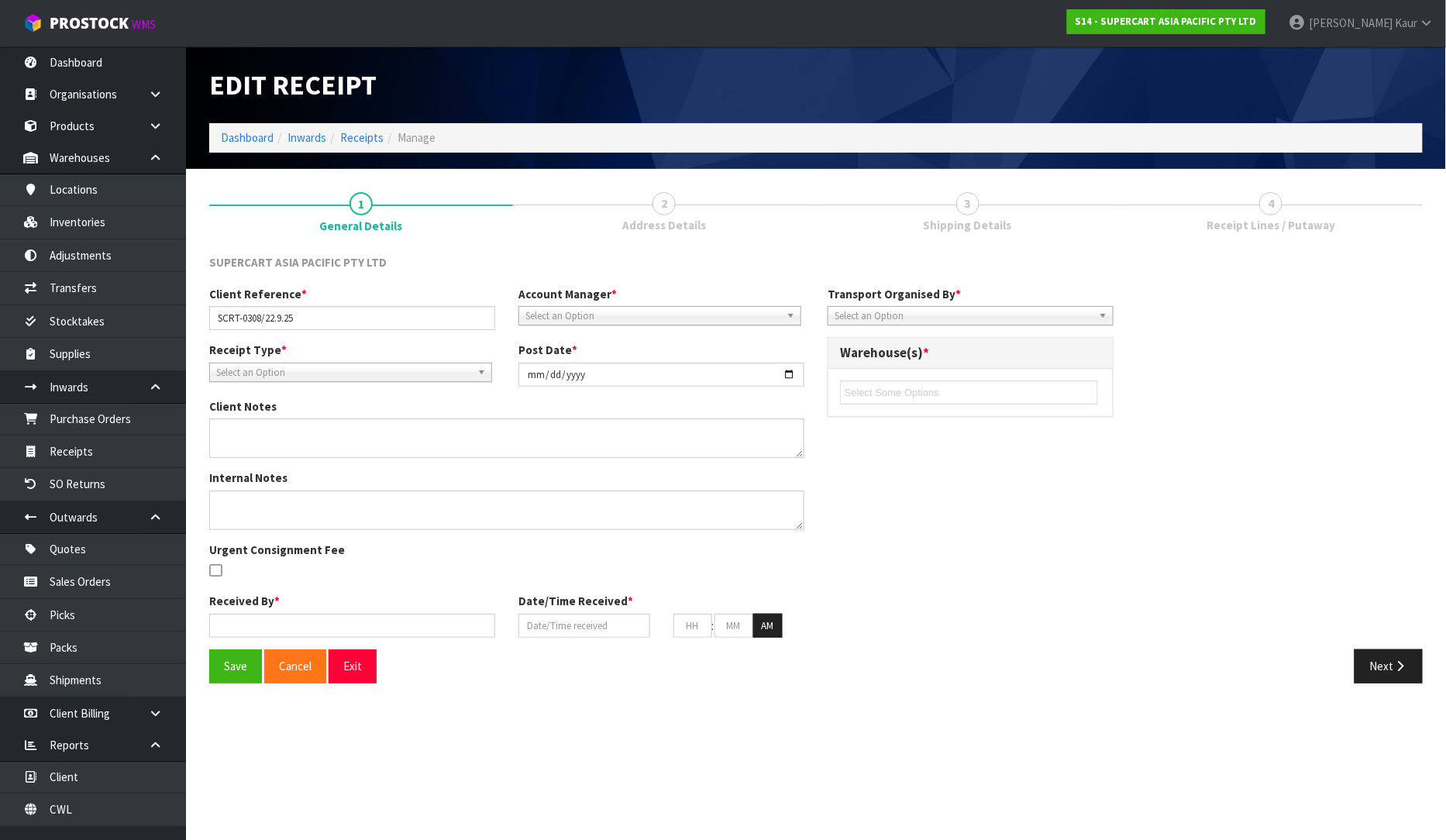
type input "49"
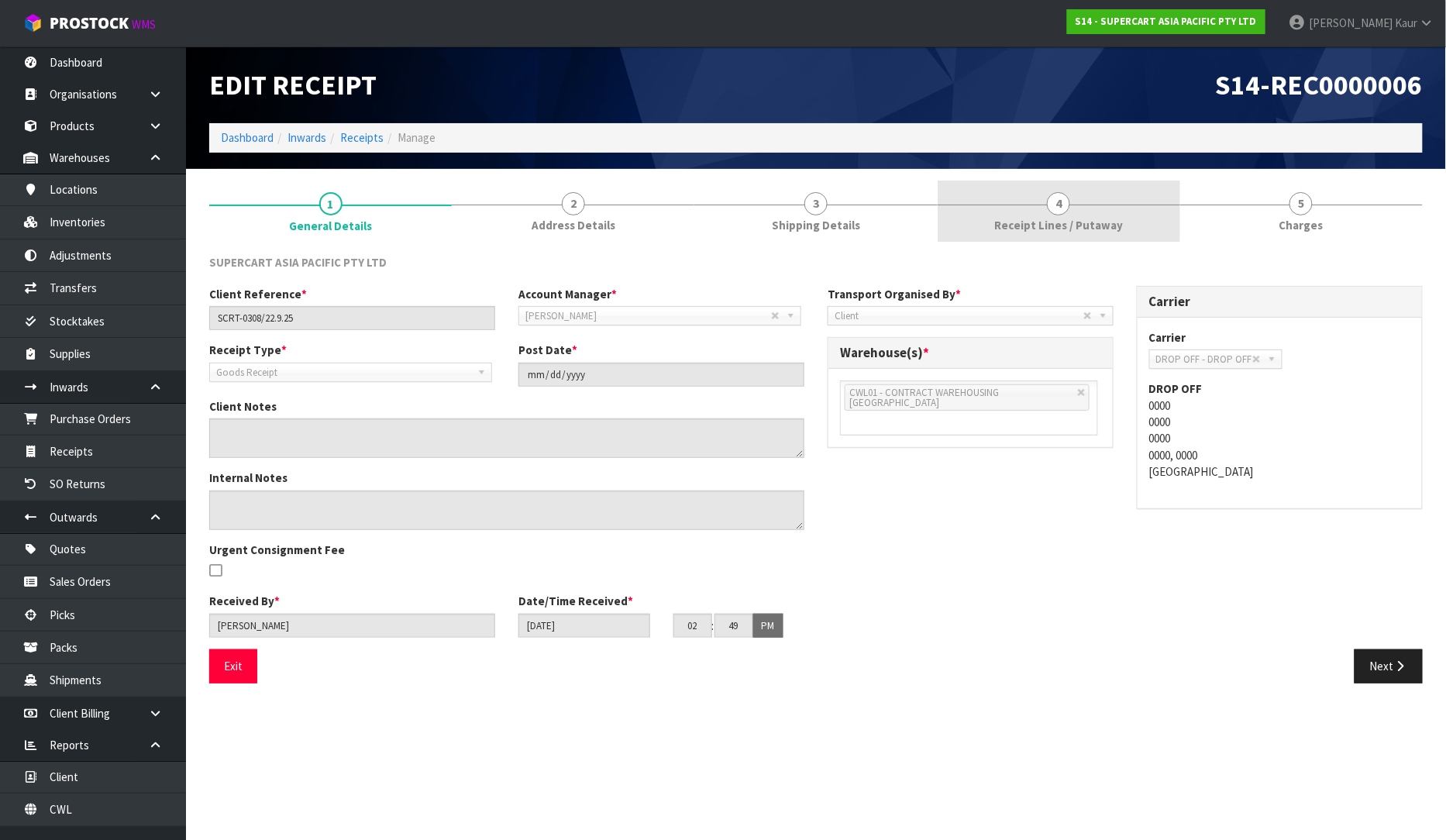
click at [996, 211] on link "4 Receipt Lines / Putaway" at bounding box center [1059, 211] width 243 height 61
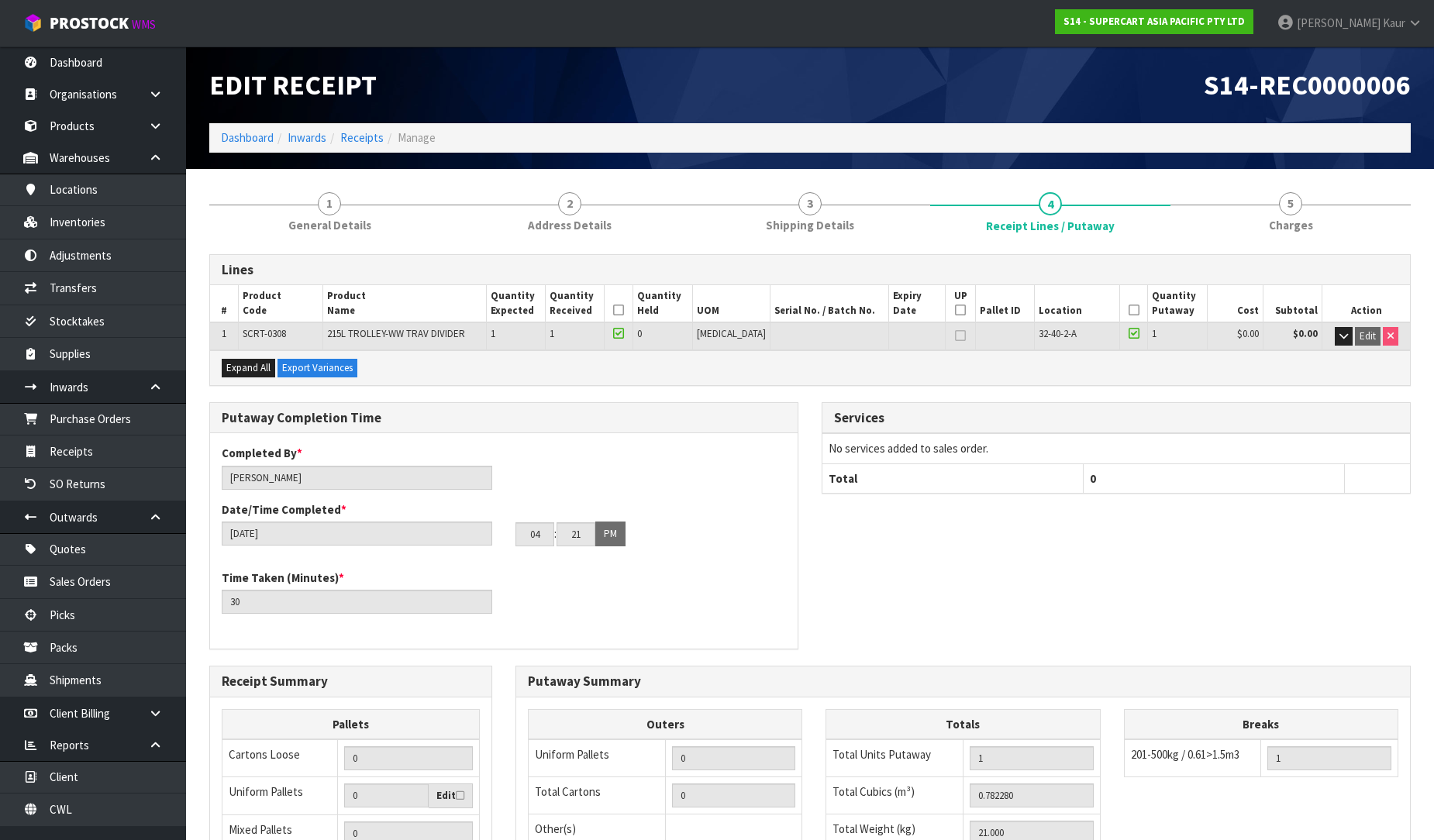
scroll to position [260, 0]
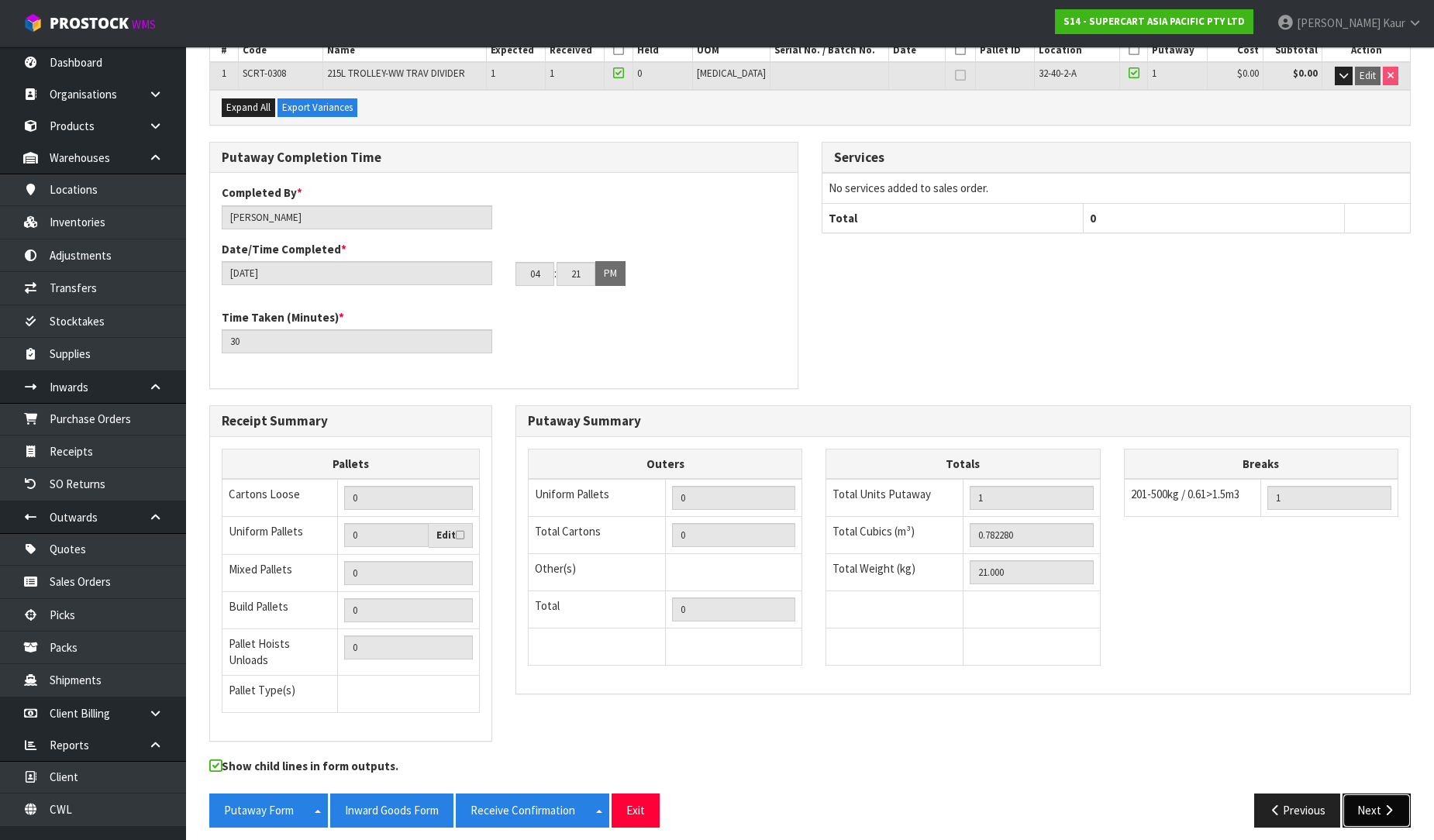
click at [1373, 795] on button "Next" at bounding box center [1377, 810] width 68 height 33
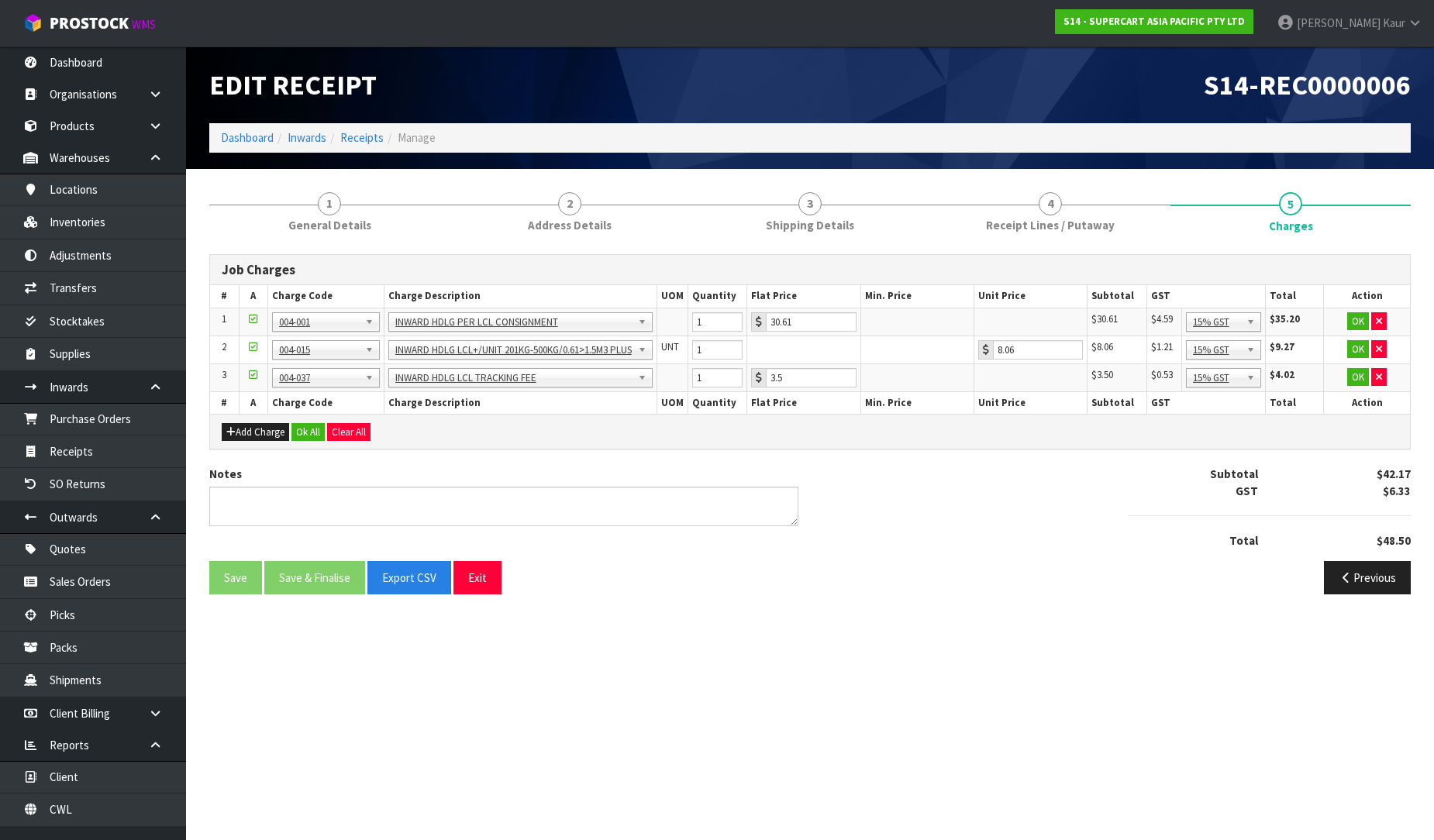
scroll to position [0, 0]
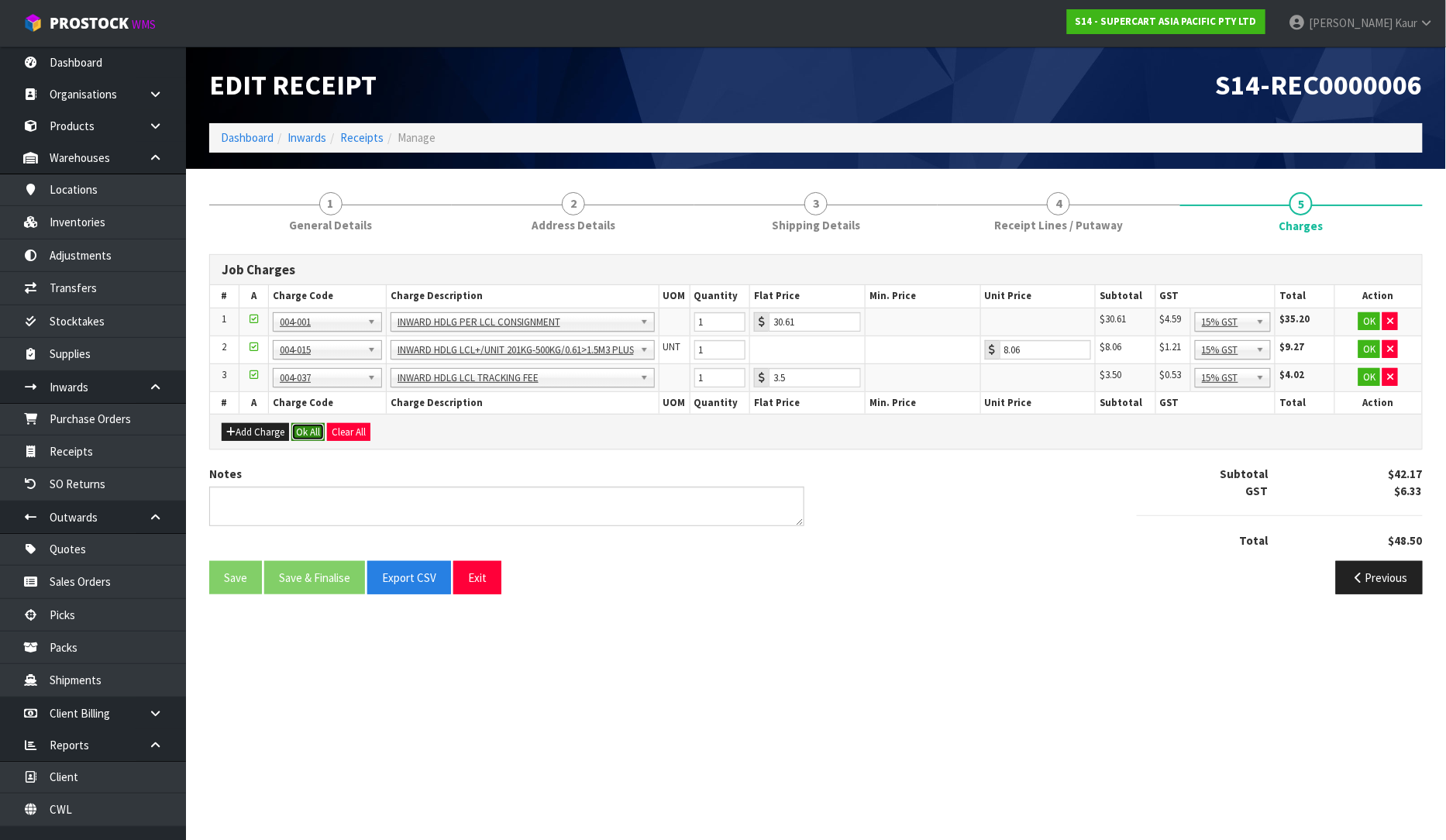
click at [307, 434] on button "Ok All" at bounding box center [308, 432] width 33 height 18
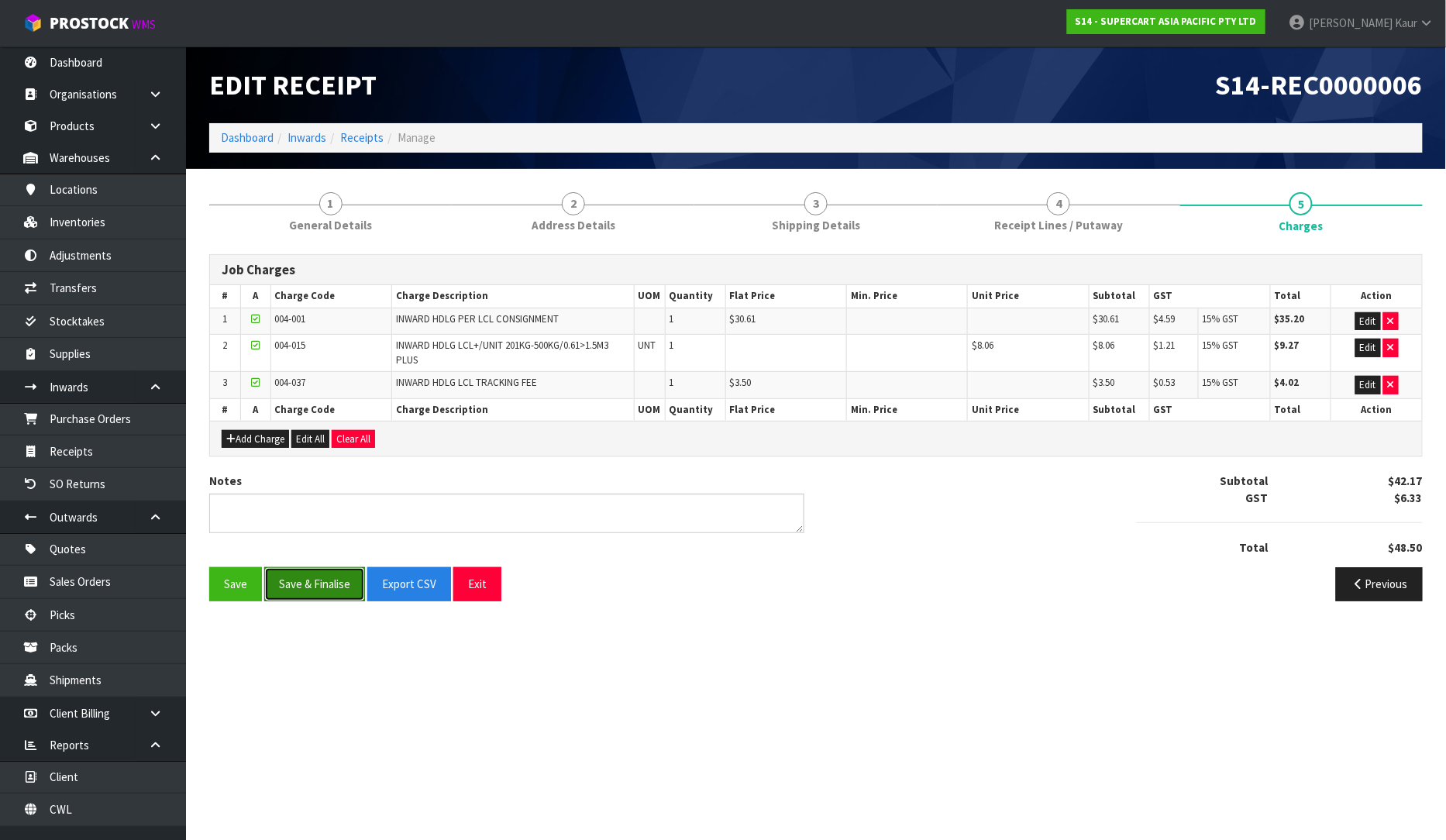
click at [310, 585] on button "Save & Finalise" at bounding box center [314, 583] width 101 height 33
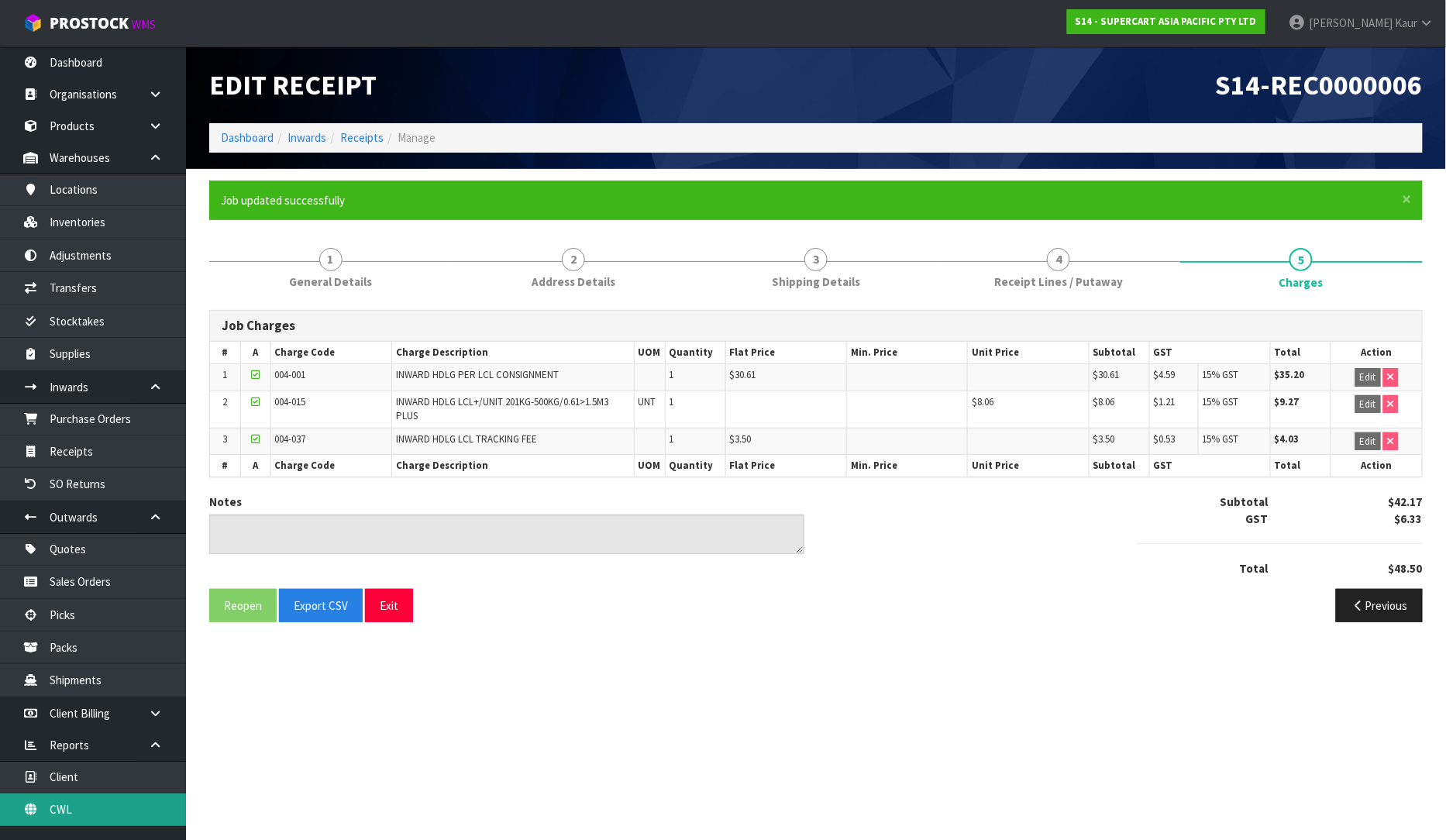
click at [66, 810] on link "CWL" at bounding box center [92, 809] width 186 height 31
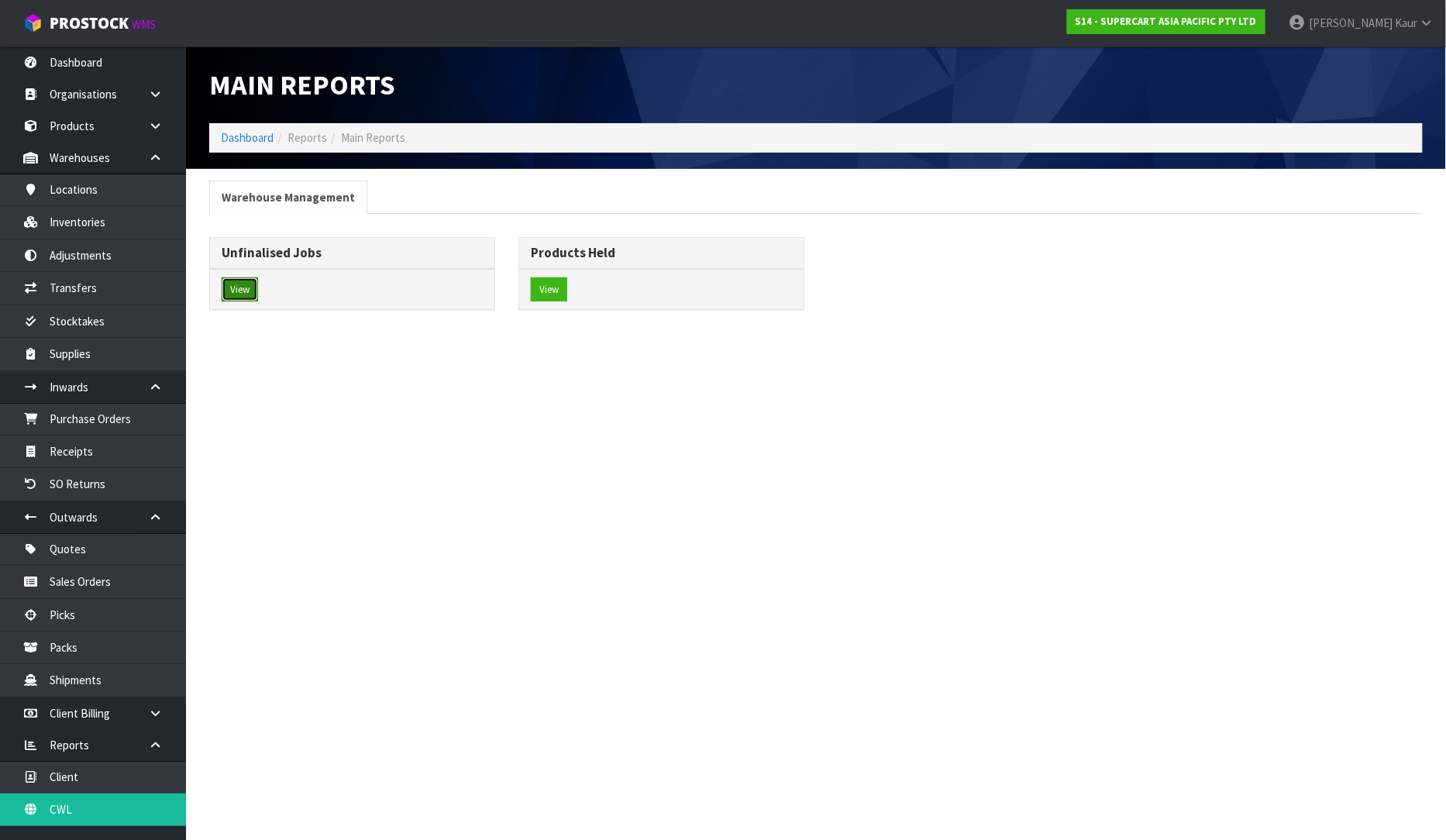
click at [228, 293] on button "View" at bounding box center [239, 289] width 36 height 25
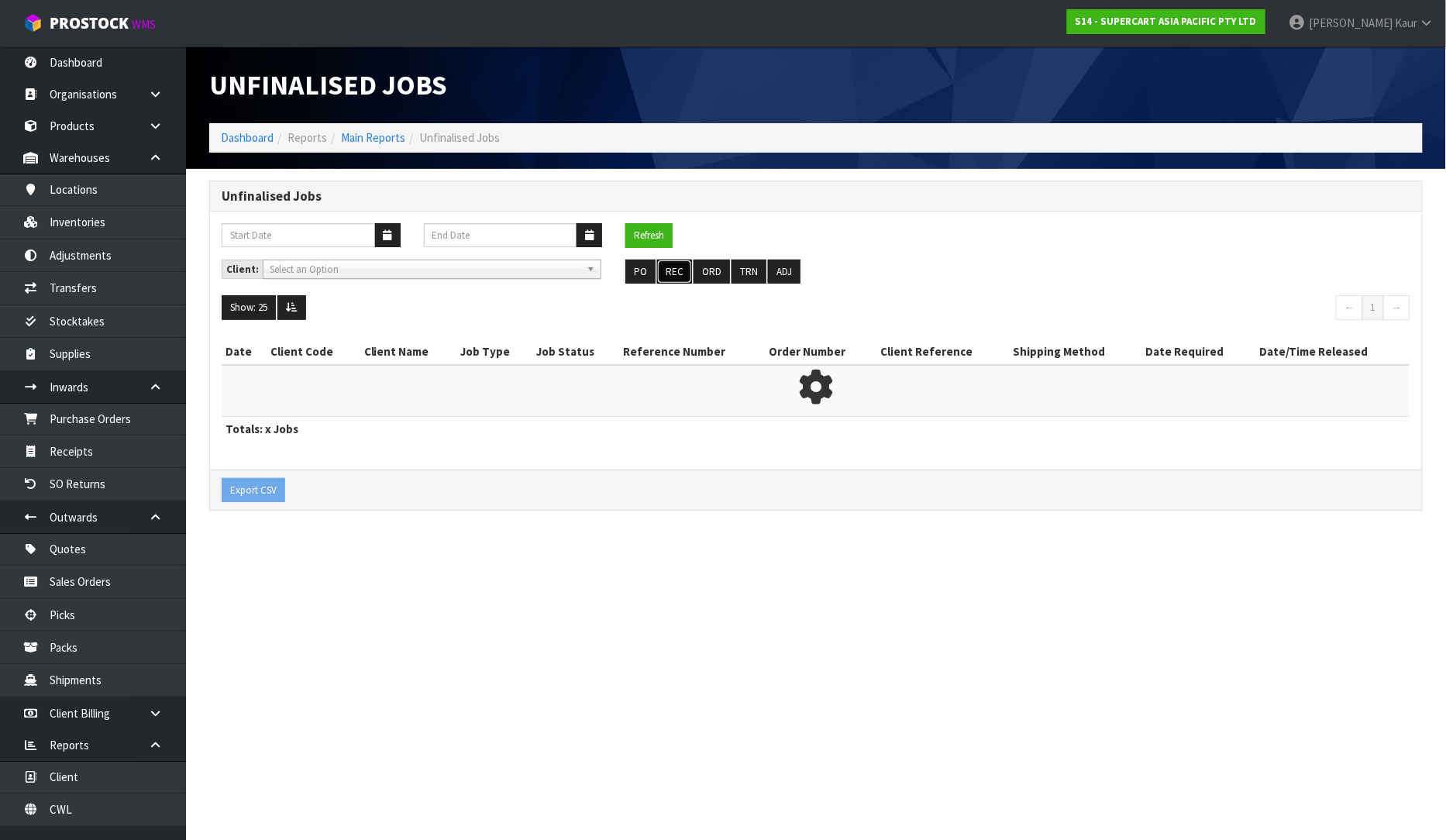
click at [681, 268] on button "REC" at bounding box center [675, 271] width 35 height 25
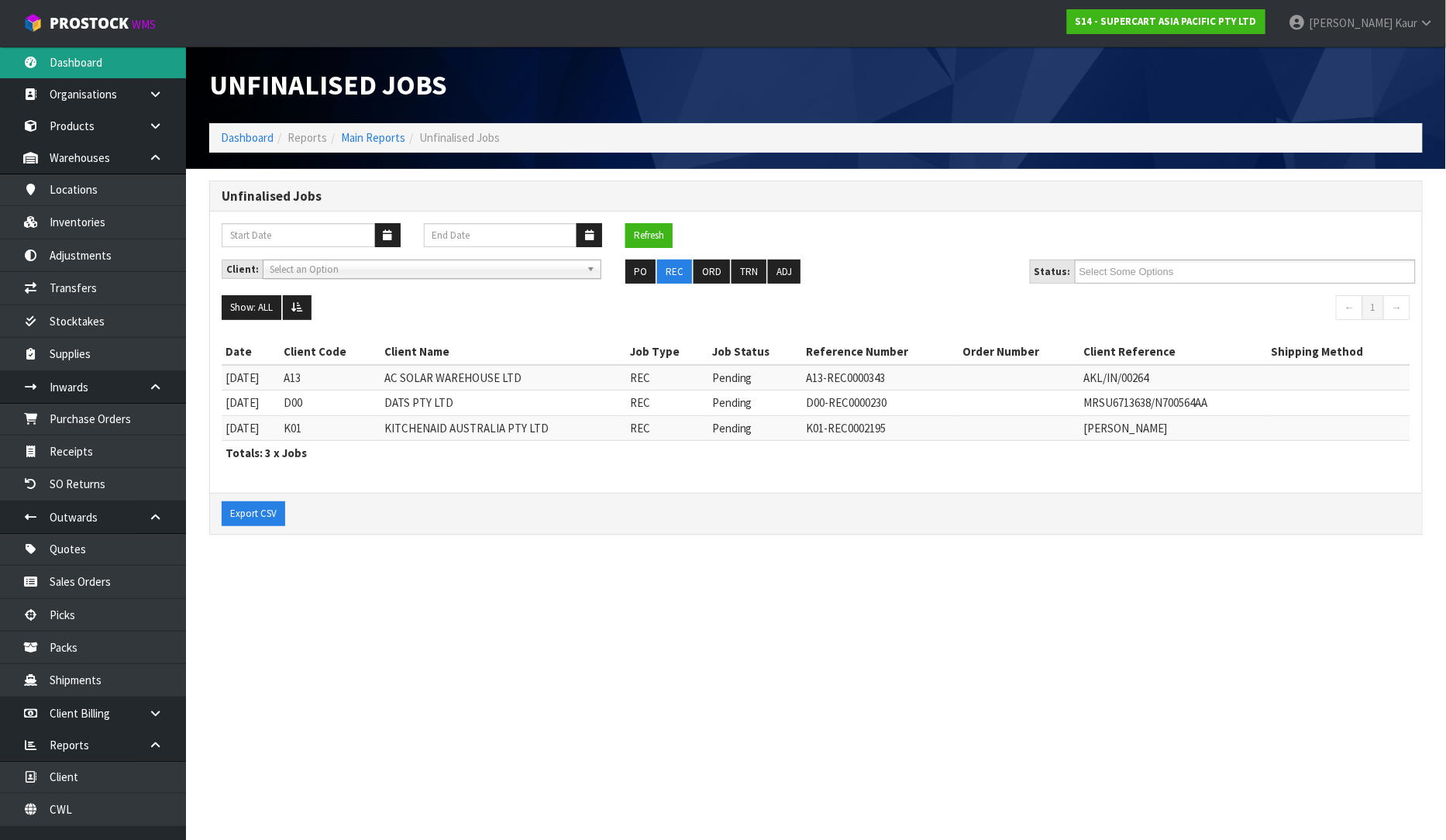
click at [64, 76] on link "Dashboard" at bounding box center [92, 62] width 186 height 31
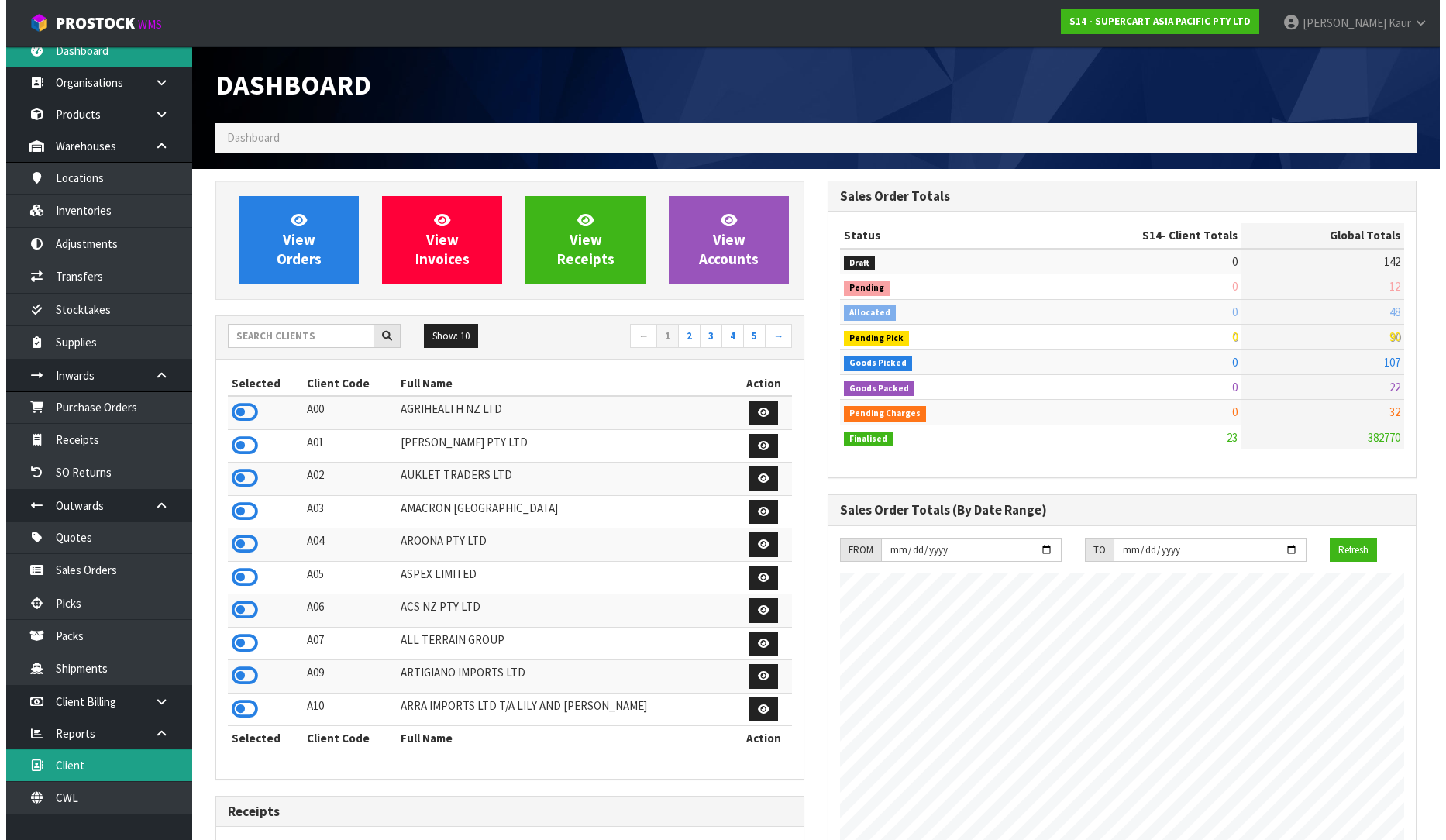
scroll to position [18, 0]
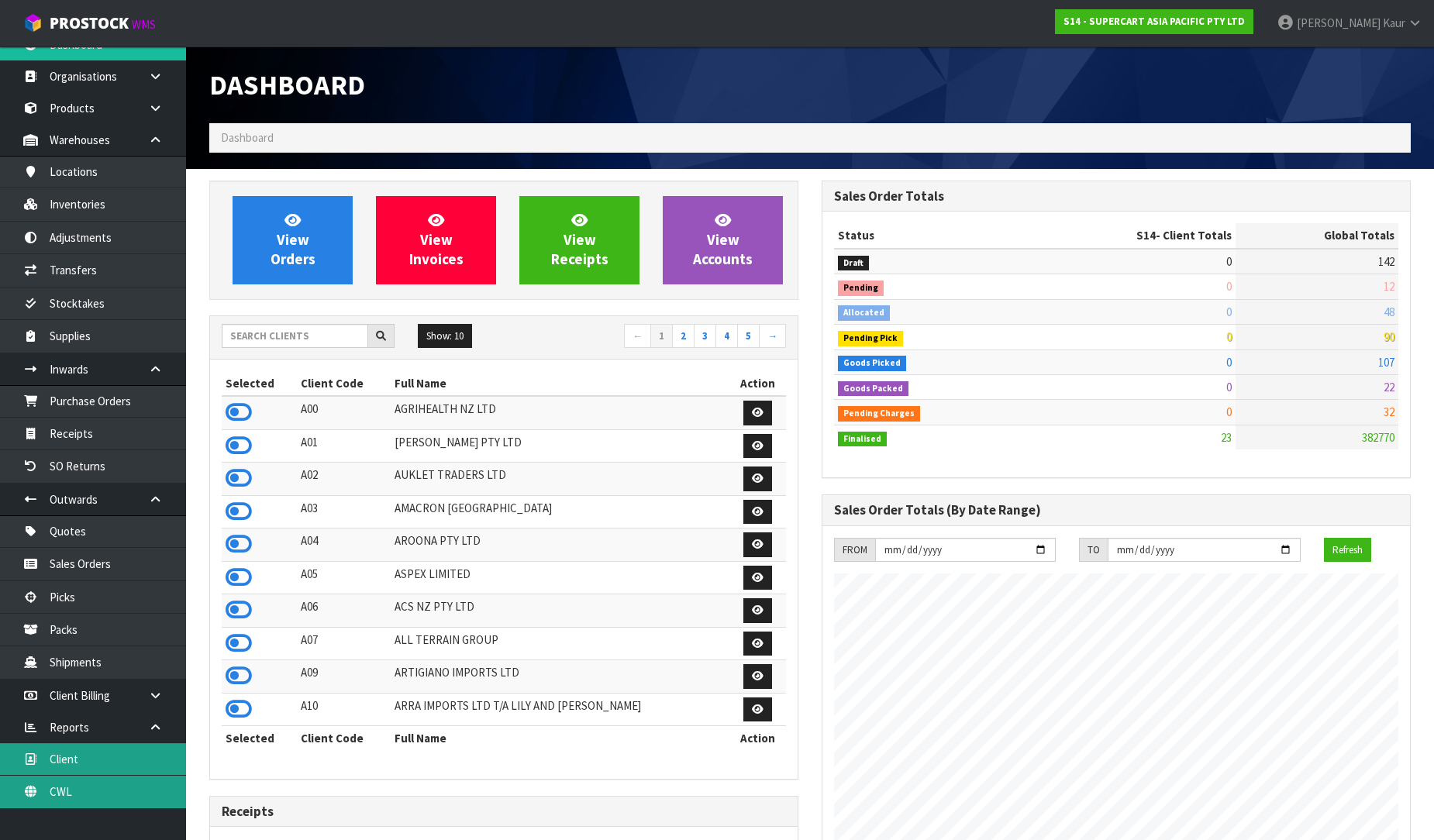
click at [82, 786] on link "CWL" at bounding box center [92, 791] width 186 height 31
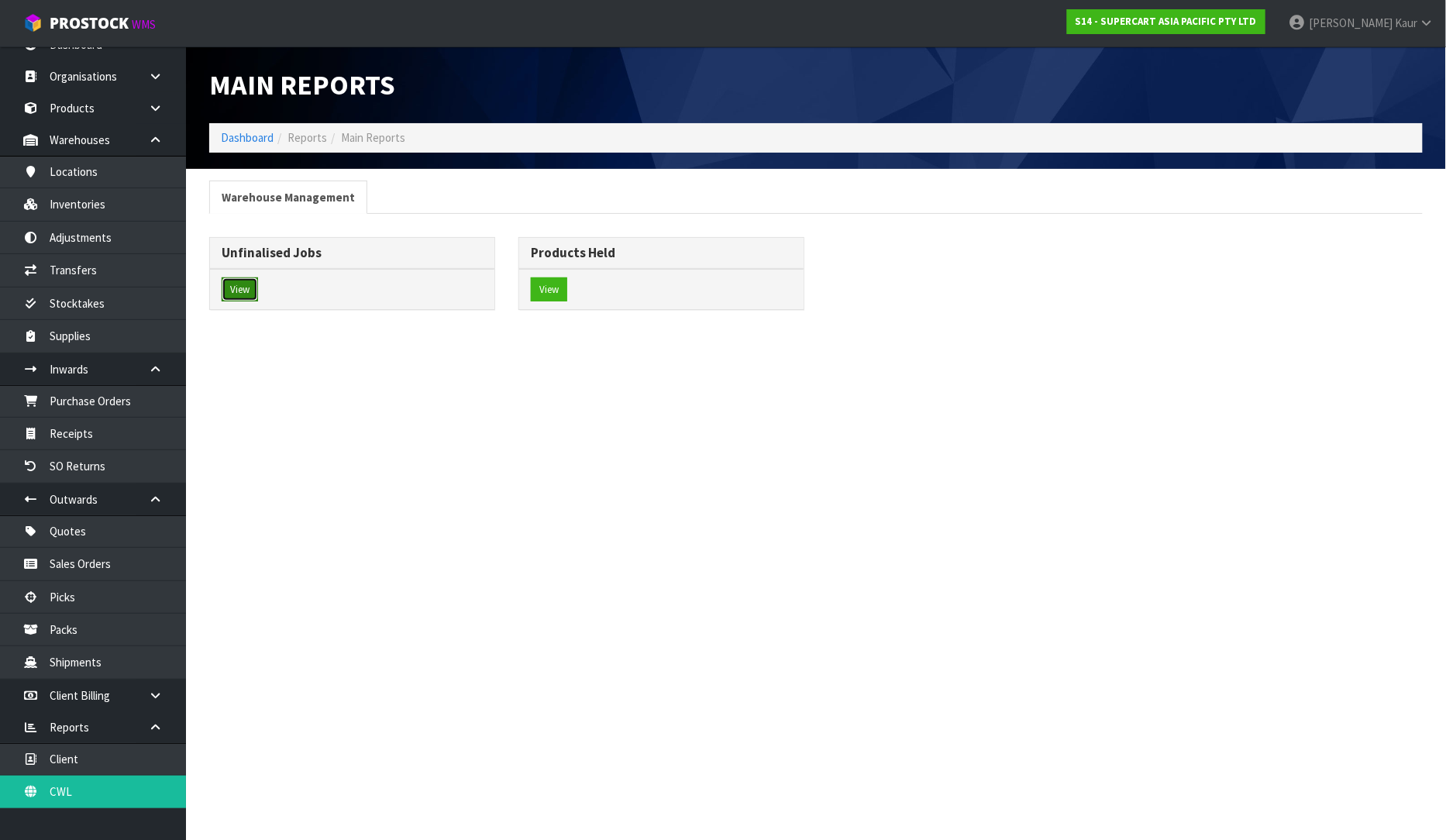
click at [258, 298] on button "View" at bounding box center [239, 289] width 36 height 25
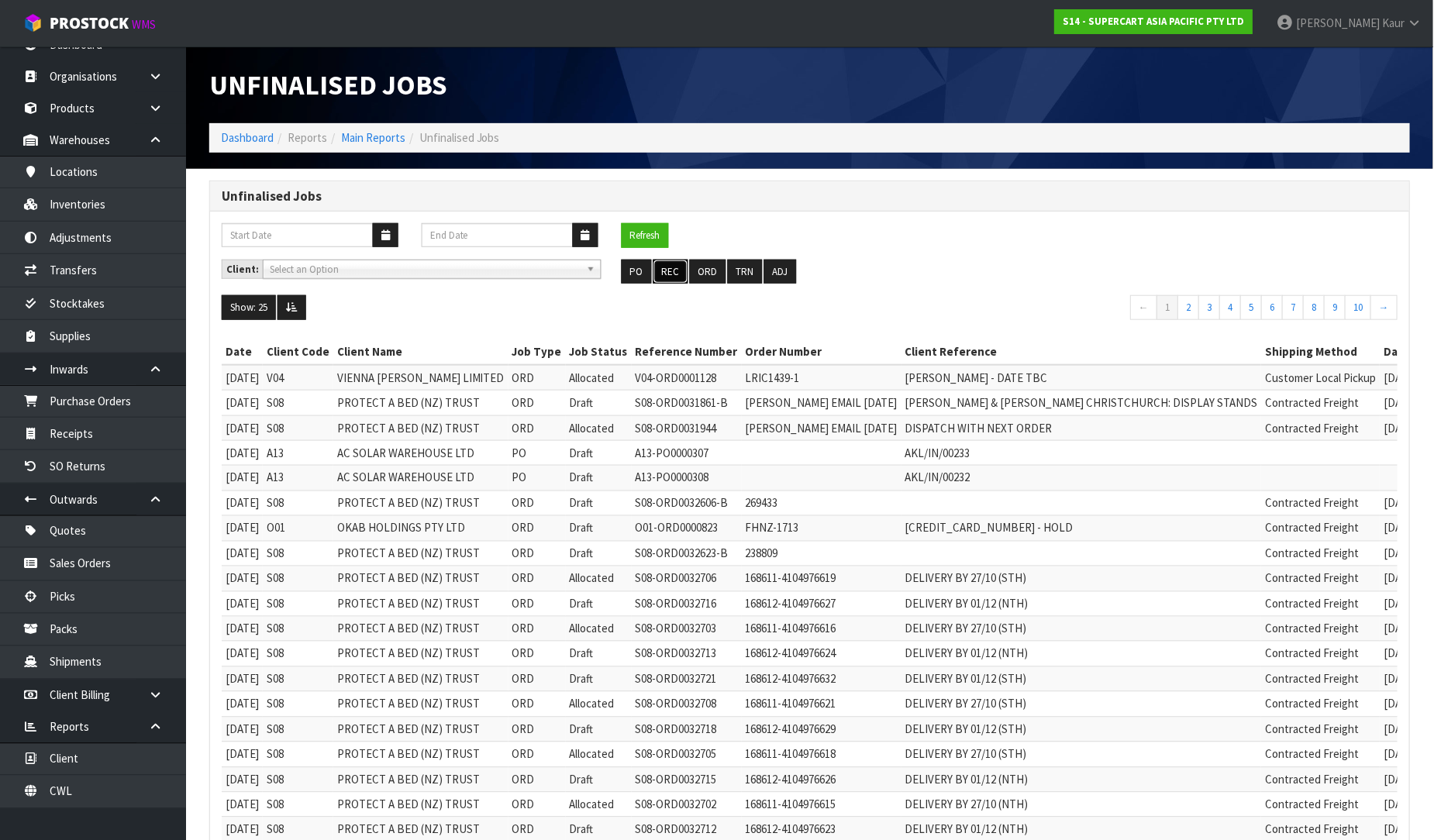
click at [670, 272] on button "REC" at bounding box center [670, 271] width 35 height 25
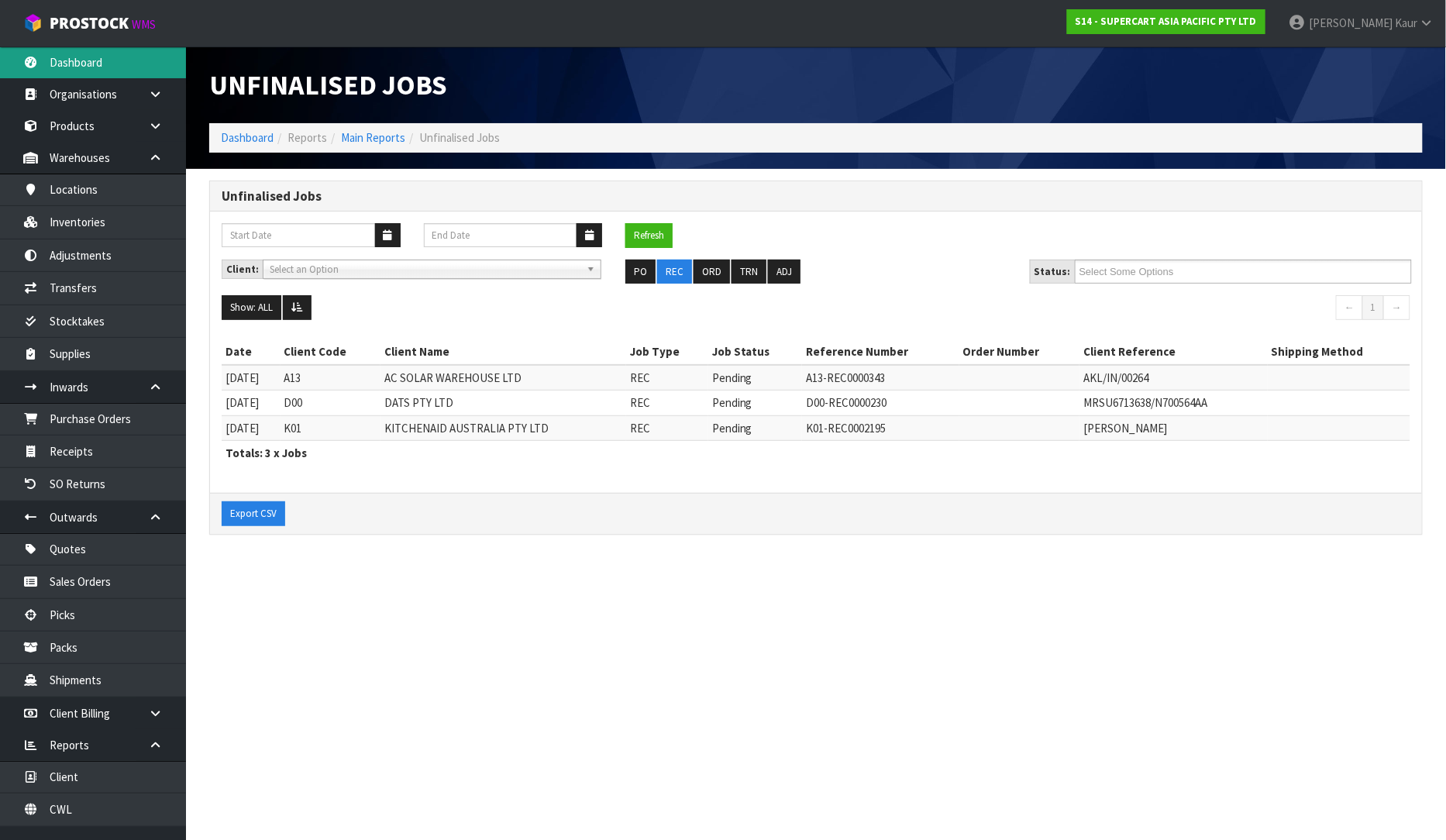
click at [62, 52] on link "Dashboard" at bounding box center [92, 62] width 186 height 31
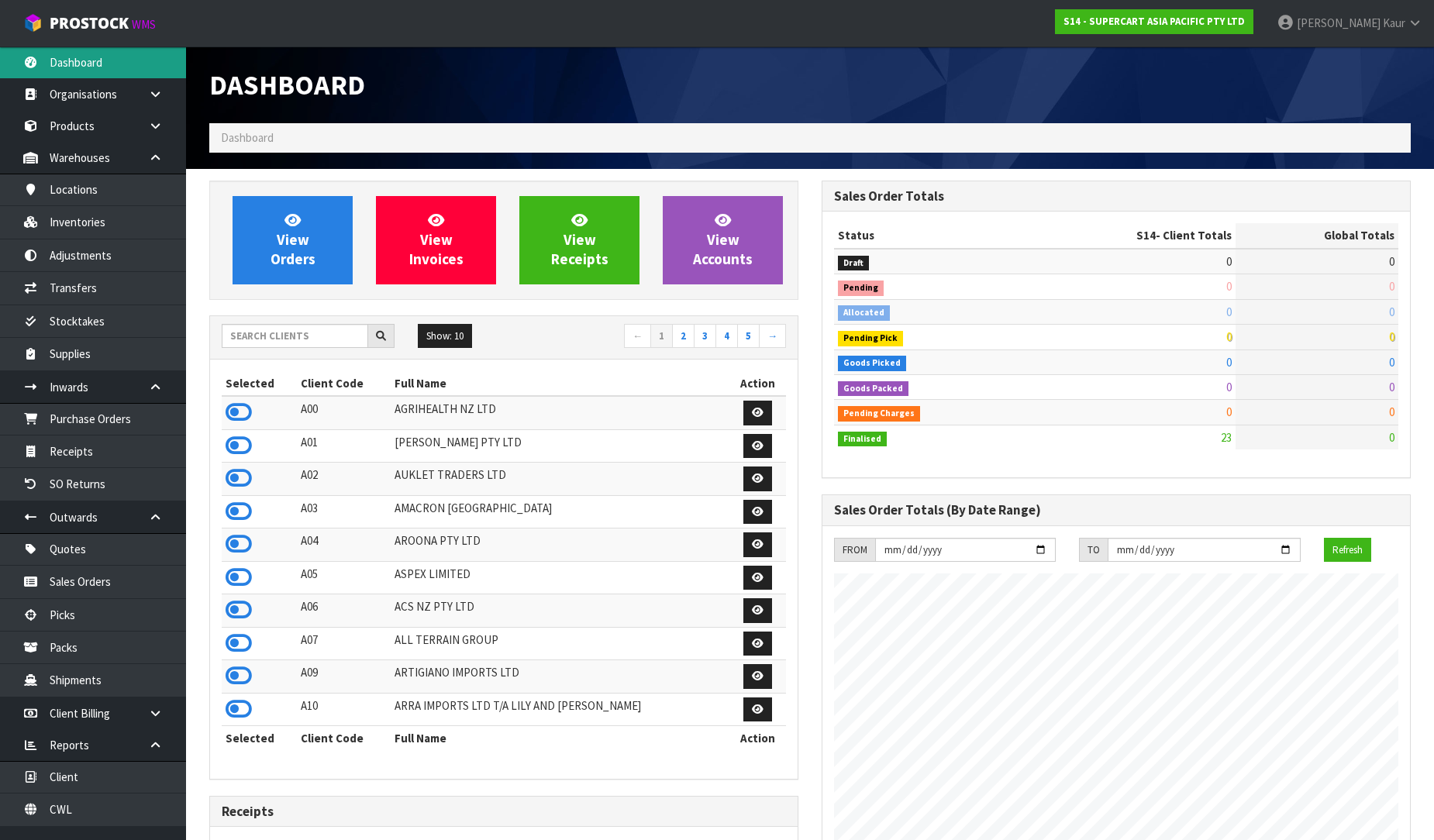
scroll to position [947, 612]
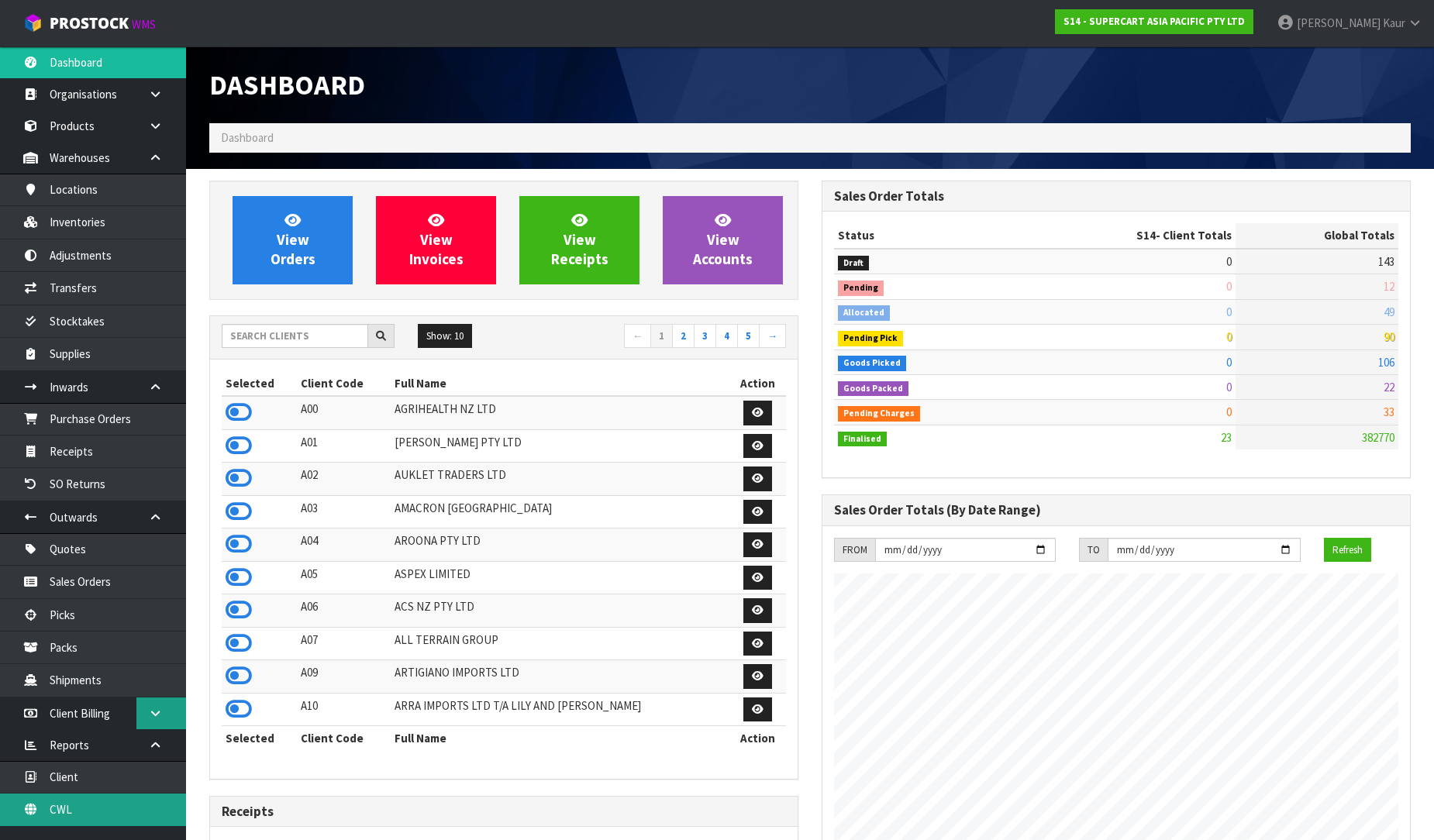
drag, startPoint x: 83, startPoint y: 809, endPoint x: 162, endPoint y: 699, distance: 135.4
click at [83, 809] on link "CWL" at bounding box center [92, 809] width 186 height 31
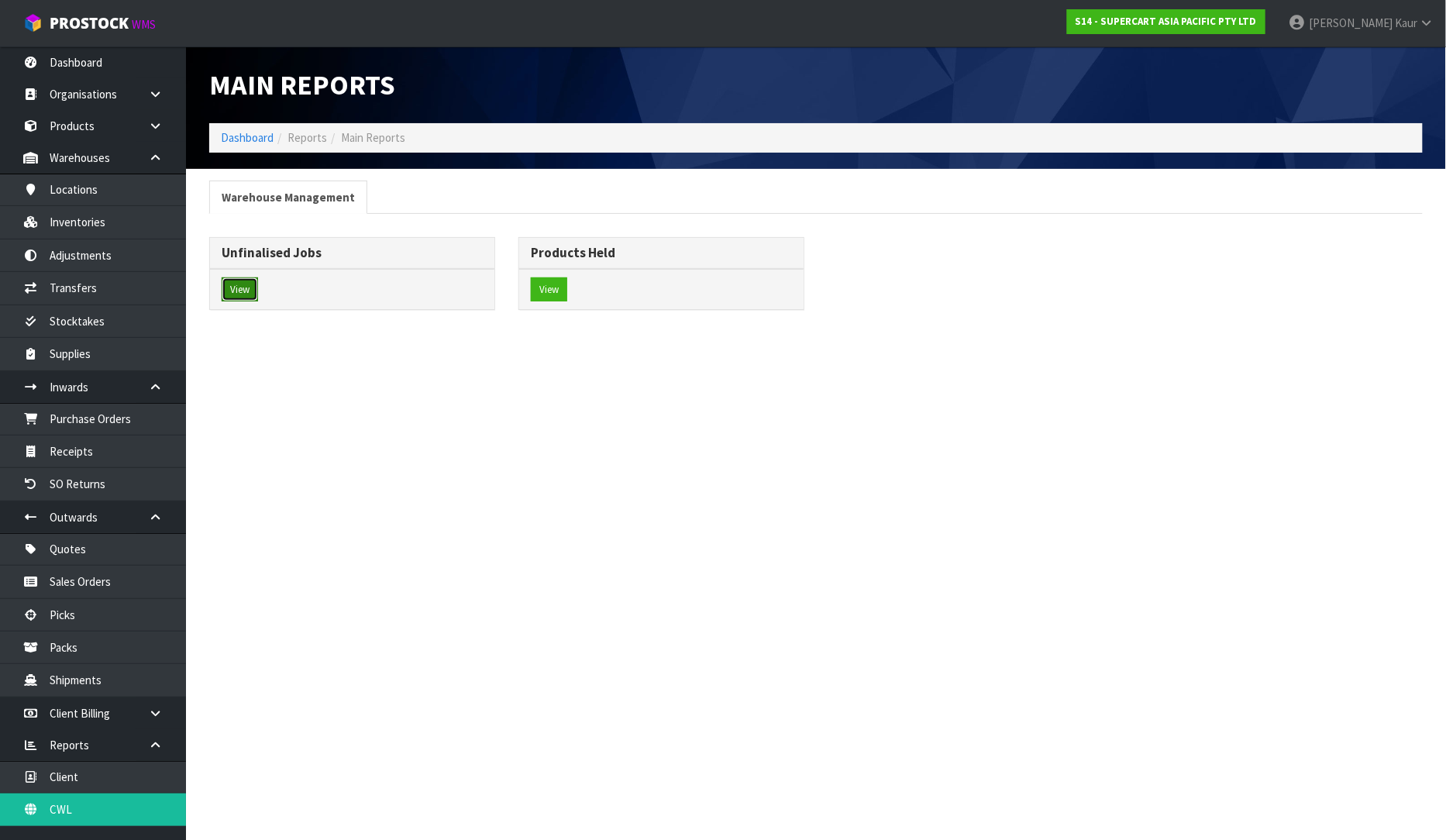
click at [254, 297] on button "View" at bounding box center [239, 289] width 36 height 25
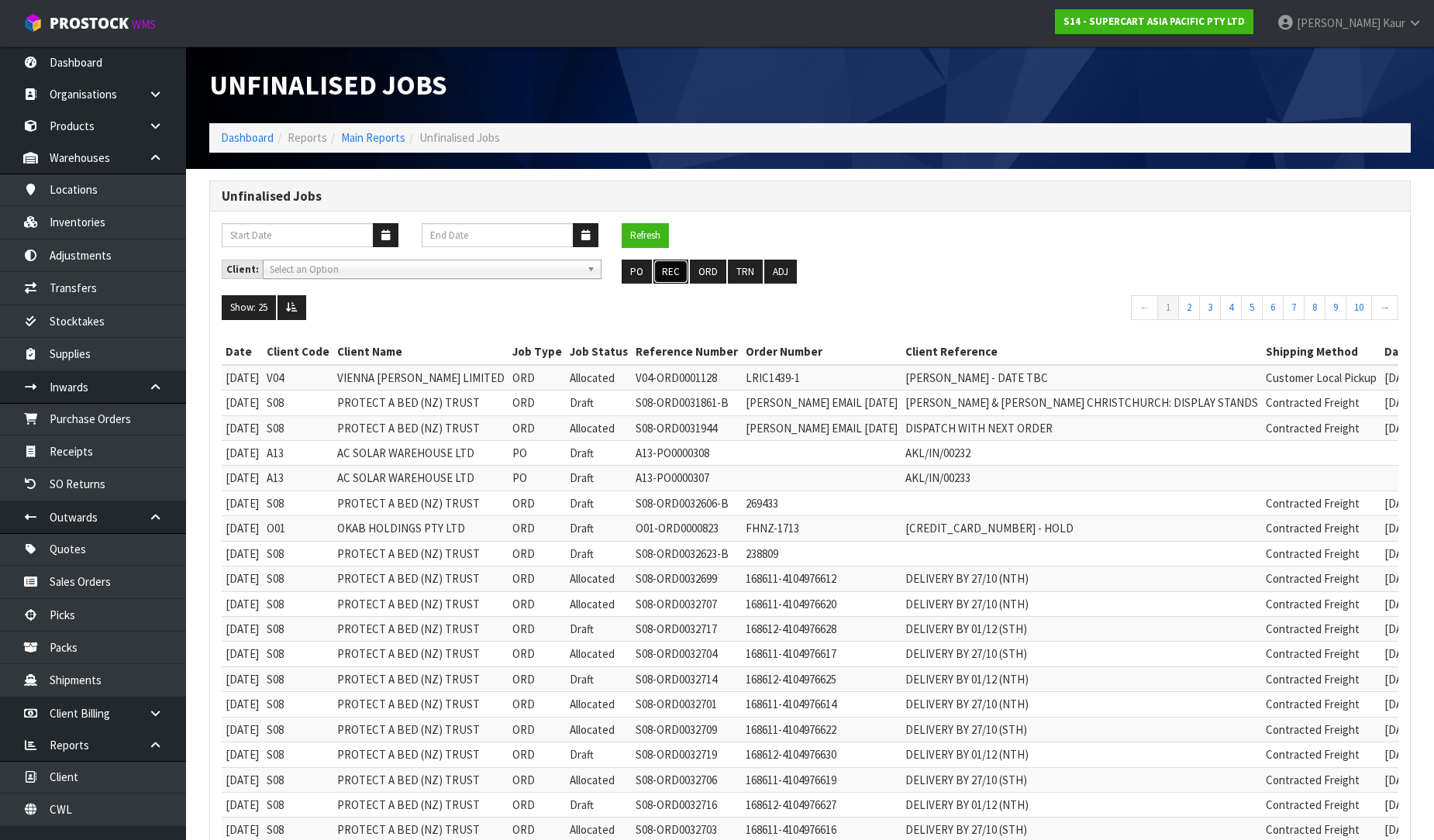
click at [674, 267] on button "REC" at bounding box center [670, 271] width 35 height 25
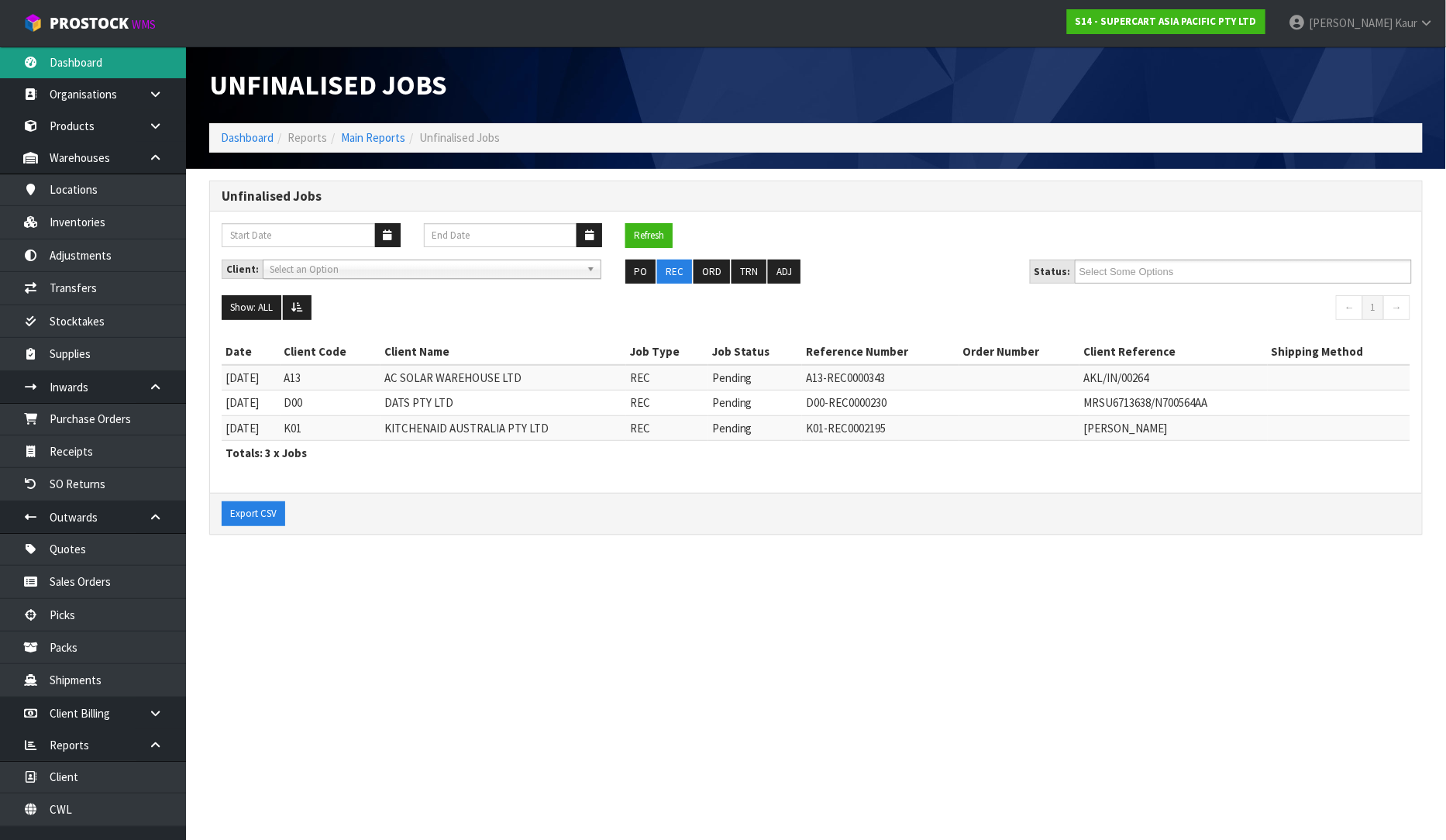
click at [127, 53] on link "Dashboard" at bounding box center [92, 62] width 186 height 31
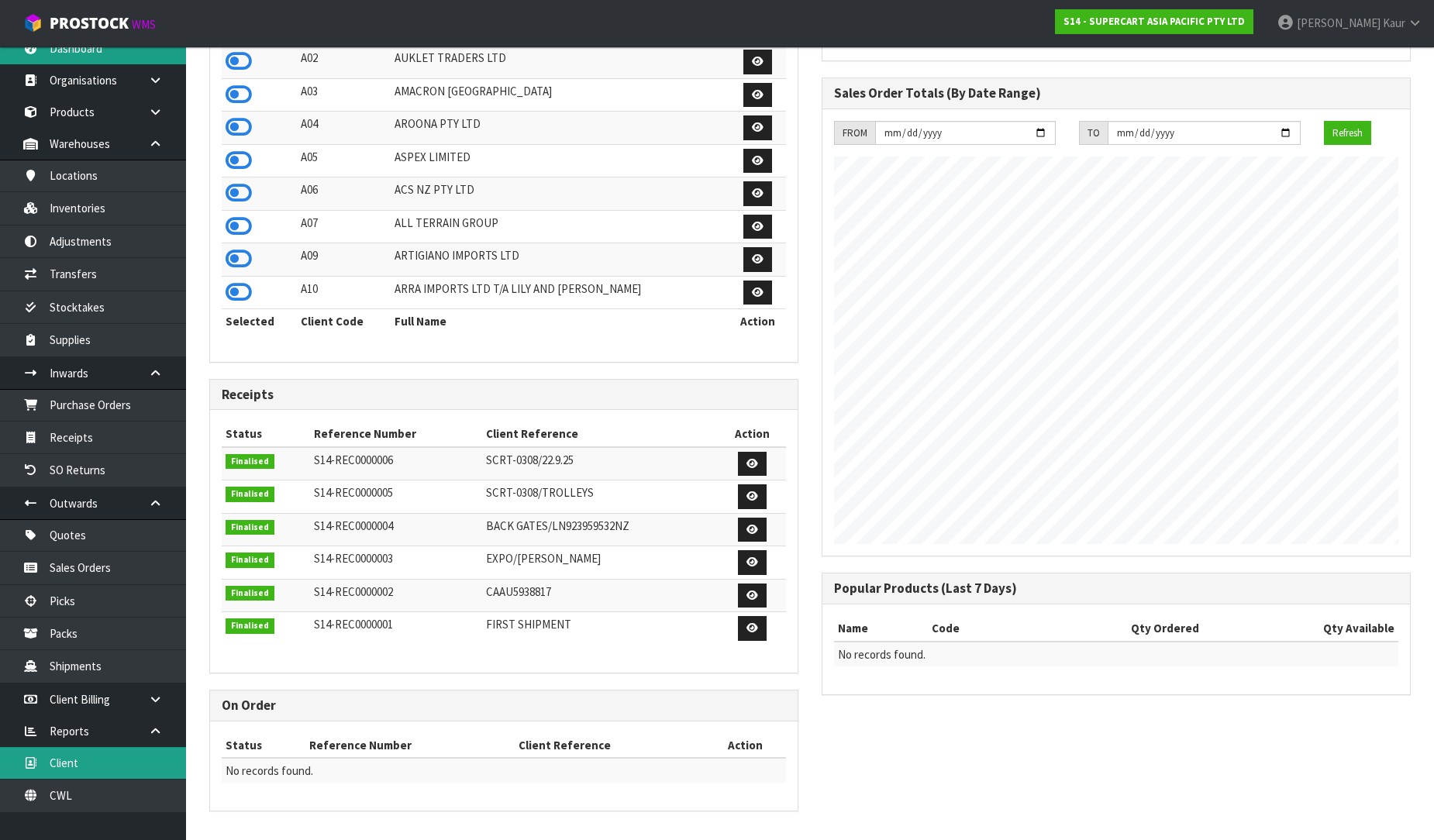
scroll to position [18, 0]
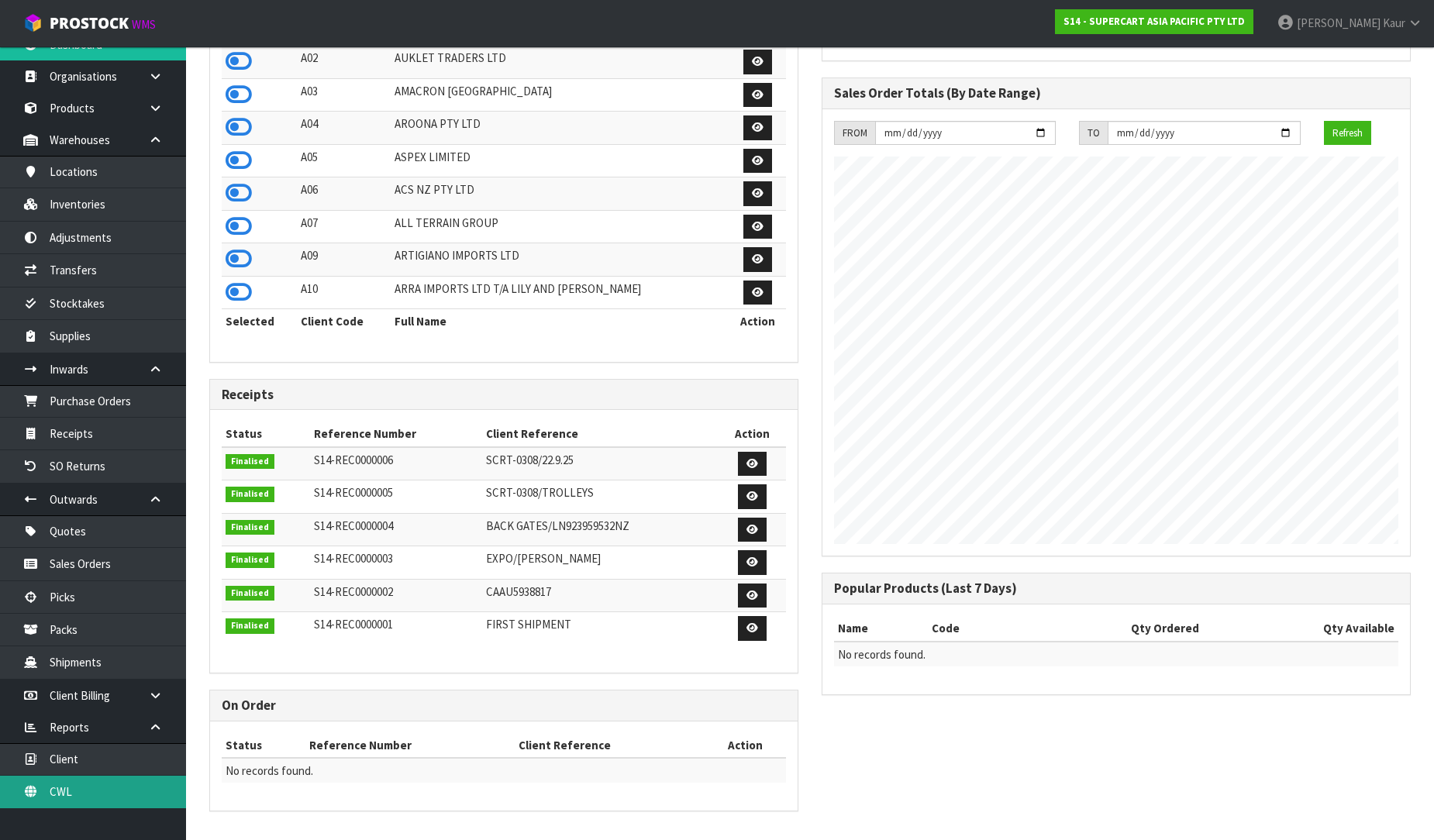
click at [96, 788] on link "CWL" at bounding box center [92, 791] width 186 height 31
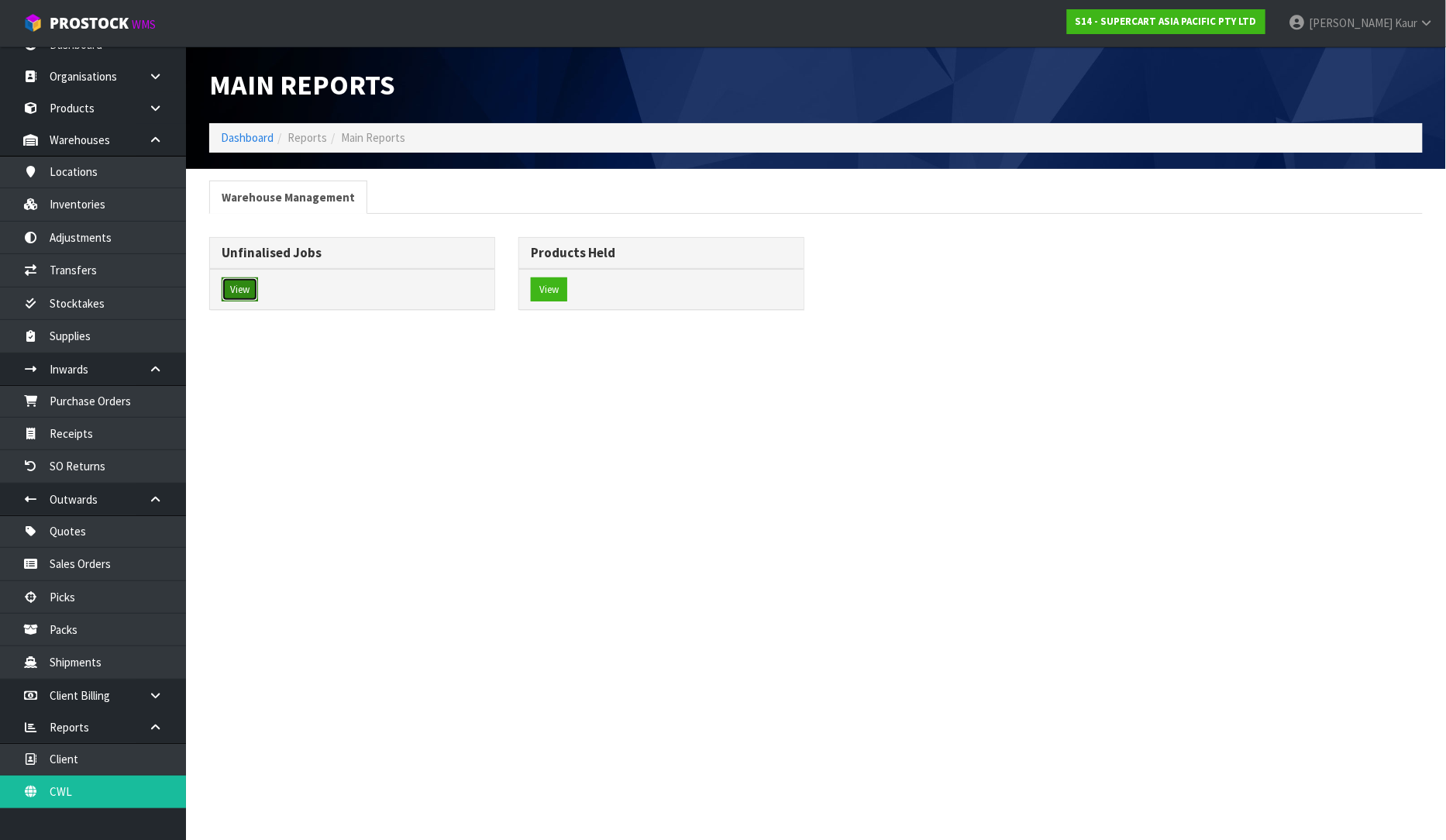
click at [254, 292] on button "View" at bounding box center [239, 289] width 36 height 25
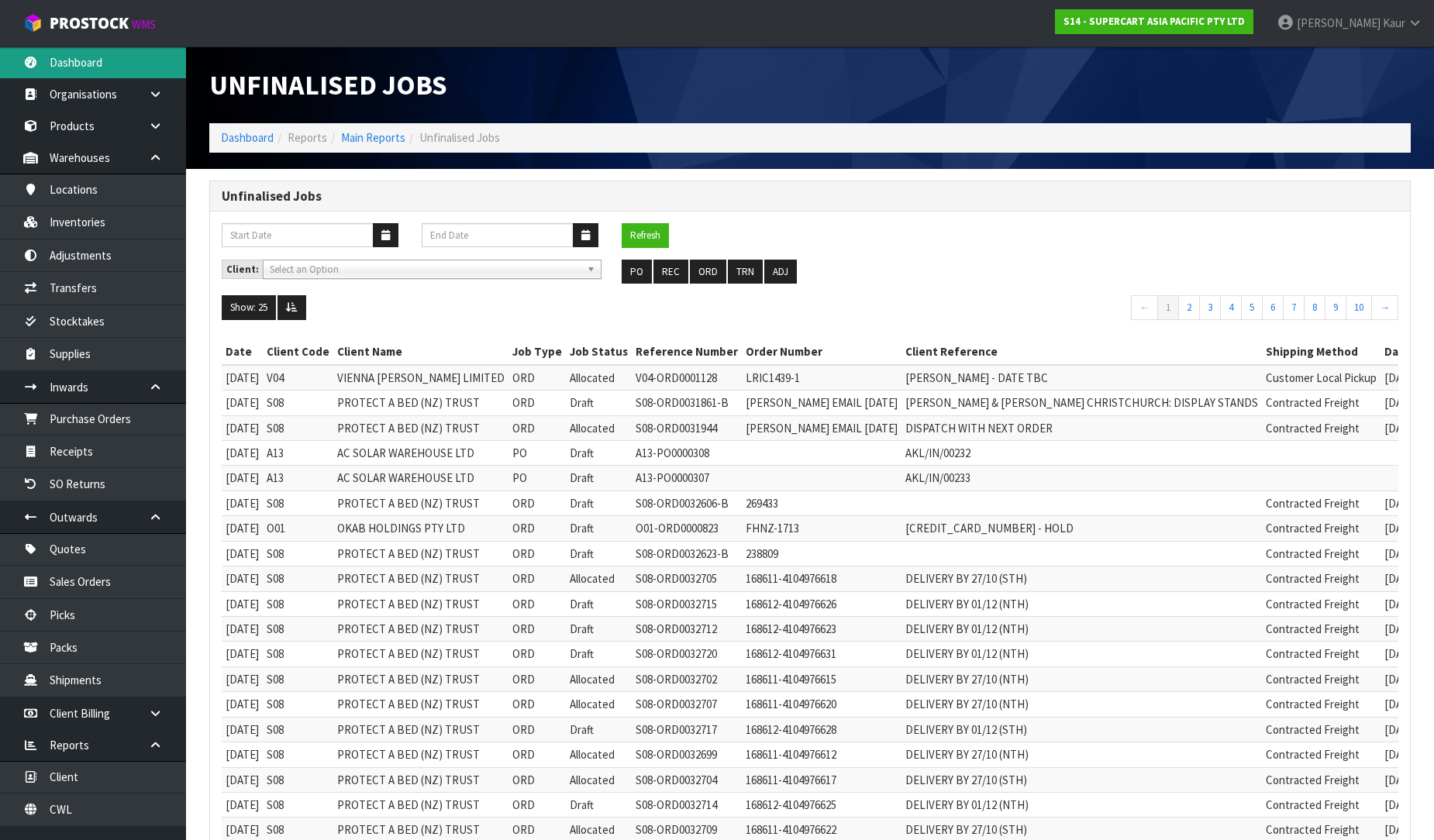
click at [86, 58] on link "Dashboard" at bounding box center [92, 62] width 186 height 31
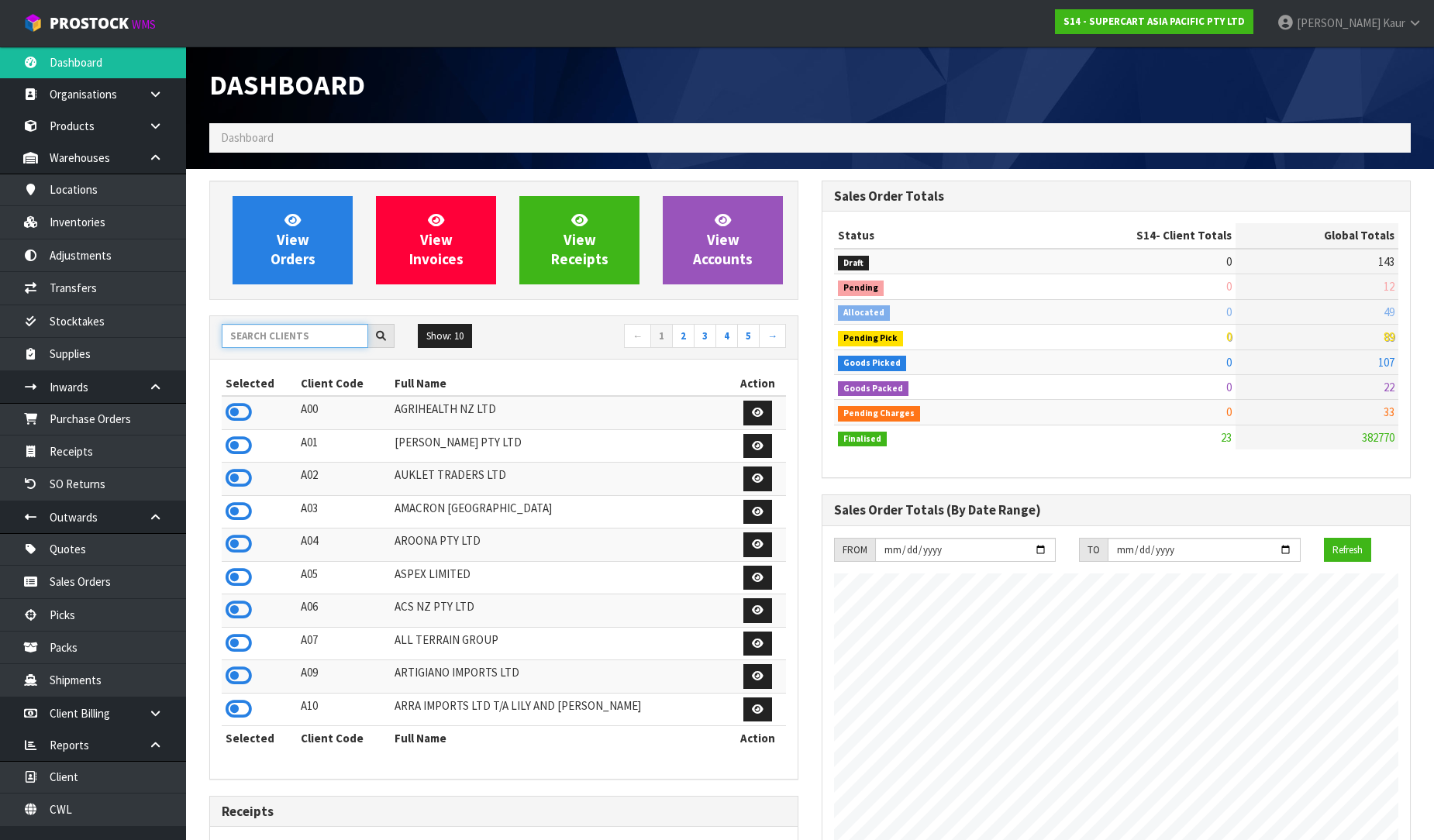
click at [319, 335] on input "text" at bounding box center [295, 336] width 147 height 24
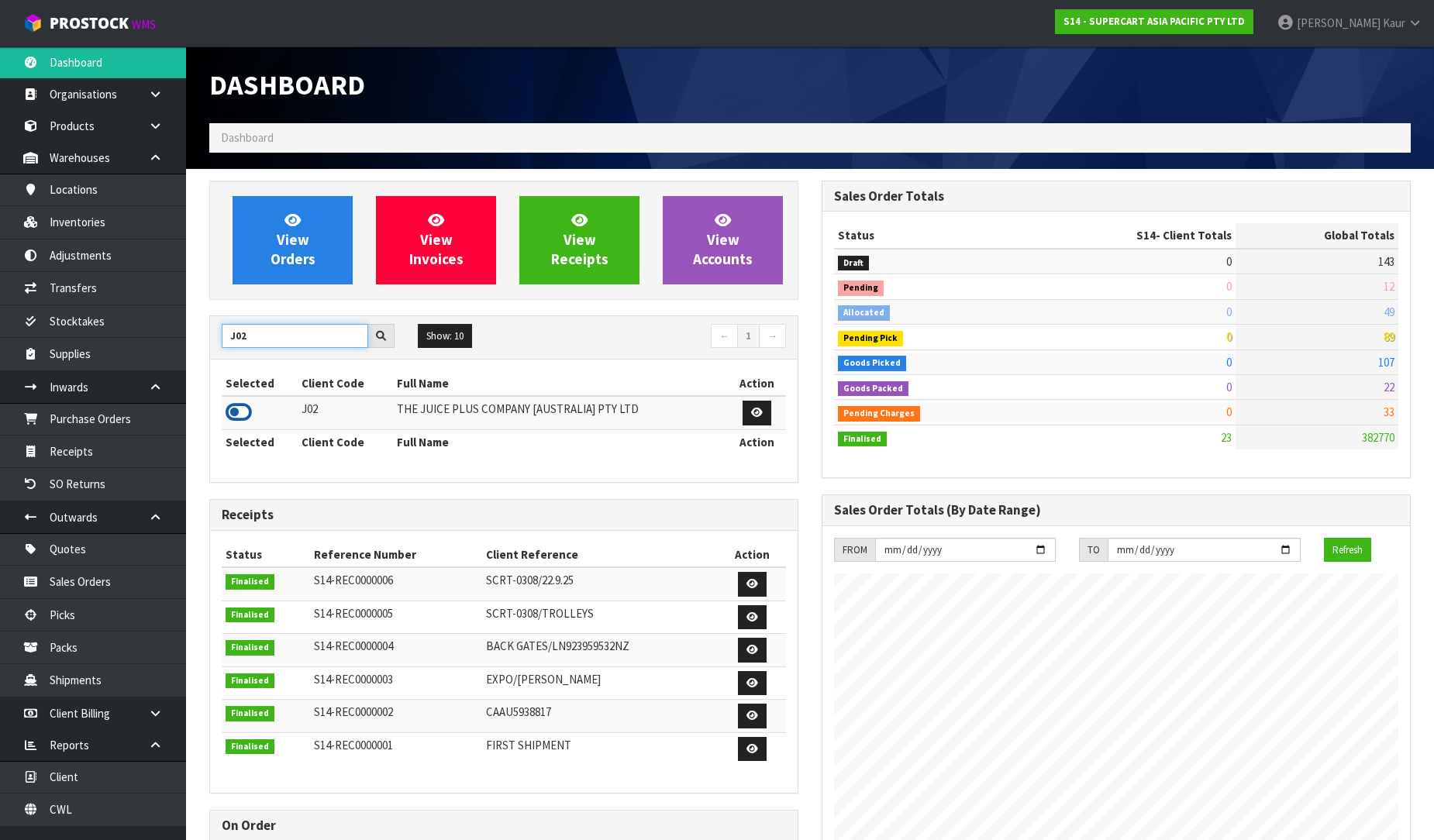
type input "J02"
click at [241, 417] on icon at bounding box center [238, 412] width 27 height 23
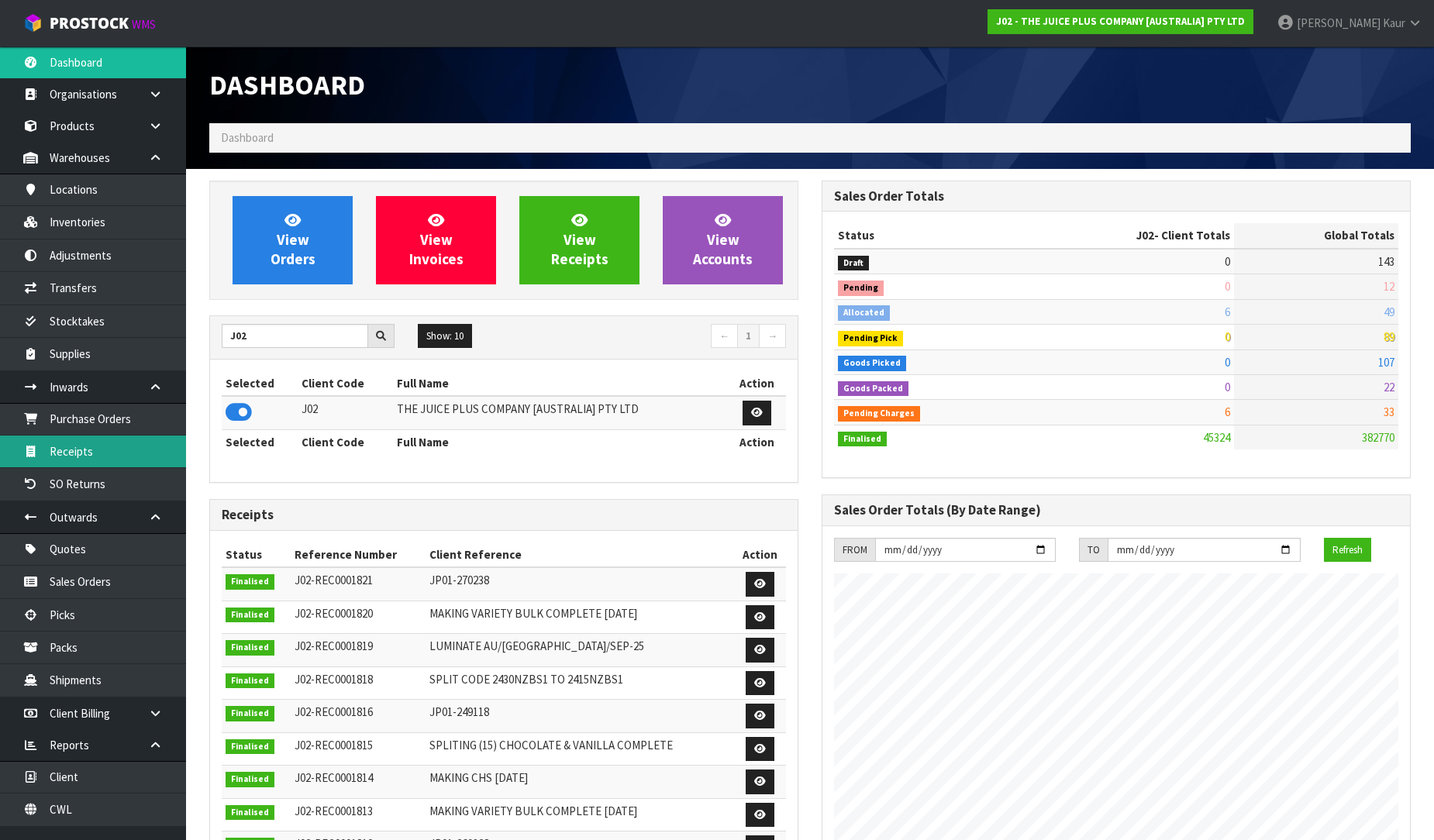
scroll to position [1173, 612]
click at [97, 431] on link "Purchase Orders" at bounding box center [92, 418] width 186 height 31
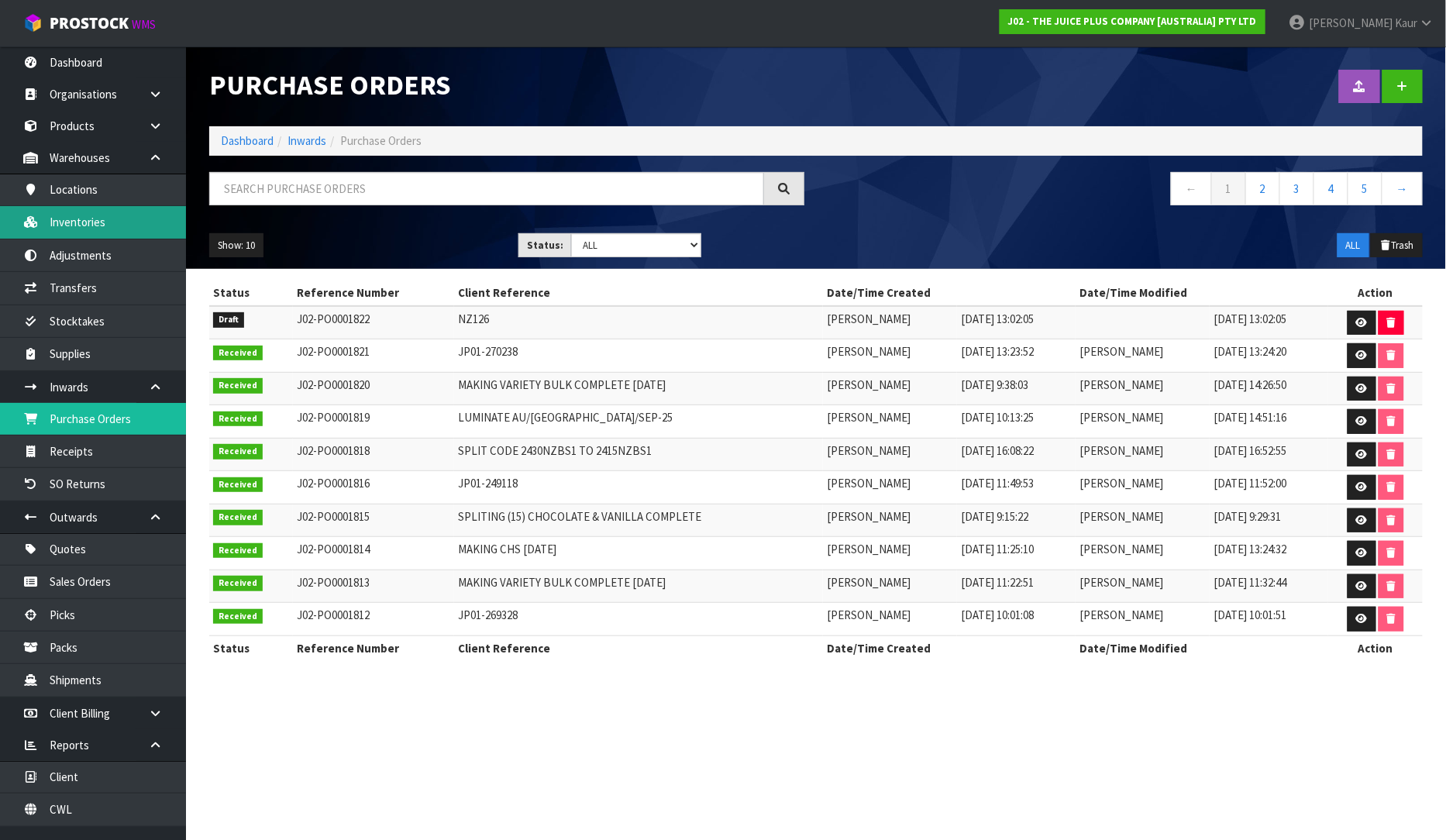
click at [102, 223] on link "Inventories" at bounding box center [92, 222] width 186 height 31
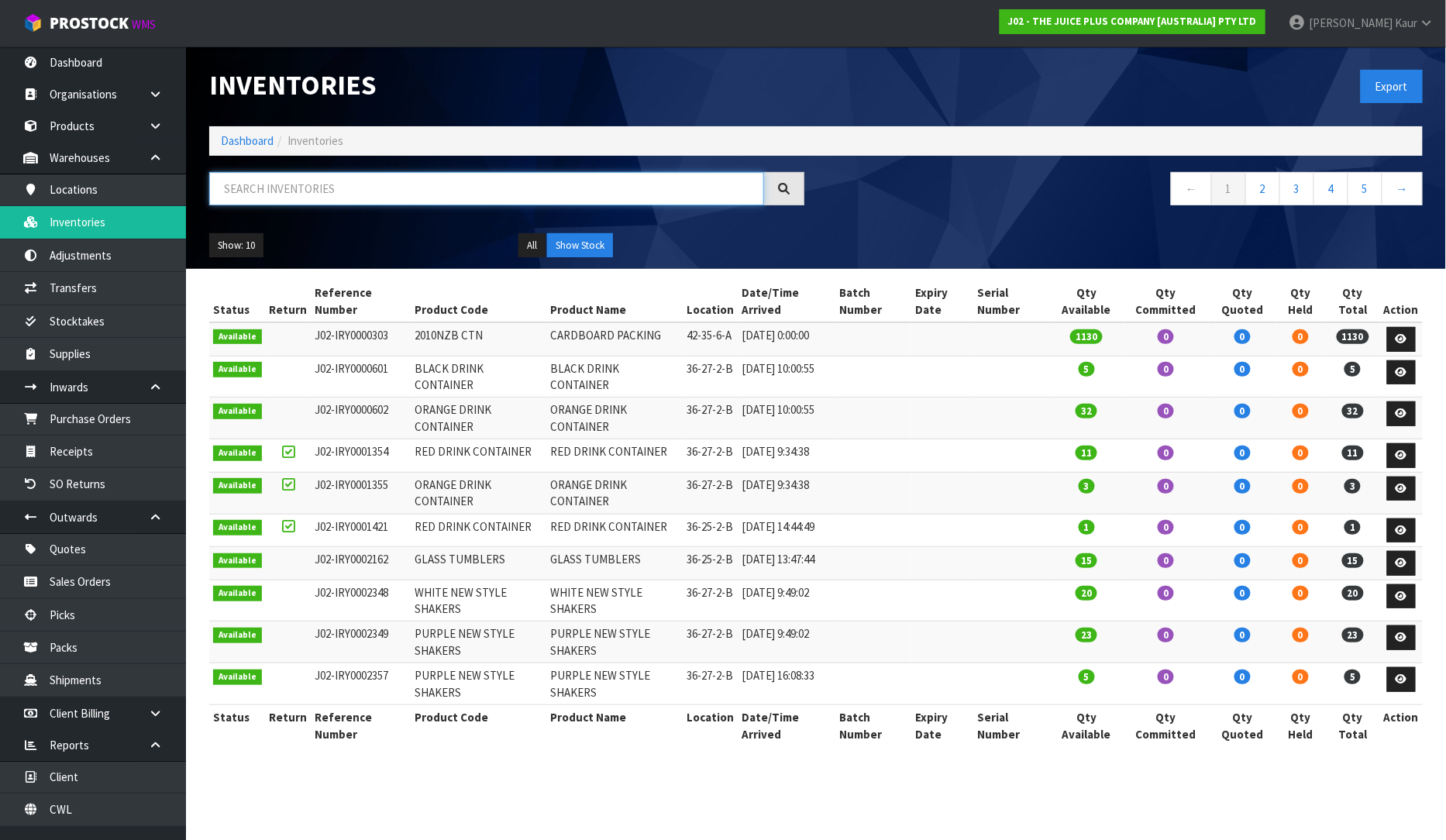
click at [260, 189] on input "text" at bounding box center [487, 188] width 555 height 33
type input "VARIETY"
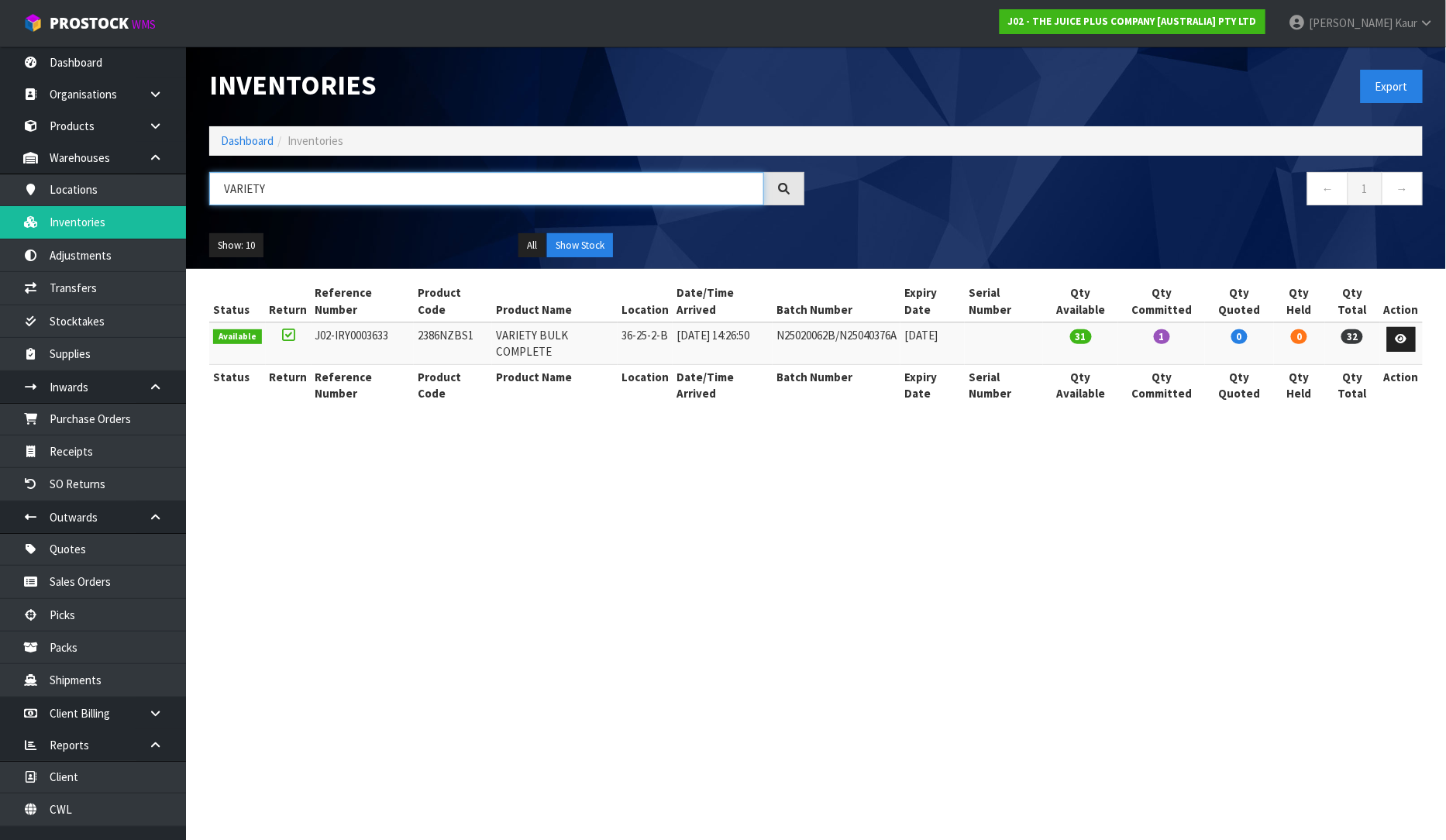
drag, startPoint x: 272, startPoint y: 194, endPoint x: 204, endPoint y: 192, distance: 68.0
click at [204, 192] on div "VARIETY" at bounding box center [507, 194] width 619 height 45
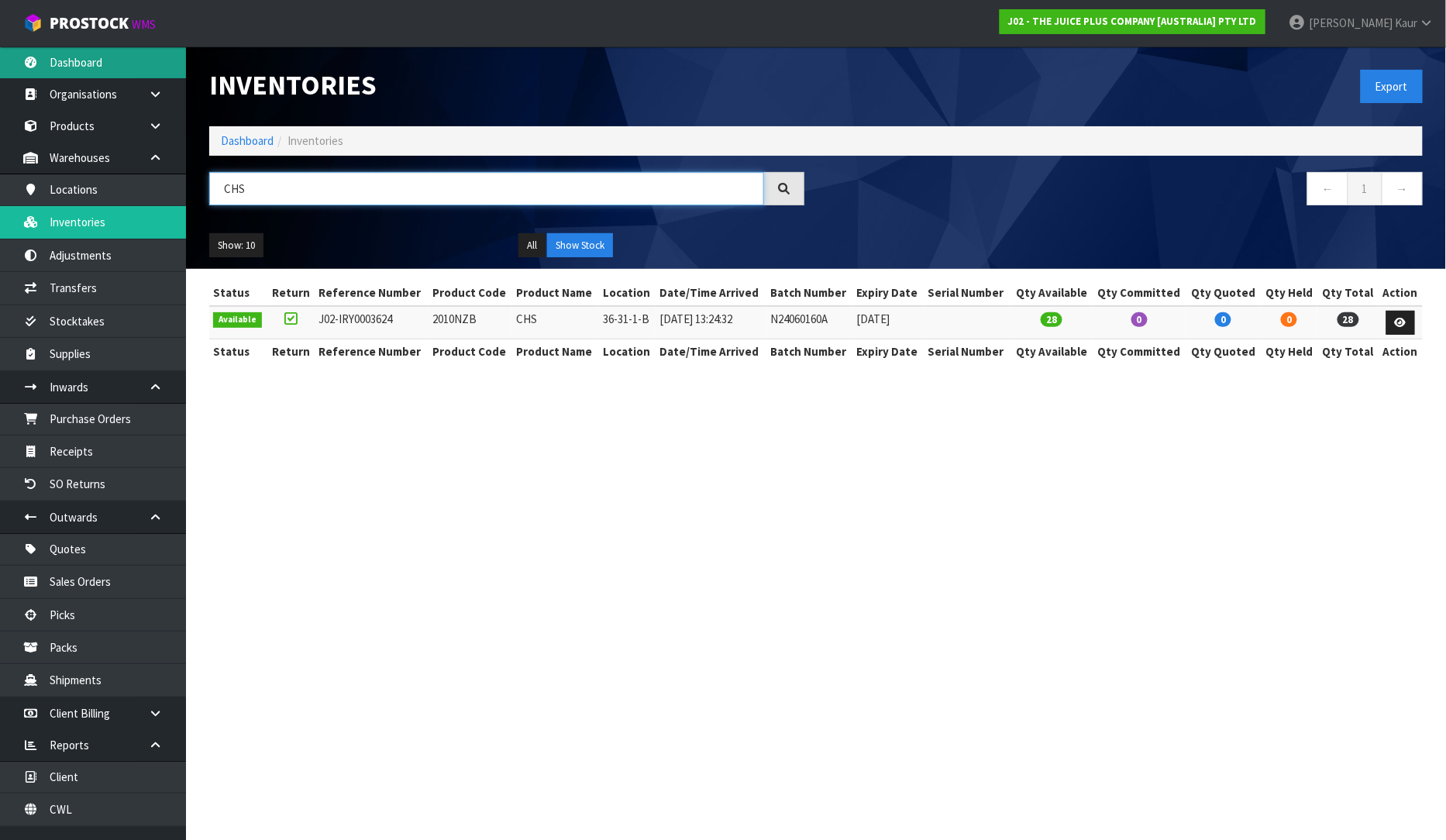
type input "CHS"
click at [80, 51] on link "Dashboard" at bounding box center [92, 62] width 186 height 31
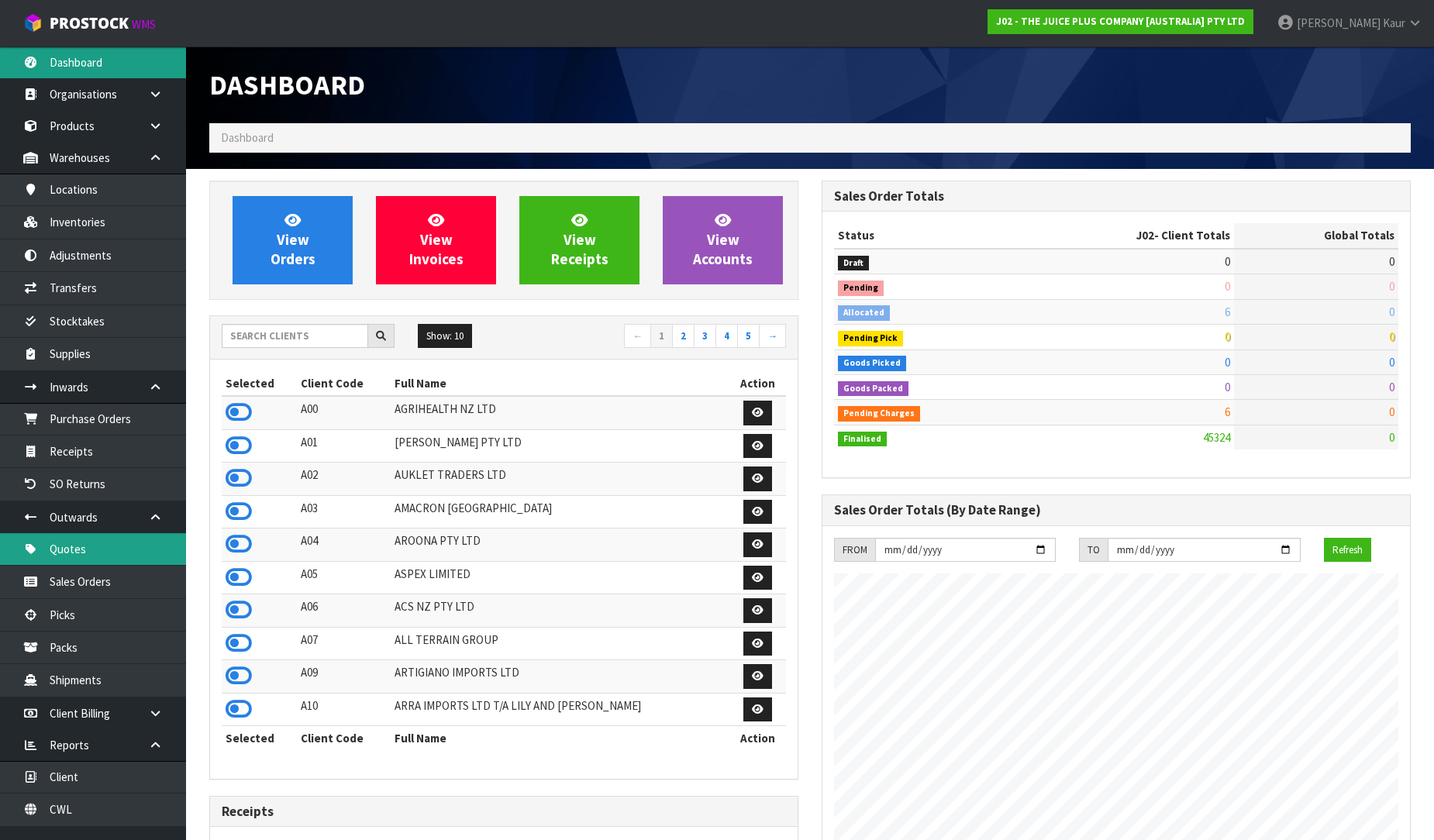
scroll to position [1173, 612]
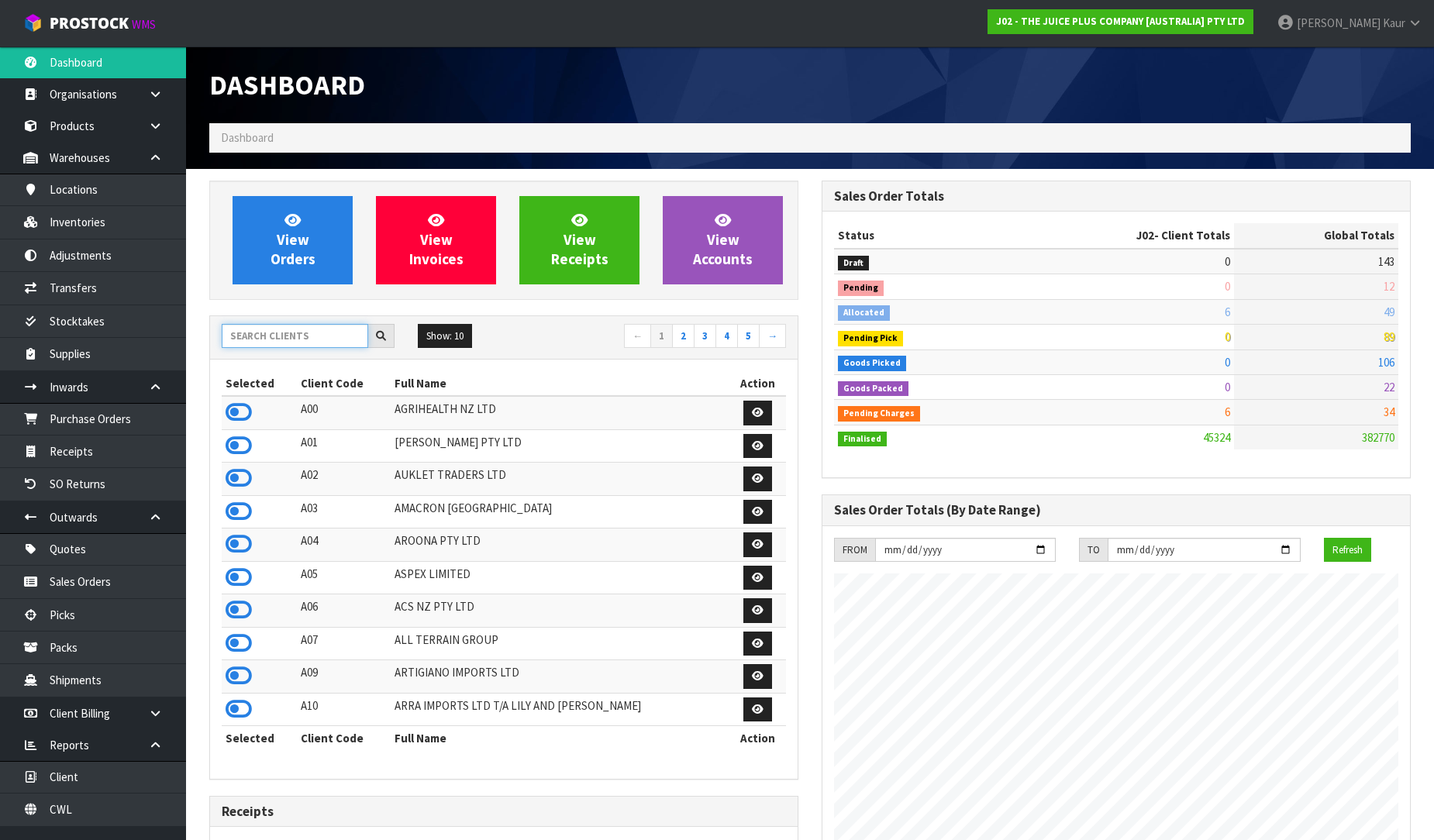
click at [328, 331] on input "text" at bounding box center [295, 336] width 147 height 24
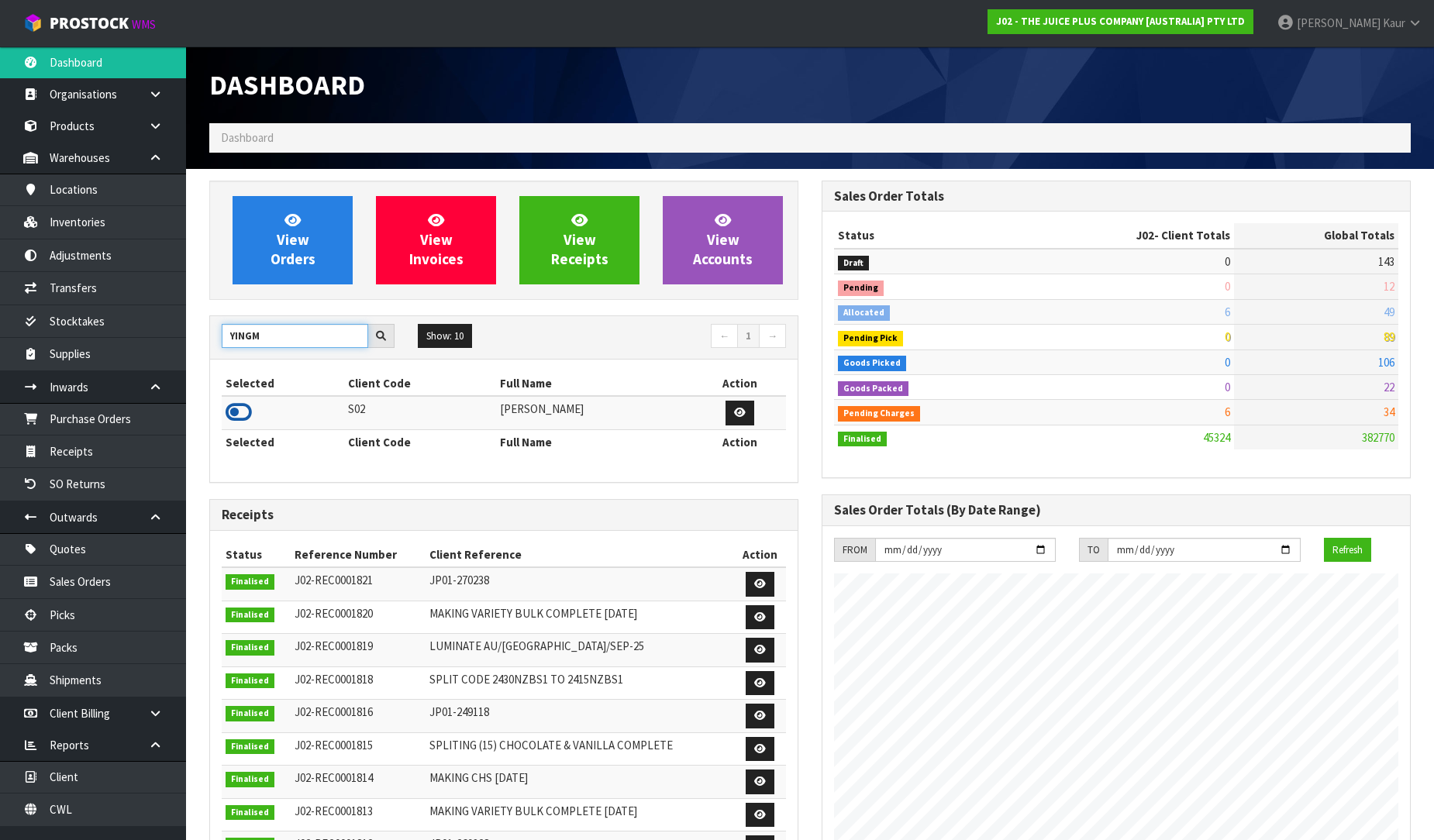
type input "YINGM"
click at [237, 408] on icon at bounding box center [238, 412] width 27 height 23
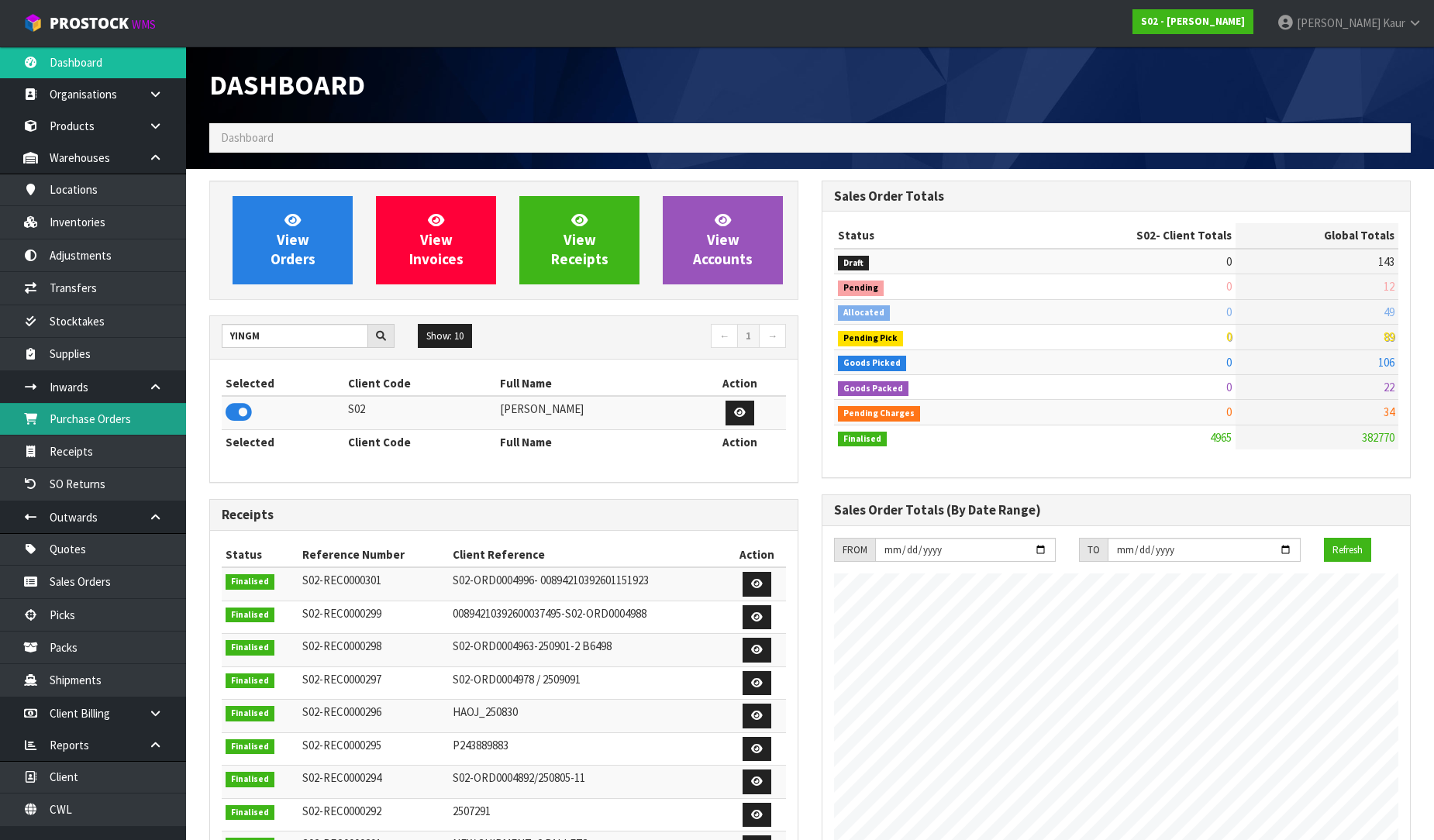
scroll to position [1098, 612]
click at [127, 423] on link "Purchase Orders" at bounding box center [92, 418] width 186 height 31
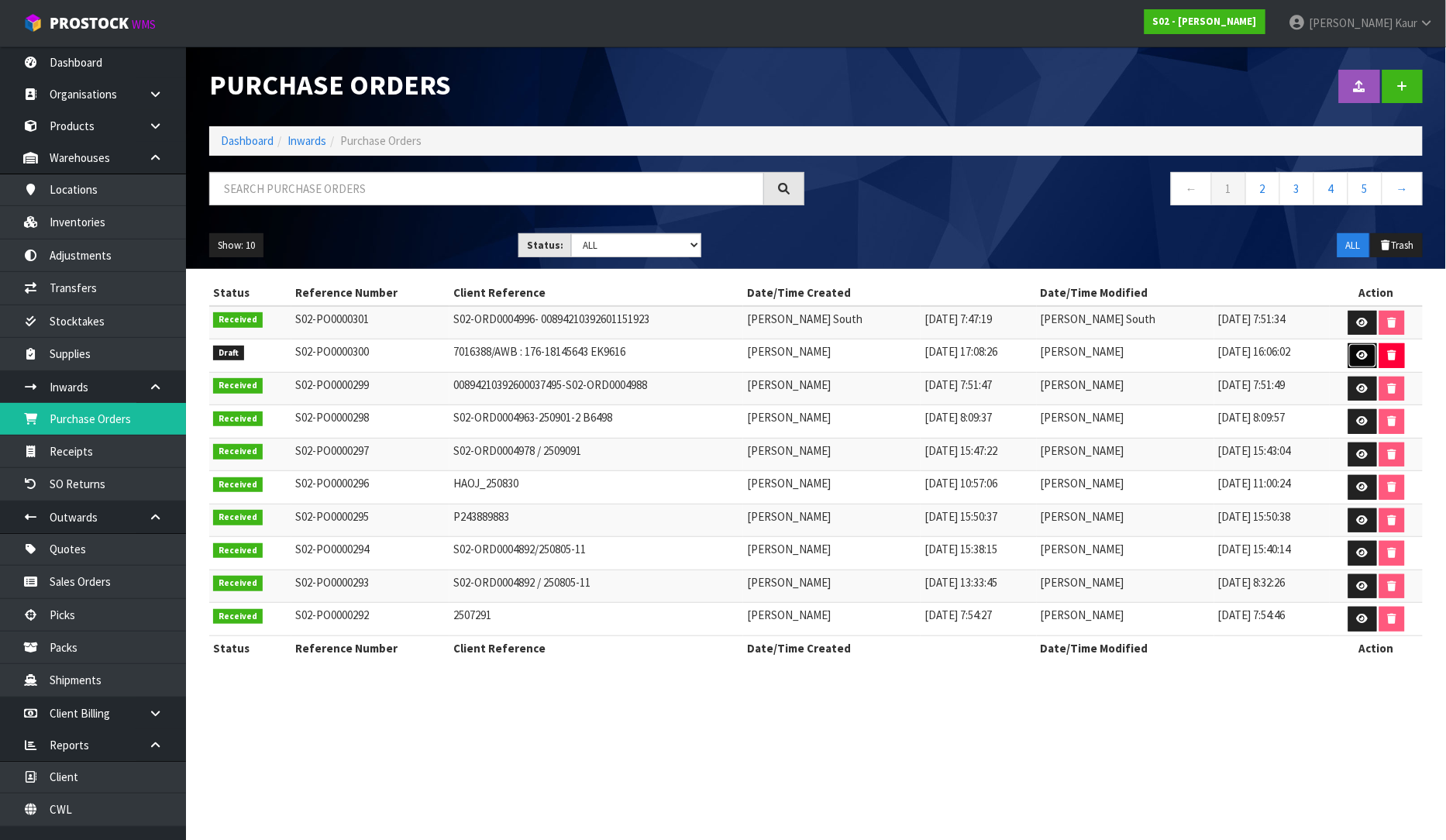
click at [1362, 352] on icon at bounding box center [1363, 354] width 12 height 10
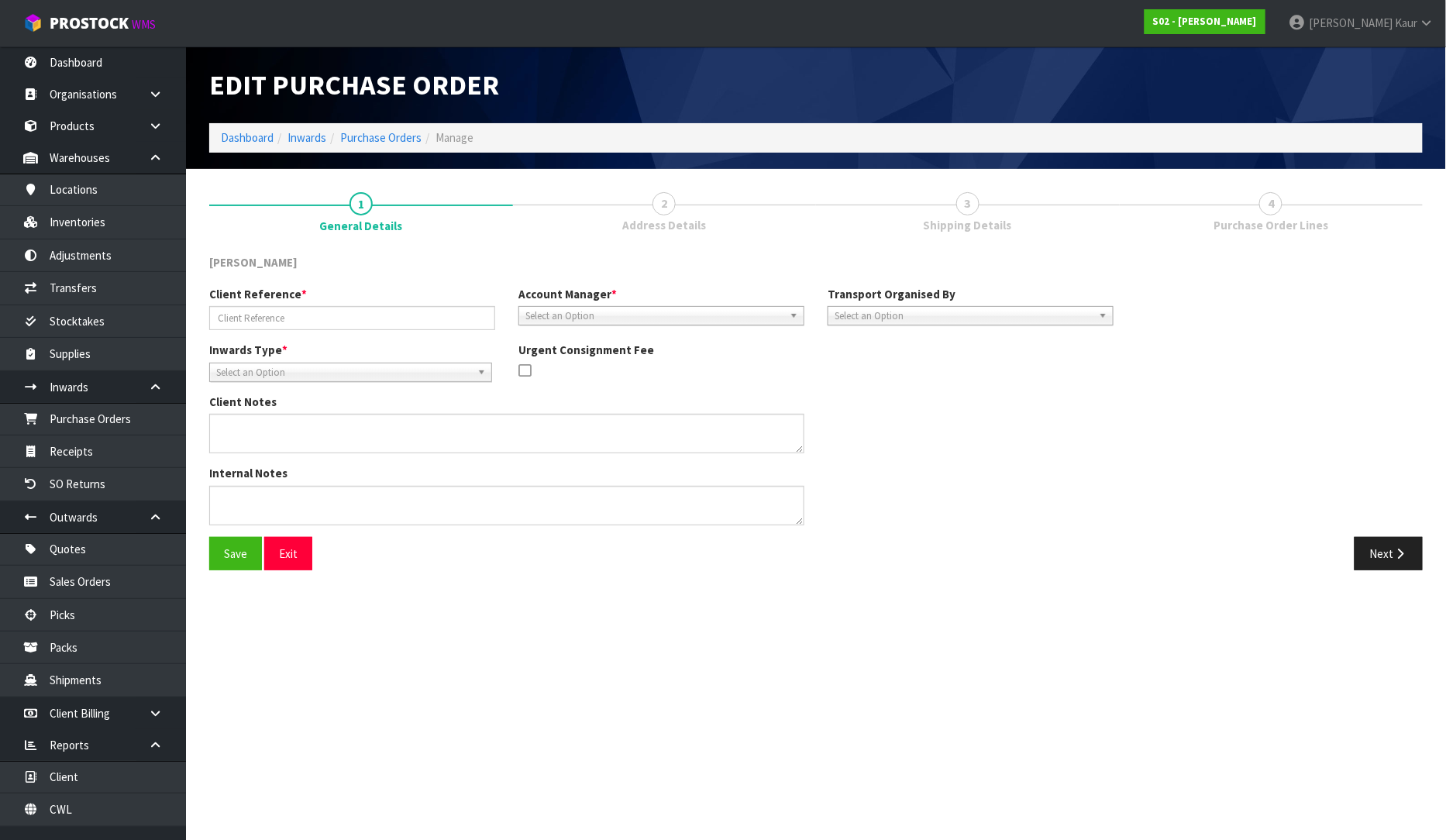
type input "7016388/AWB : 176-18145643 EK9616"
type textarea "CHARGE MINIMUM FREIGHT"
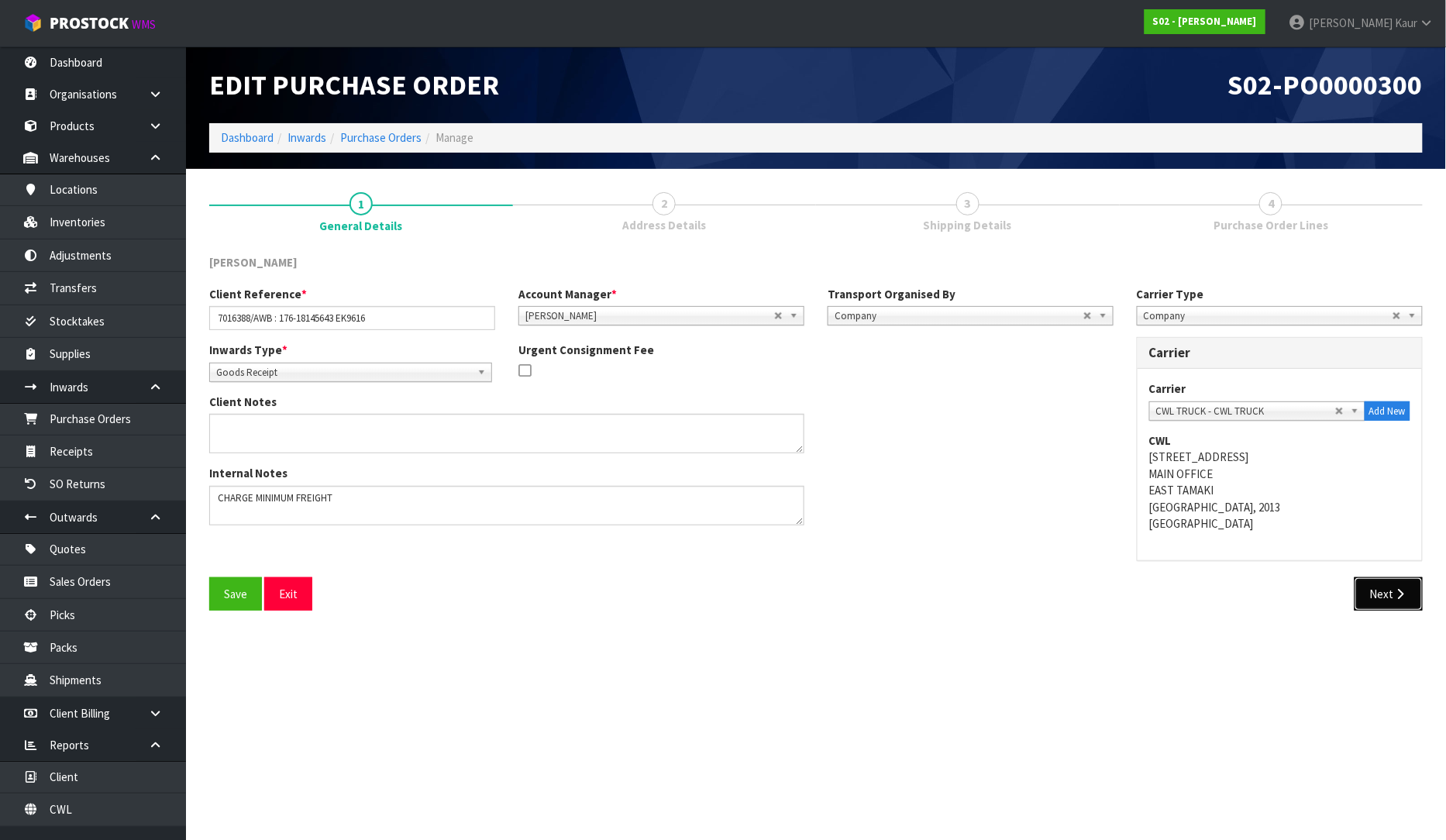
click at [1383, 598] on button "Next" at bounding box center [1389, 594] width 68 height 33
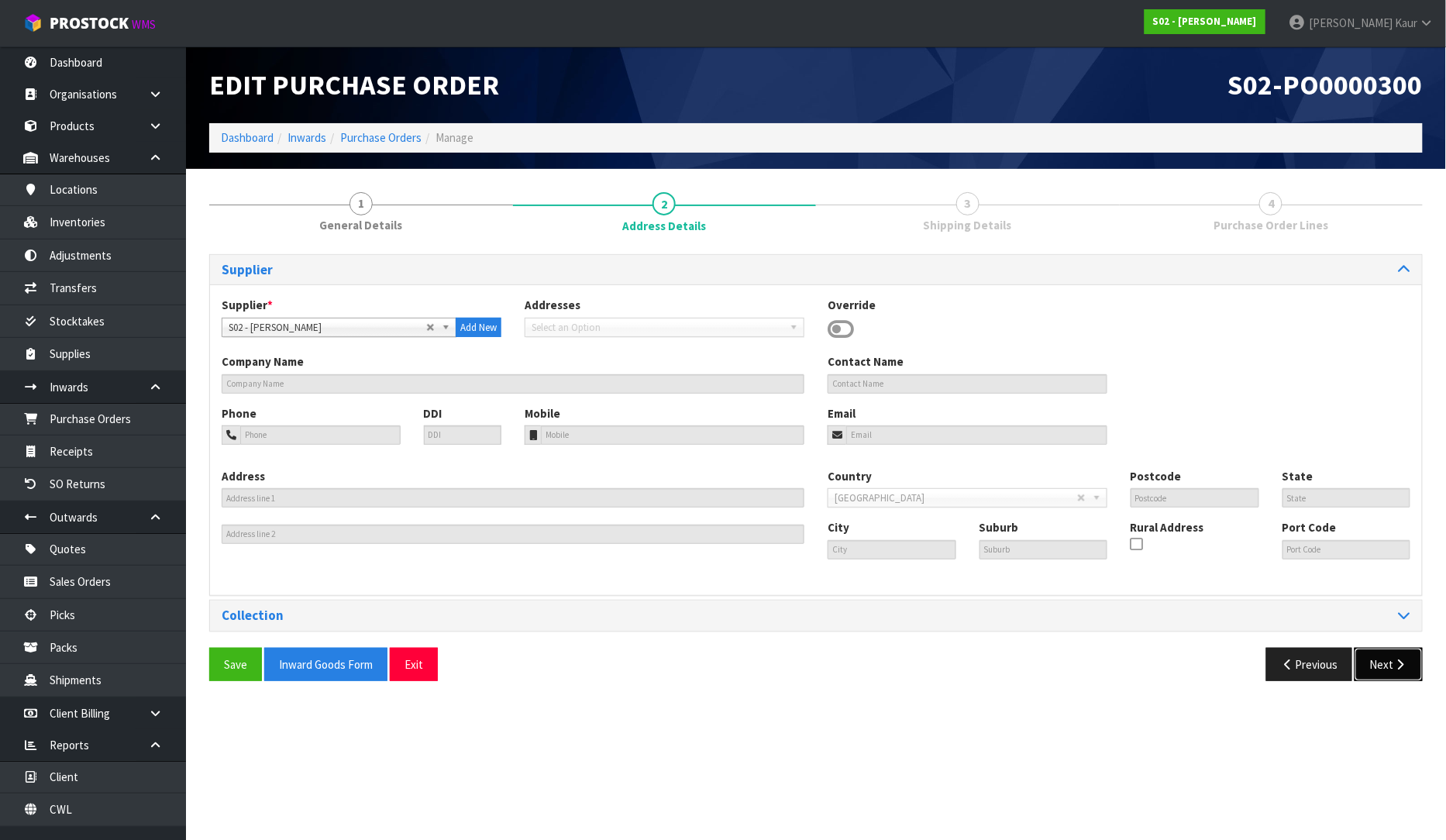
click at [1384, 670] on button "Next" at bounding box center [1389, 665] width 68 height 33
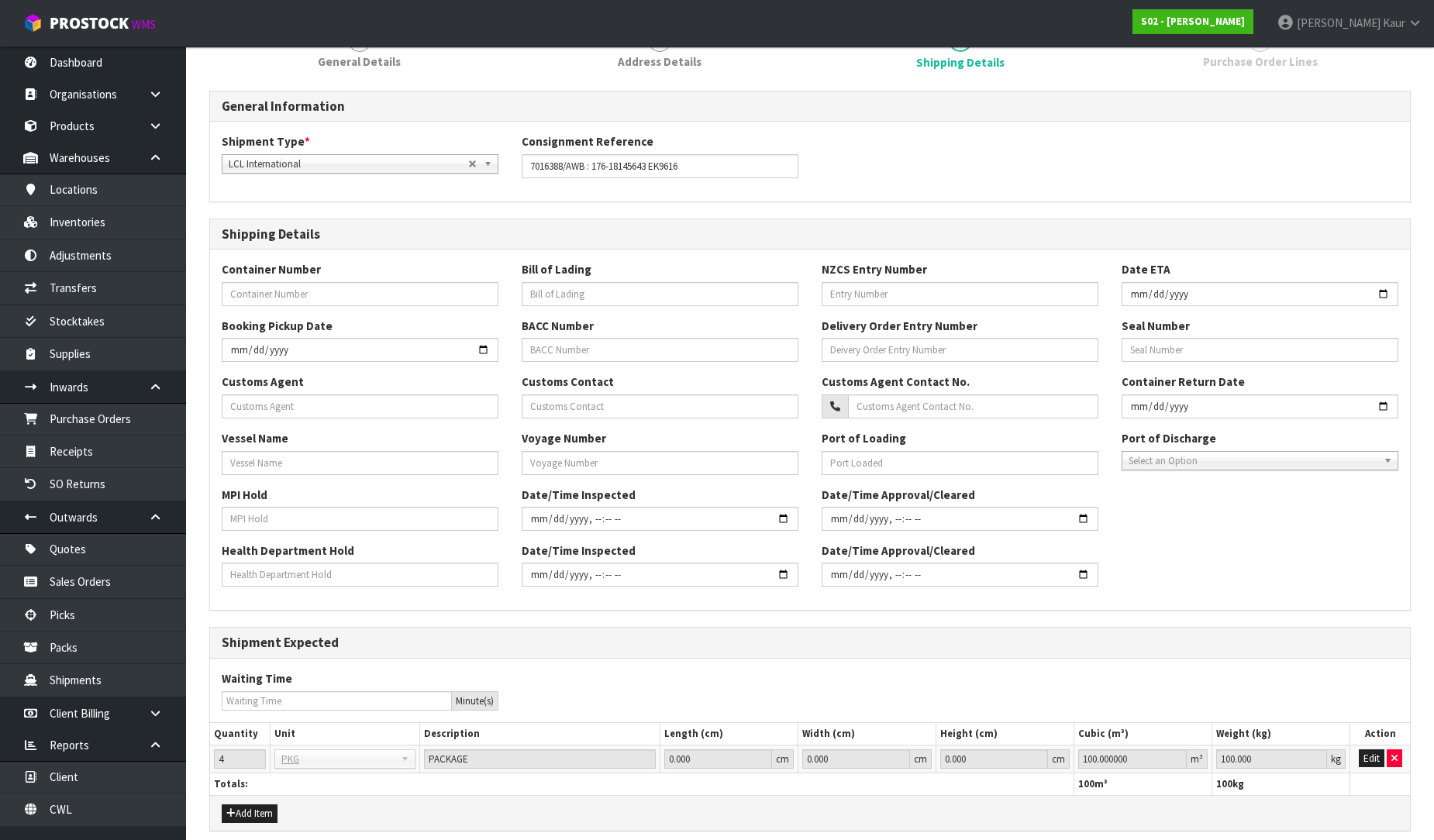
scroll to position [356, 0]
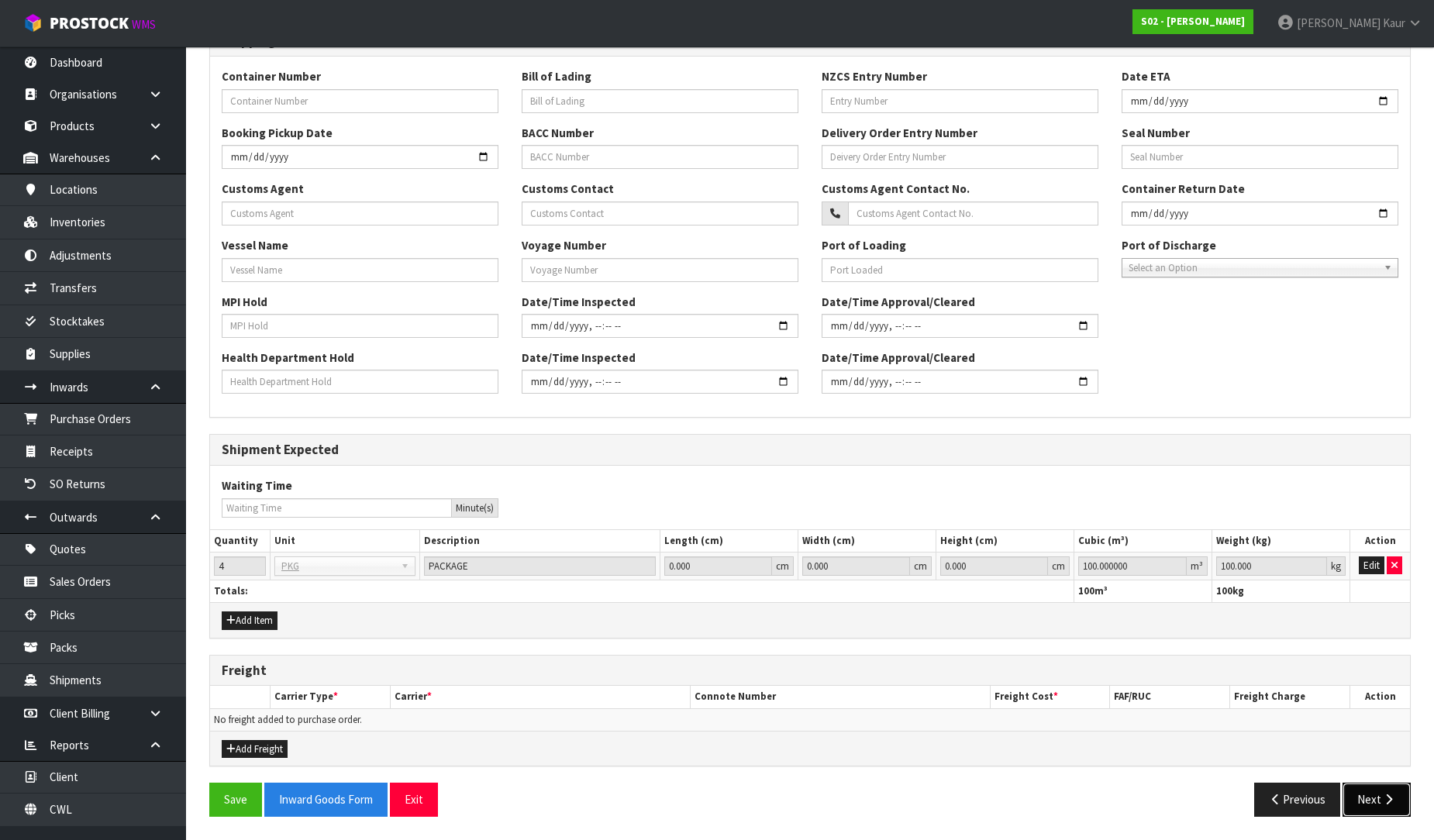
click at [1368, 795] on button "Next" at bounding box center [1377, 799] width 68 height 33
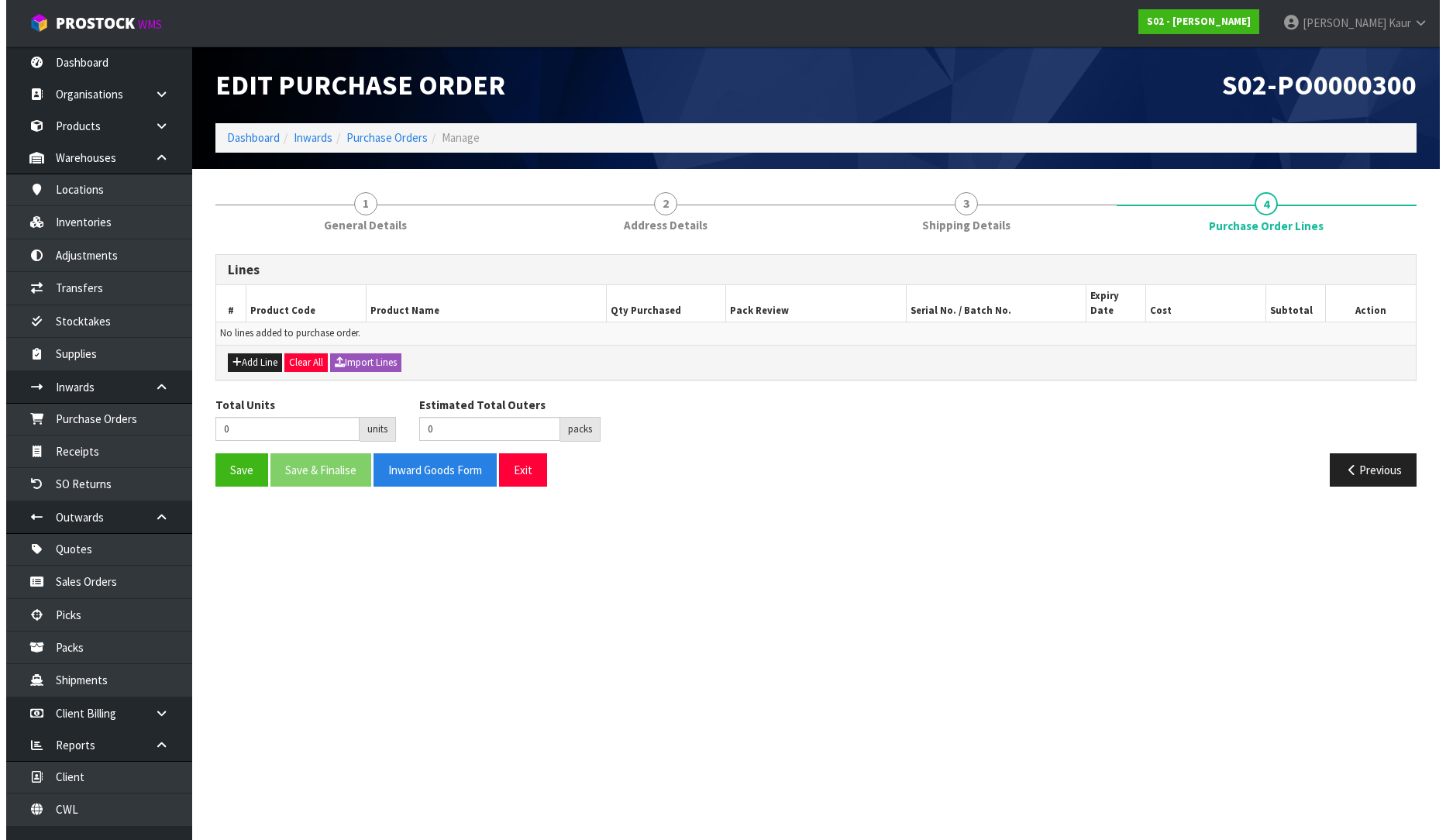
scroll to position [0, 0]
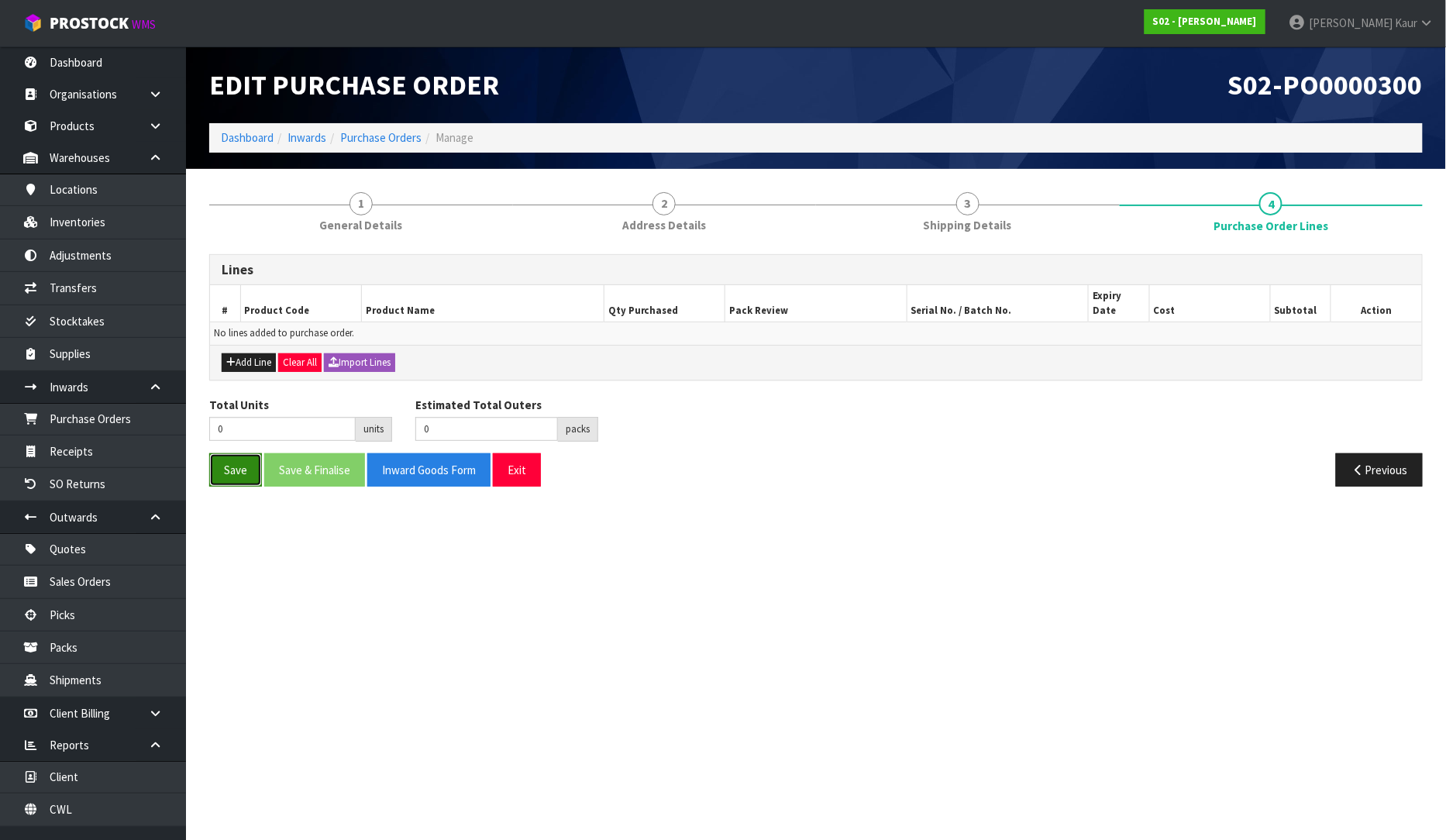
click at [227, 470] on button "Save" at bounding box center [235, 470] width 53 height 33
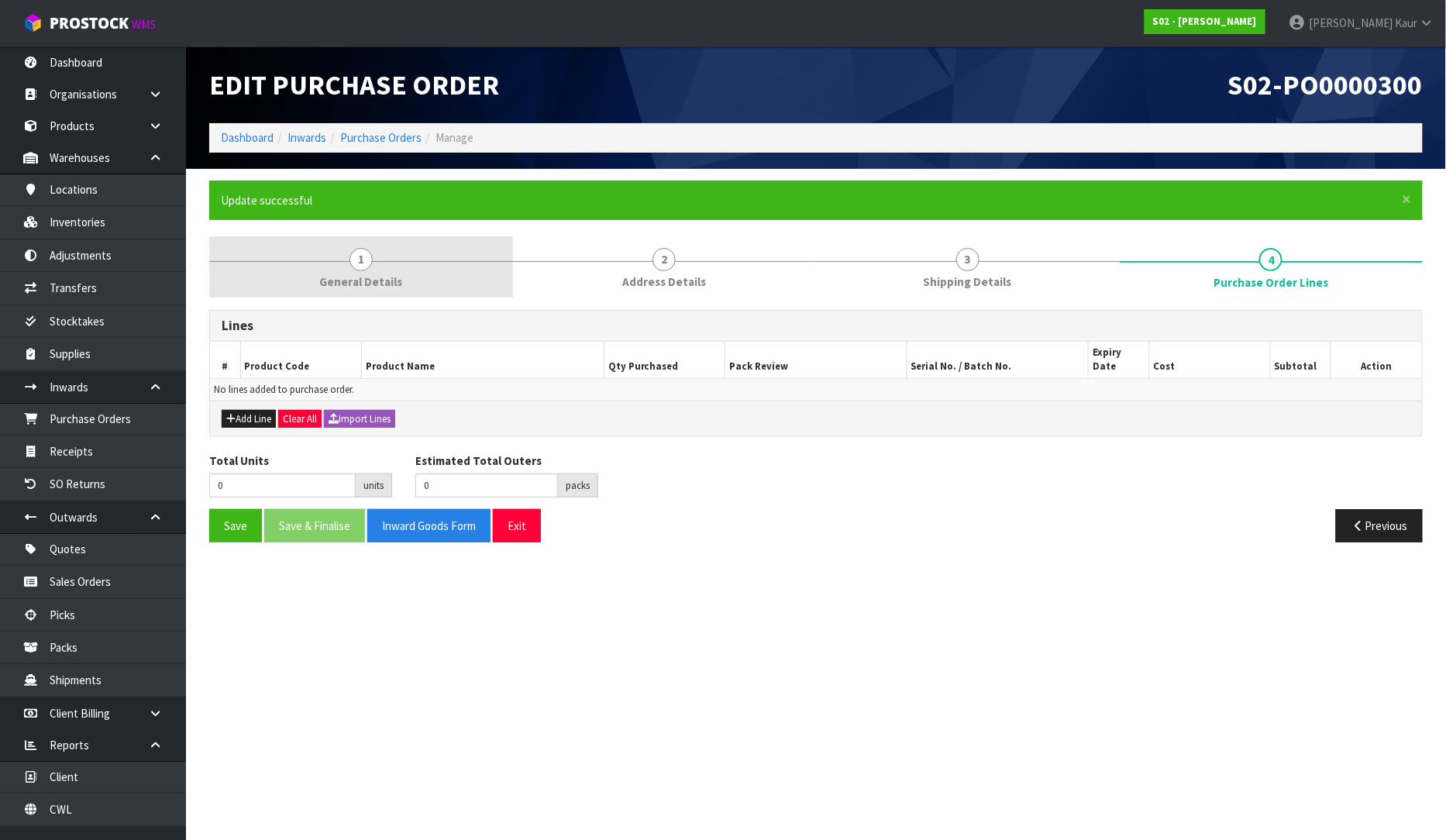
click at [337, 284] on span "General Details" at bounding box center [361, 282] width 83 height 17
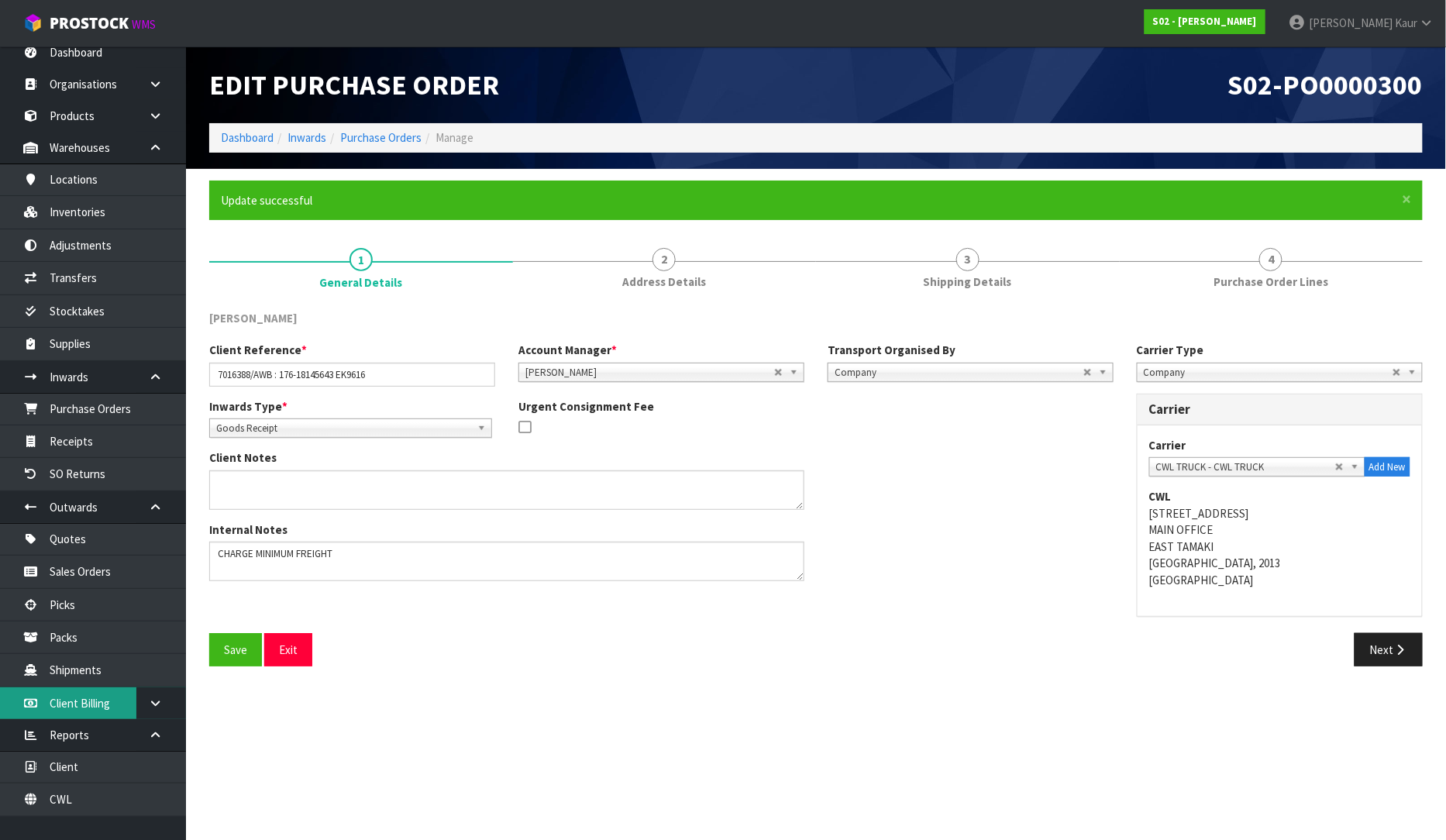
scroll to position [18, 0]
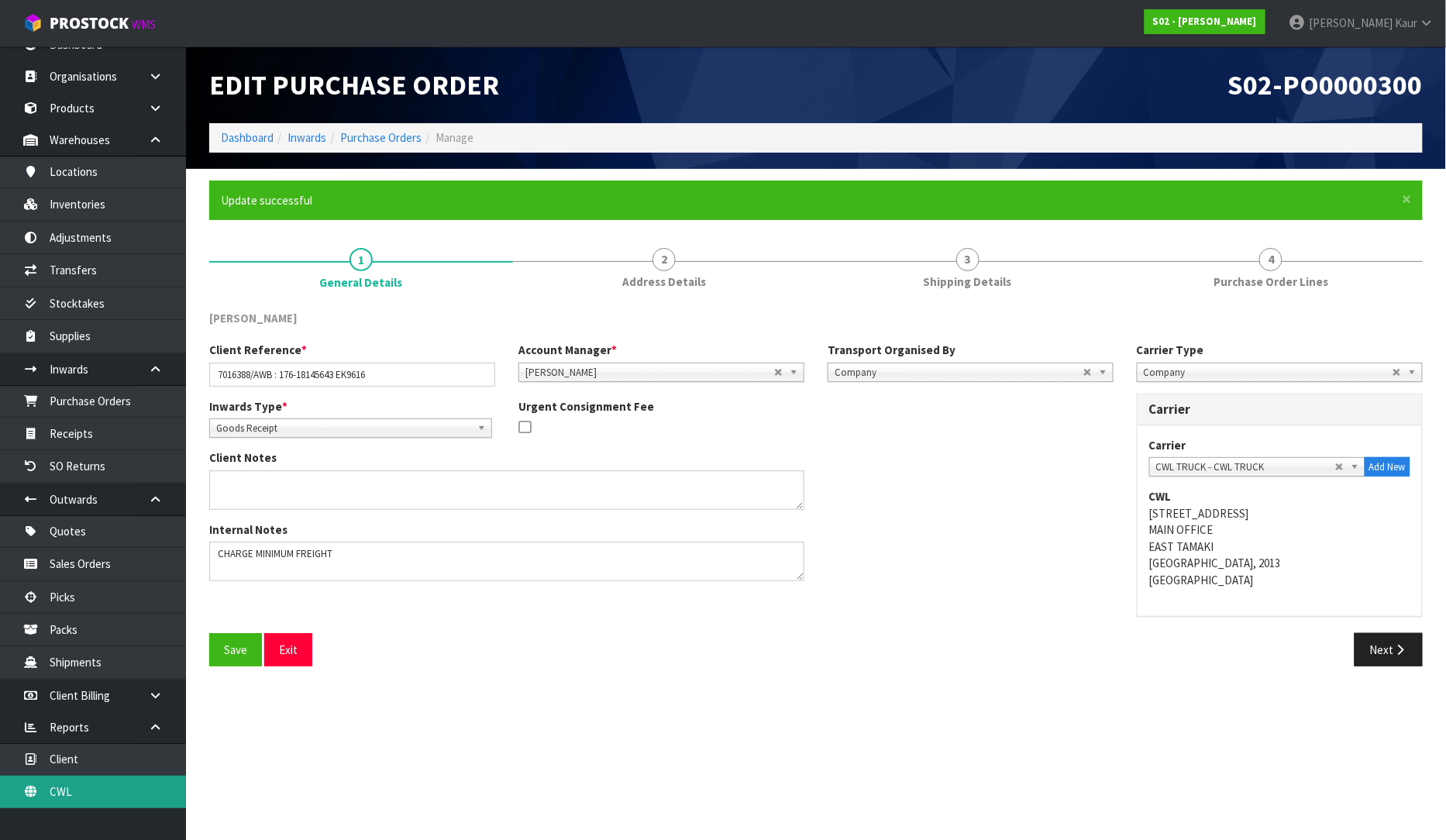
click at [67, 781] on link "CWL" at bounding box center [92, 791] width 186 height 31
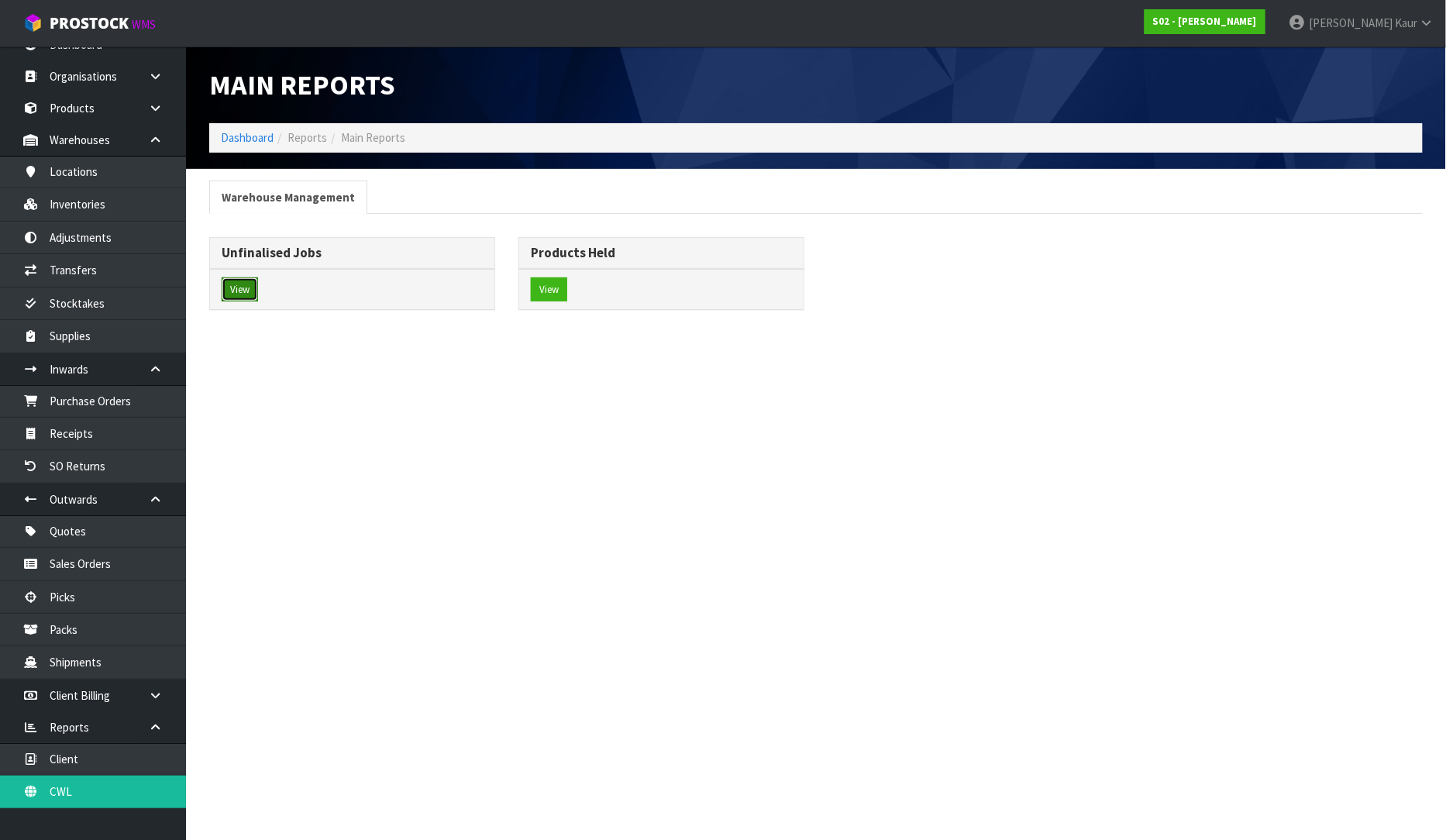
click at [245, 291] on button "View" at bounding box center [239, 289] width 36 height 25
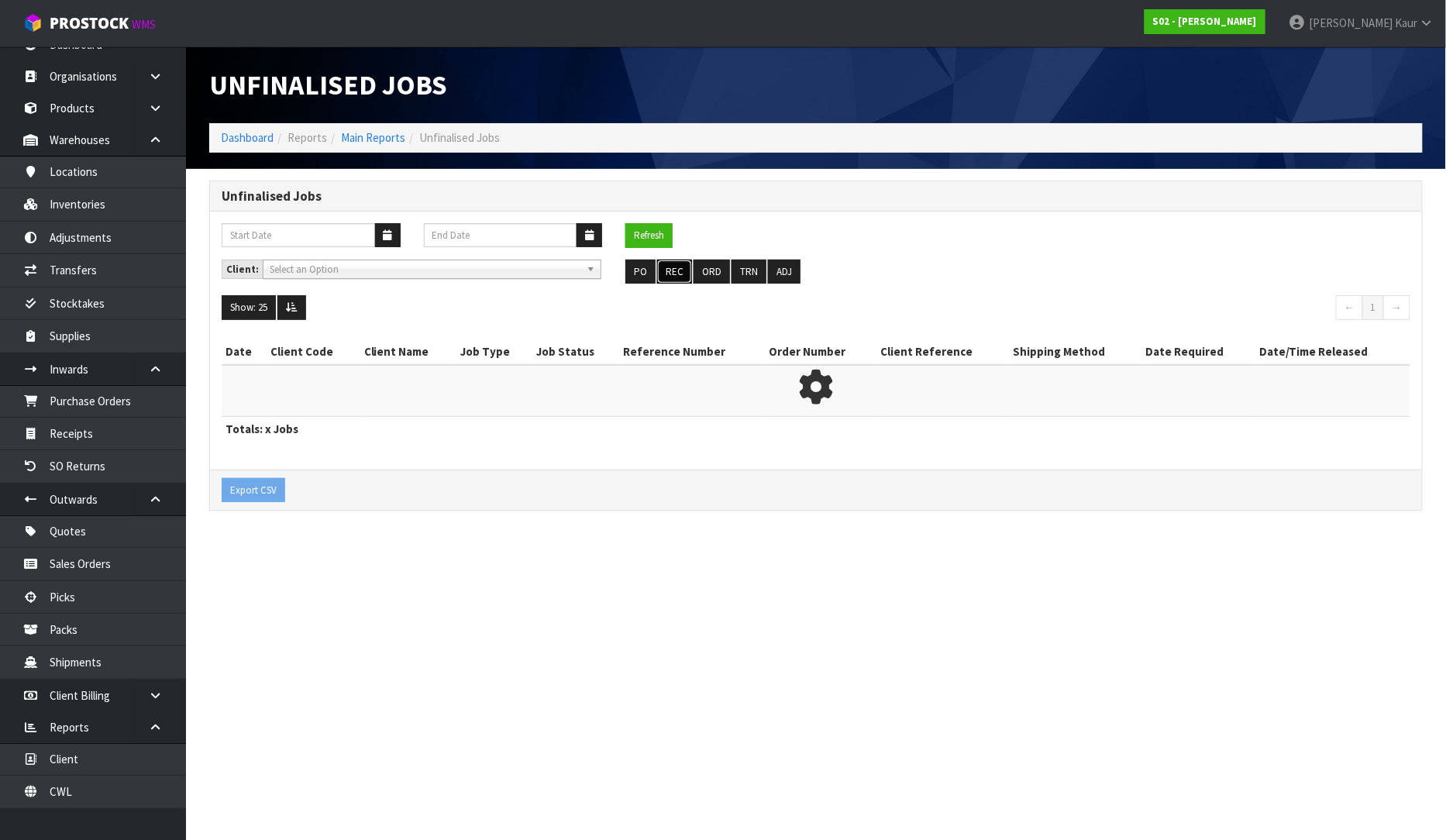
click at [680, 272] on button "REC" at bounding box center [675, 271] width 35 height 25
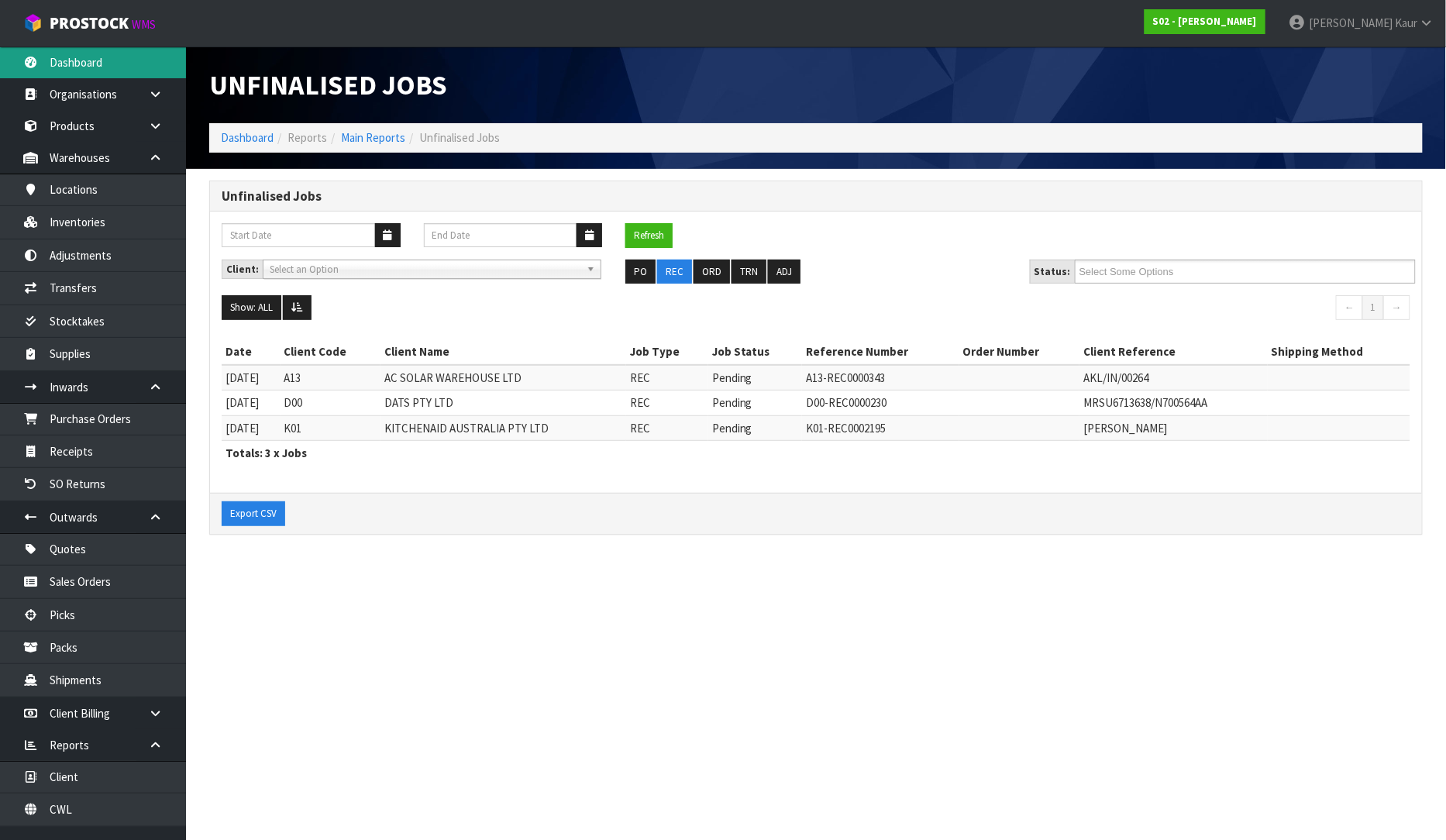
click at [88, 51] on link "Dashboard" at bounding box center [92, 62] width 186 height 31
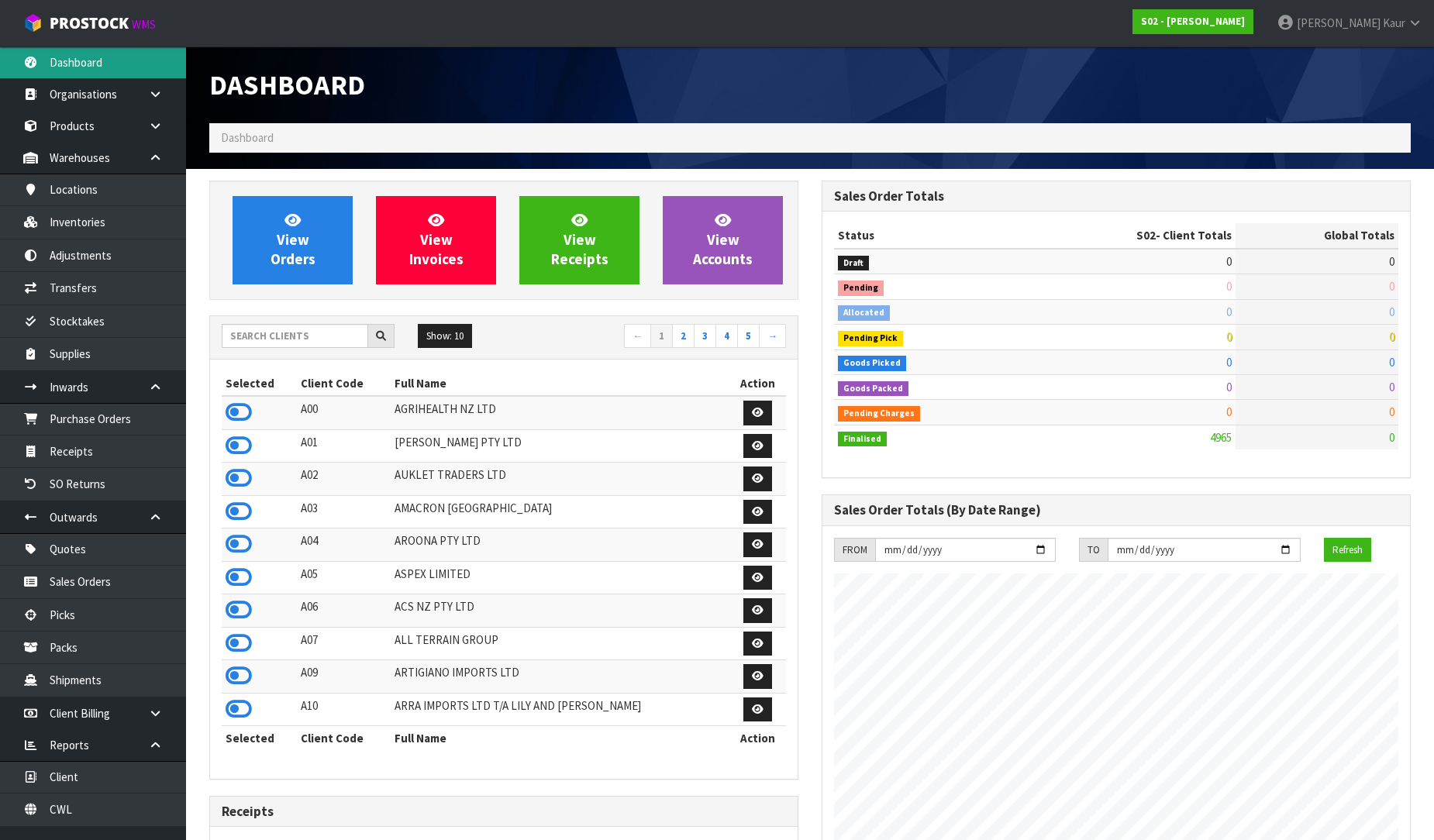
scroll to position [1098, 612]
click at [307, 339] on input "text" at bounding box center [295, 336] width 147 height 24
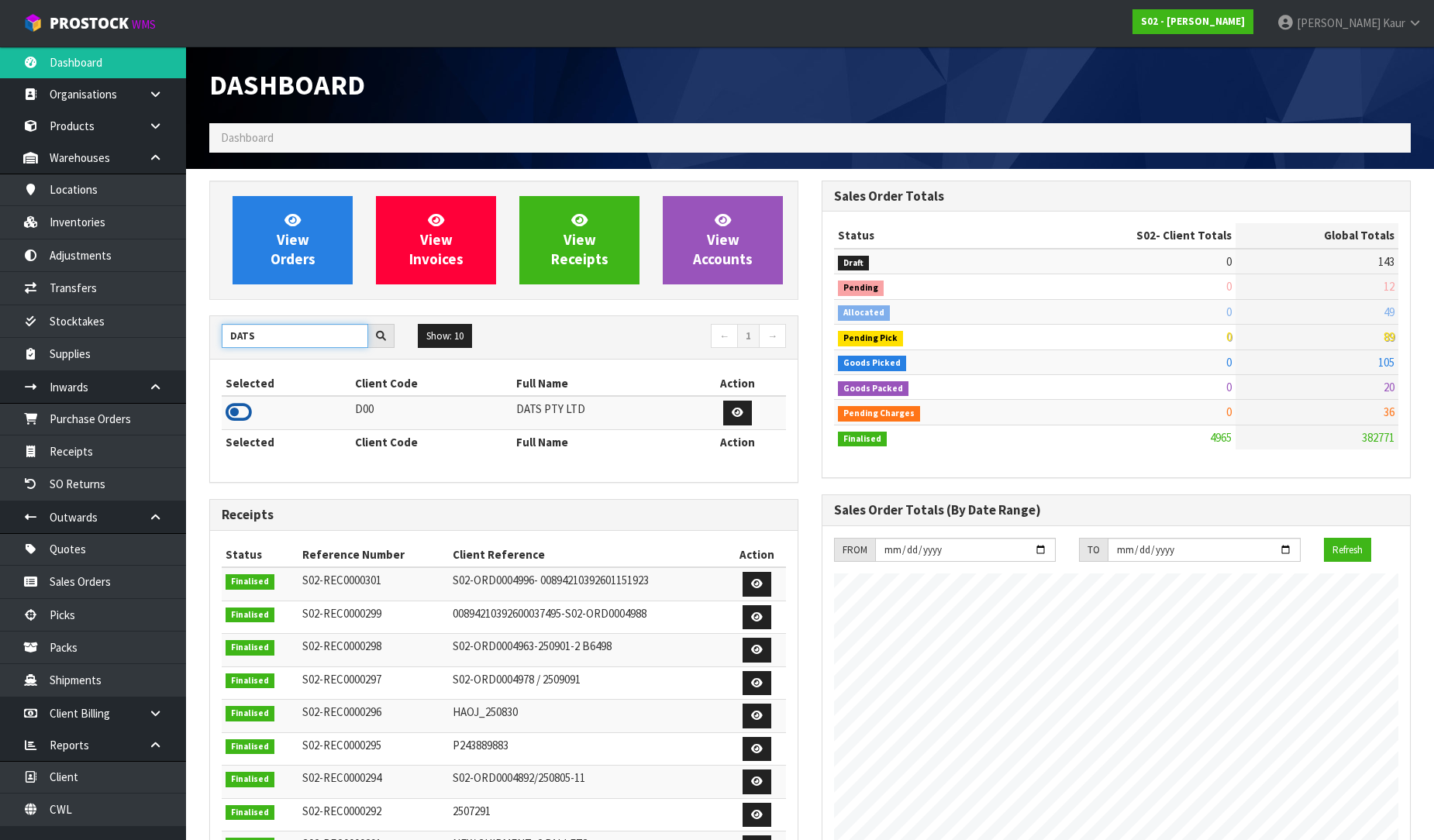
type input "DATS"
click at [243, 412] on icon at bounding box center [238, 412] width 27 height 23
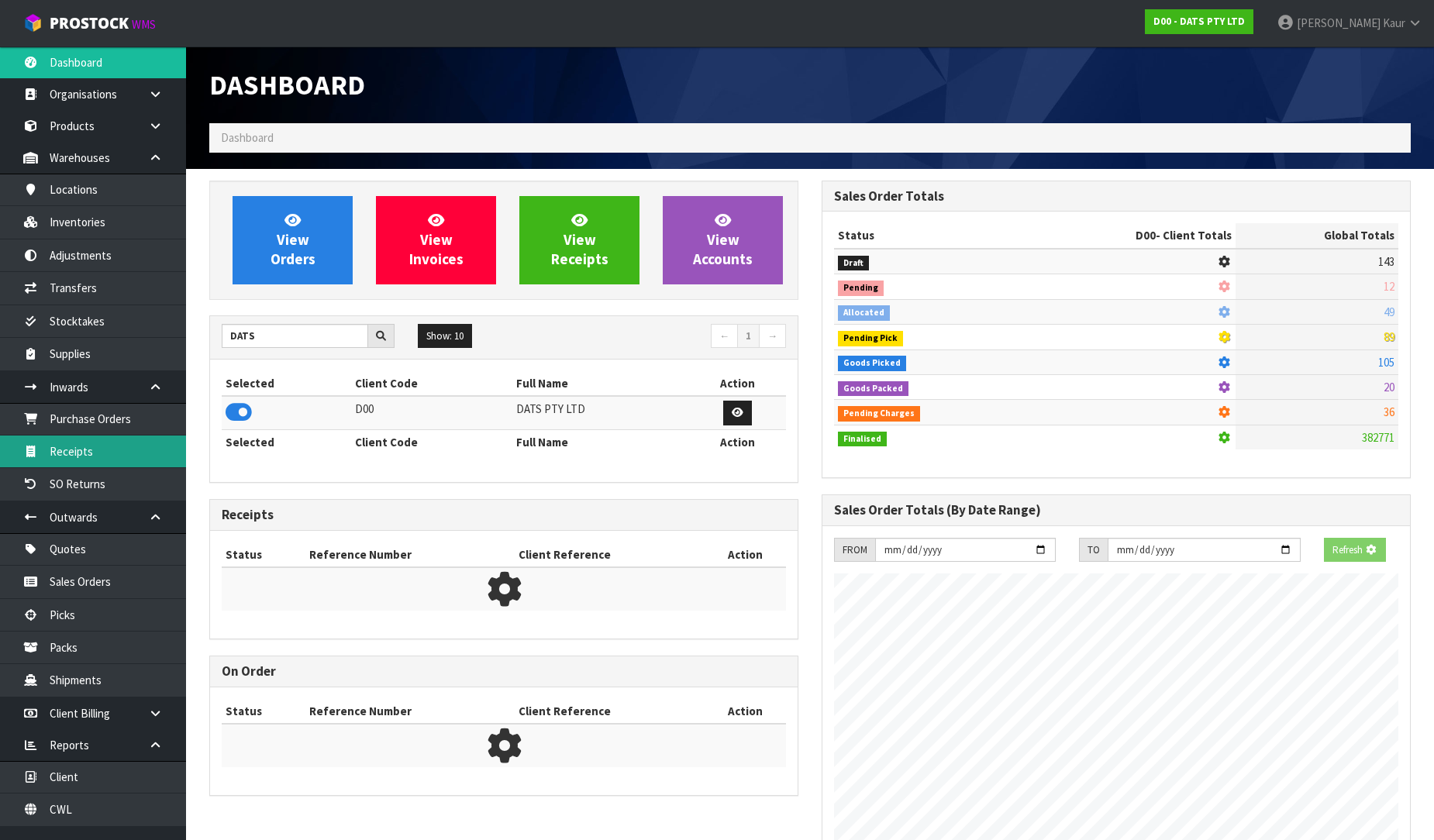
scroll to position [773736, 774340]
click at [143, 461] on link "Receipts" at bounding box center [92, 451] width 186 height 31
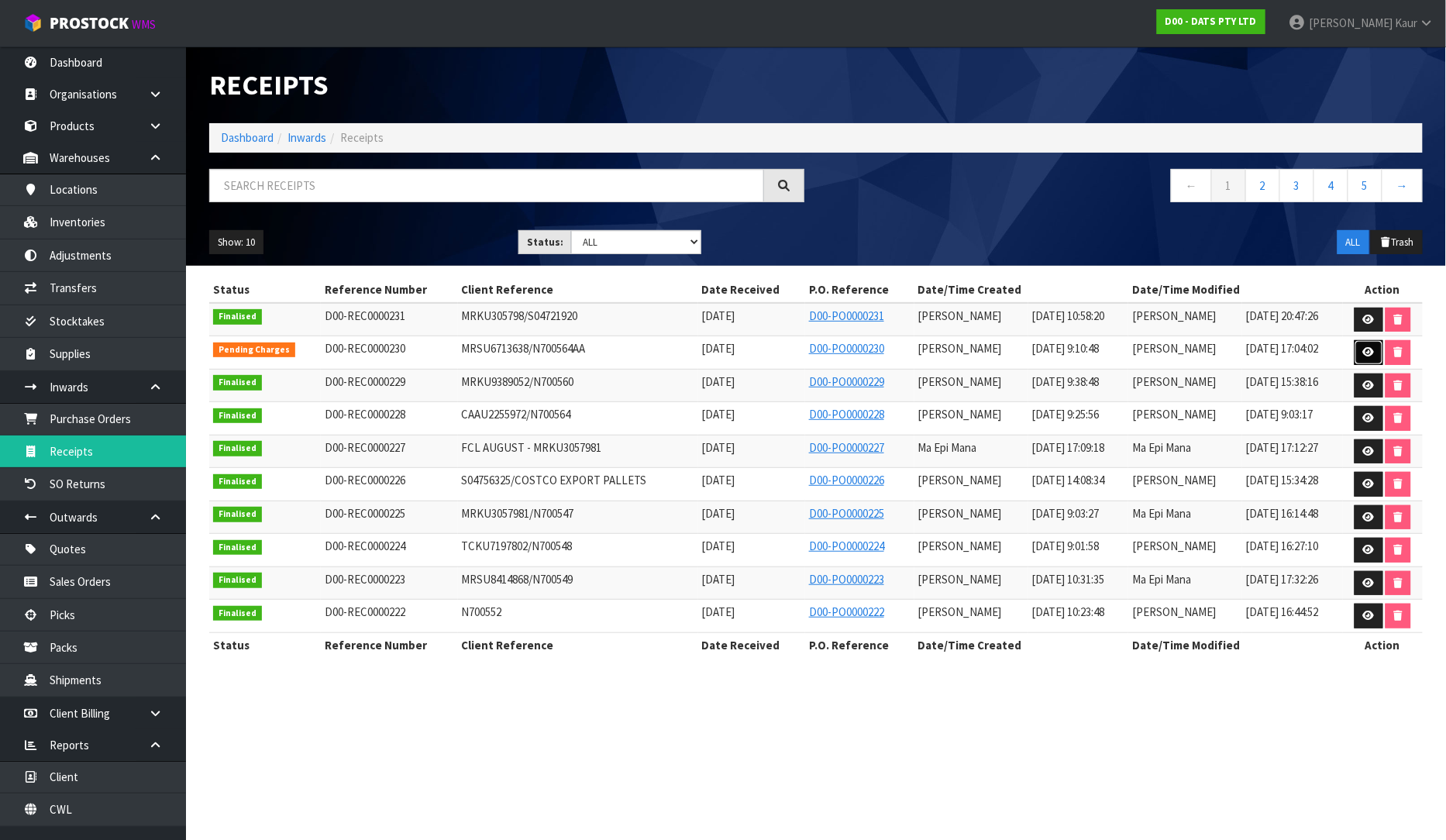
click at [1369, 345] on link at bounding box center [1368, 352] width 29 height 25
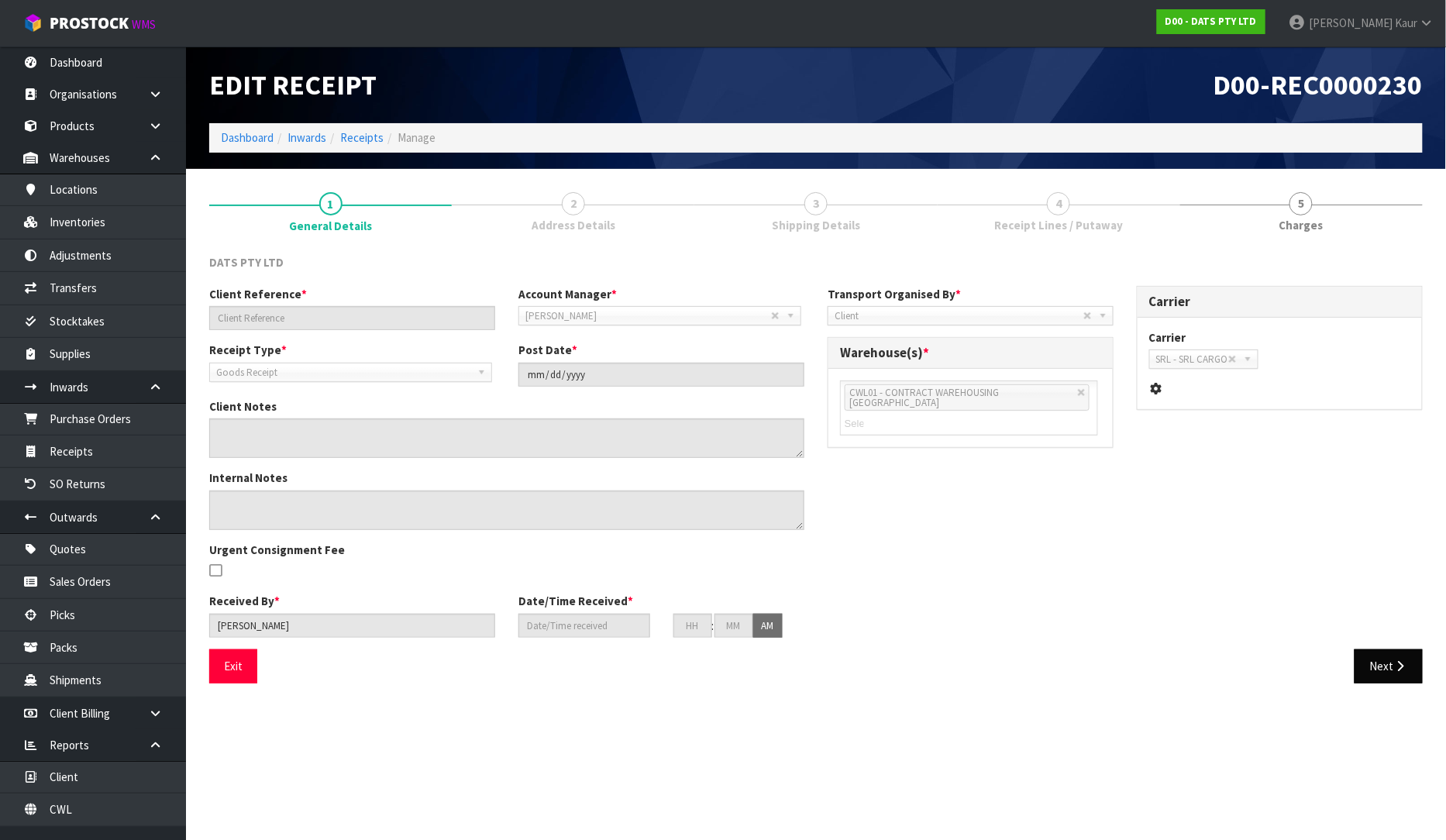
type input "MRSU6713638/N700564AA"
type input "[DATE]"
type textarea "PLEASE FIND BELOW VARIATION FOR CODE: 73458- WE RECEIVED 864 INSTEAD OF 768 FOR…"
type input "[PERSON_NAME]"
type input "[DATE]"
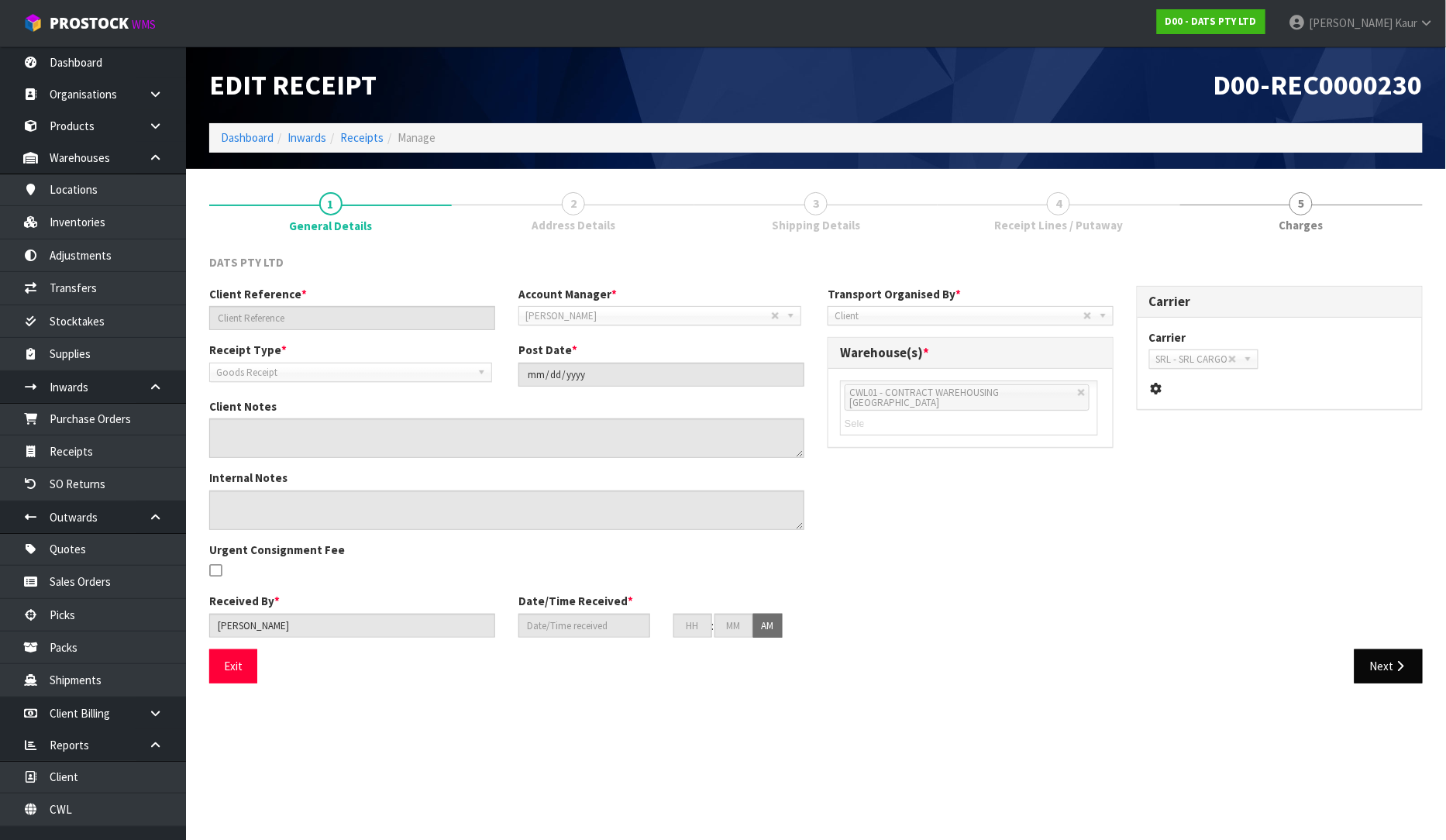
type input "09"
type input "10"
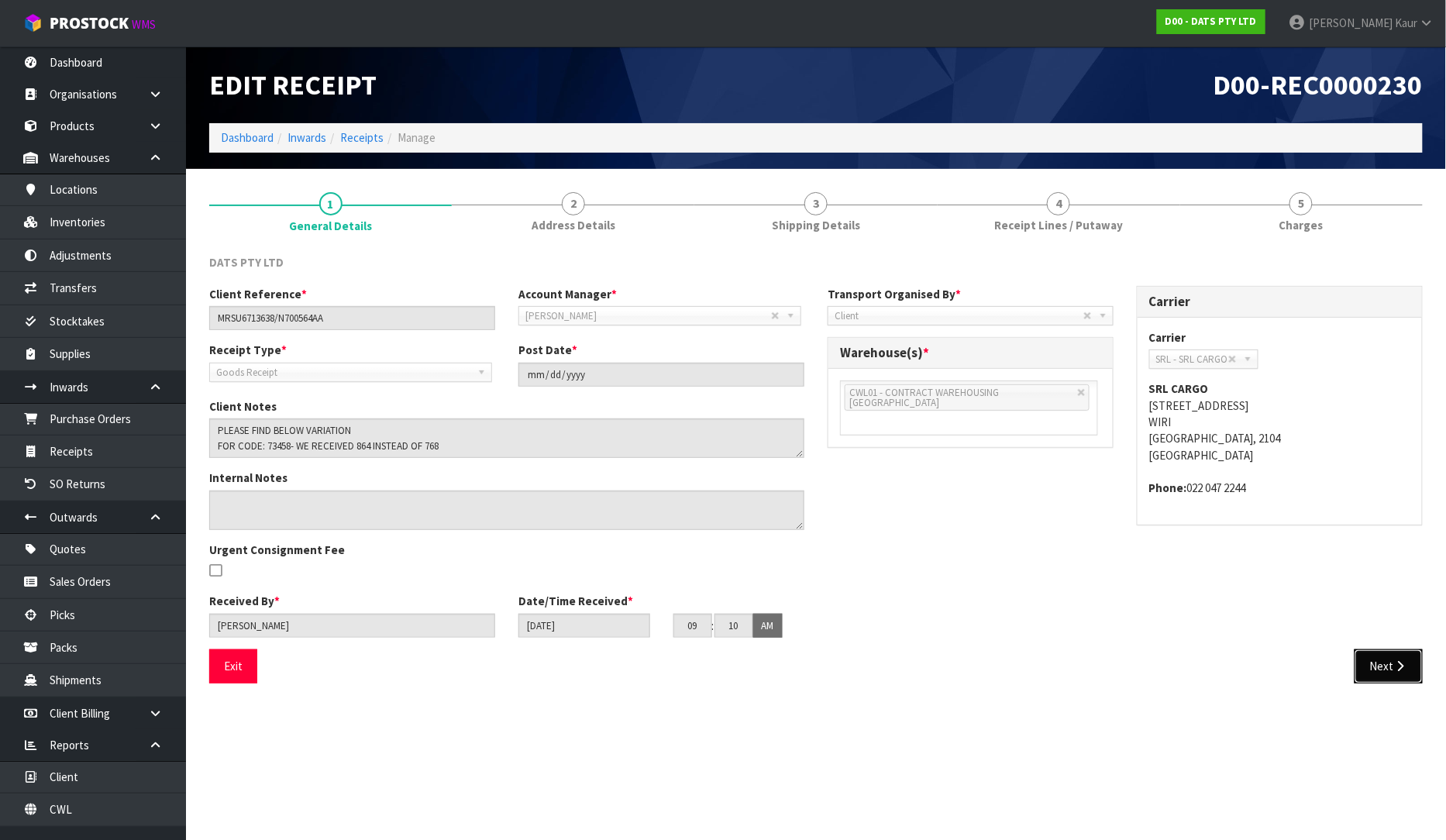
click at [1377, 662] on button "Next" at bounding box center [1389, 666] width 68 height 33
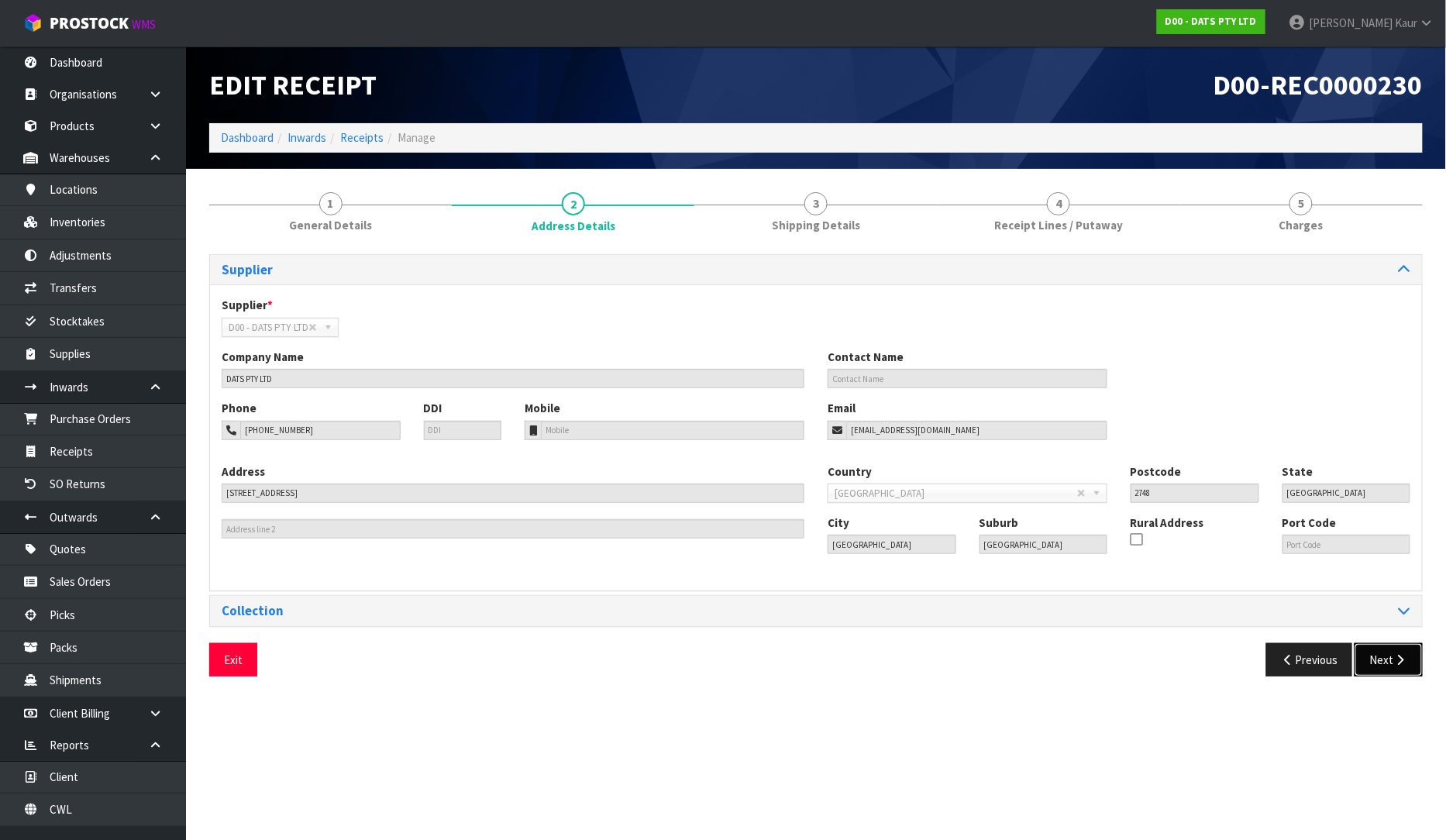
click at [1380, 676] on button "Next" at bounding box center [1389, 660] width 68 height 33
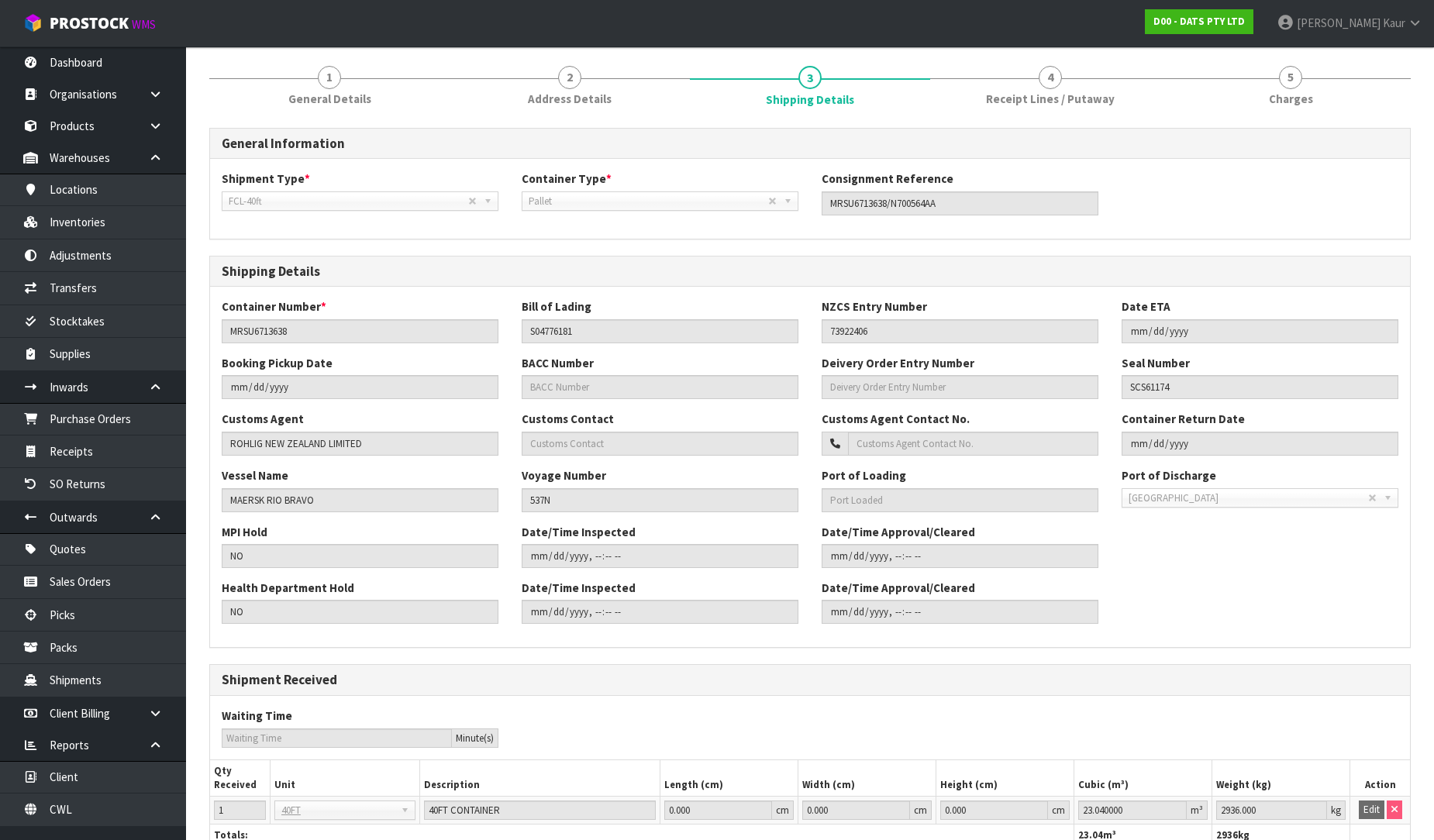
scroll to position [242, 0]
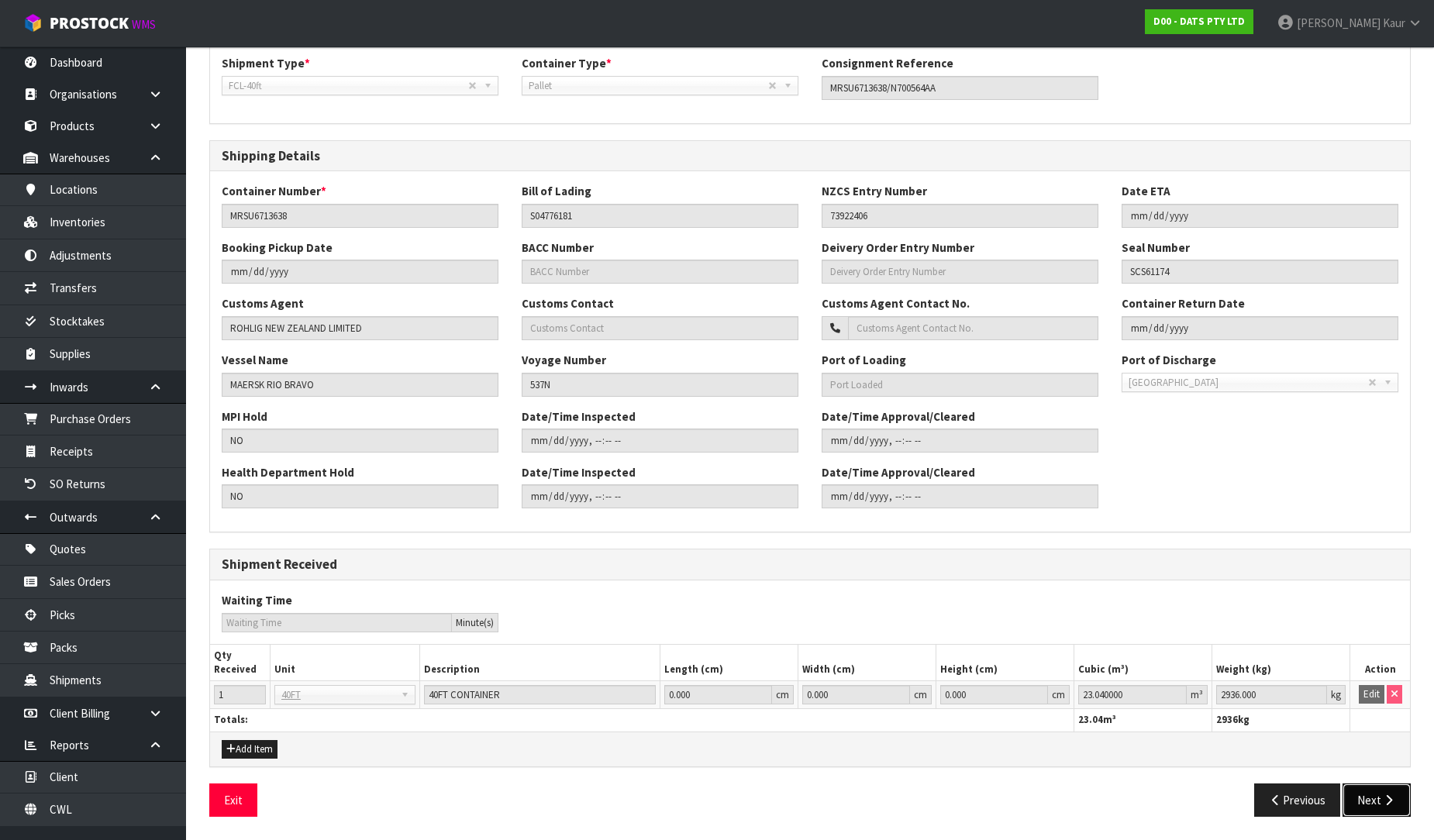
click at [1384, 814] on button "Next" at bounding box center [1377, 799] width 68 height 33
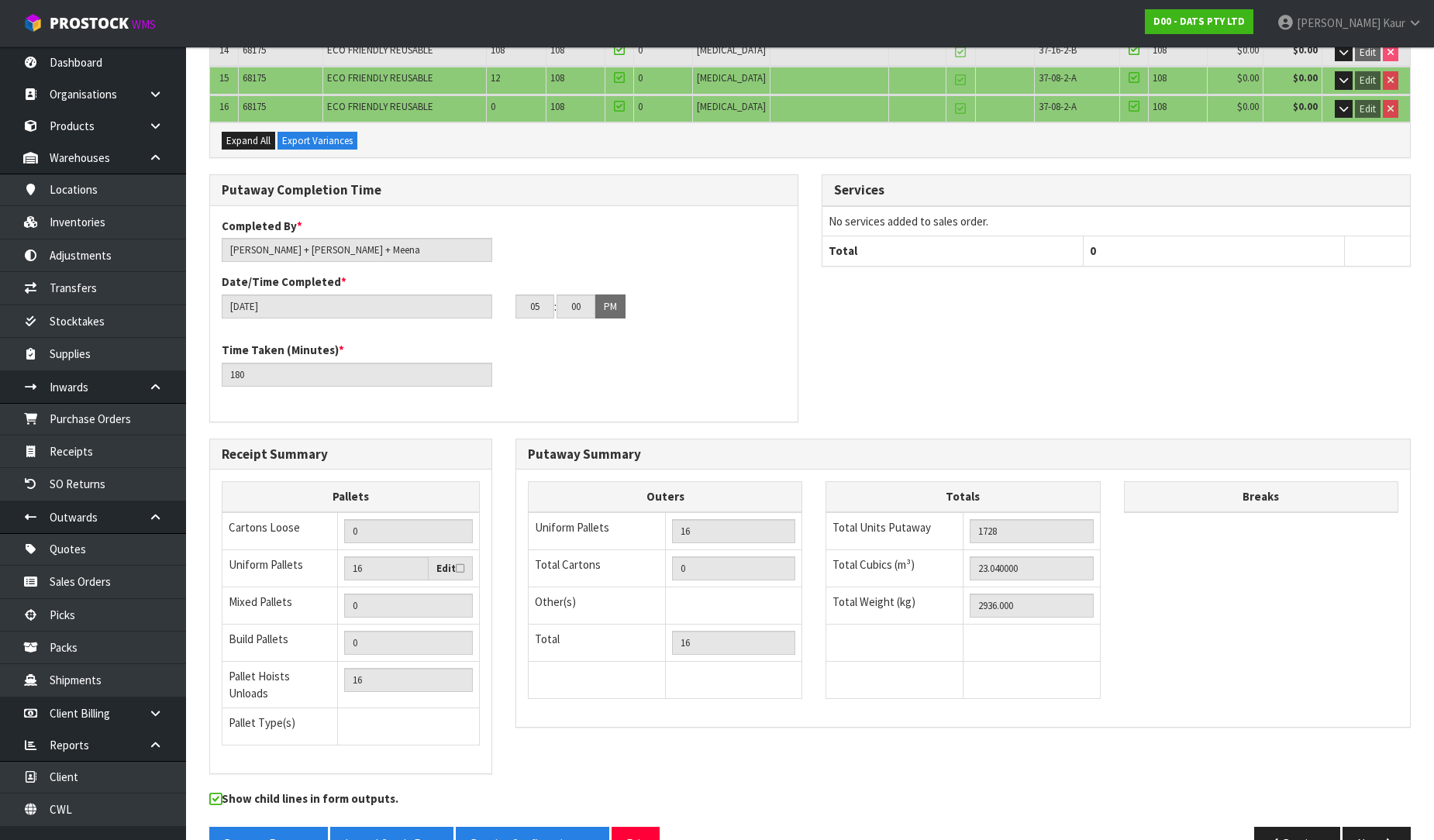
scroll to position [678, 0]
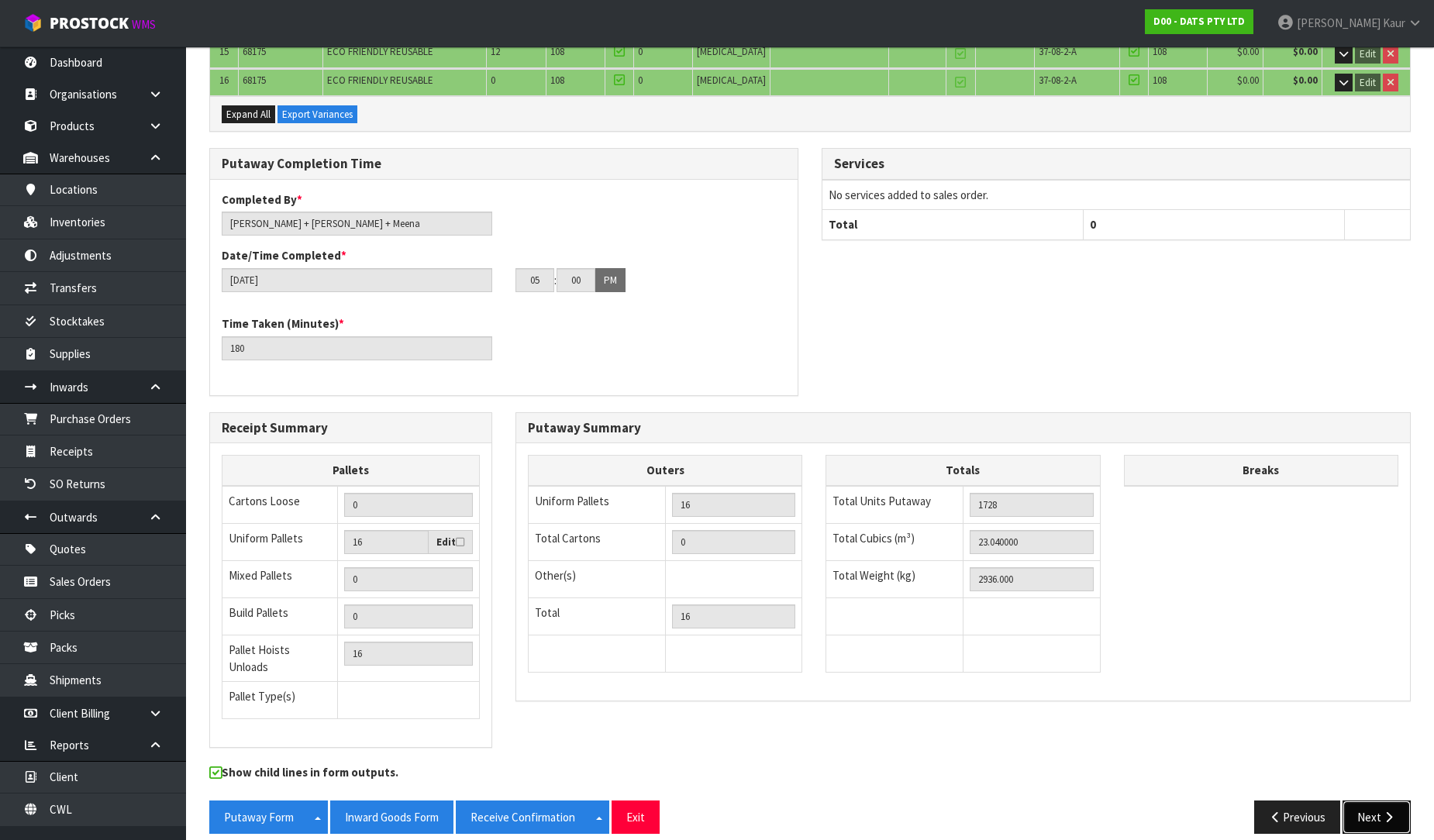
click at [1376, 800] on button "Next" at bounding box center [1377, 817] width 68 height 33
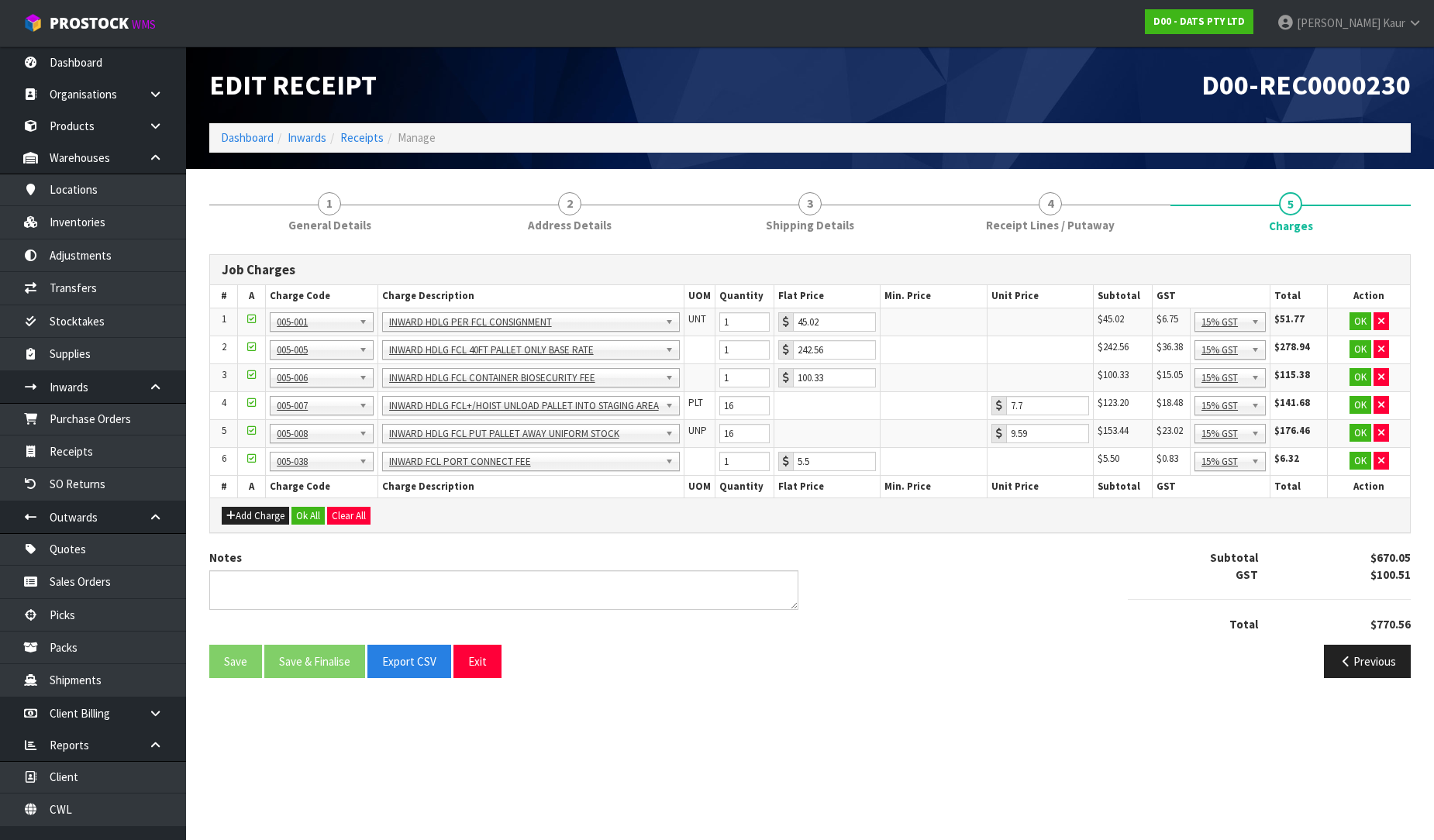
scroll to position [0, 0]
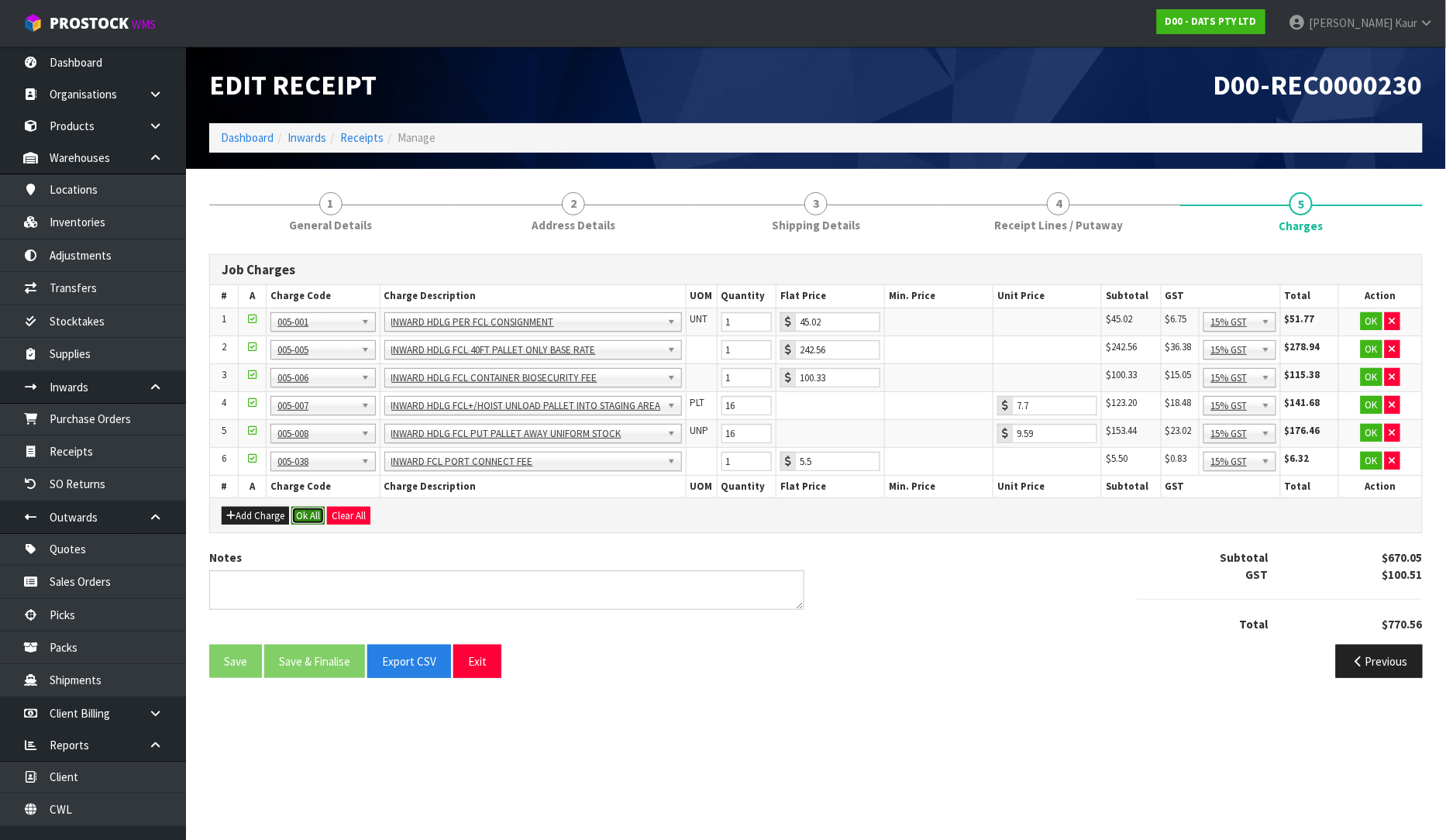
click at [311, 511] on button "Ok All" at bounding box center [308, 516] width 33 height 18
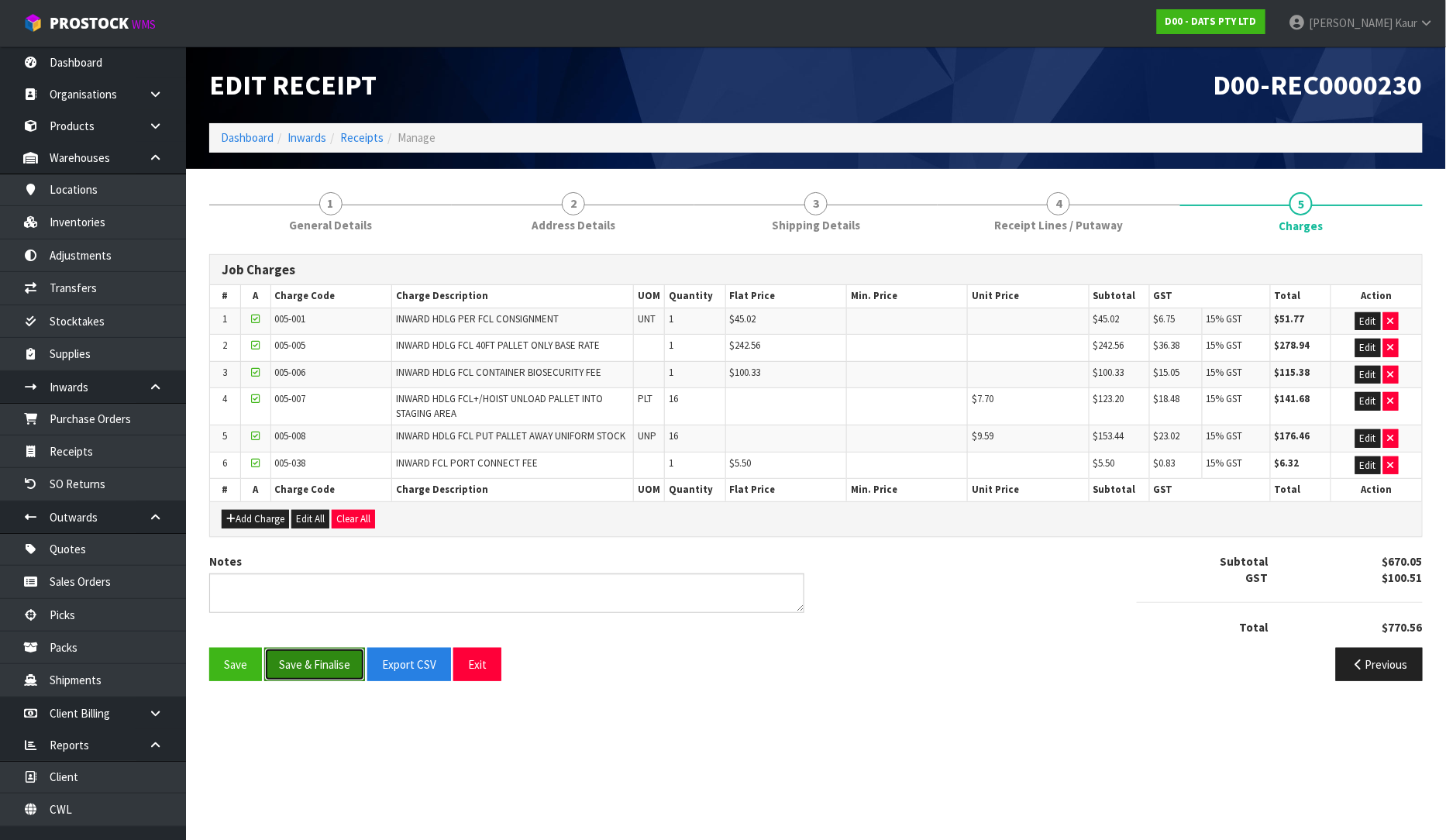
click at [297, 671] on button "Save & Finalise" at bounding box center [314, 665] width 101 height 33
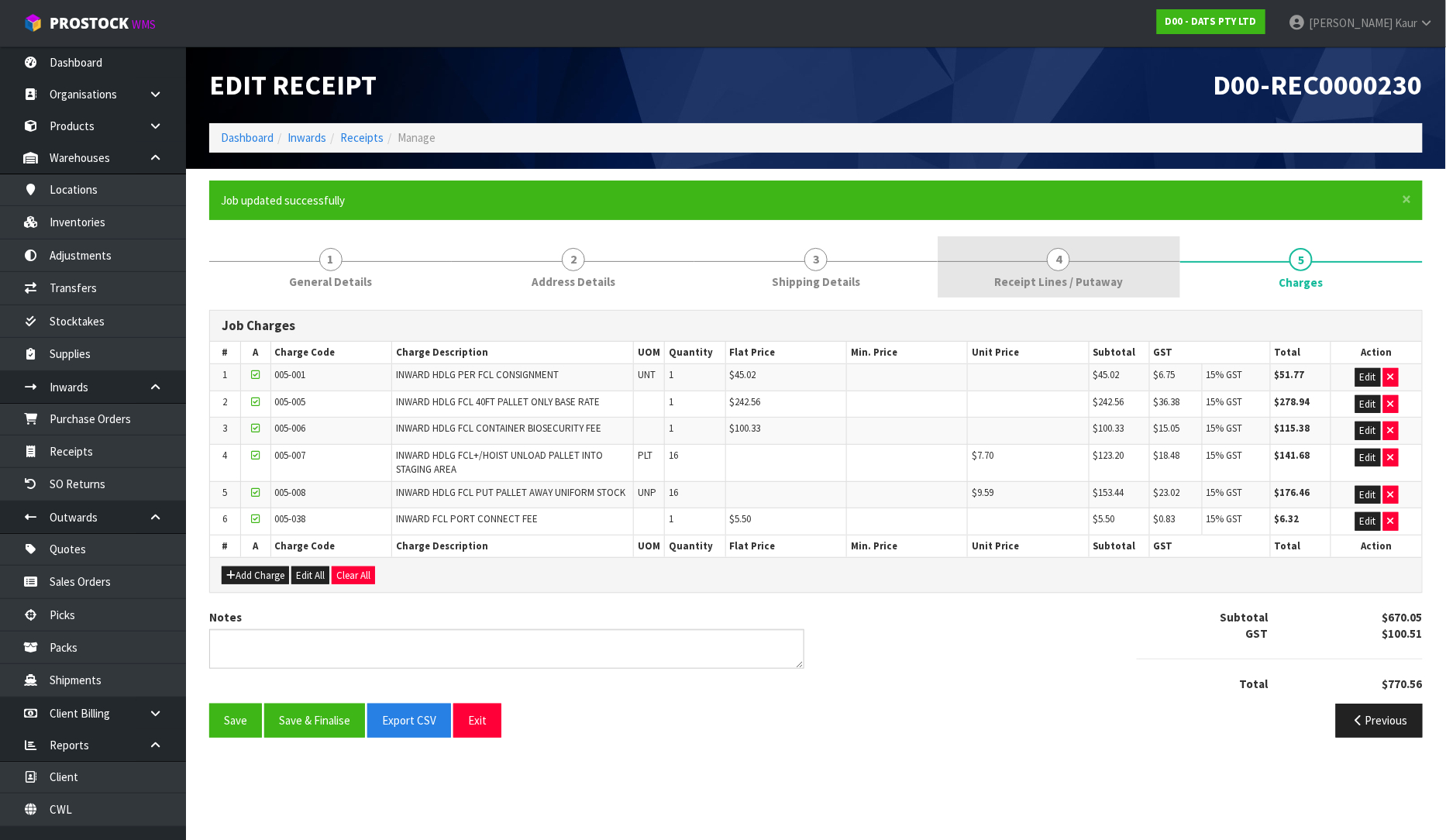
click at [1076, 258] on link "4 Receipt Lines / Putaway" at bounding box center [1059, 267] width 243 height 61
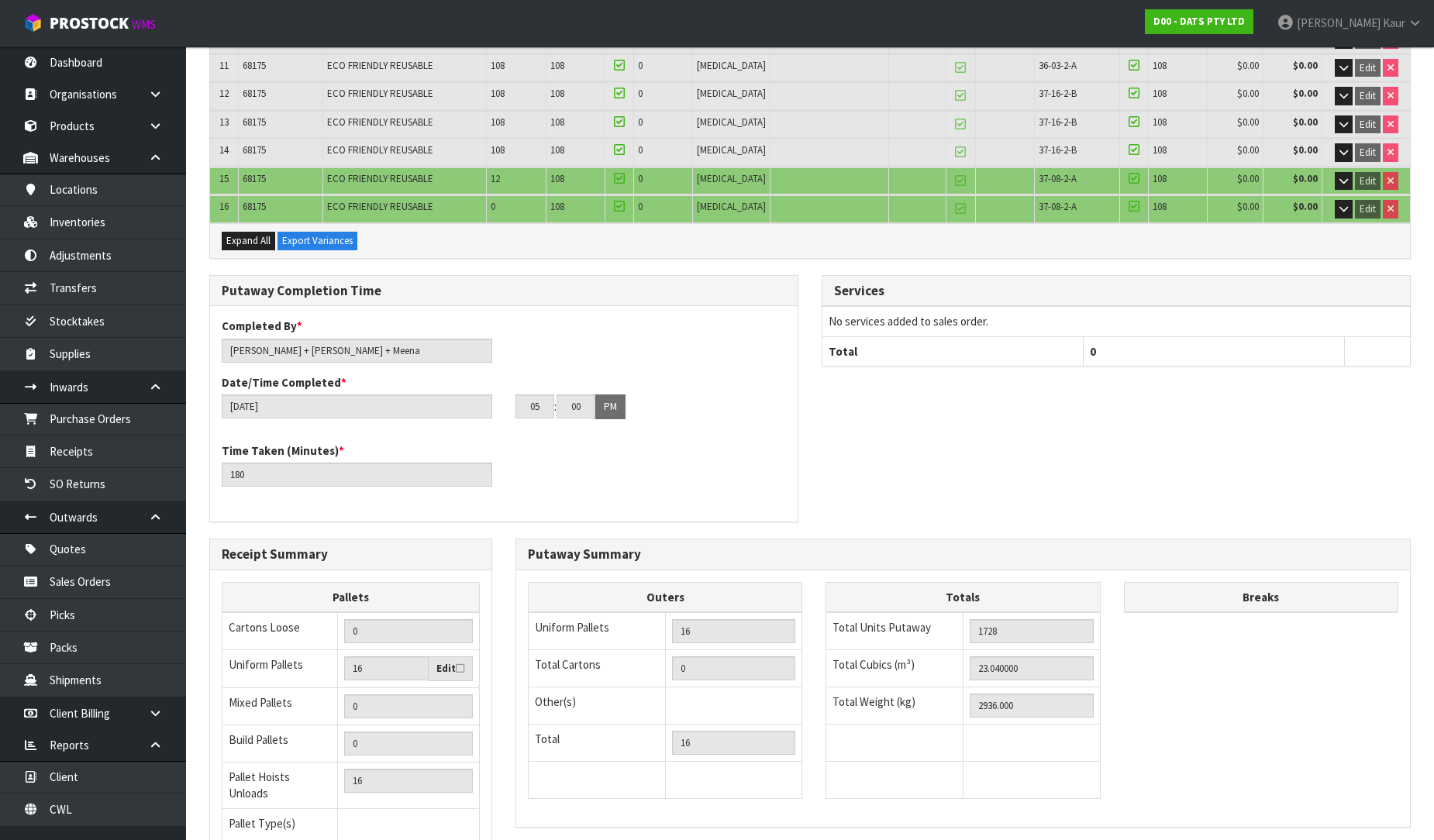
scroll to position [734, 0]
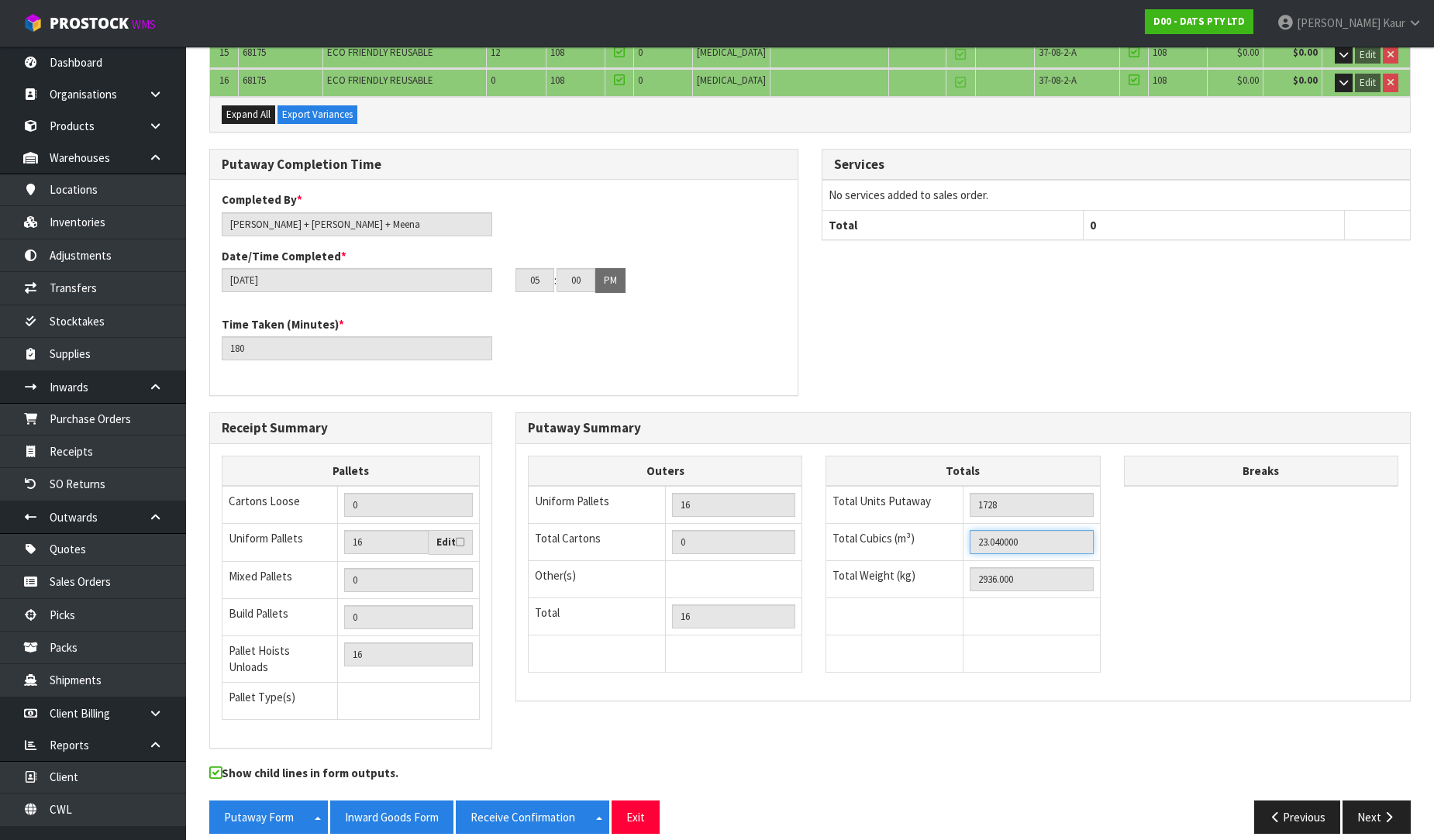
drag, startPoint x: 1019, startPoint y: 531, endPoint x: 961, endPoint y: 534, distance: 58.1
click at [961, 534] on tr "Total Cubics (m³) 23.040000" at bounding box center [963, 542] width 273 height 37
drag, startPoint x: 1017, startPoint y: 570, endPoint x: 953, endPoint y: 573, distance: 64.1
click at [953, 573] on tr "Total Weight (kg) 2936.000" at bounding box center [963, 580] width 273 height 37
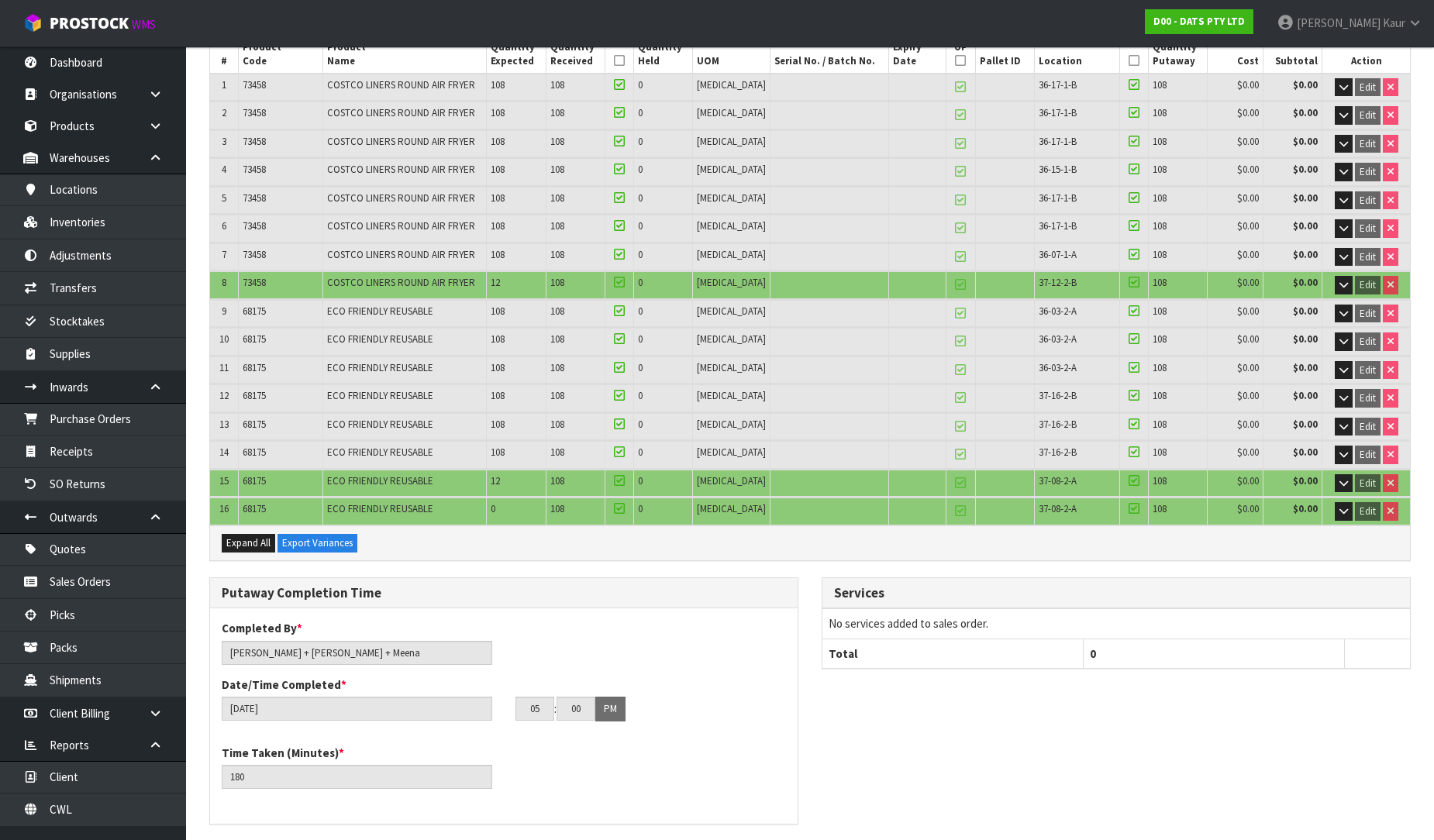
scroll to position [304, 0]
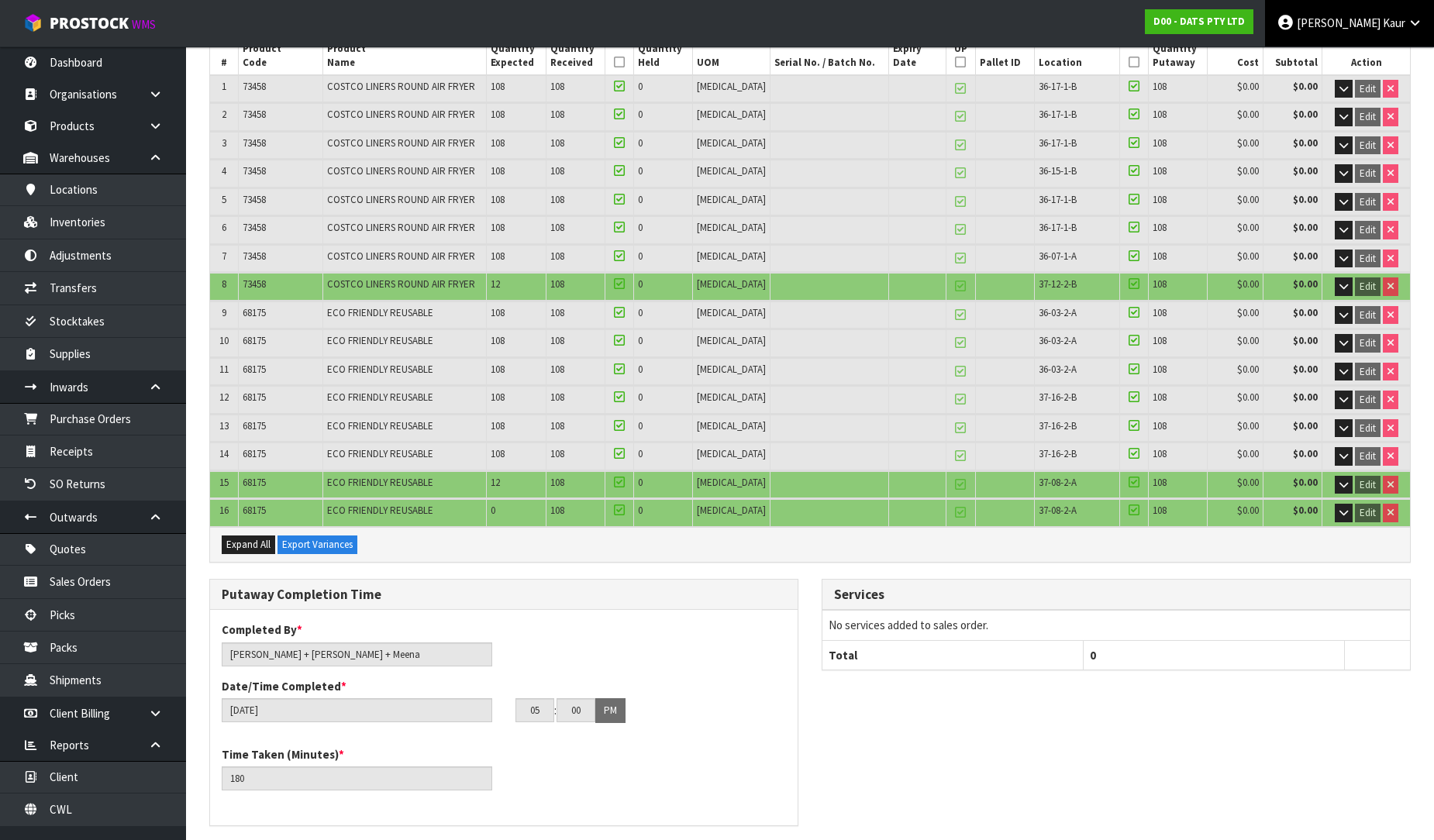
click at [1395, 25] on span "Kaur" at bounding box center [1393, 23] width 22 height 15
click at [1357, 59] on link "Logout" at bounding box center [1371, 61] width 123 height 21
